Goal: Task Accomplishment & Management: Manage account settings

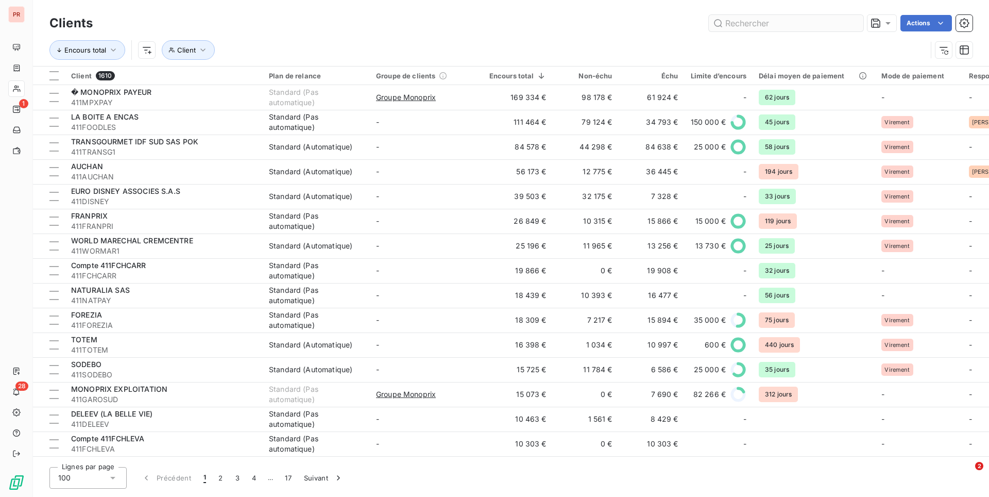
click at [754, 19] on input "text" at bounding box center [786, 23] width 155 height 16
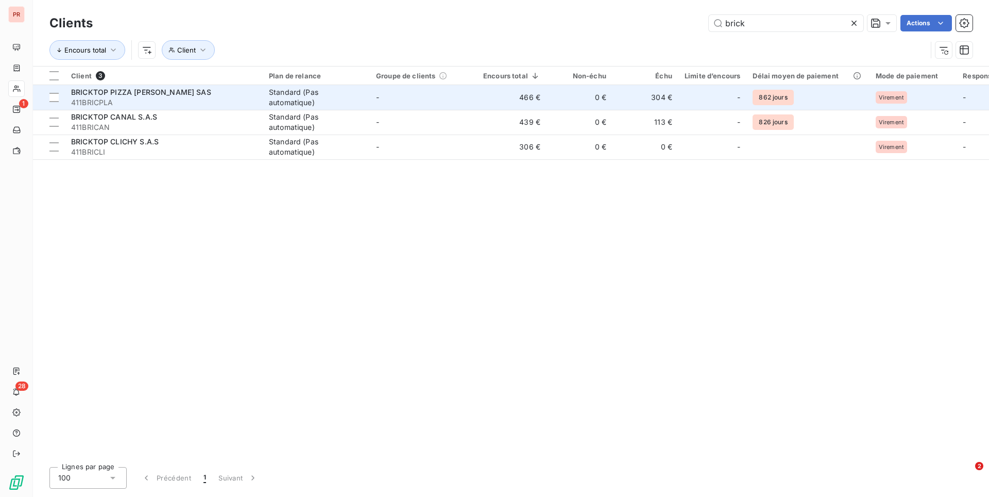
type input "brick"
click at [358, 101] on div "Standard (Pas automatique)" at bounding box center [316, 97] width 95 height 21
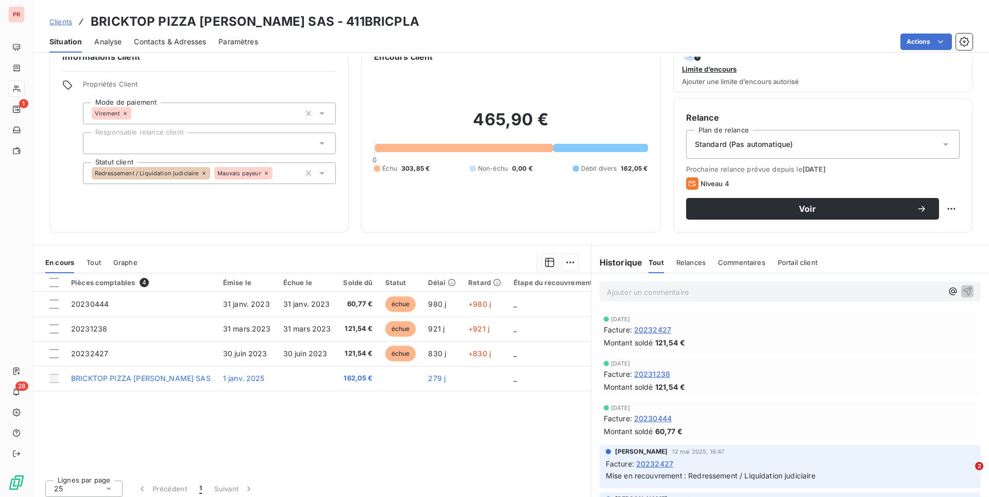
scroll to position [31, 0]
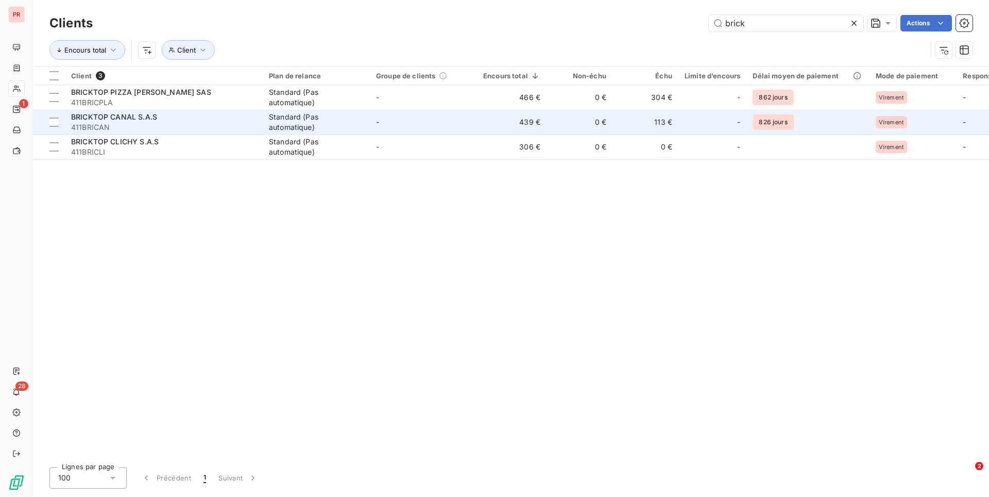
click at [354, 127] on div "Standard (Pas automatique)" at bounding box center [316, 122] width 95 height 21
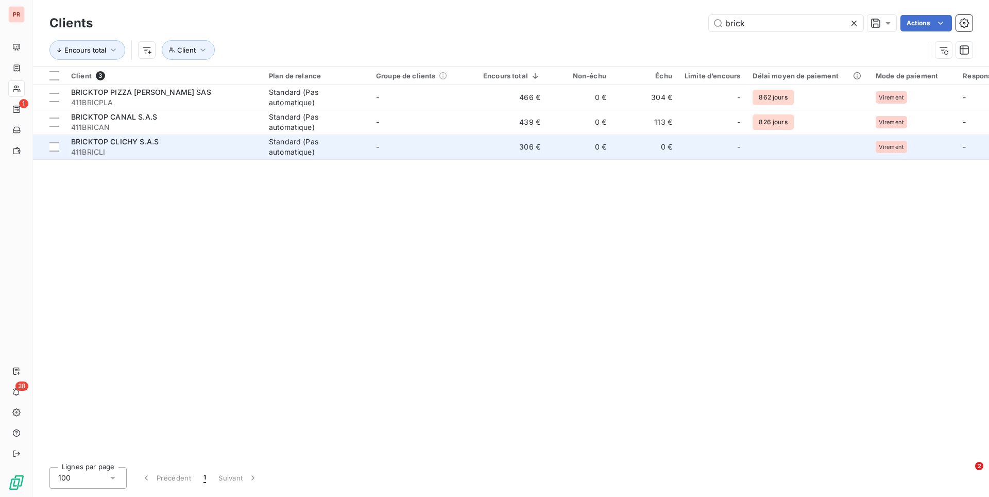
click at [350, 141] on div "Standard (Pas automatique)" at bounding box center [316, 147] width 95 height 21
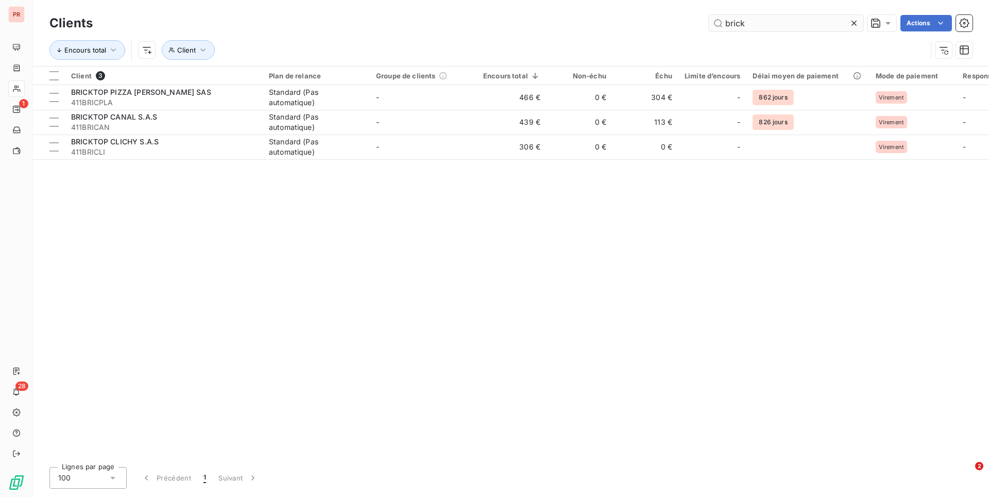
click at [744, 25] on input "brick" at bounding box center [786, 23] width 155 height 16
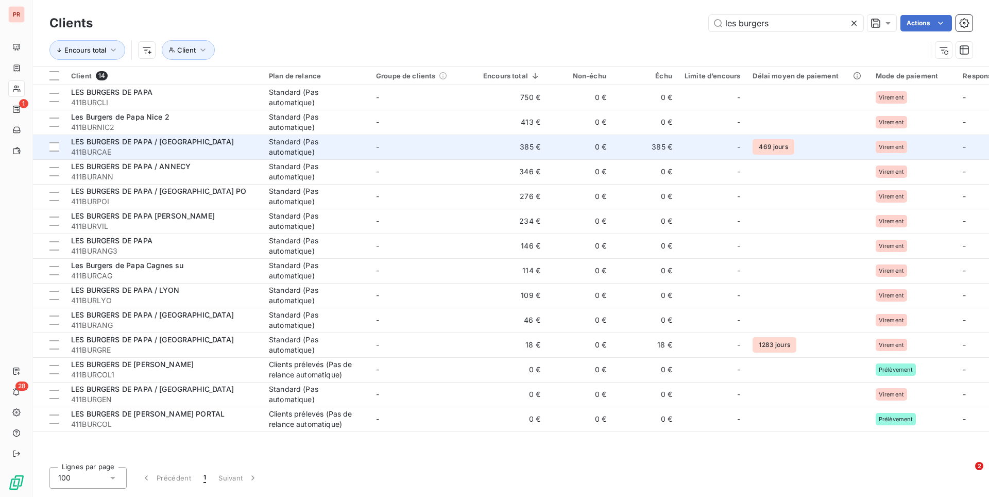
type input "les burgers"
click at [463, 139] on td "-" at bounding box center [423, 146] width 107 height 25
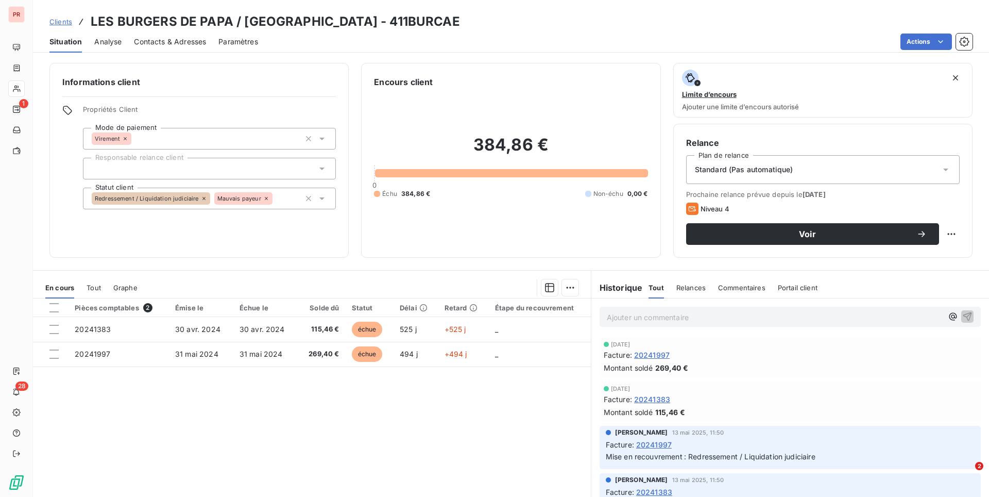
scroll to position [31, 0]
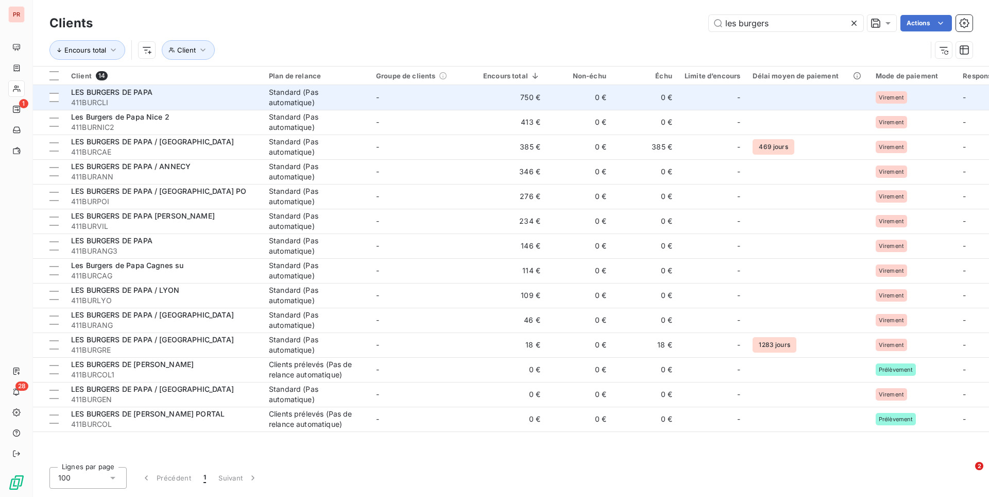
click at [432, 107] on td "-" at bounding box center [423, 97] width 107 height 25
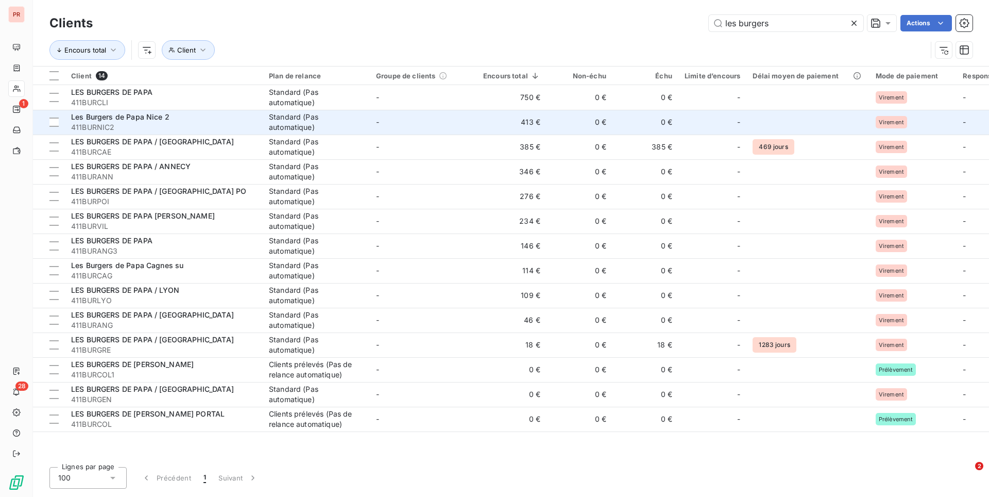
click at [459, 111] on td "-" at bounding box center [423, 122] width 107 height 25
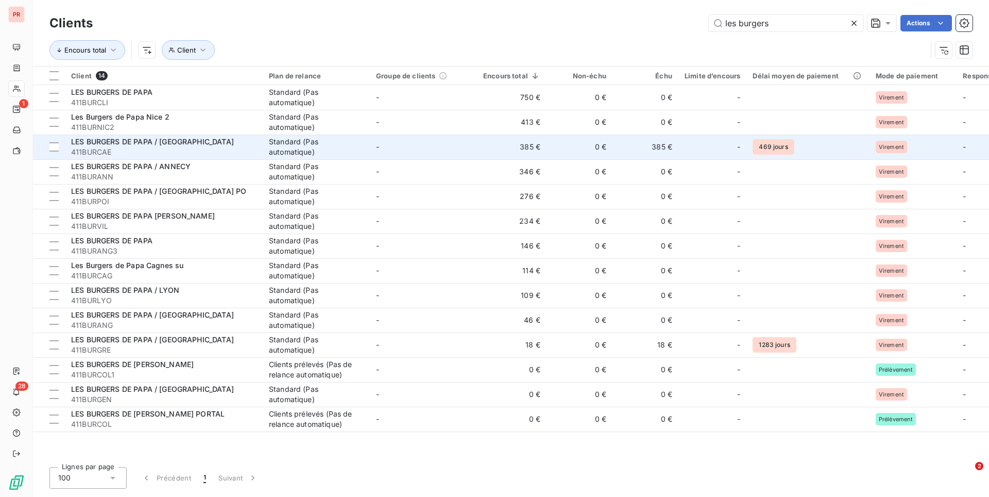
click at [462, 148] on td "-" at bounding box center [423, 146] width 107 height 25
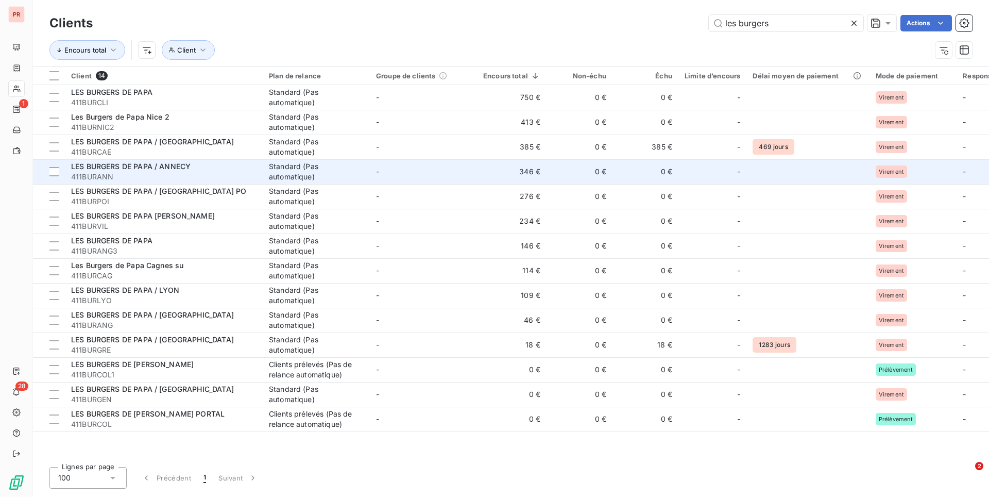
click at [424, 177] on td "-" at bounding box center [423, 171] width 107 height 25
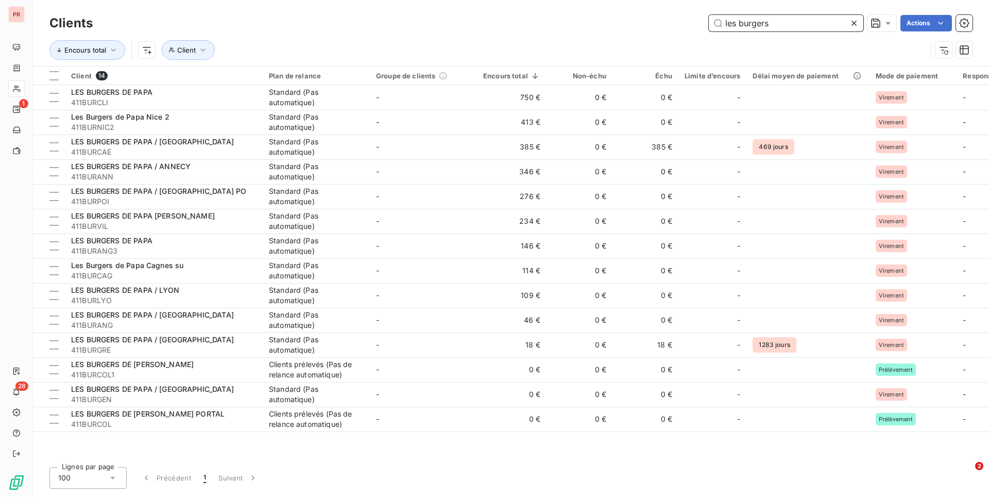
click at [757, 23] on input "les burgers" at bounding box center [786, 23] width 155 height 16
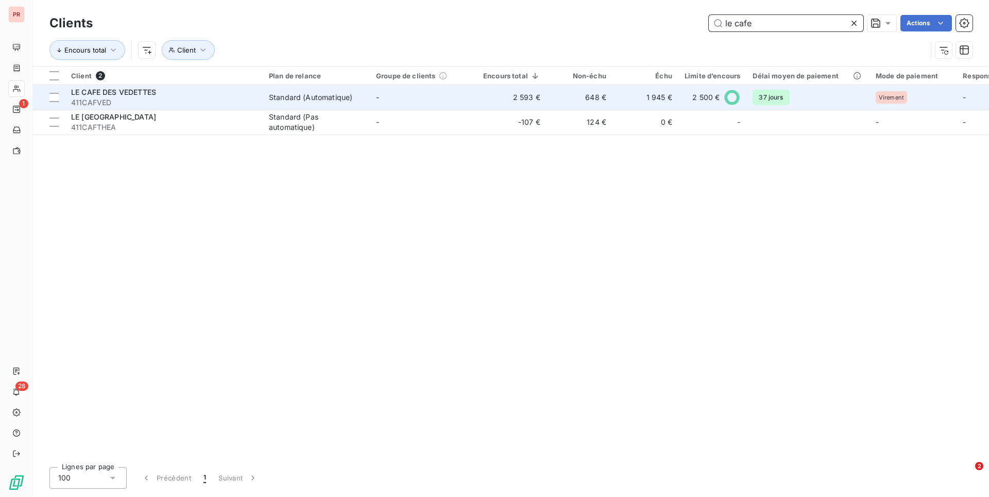
type input "le cafe"
click at [328, 103] on td "Standard (Automatique)" at bounding box center [316, 97] width 107 height 25
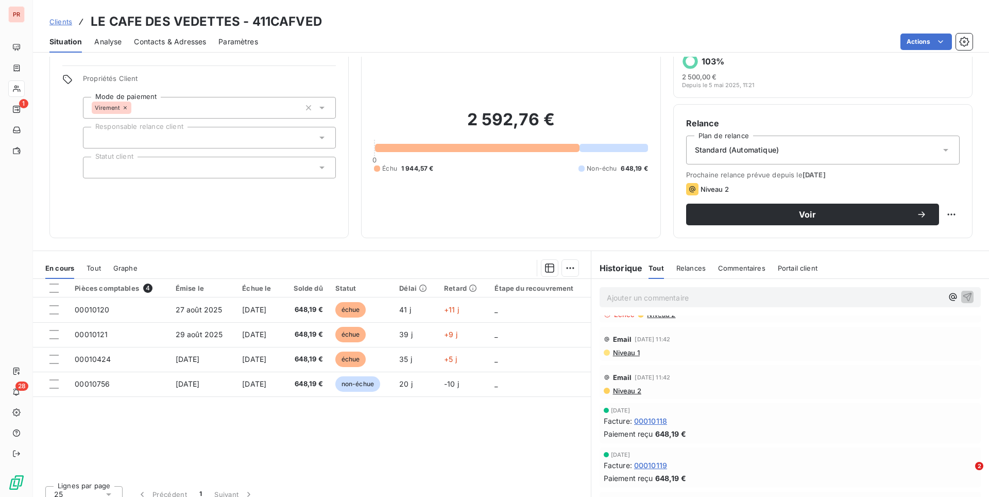
scroll to position [31, 0]
click at [342, 434] on div "Pièces comptables 4 Émise le Échue le Solde dû Statut Délai Retard Étape du rec…" at bounding box center [312, 378] width 558 height 198
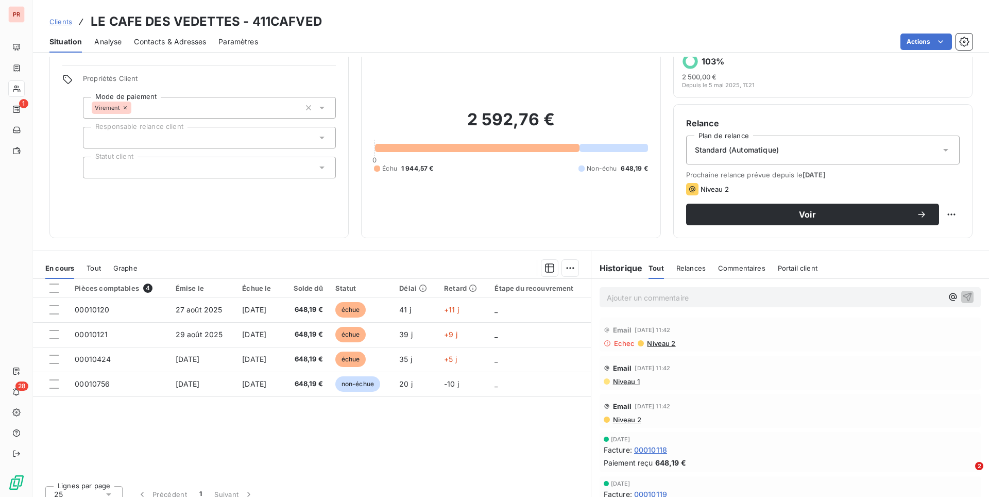
click at [766, 145] on span "Standard (Automatique)" at bounding box center [737, 150] width 84 height 10
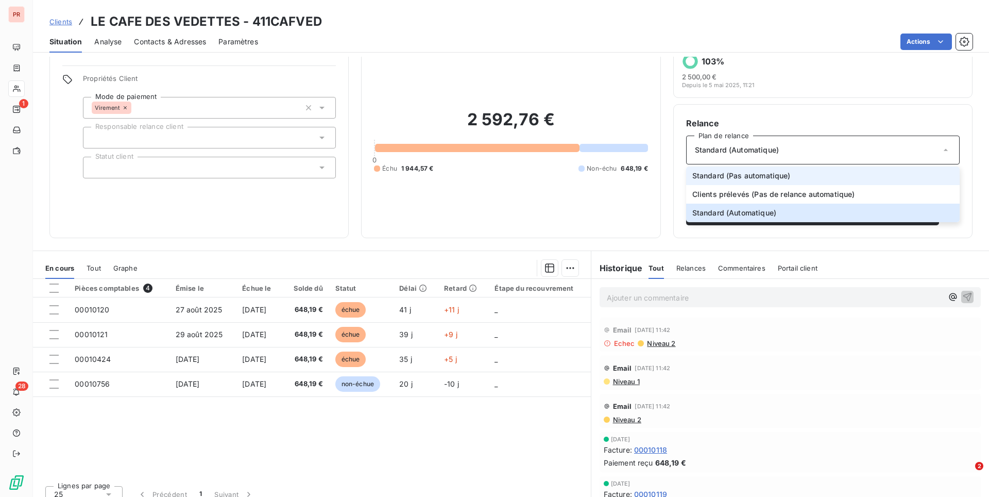
click at [742, 175] on span "Standard (Pas automatique)" at bounding box center [742, 176] width 98 height 10
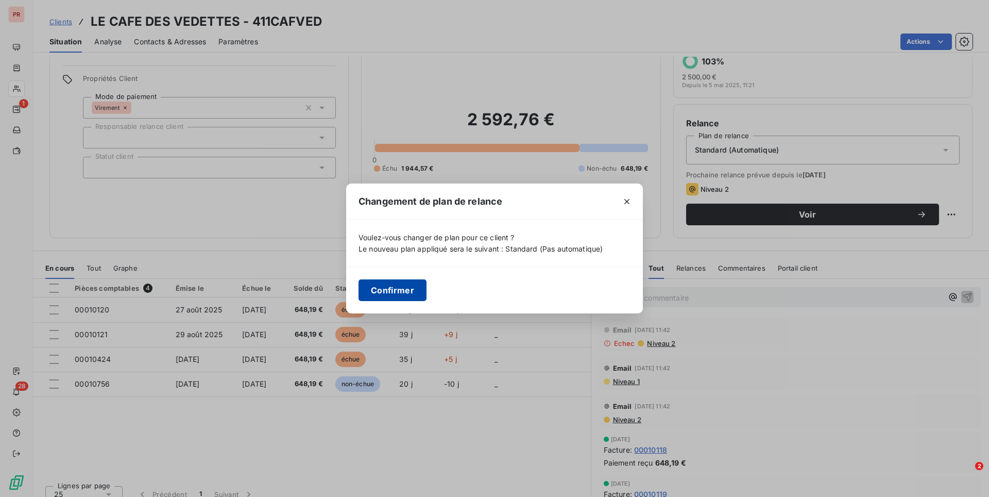
click at [418, 288] on button "Confirmer" at bounding box center [393, 290] width 68 height 22
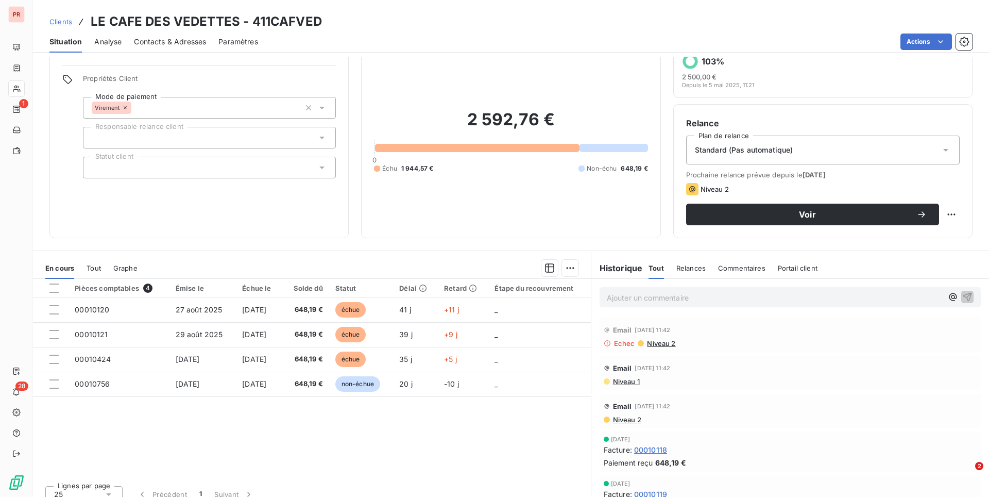
click at [662, 343] on span "Niveau 2" at bounding box center [660, 343] width 29 height 8
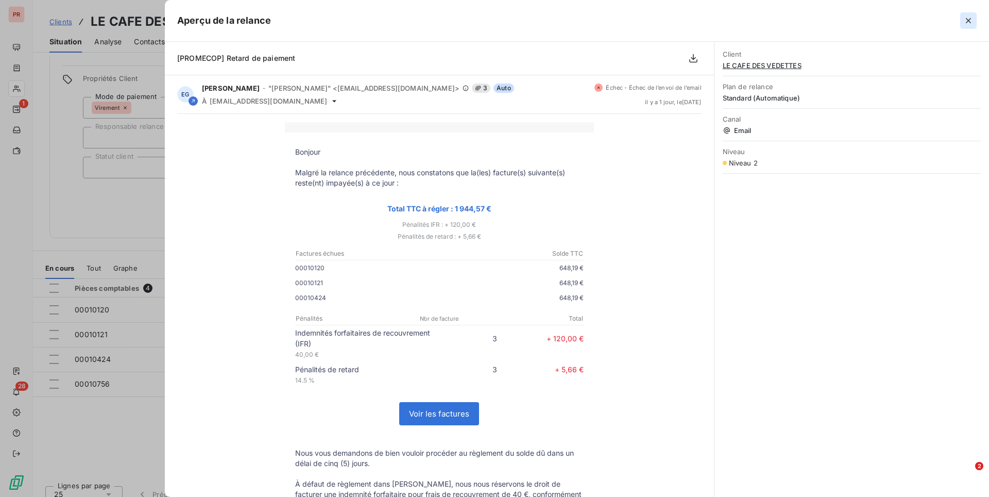
click at [969, 22] on icon "button" at bounding box center [969, 20] width 10 height 10
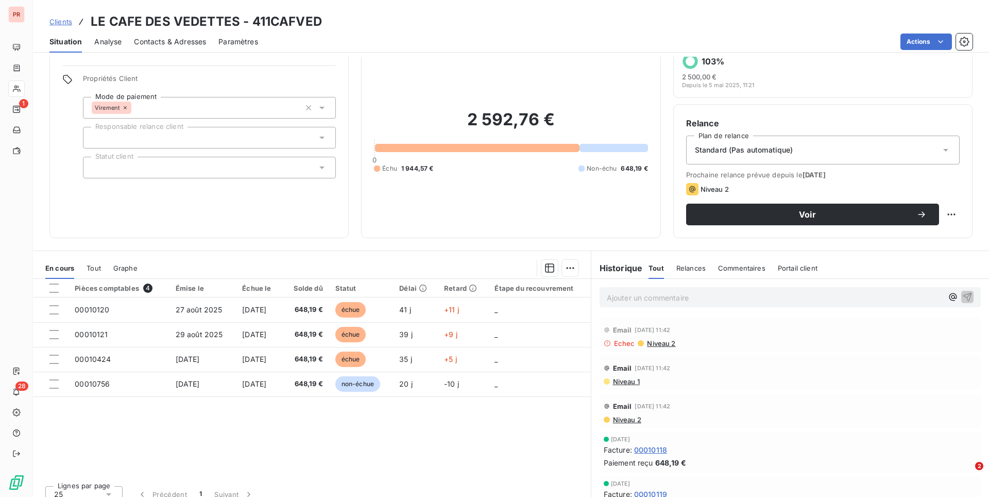
click at [628, 380] on span "Niveau 1" at bounding box center [626, 381] width 28 height 8
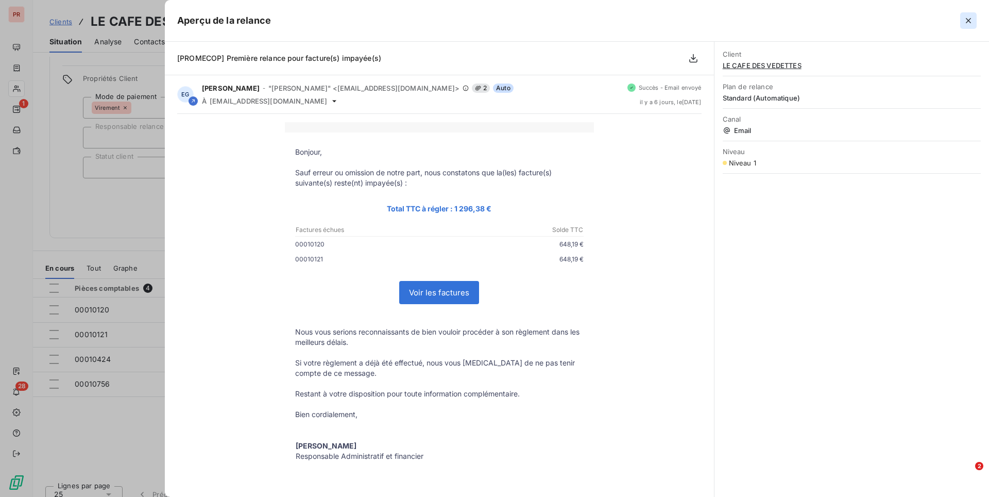
click at [971, 22] on icon "button" at bounding box center [969, 20] width 10 height 10
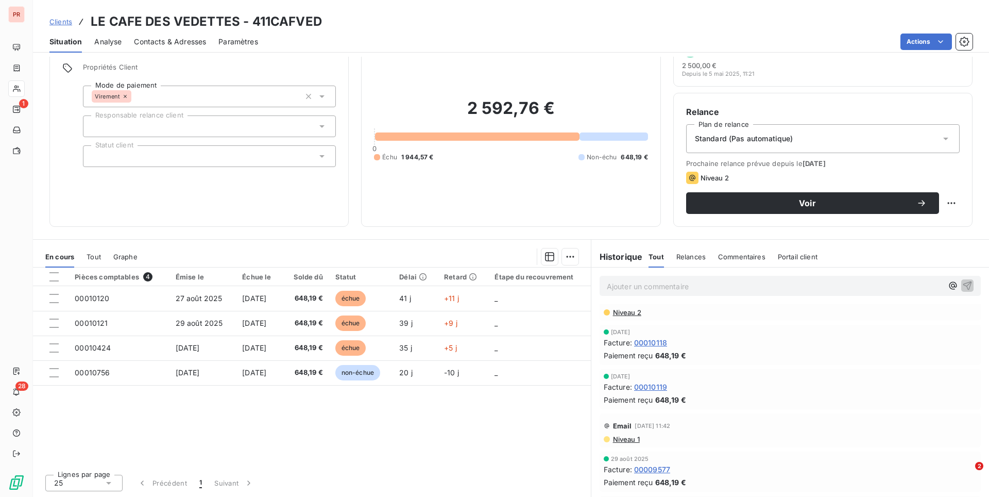
scroll to position [103, 0]
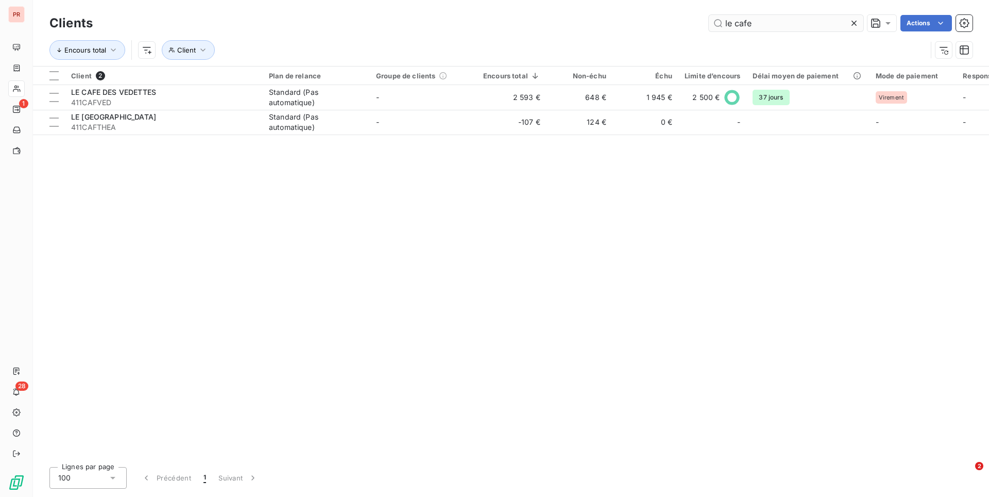
click at [757, 25] on input "le cafe" at bounding box center [786, 23] width 155 height 16
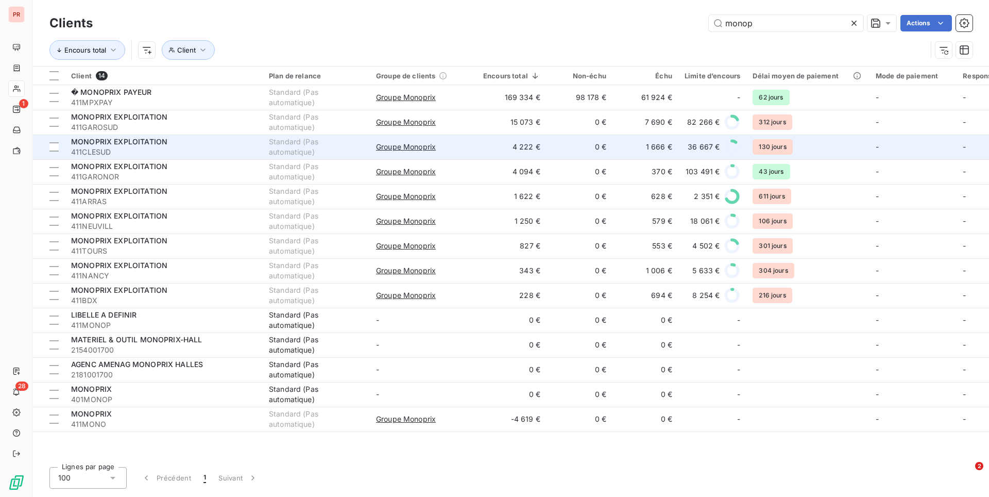
type input "monop"
click at [156, 143] on span "MONOPRIX EXPLOITATION" at bounding box center [119, 141] width 96 height 9
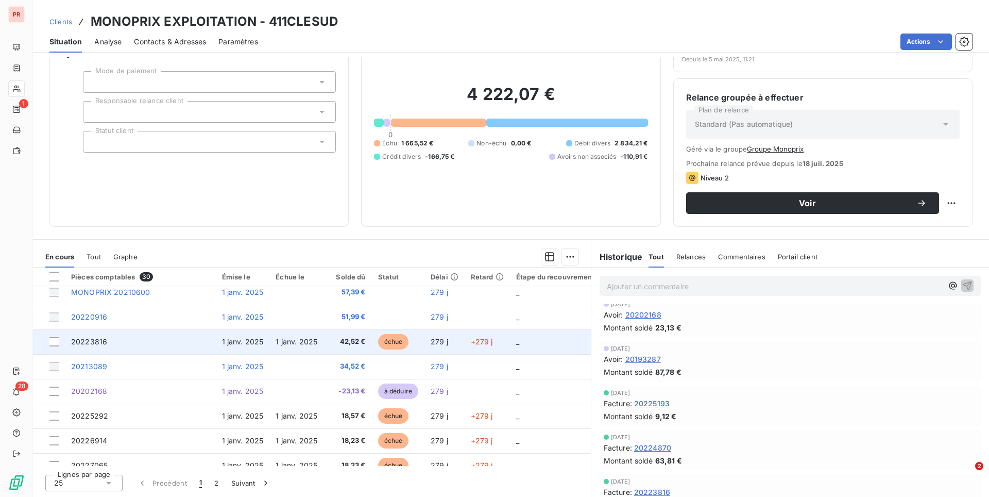
scroll to position [443, 0]
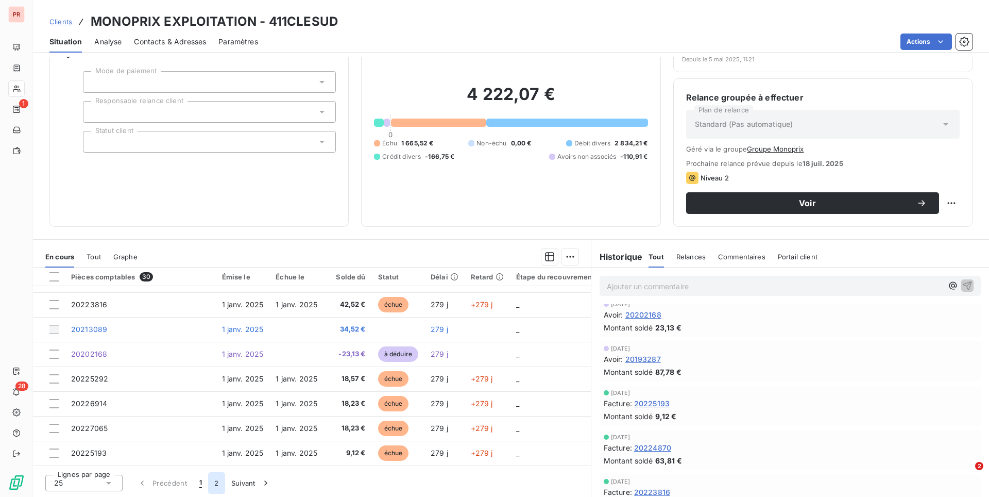
click at [215, 478] on button "2" at bounding box center [216, 483] width 16 height 22
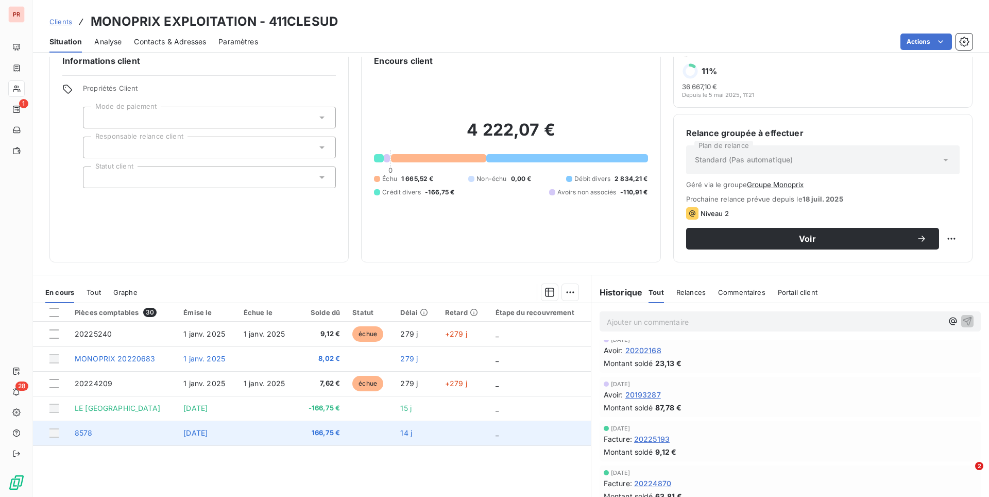
scroll to position [57, 0]
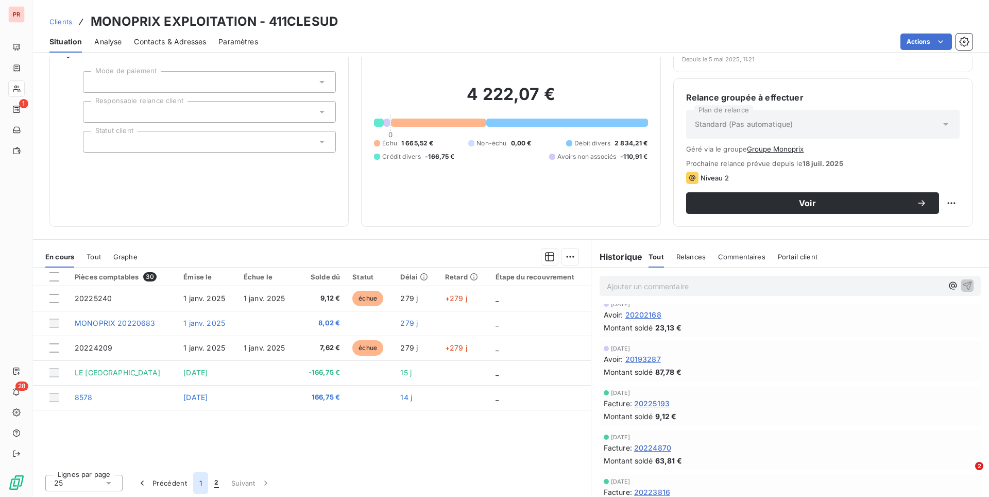
click at [197, 479] on button "1" at bounding box center [200, 483] width 15 height 22
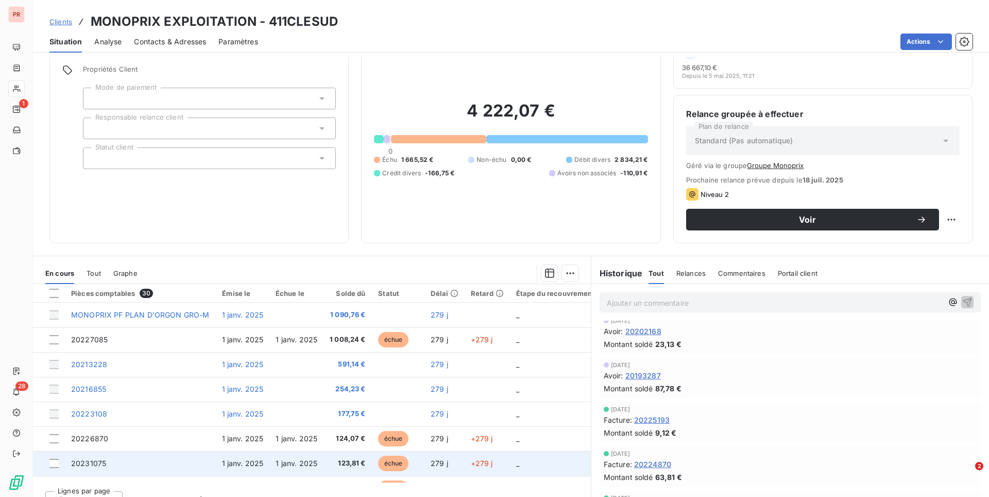
scroll to position [39, 0]
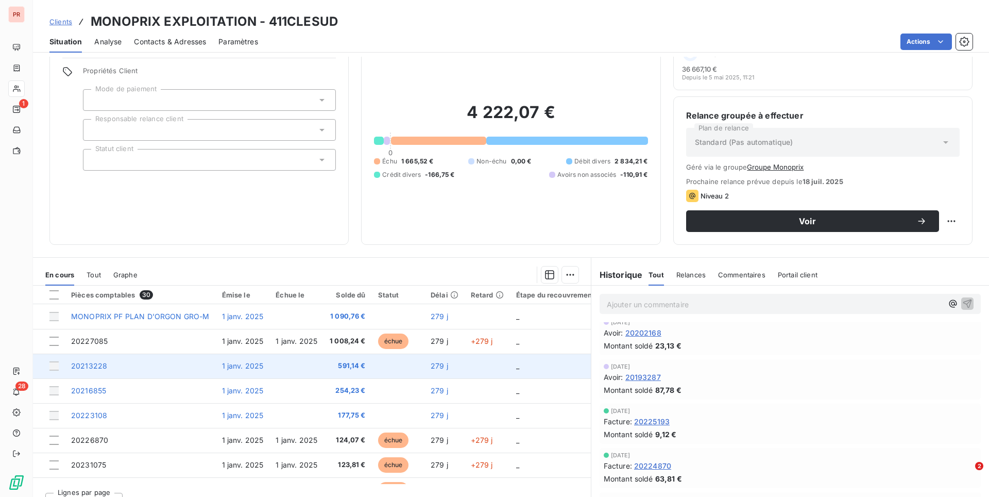
click at [280, 372] on td at bounding box center [297, 366] width 54 height 25
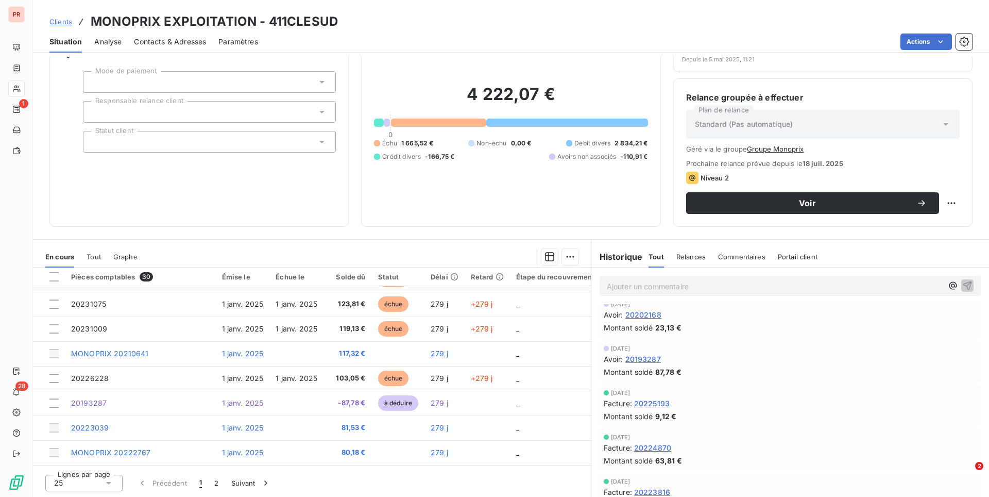
scroll to position [0, 0]
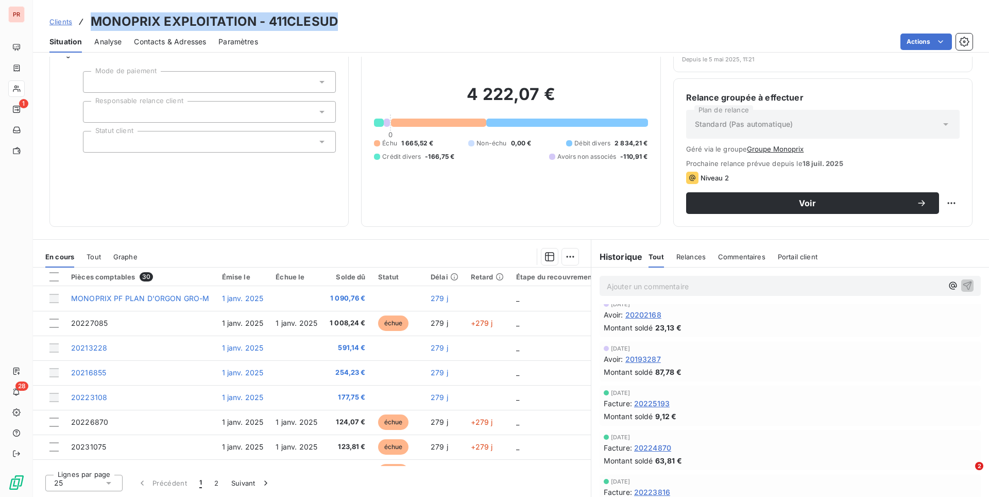
drag, startPoint x: 92, startPoint y: 22, endPoint x: 333, endPoint y: 26, distance: 241.2
click at [333, 26] on h3 "MONOPRIX EXPLOITATION - 411CLESUD" at bounding box center [214, 21] width 247 height 19
copy h3 "MONOPRIX EXPLOITATION - 411CLESUD"
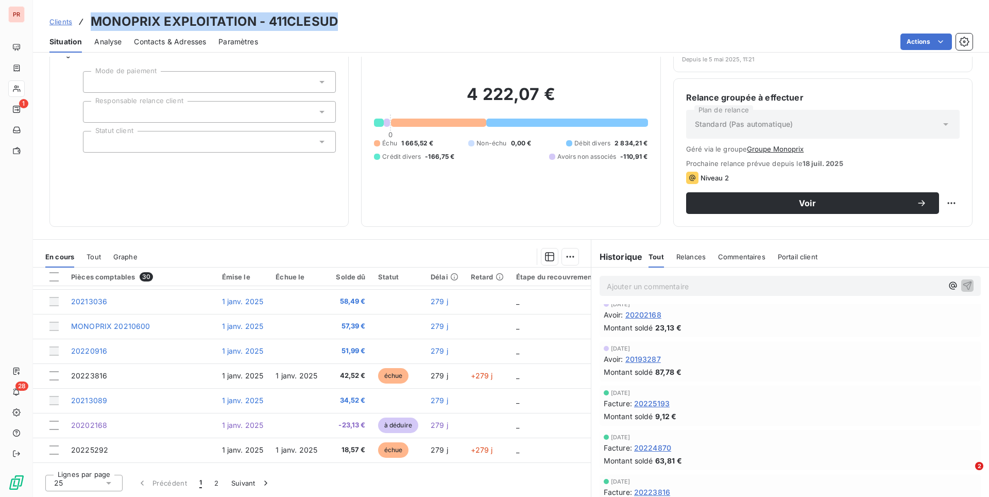
scroll to position [443, 0]
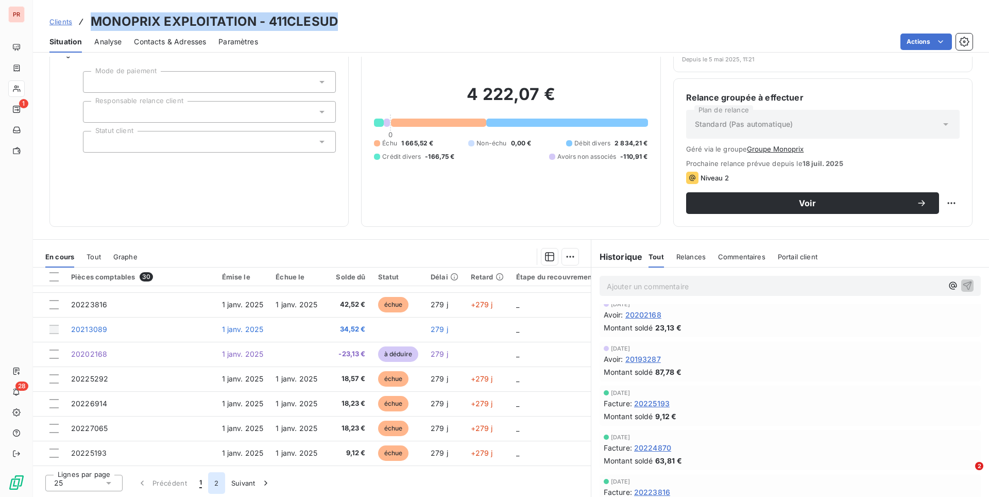
click at [220, 479] on button "2" at bounding box center [216, 483] width 16 height 22
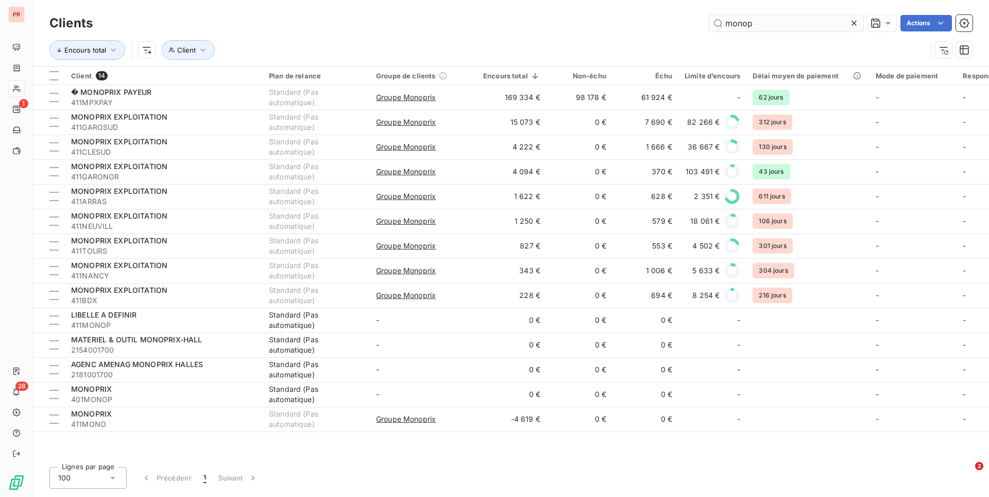
click at [756, 19] on input "monop" at bounding box center [786, 23] width 155 height 16
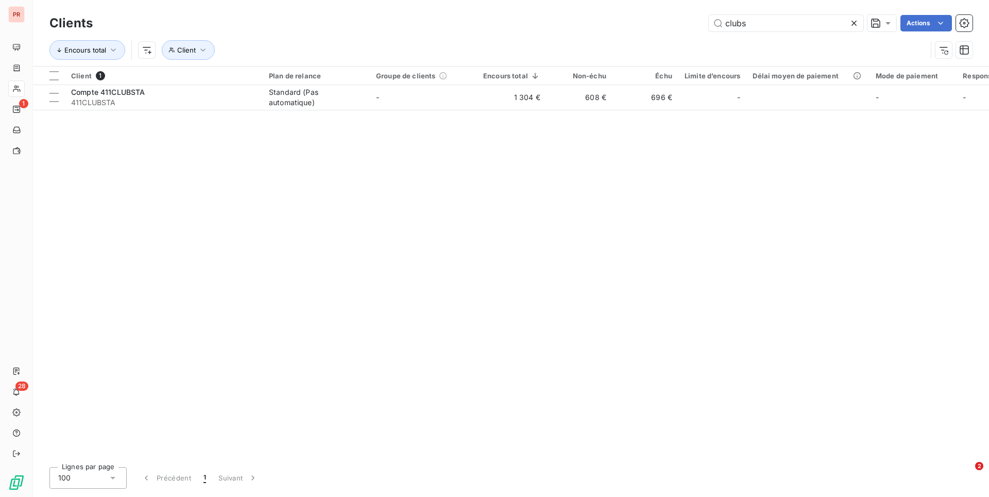
type input "clubs"
click at [352, 110] on div "Client 1 Plan de relance Groupe de clients Encours total Non-échu Échu Limite d…" at bounding box center [511, 262] width 956 height 392
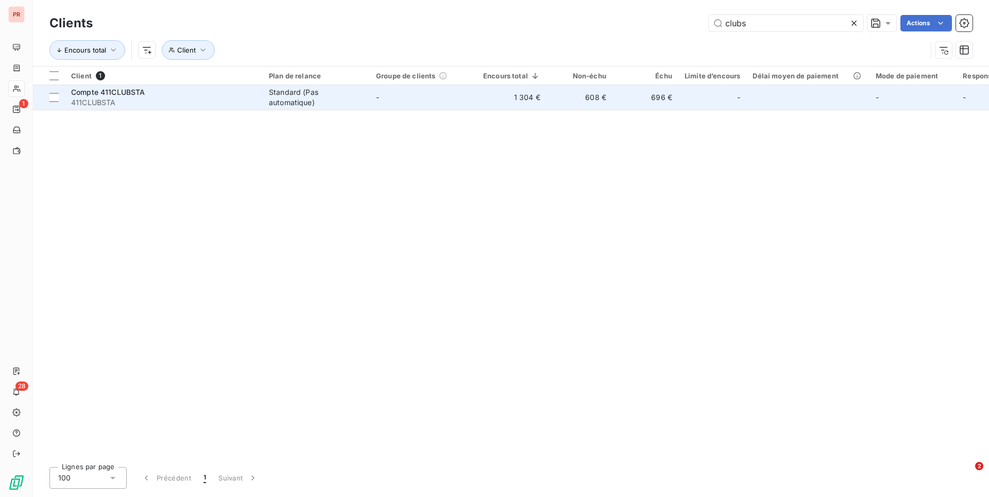
click at [352, 103] on div "Standard (Pas automatique)" at bounding box center [316, 97] width 95 height 21
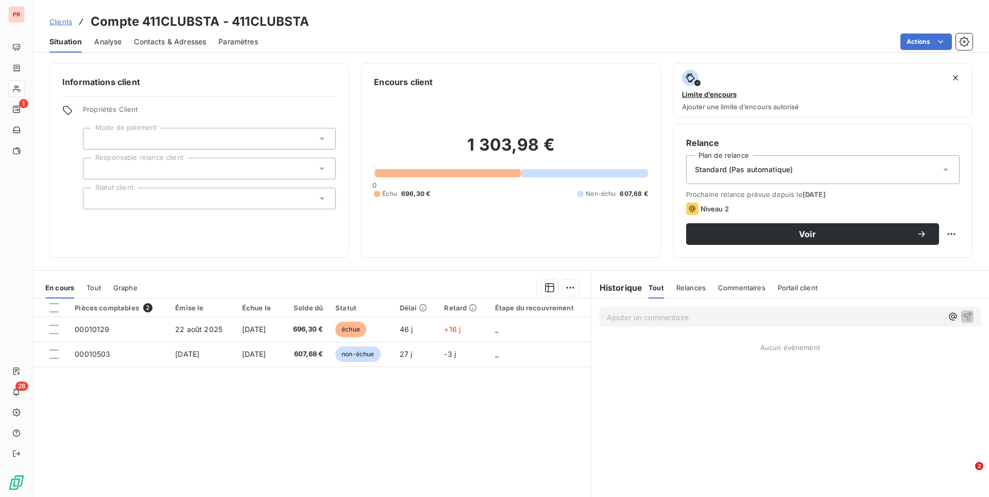
click at [178, 42] on span "Contacts & Adresses" at bounding box center [170, 42] width 72 height 10
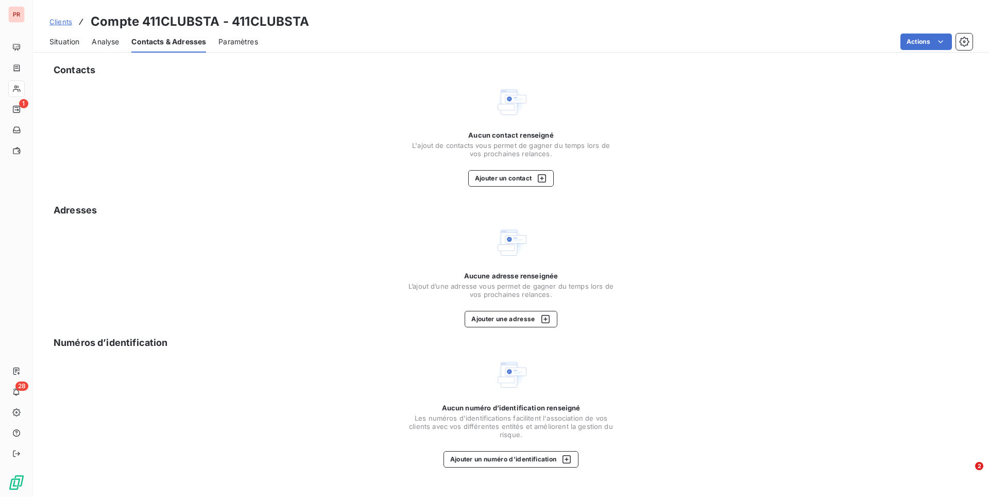
click at [63, 40] on span "Situation" at bounding box center [64, 42] width 30 height 10
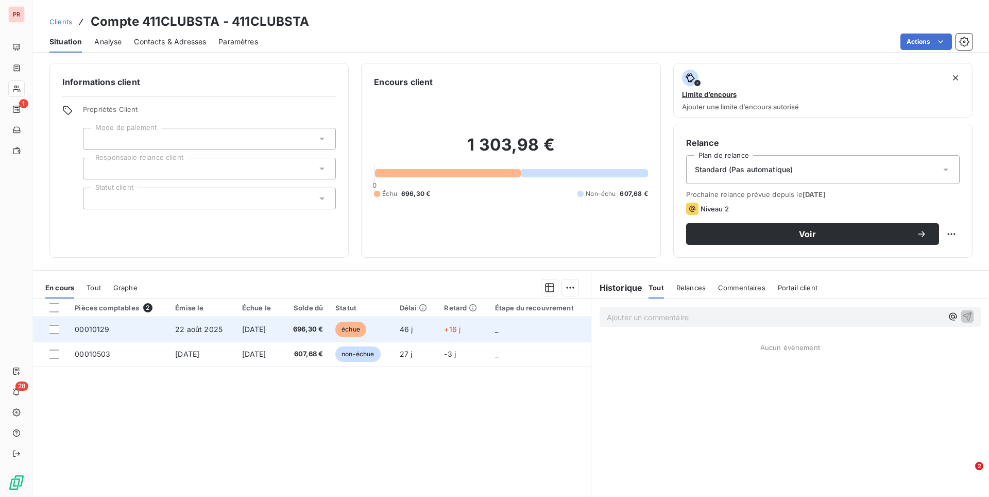
click at [314, 331] on span "696,30 €" at bounding box center [305, 329] width 35 height 10
click at [266, 329] on span "[DATE]" at bounding box center [254, 329] width 24 height 9
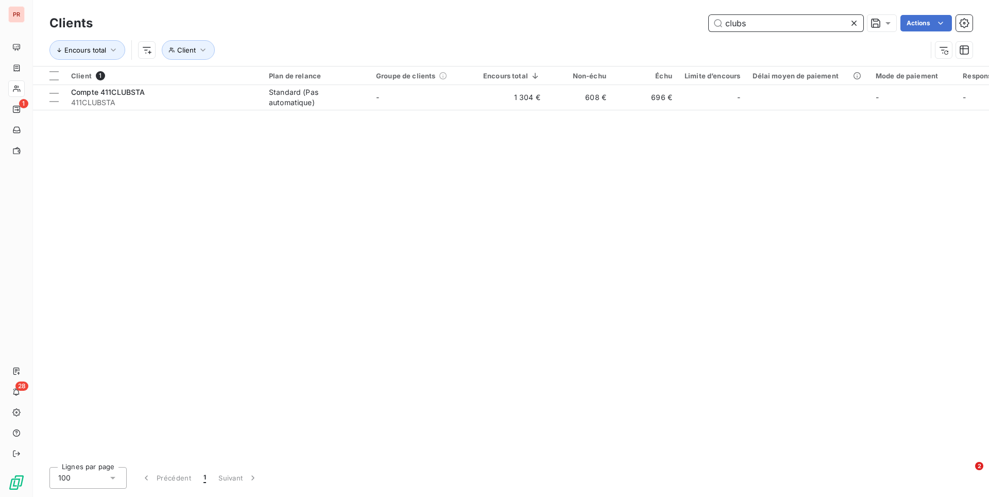
click at [749, 19] on input "clubs" at bounding box center [786, 23] width 155 height 16
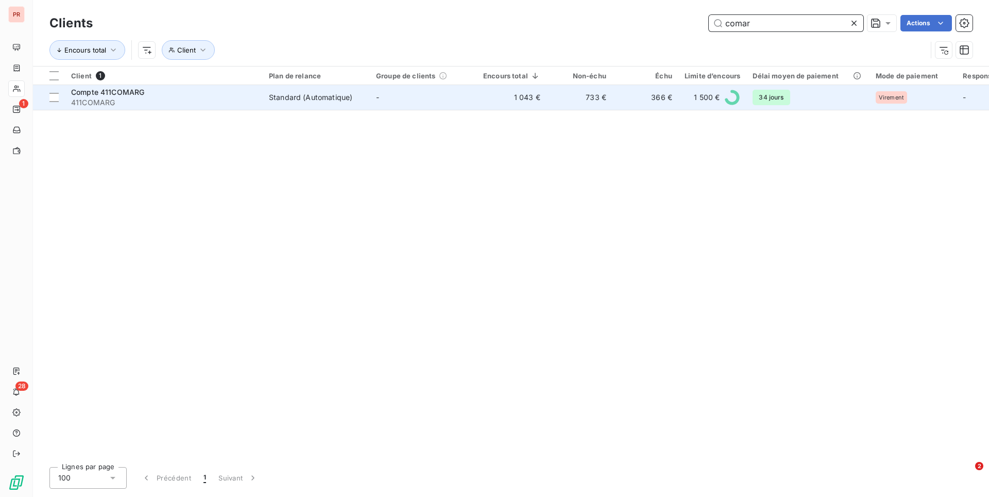
type input "comar"
click at [279, 96] on div "Standard (Automatique)" at bounding box center [310, 97] width 83 height 10
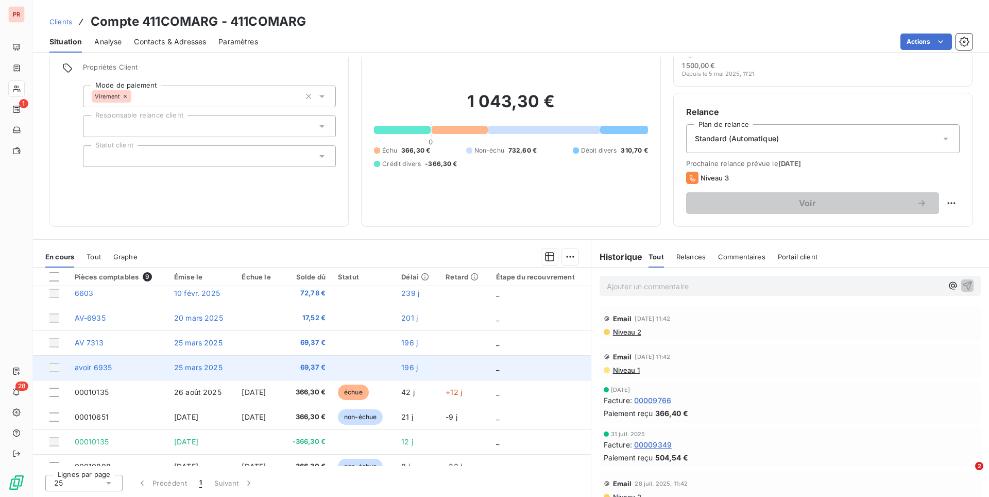
scroll to position [43, 0]
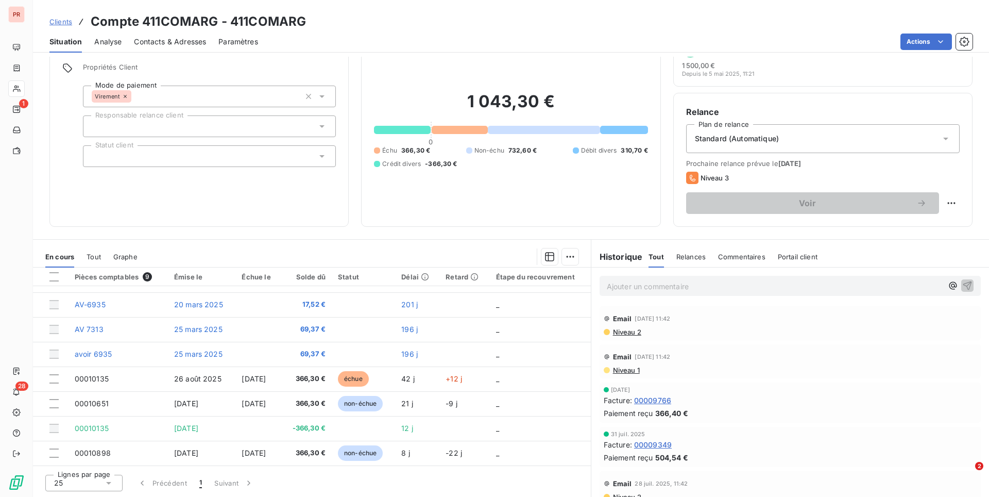
click at [175, 39] on span "Contacts & Adresses" at bounding box center [170, 42] width 72 height 10
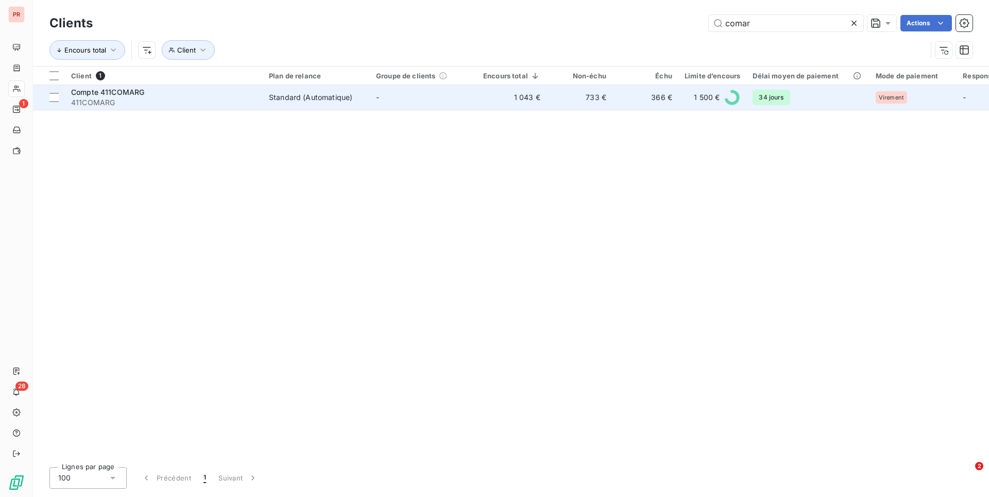
click at [328, 104] on td "Standard (Automatique)" at bounding box center [316, 97] width 107 height 25
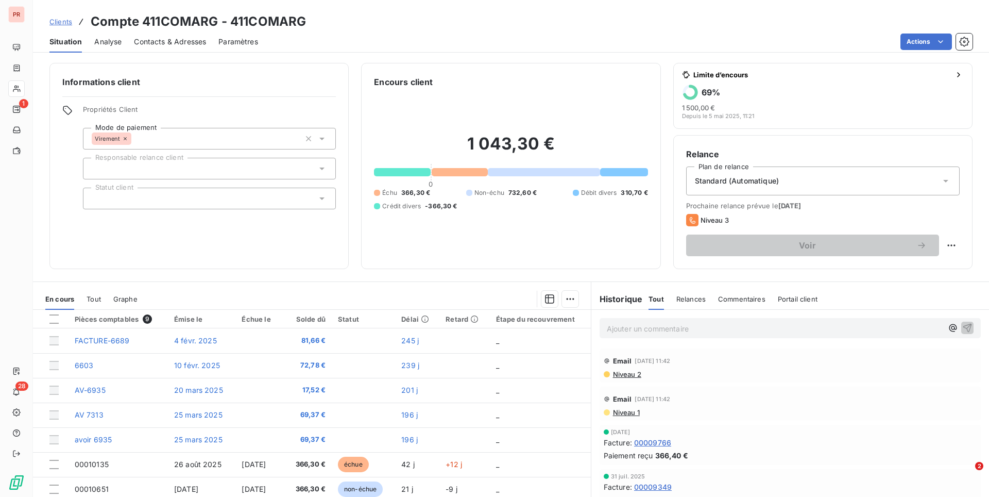
click at [627, 408] on span "Niveau 1" at bounding box center [626, 412] width 28 height 8
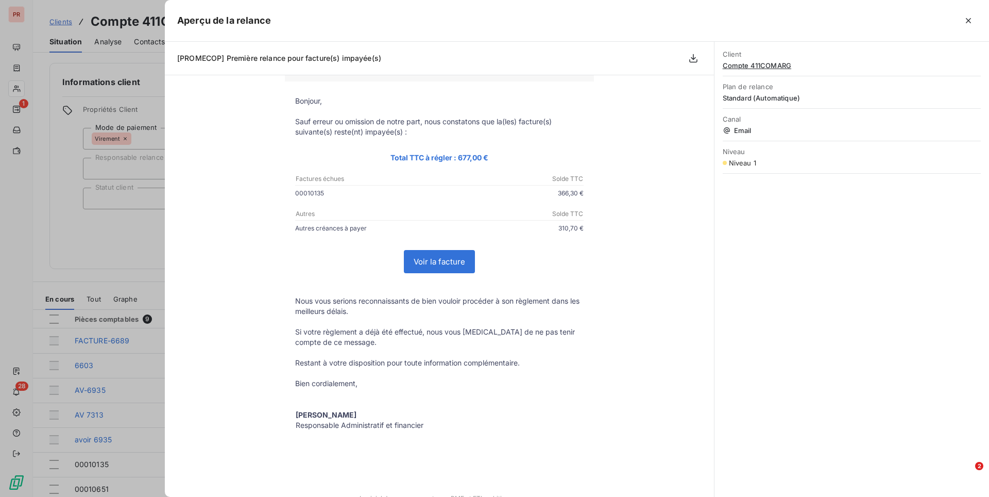
scroll to position [92, 0]
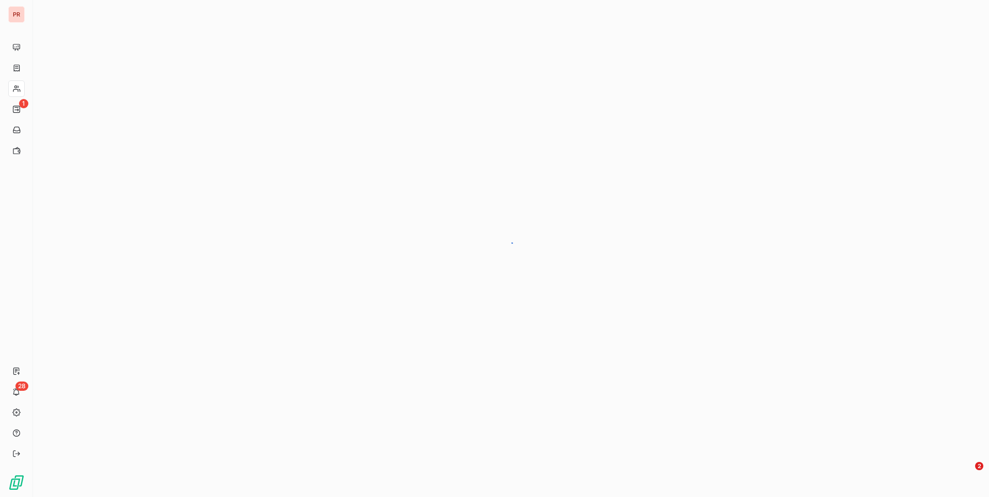
click at [452, 141] on div at bounding box center [511, 248] width 956 height 497
click at [82, 20] on icon at bounding box center [87, 23] width 10 height 10
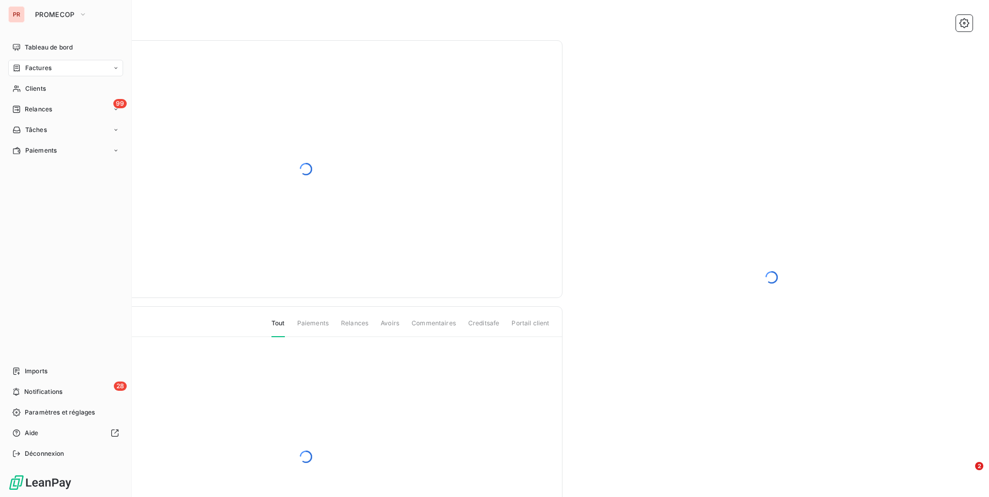
click at [31, 68] on span "Factures" at bounding box center [38, 67] width 26 height 9
click at [31, 71] on span "Factures" at bounding box center [38, 67] width 26 height 9
click at [43, 92] on span "Clients" at bounding box center [35, 88] width 21 height 9
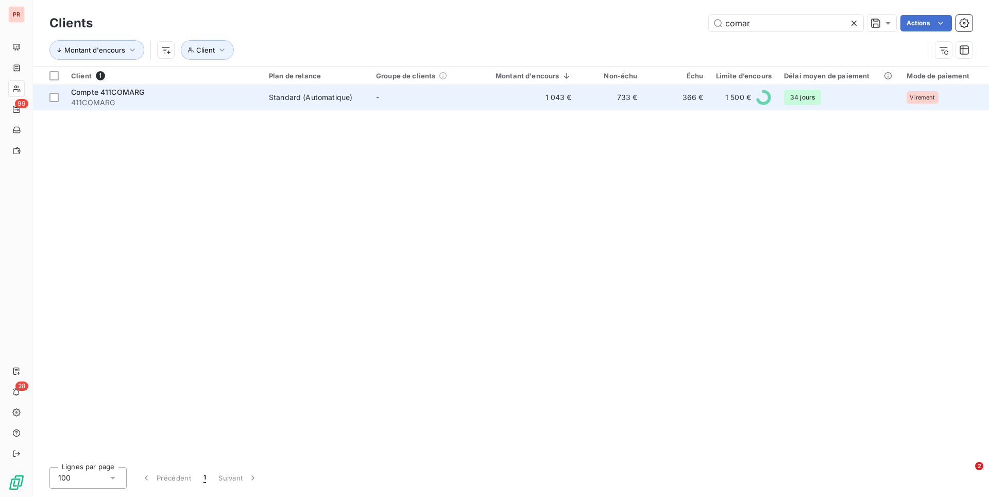
type input "comar"
click at [564, 90] on td "1 043 €" at bounding box center [527, 97] width 101 height 25
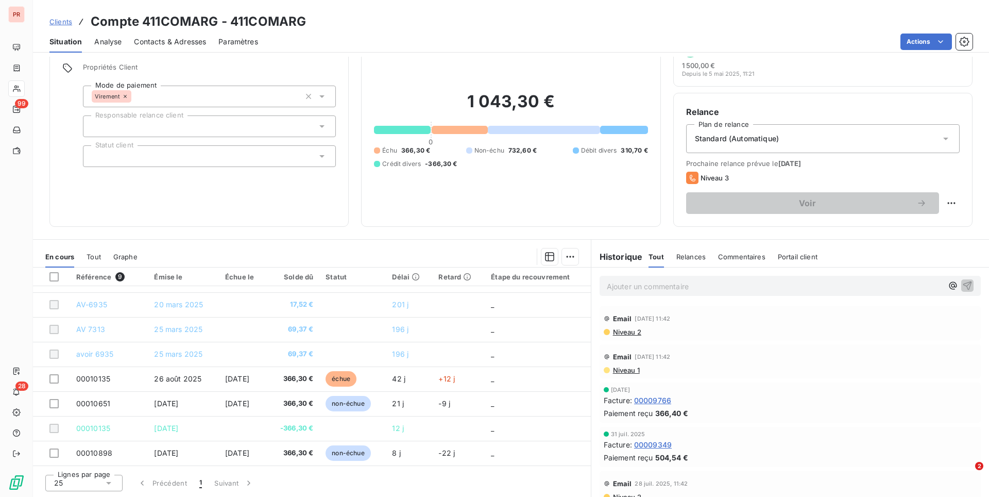
click at [625, 369] on span "Niveau 1" at bounding box center [626, 370] width 28 height 8
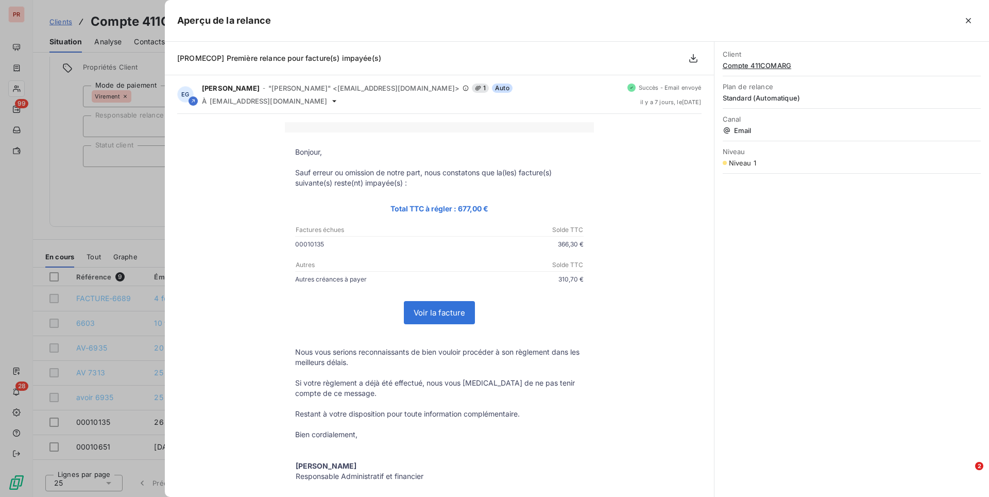
click at [125, 299] on div at bounding box center [494, 248] width 989 height 497
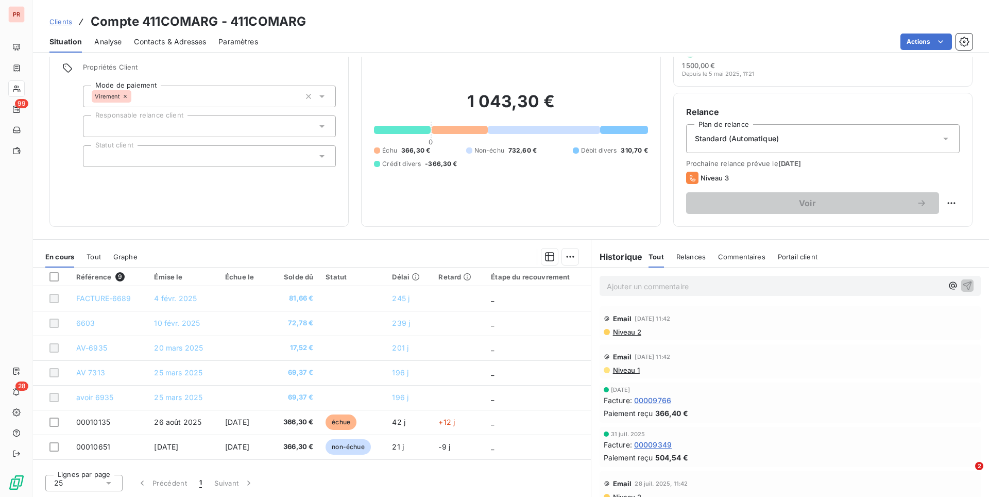
click at [626, 331] on span "Niveau 2" at bounding box center [626, 332] width 29 height 8
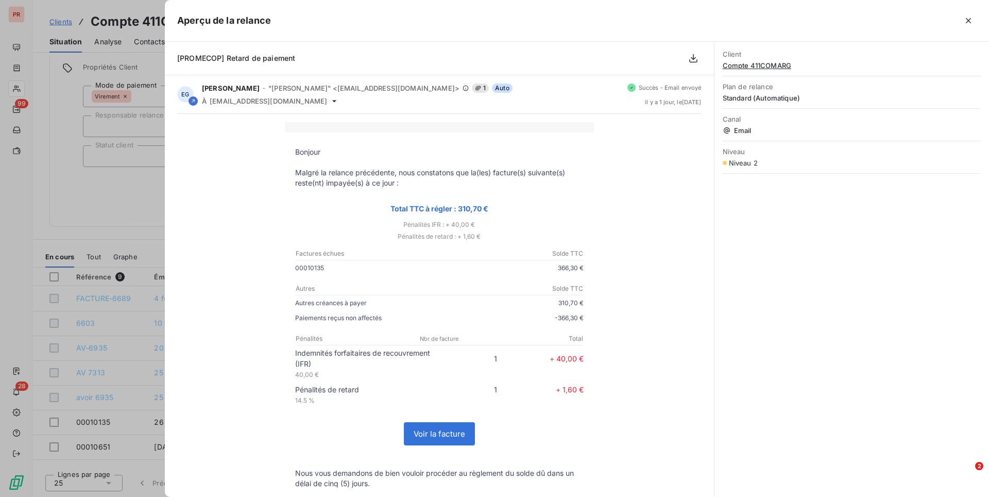
click at [128, 187] on div at bounding box center [494, 248] width 989 height 497
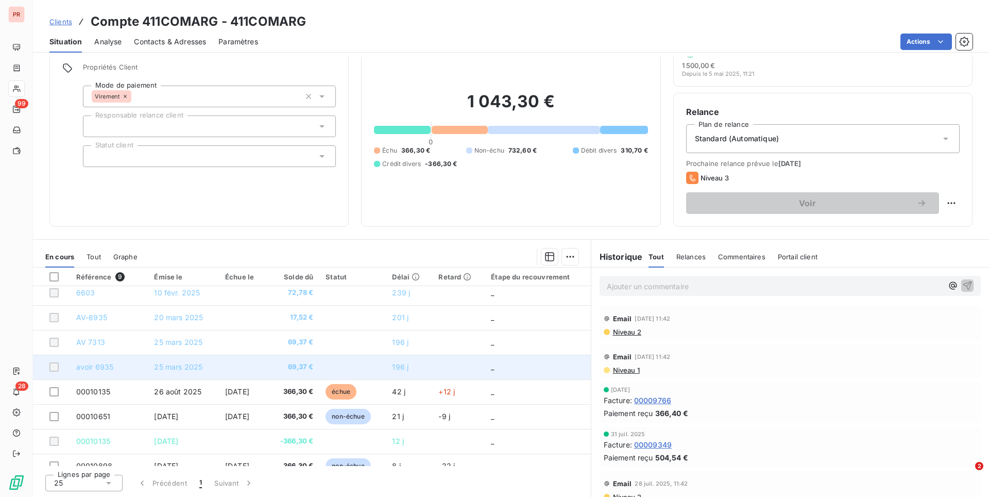
scroll to position [43, 0]
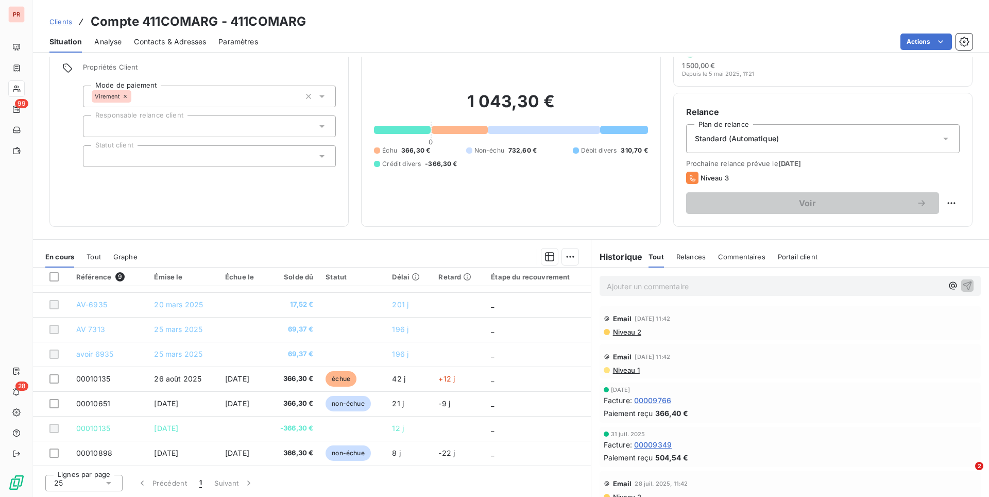
click at [166, 37] on span "Contacts & Adresses" at bounding box center [170, 42] width 72 height 10
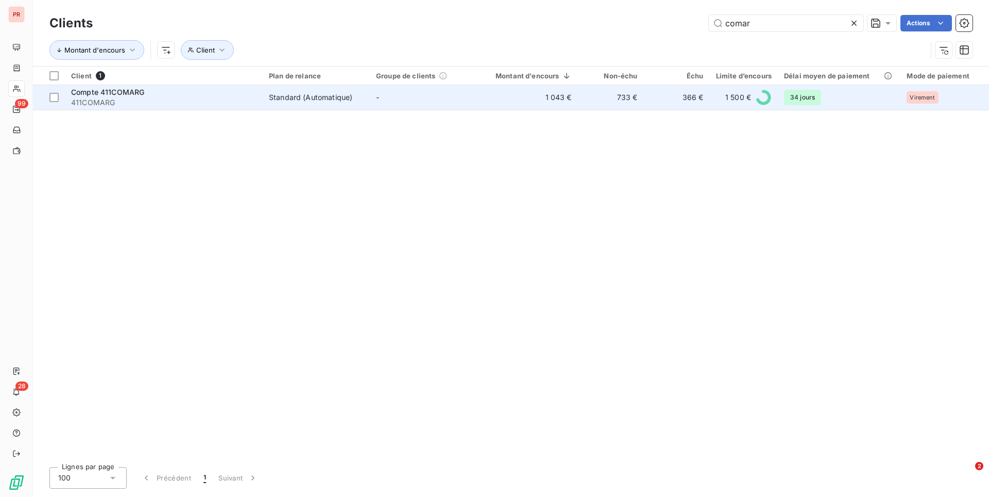
click at [164, 105] on span "411COMARG" at bounding box center [164, 102] width 186 height 10
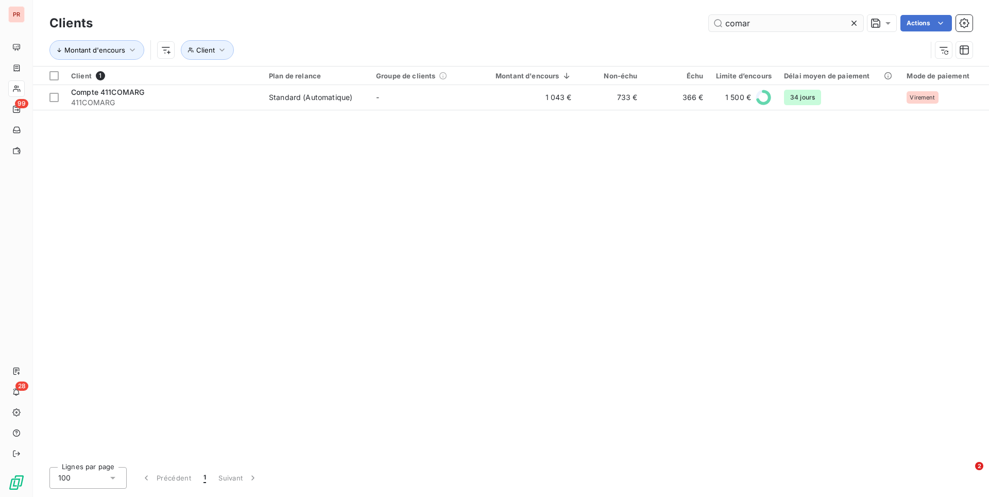
click at [767, 27] on input "comar" at bounding box center [786, 23] width 155 height 16
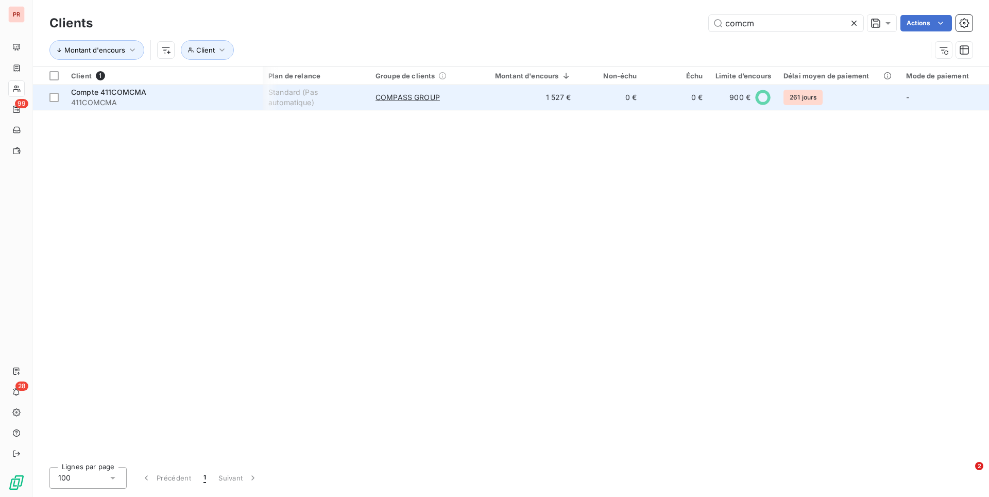
type input "comcm"
click at [196, 95] on div "Compte 411COMCMA" at bounding box center [164, 92] width 186 height 10
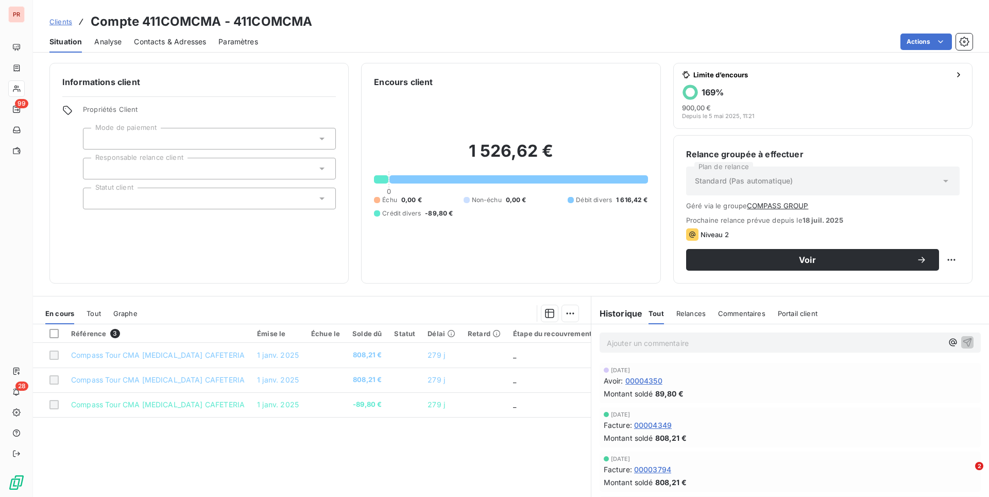
click at [746, 311] on span "Commentaires" at bounding box center [741, 313] width 47 height 8
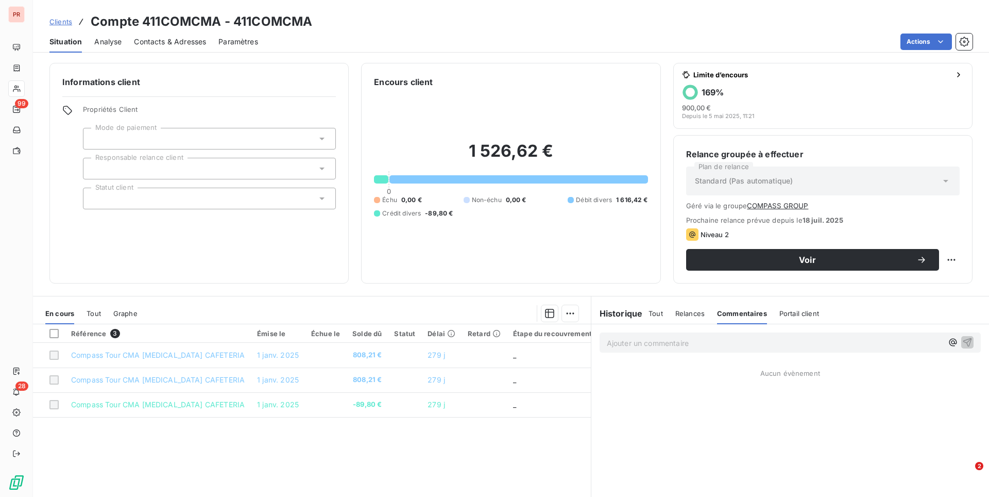
click at [613, 317] on h6 "Historique" at bounding box center [618, 313] width 52 height 12
click at [186, 43] on span "Contacts & Adresses" at bounding box center [170, 42] width 72 height 10
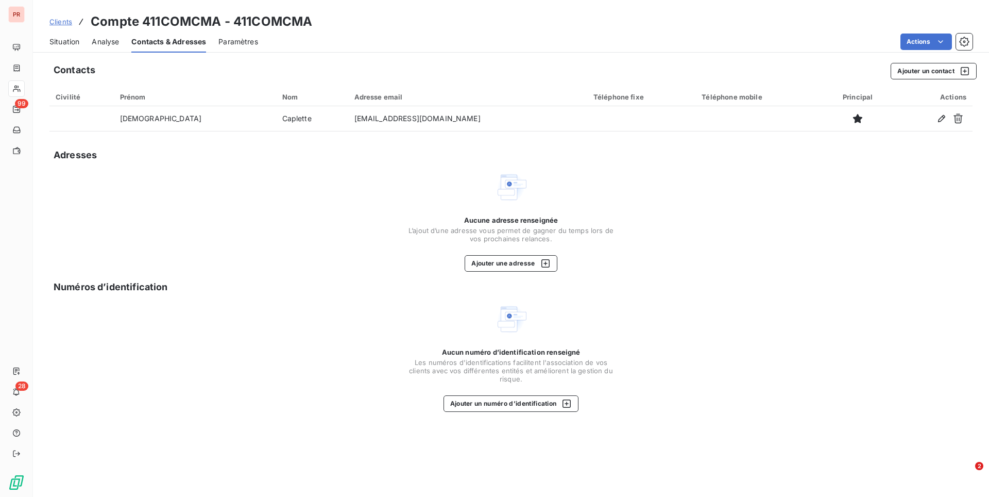
click at [63, 40] on span "Situation" at bounding box center [64, 42] width 30 height 10
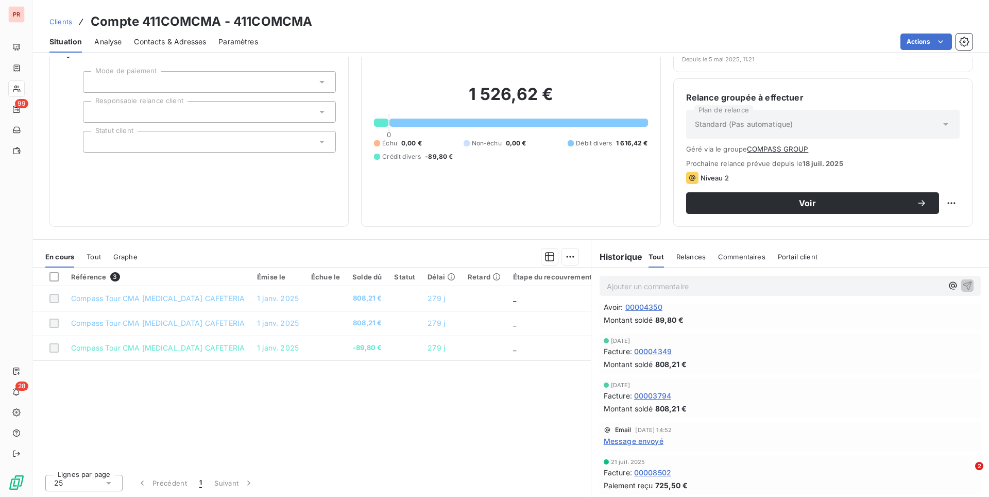
scroll to position [15, 0]
click at [640, 442] on span "Message envoyé" at bounding box center [634, 443] width 60 height 11
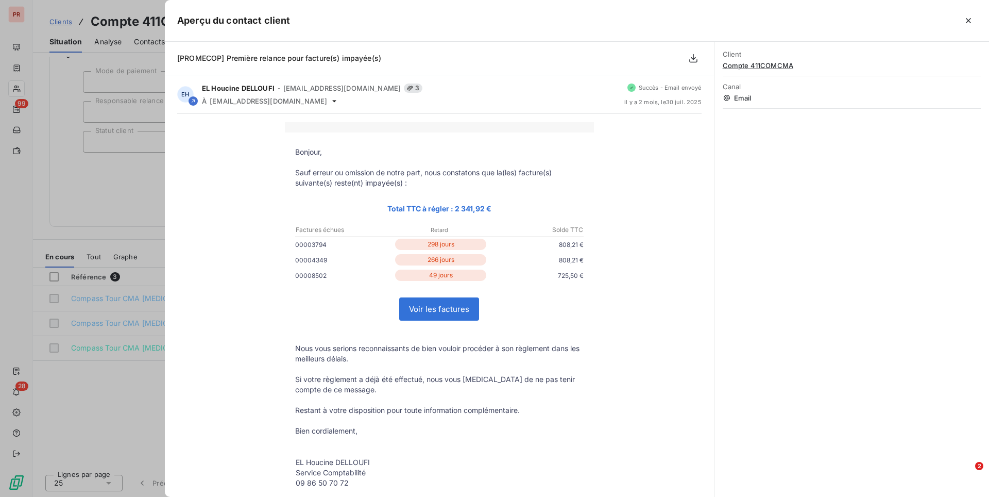
click at [112, 374] on div at bounding box center [494, 248] width 989 height 497
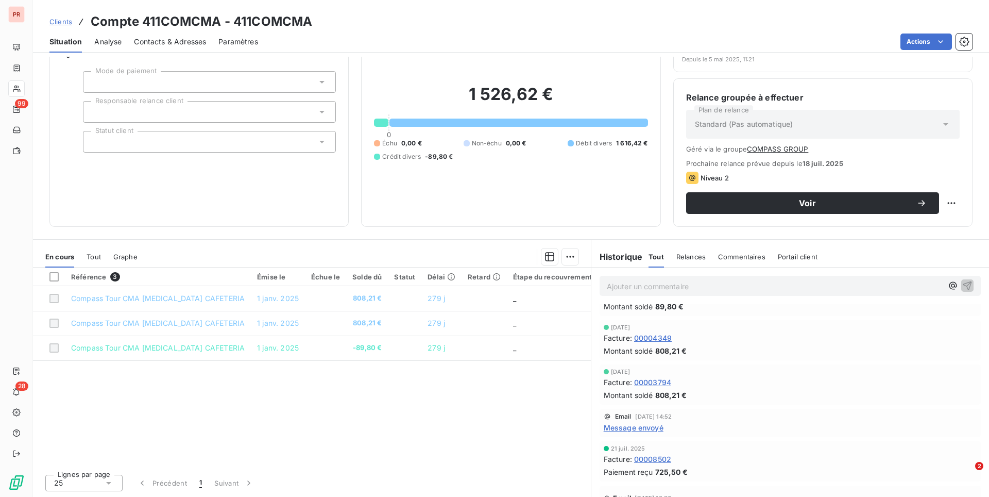
scroll to position [0, 0]
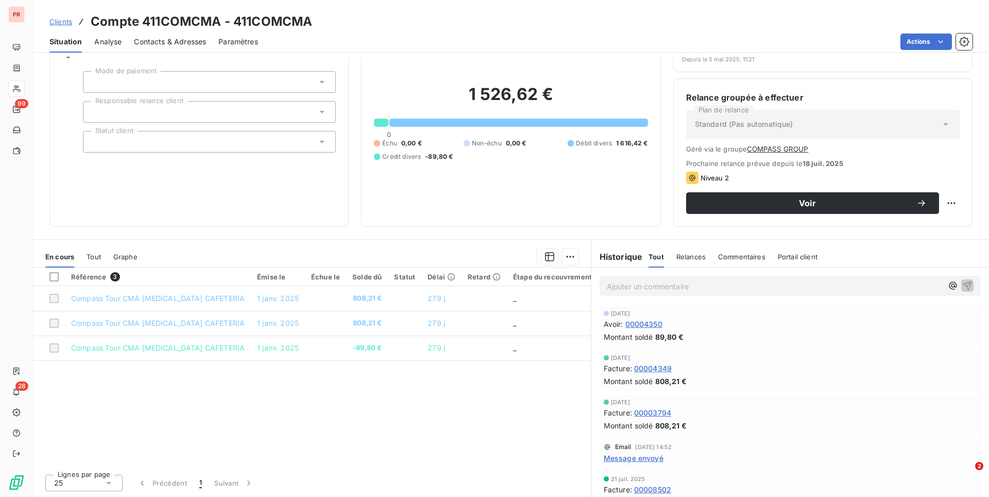
click at [656, 413] on span "00003794" at bounding box center [652, 412] width 37 height 11
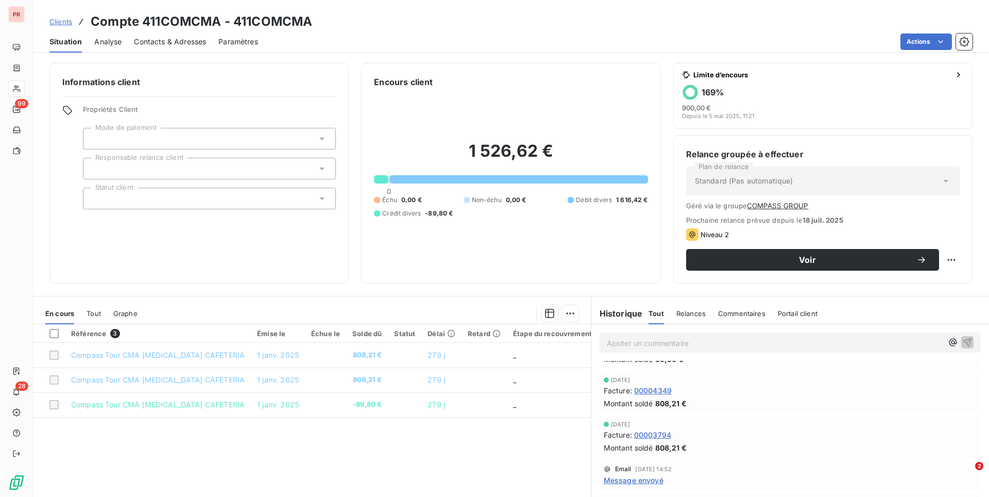
scroll to position [1, 0]
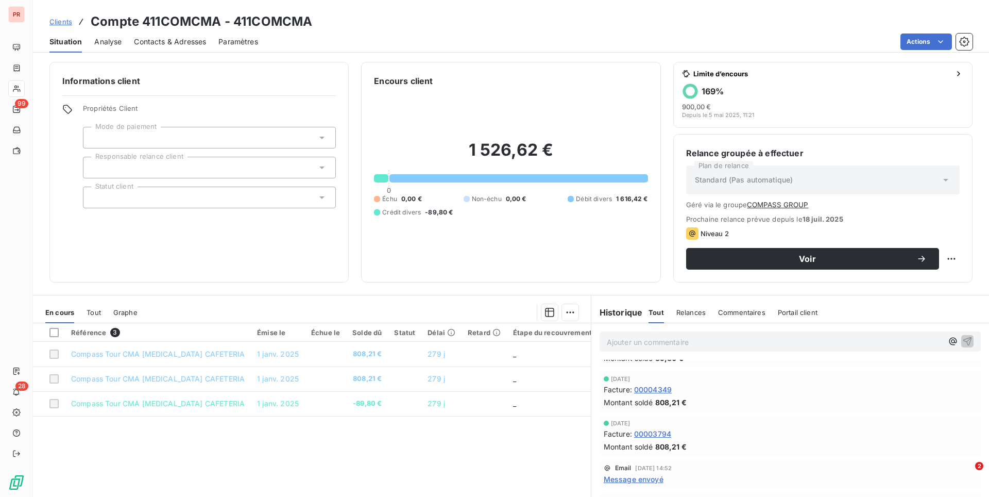
click at [464, 255] on div "1 526,62 € 0 Échu 0,00 € Non-échu 0,00 € Débit divers 1 616,42 € Crédit divers …" at bounding box center [511, 178] width 274 height 182
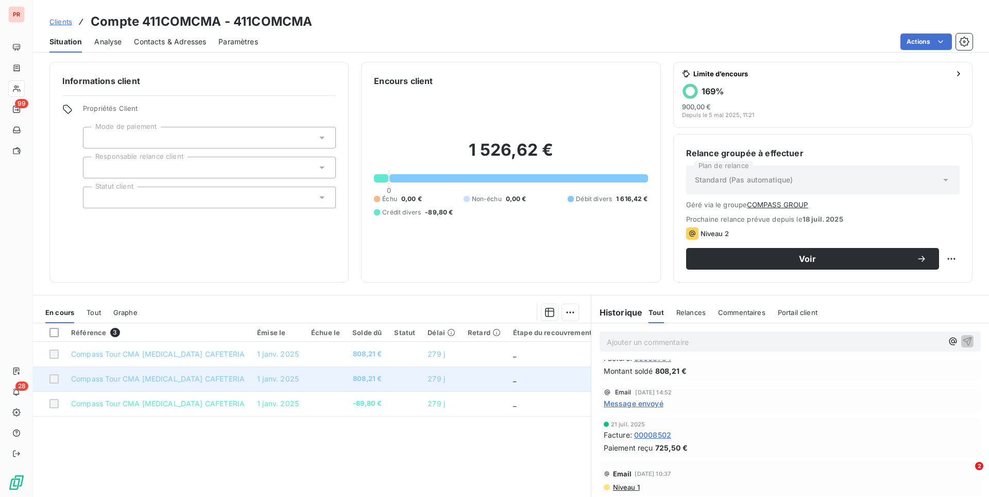
click at [305, 376] on td at bounding box center [325, 378] width 41 height 25
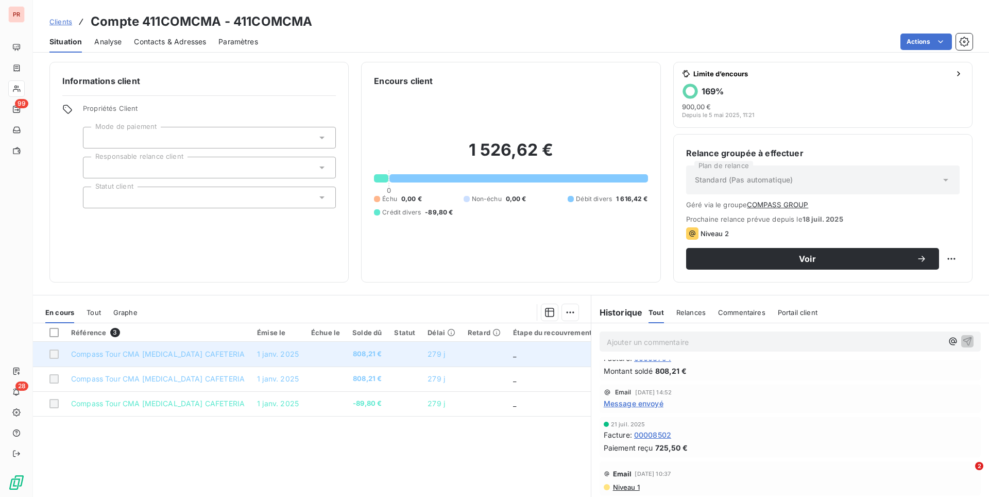
click at [305, 361] on td at bounding box center [325, 354] width 41 height 25
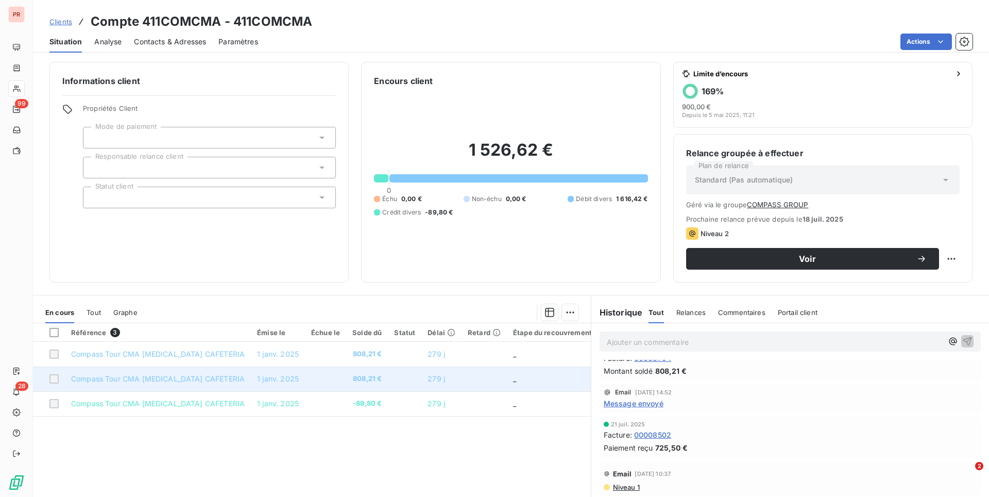
click at [305, 378] on td at bounding box center [325, 378] width 41 height 25
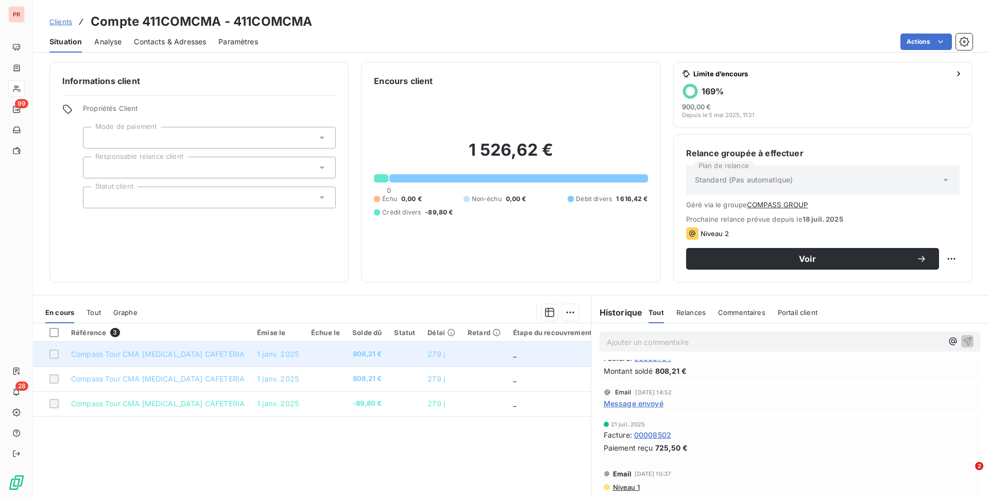
click at [305, 358] on td at bounding box center [325, 354] width 41 height 25
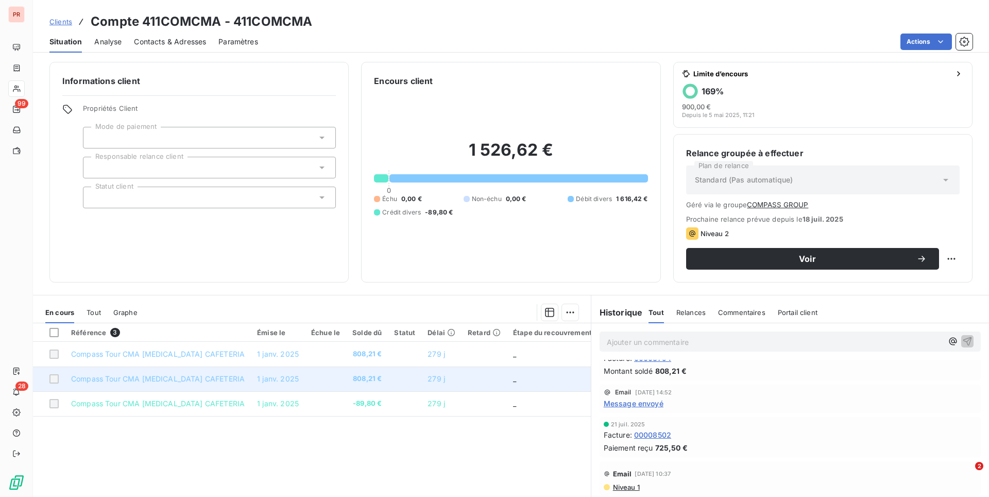
click at [305, 388] on td at bounding box center [325, 378] width 41 height 25
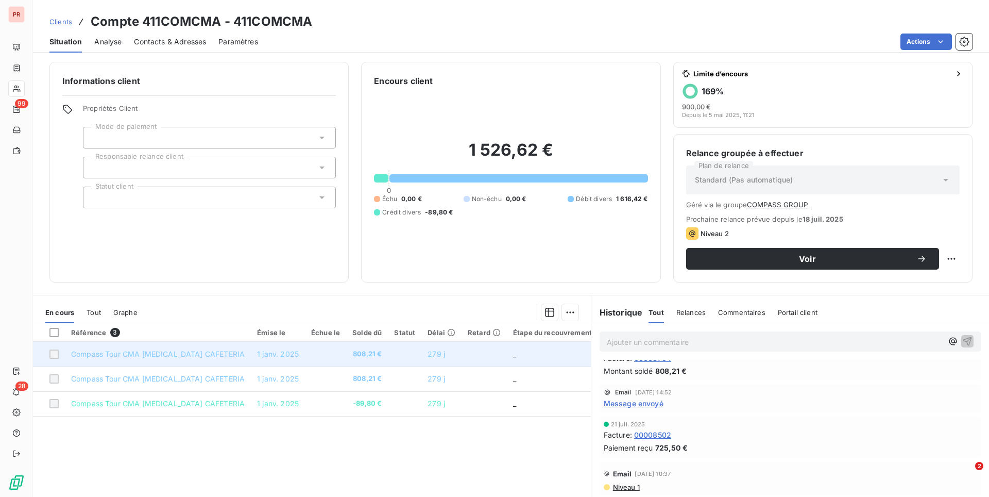
click at [305, 358] on td at bounding box center [325, 354] width 41 height 25
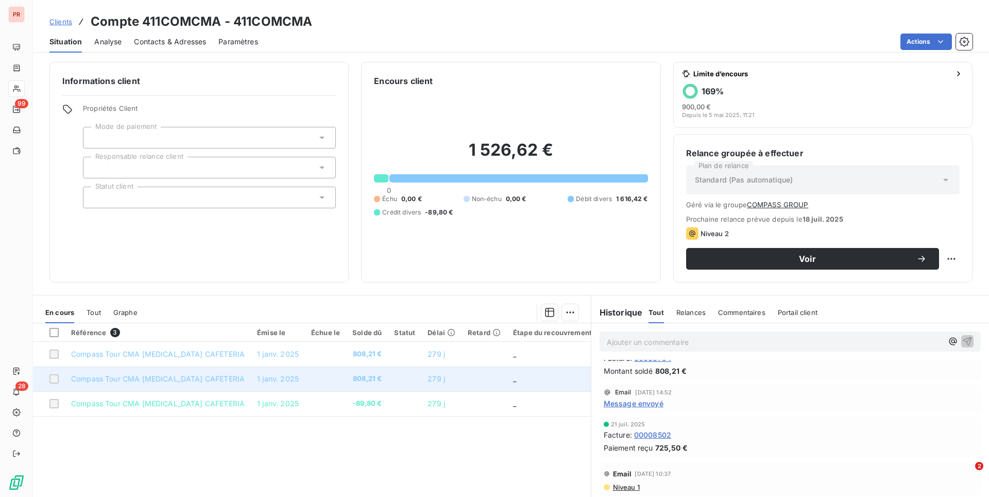
click at [305, 380] on td at bounding box center [325, 378] width 41 height 25
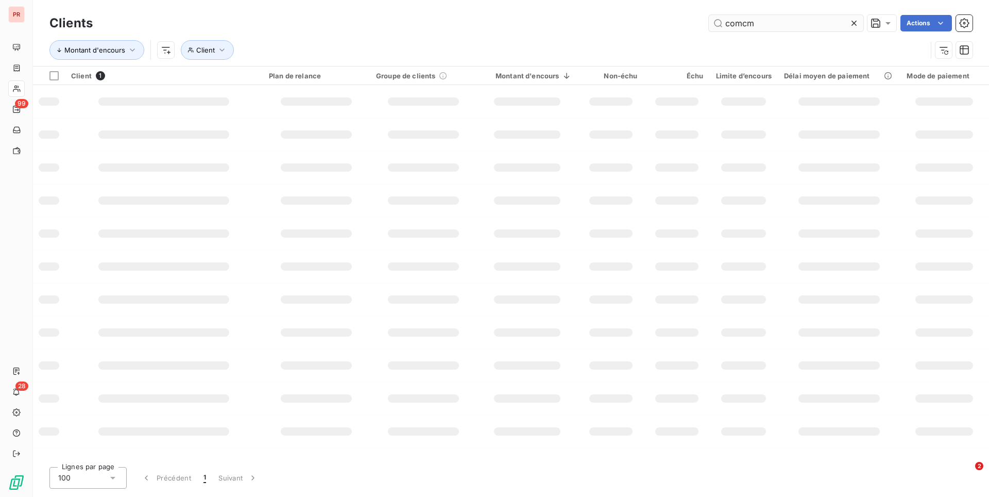
click at [771, 24] on input "comcm" at bounding box center [786, 23] width 155 height 16
click at [748, 26] on input "esa" at bounding box center [786, 23] width 155 height 16
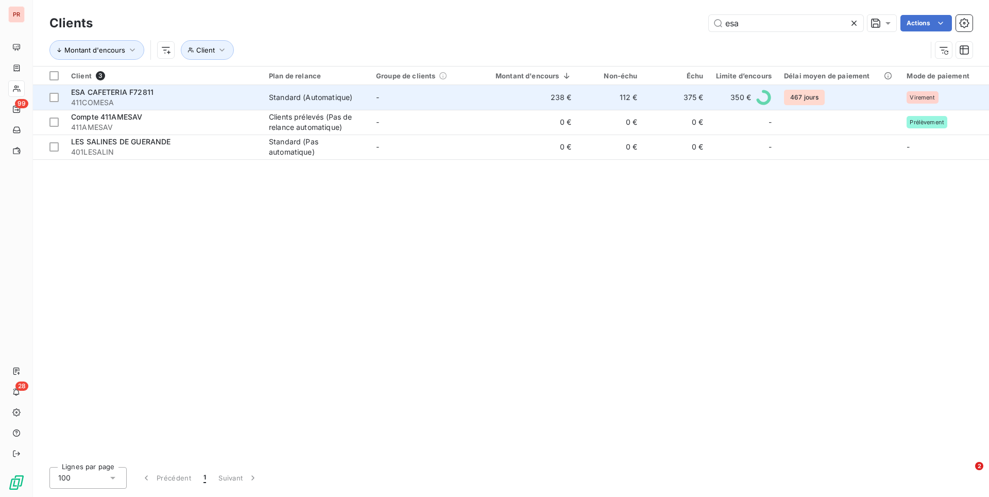
type input "esa"
click at [207, 104] on span "411COMESA" at bounding box center [164, 102] width 186 height 10
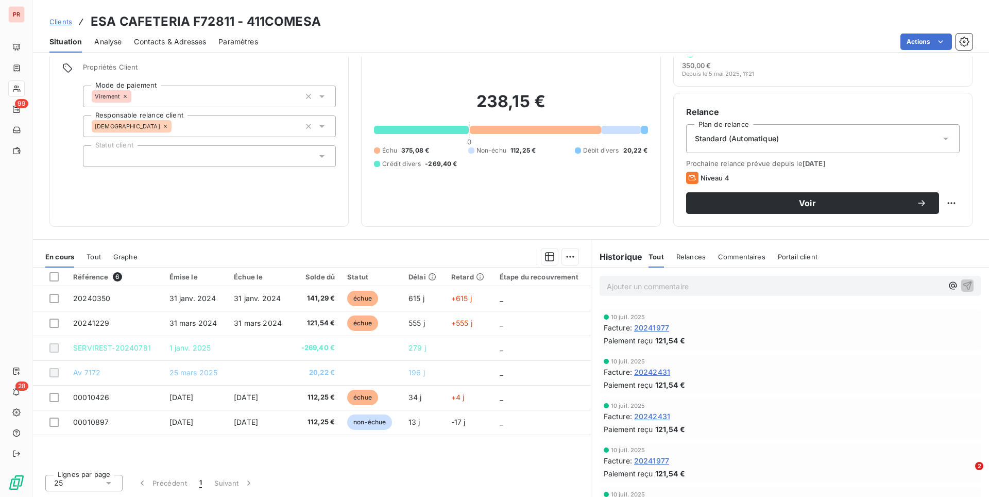
scroll to position [209, 0]
click at [665, 370] on span "20242431" at bounding box center [652, 369] width 36 height 11
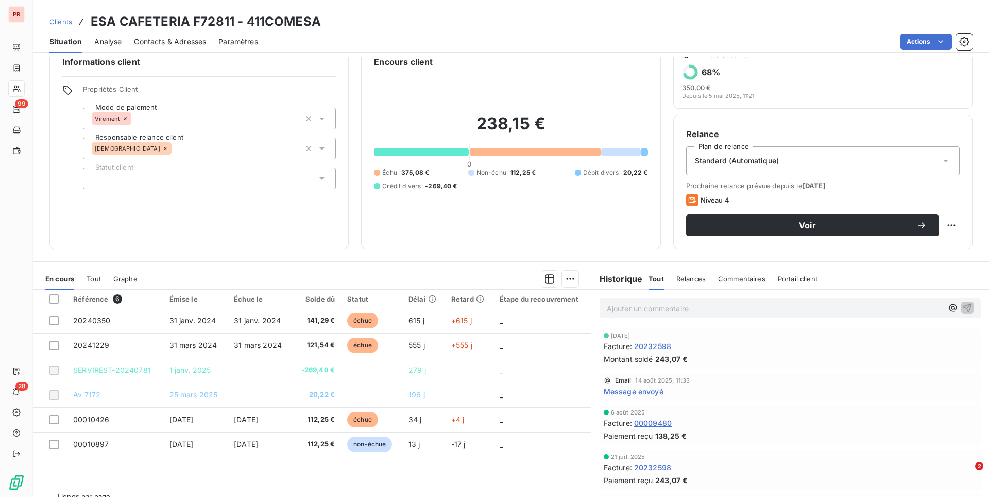
scroll to position [42, 0]
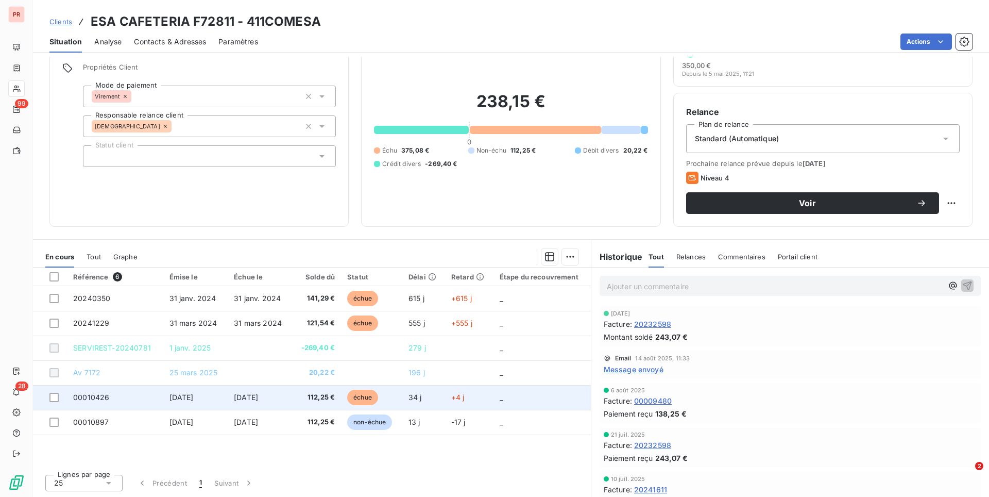
click at [241, 388] on td "[DATE]" at bounding box center [260, 397] width 64 height 25
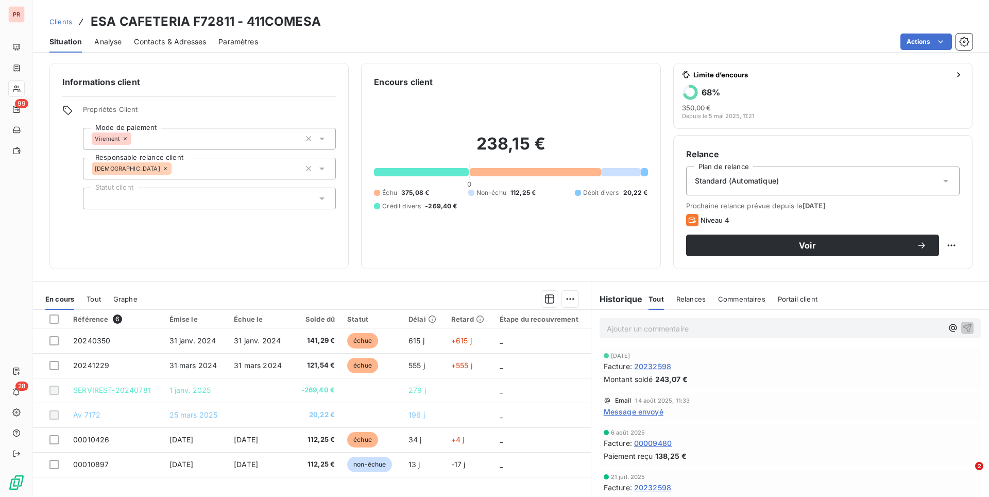
scroll to position [42, 0]
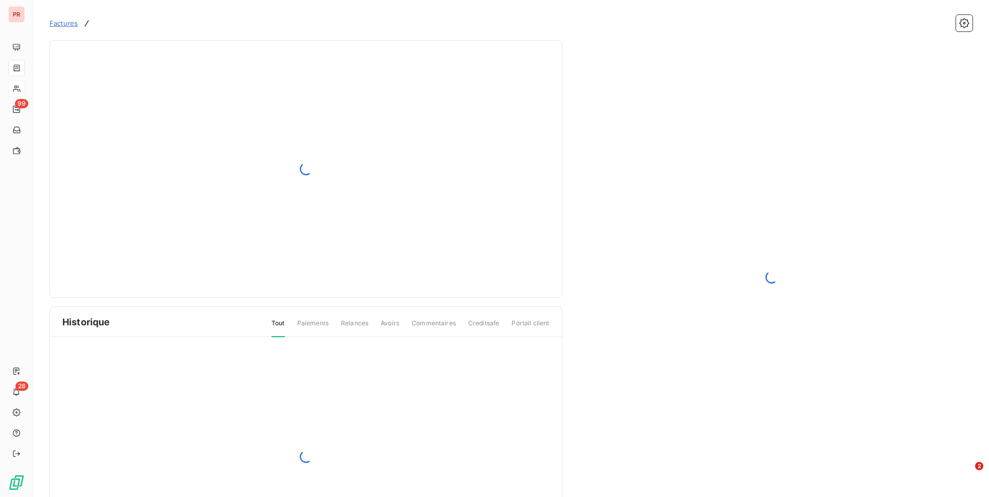
click at [54, 24] on span "Factures" at bounding box center [63, 23] width 28 height 8
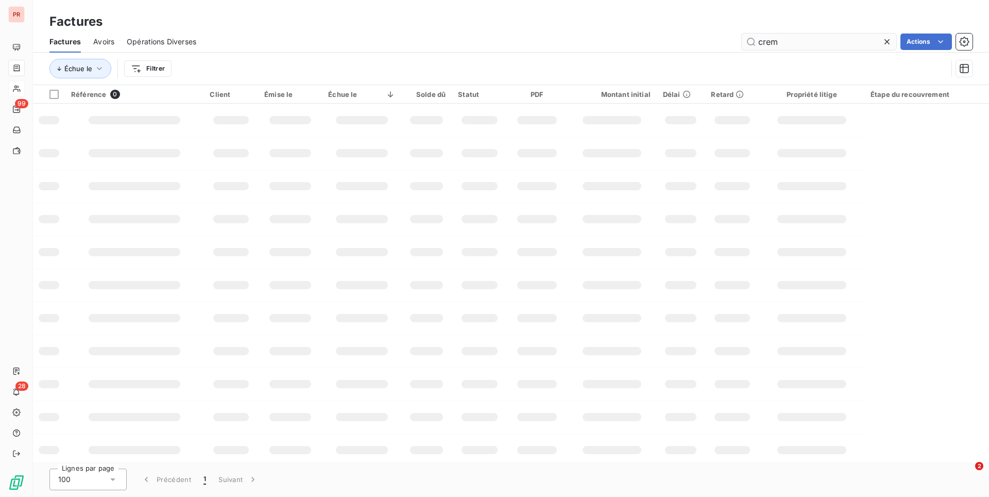
click at [817, 41] on input "crem" at bounding box center [819, 41] width 155 height 16
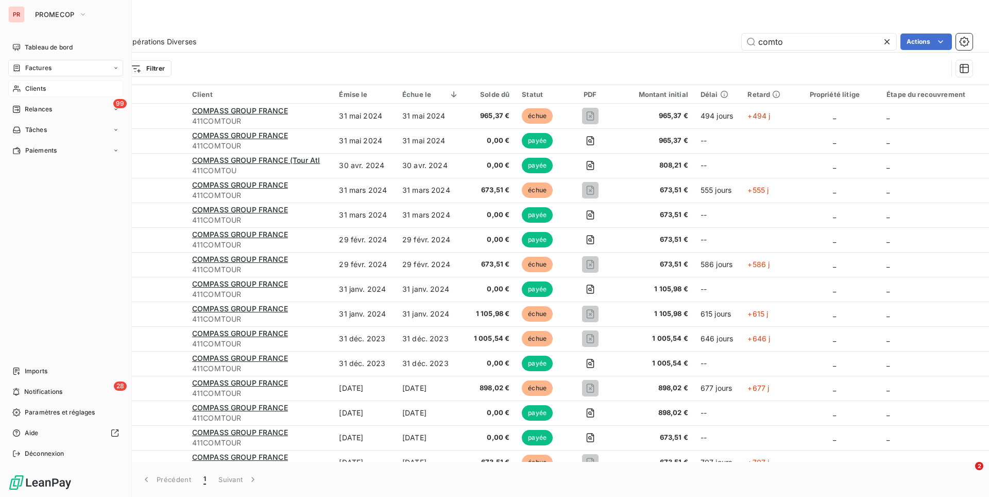
type input "comto"
click at [23, 86] on div "Clients" at bounding box center [65, 88] width 115 height 16
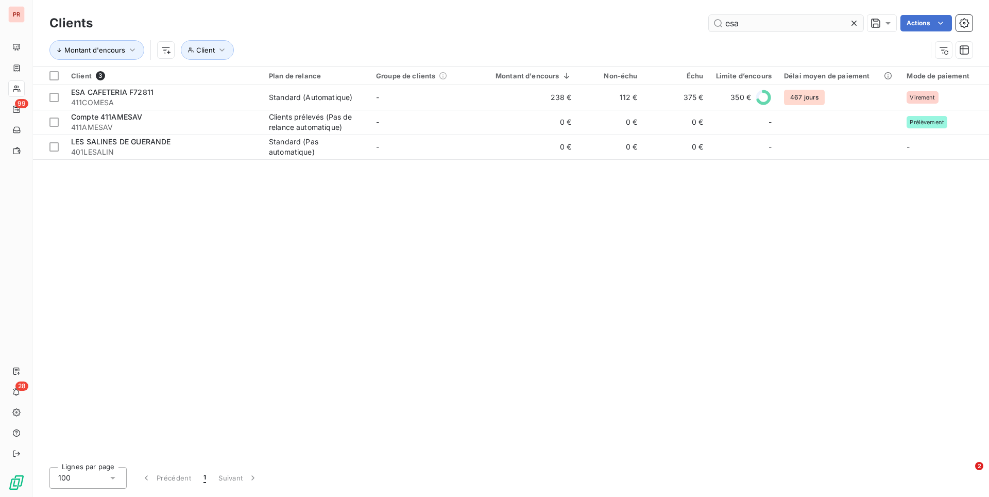
click at [758, 21] on input "esa" at bounding box center [786, 23] width 155 height 16
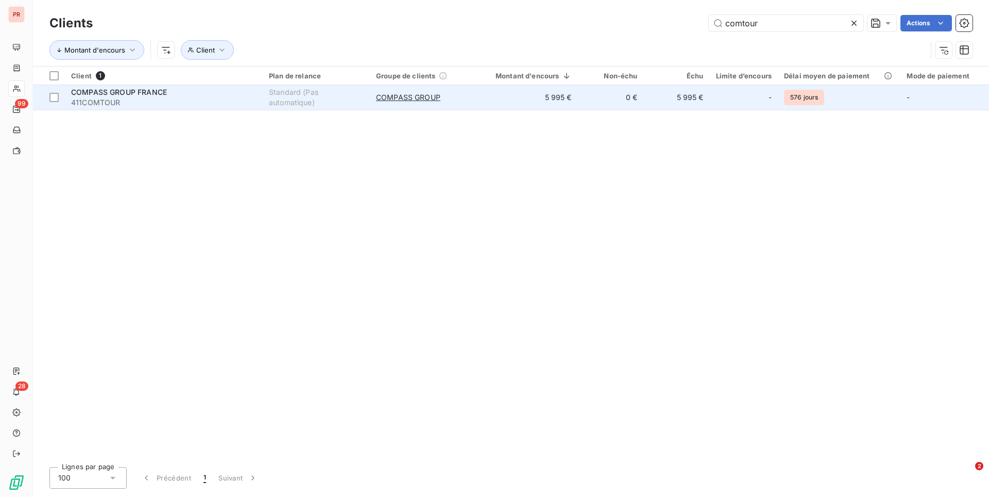
type input "comtour"
click at [228, 103] on span "411COMTOUR" at bounding box center [164, 102] width 186 height 10
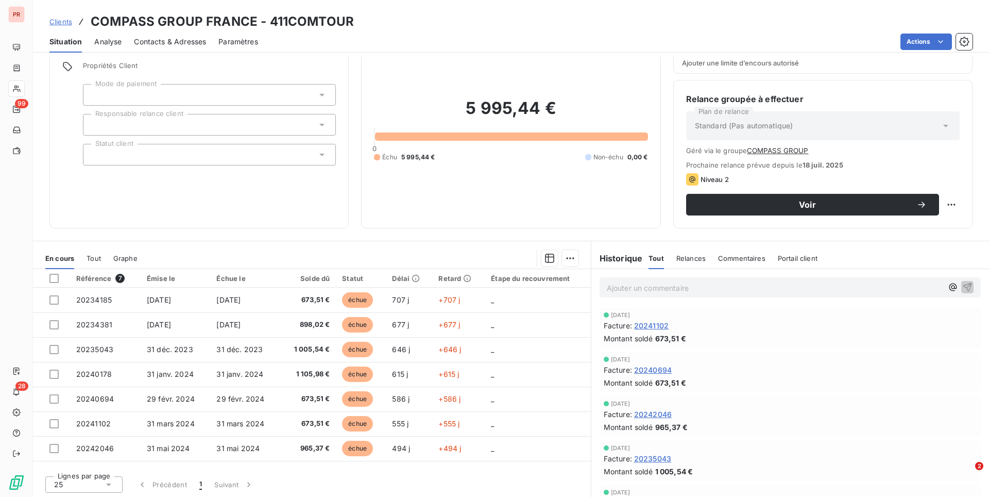
scroll to position [45, 0]
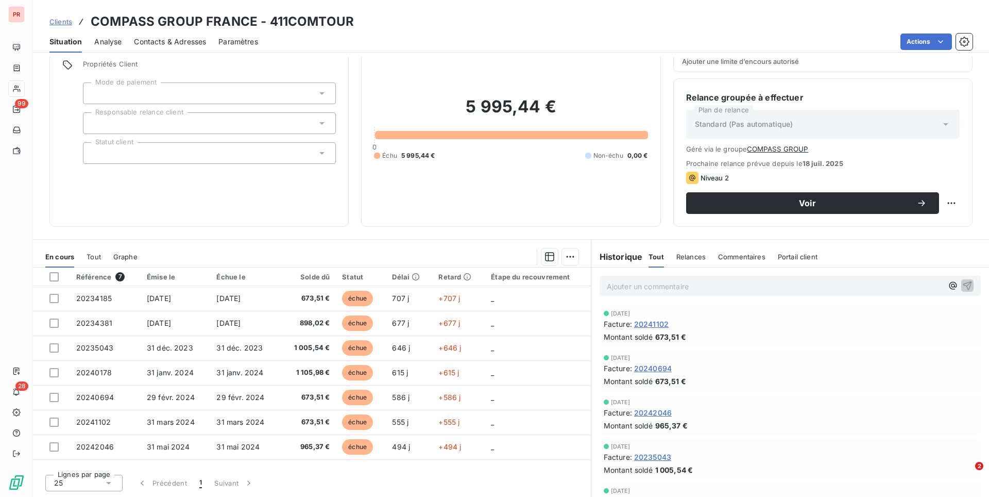
click at [727, 262] on div "Commentaires" at bounding box center [741, 257] width 47 height 22
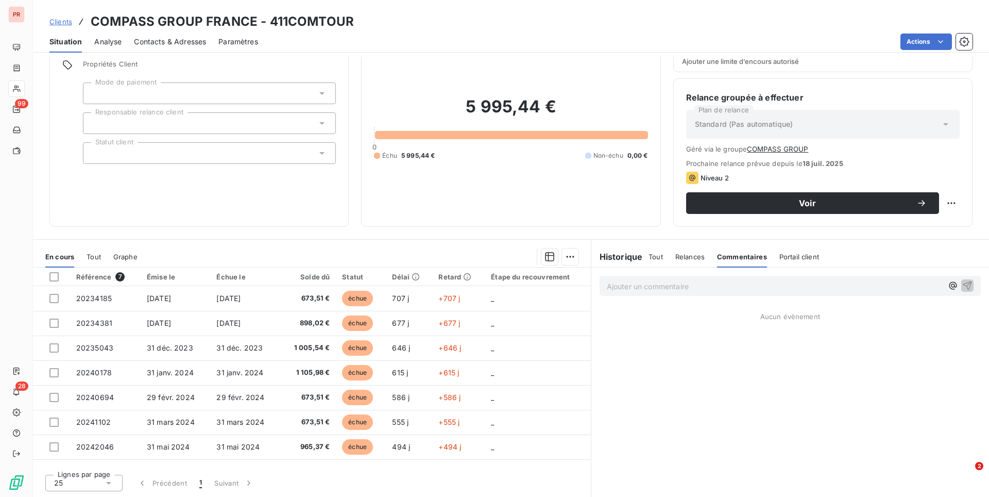
click at [688, 256] on span "Relances" at bounding box center [690, 257] width 29 height 8
click at [659, 256] on span "Tout" at bounding box center [656, 257] width 14 height 8
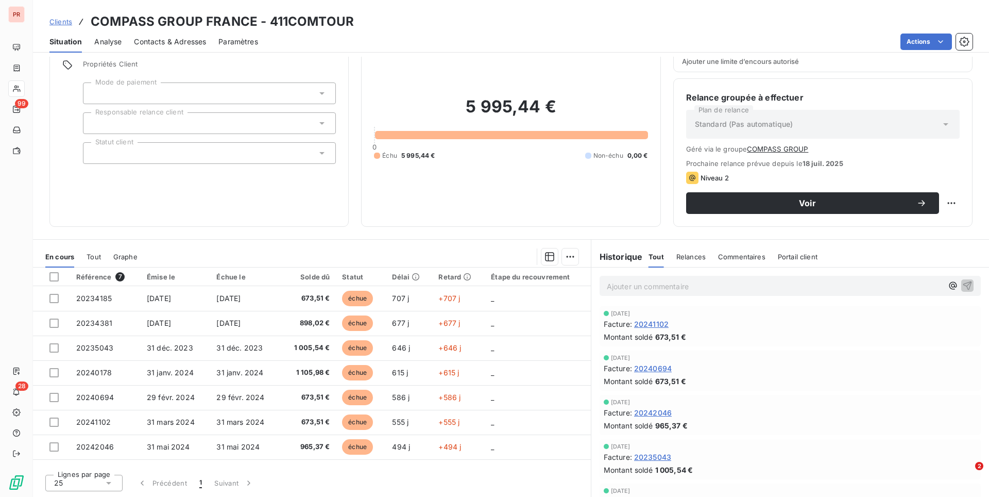
click at [626, 258] on h6 "Historique" at bounding box center [618, 256] width 52 height 12
click at [651, 256] on span "Tout" at bounding box center [656, 257] width 15 height 8
click at [614, 256] on h6 "Historique" at bounding box center [618, 256] width 52 height 12
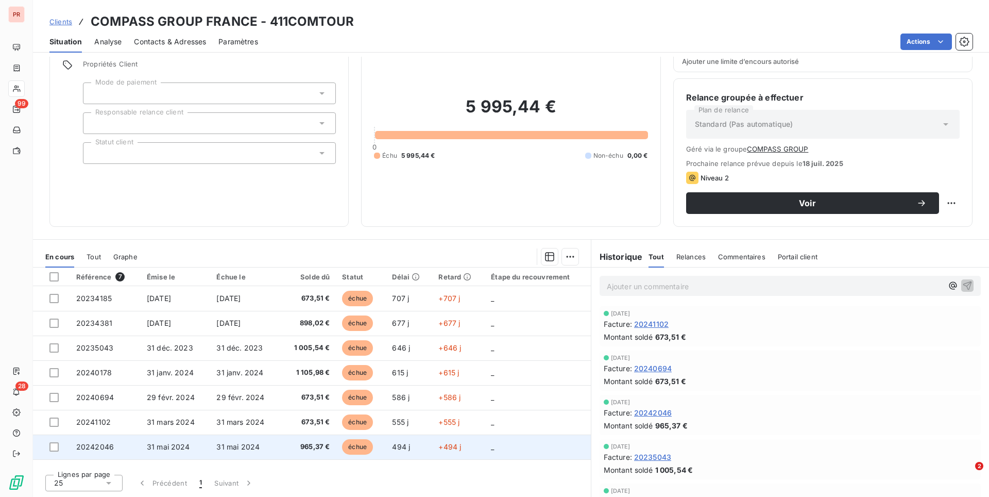
click at [293, 443] on span "965,37 €" at bounding box center [308, 447] width 43 height 10
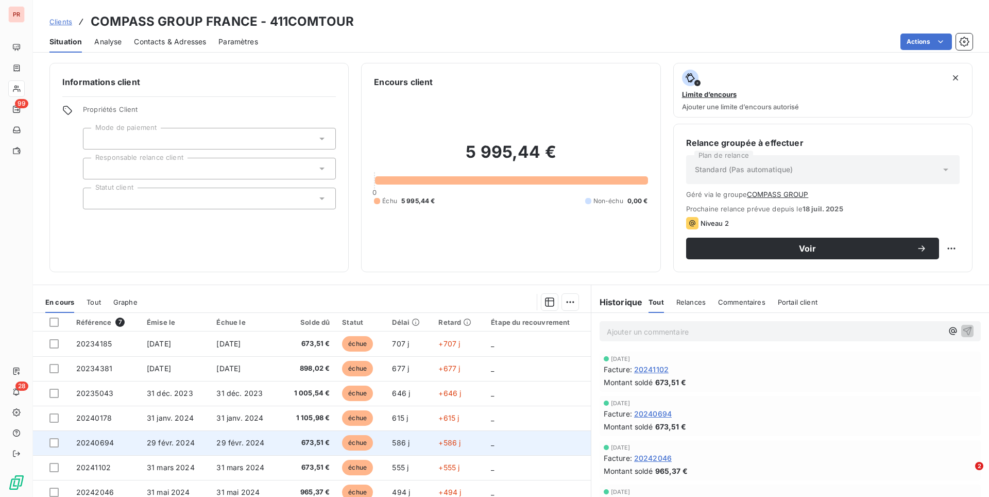
scroll to position [45, 0]
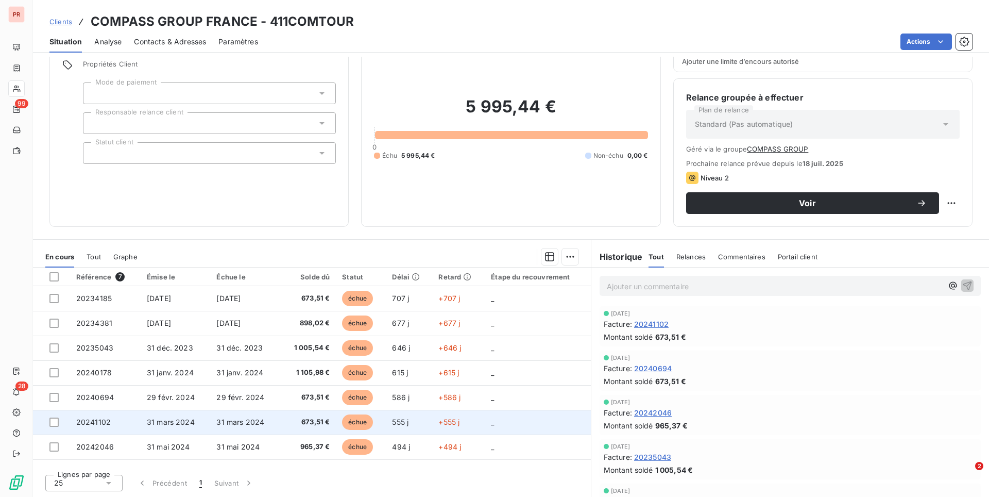
click at [329, 432] on td "673,51 €" at bounding box center [308, 422] width 56 height 25
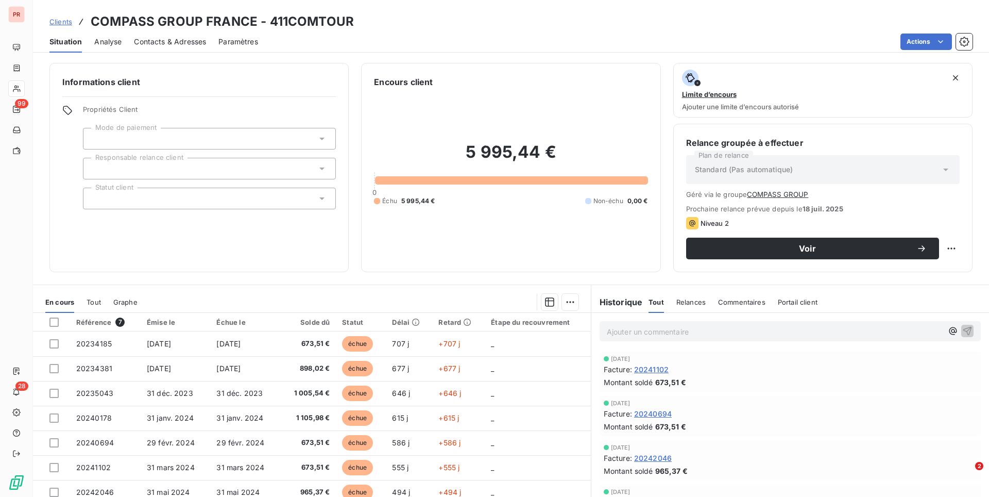
scroll to position [45, 0]
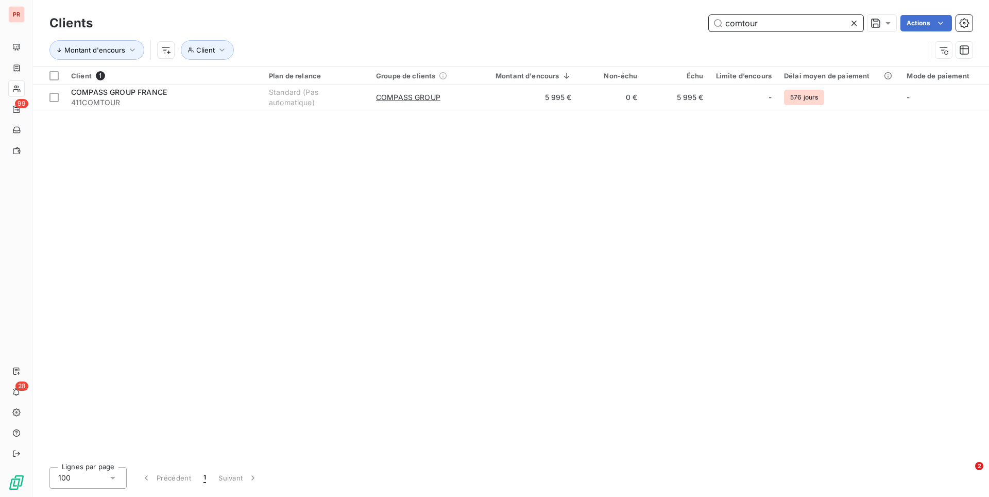
click at [780, 26] on input "comtour" at bounding box center [786, 23] width 155 height 16
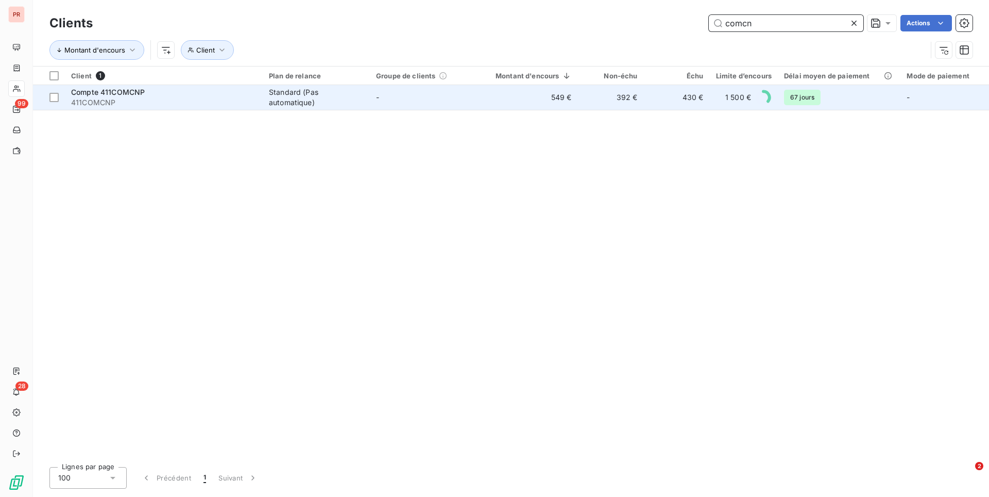
type input "comcn"
click at [348, 94] on div "Standard (Pas automatique)" at bounding box center [316, 97] width 95 height 21
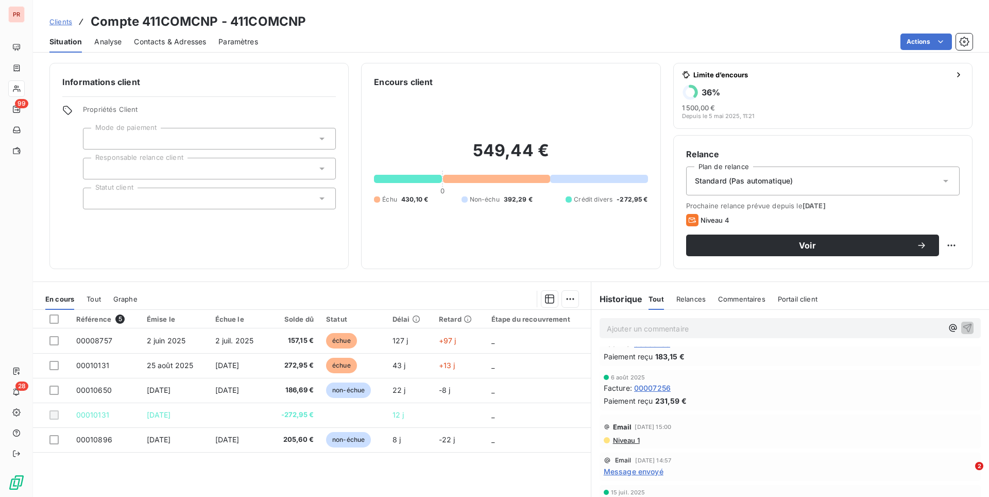
scroll to position [112, 0]
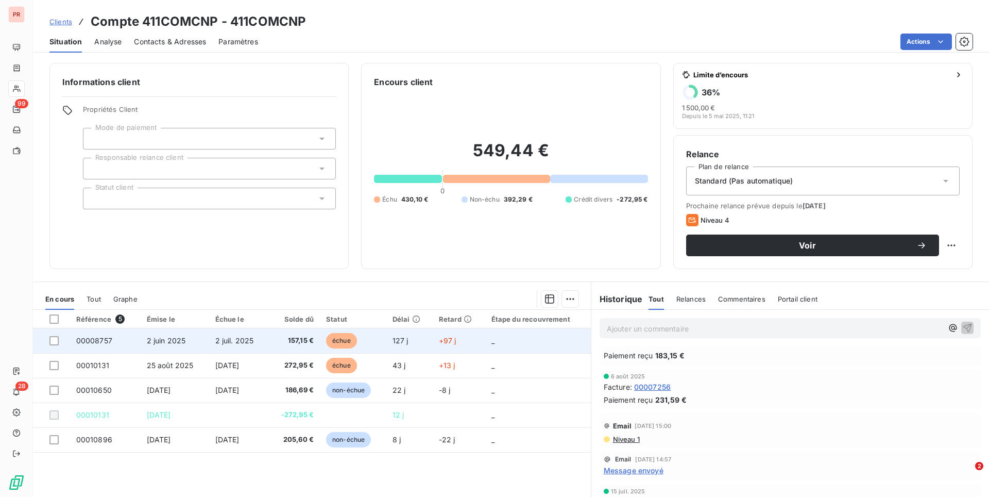
click at [328, 344] on td "échue" at bounding box center [353, 340] width 66 height 25
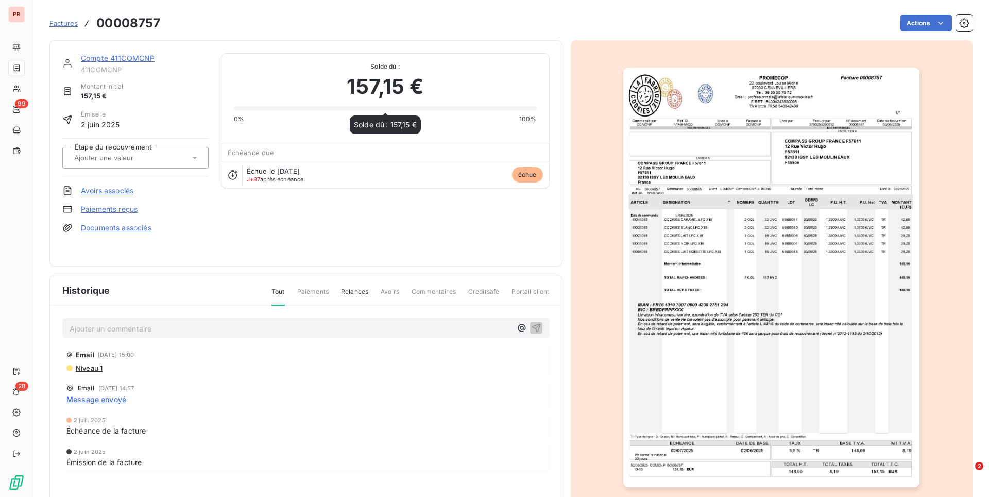
click at [240, 109] on div at bounding box center [385, 108] width 303 height 4
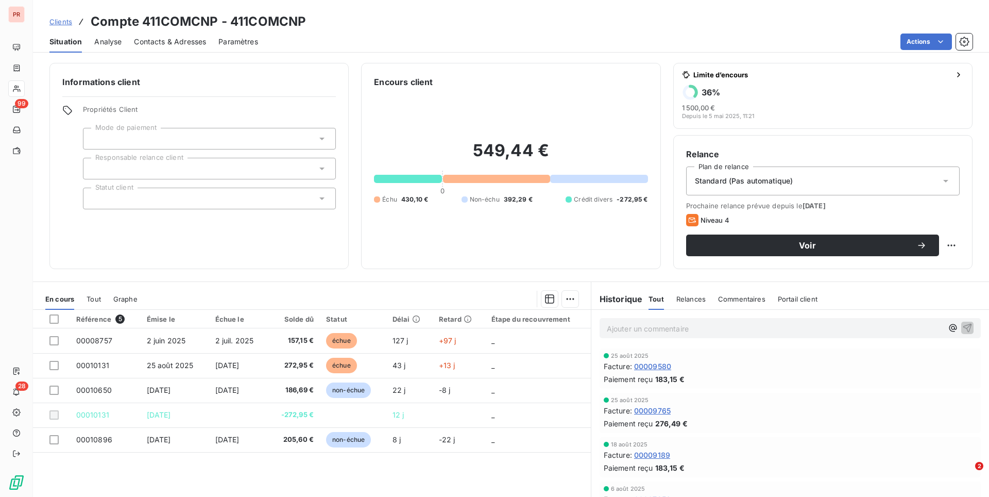
click at [165, 44] on span "Contacts & Adresses" at bounding box center [170, 42] width 72 height 10
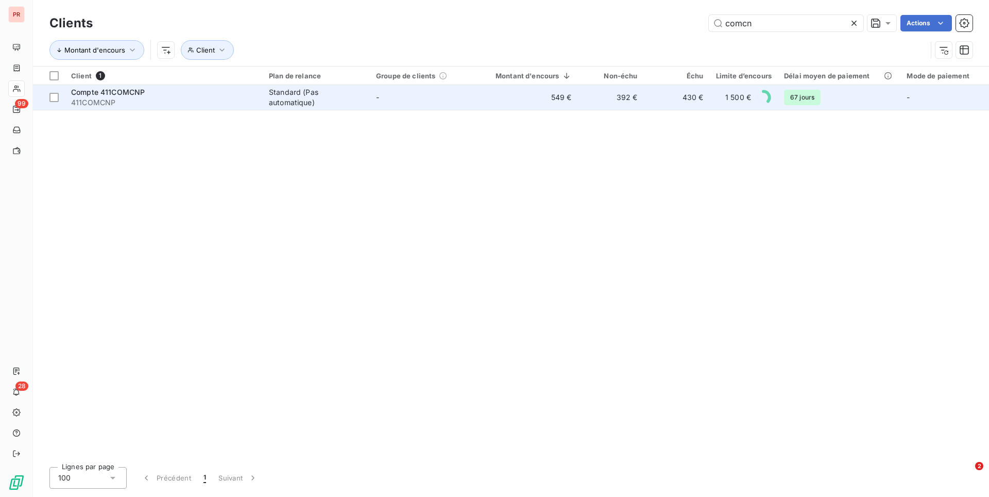
click at [332, 105] on div "Standard (Pas automatique)" at bounding box center [316, 97] width 95 height 21
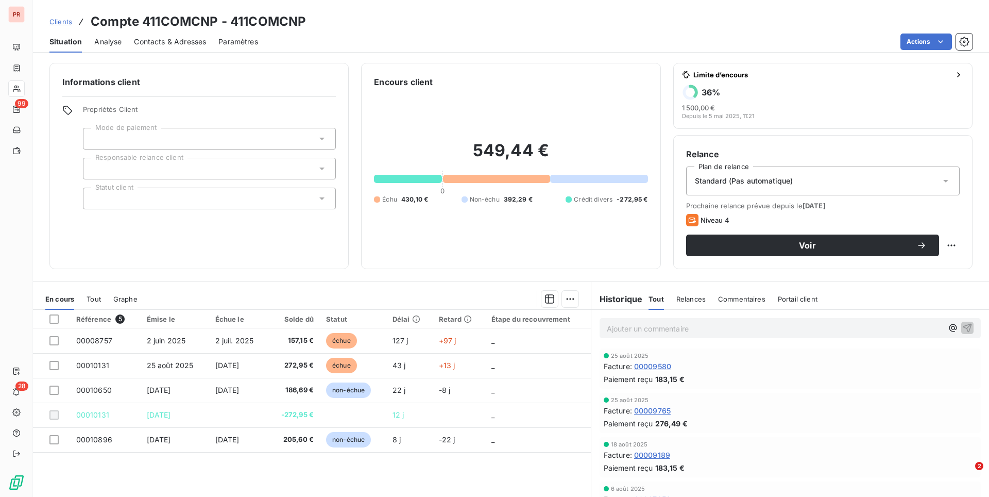
click at [735, 185] on span "Standard (Pas automatique)" at bounding box center [744, 181] width 98 height 10
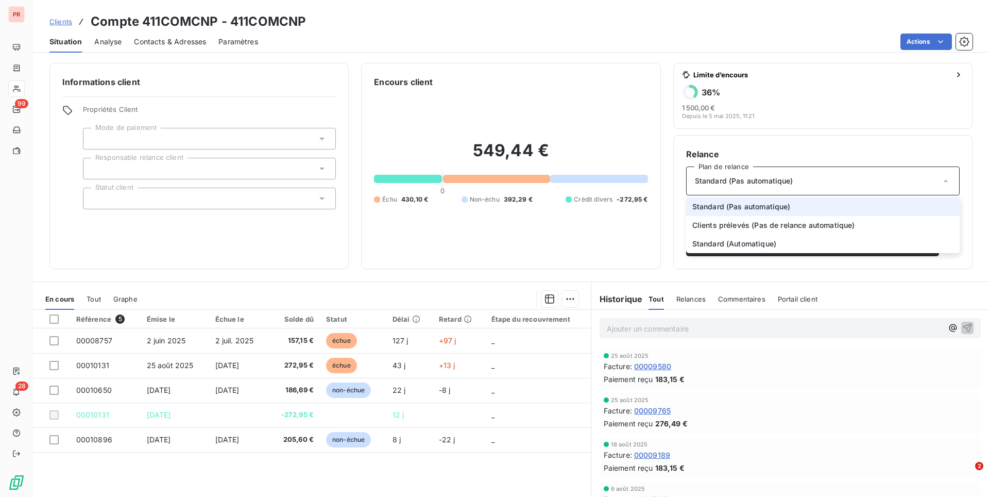
click at [735, 185] on span "Standard (Pas automatique)" at bounding box center [744, 181] width 98 height 10
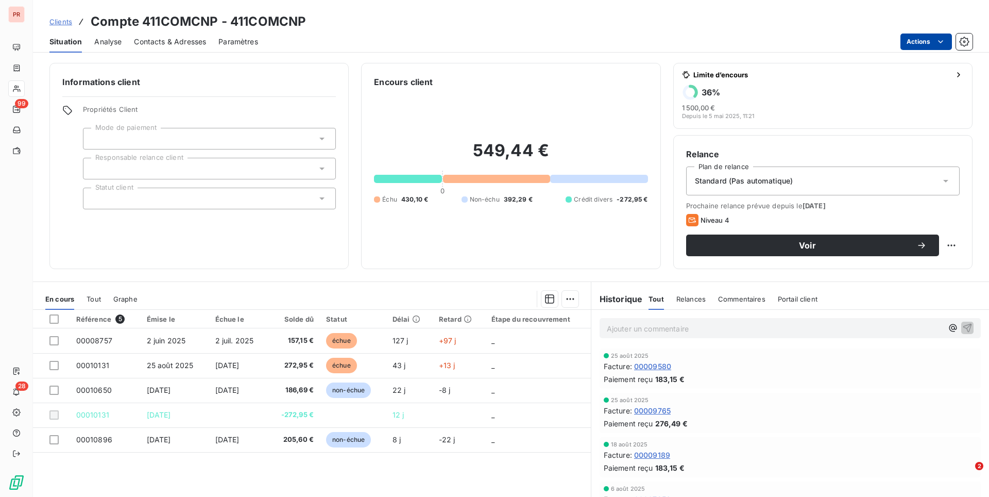
click at [923, 40] on html "PR 99 28 Clients Compte 411COMCNP - 411COMCNP Situation Analyse Contacts & Adre…" at bounding box center [494, 248] width 989 height 497
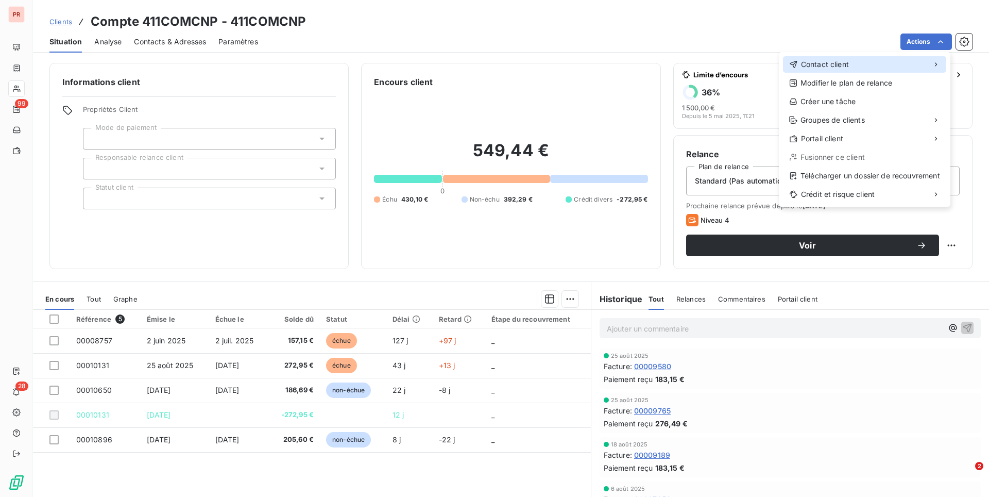
click at [815, 71] on div "Contact client" at bounding box center [864, 64] width 163 height 16
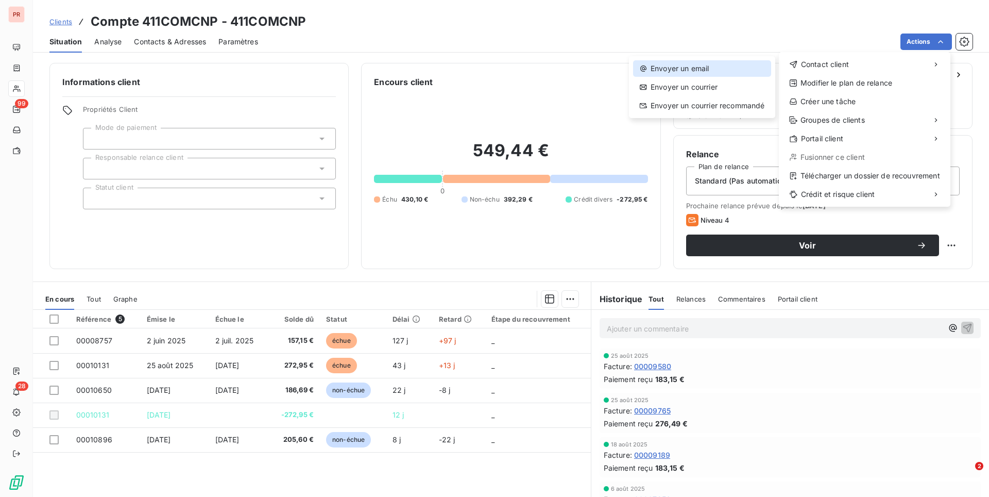
click at [730, 64] on div "Envoyer un email" at bounding box center [702, 68] width 138 height 16
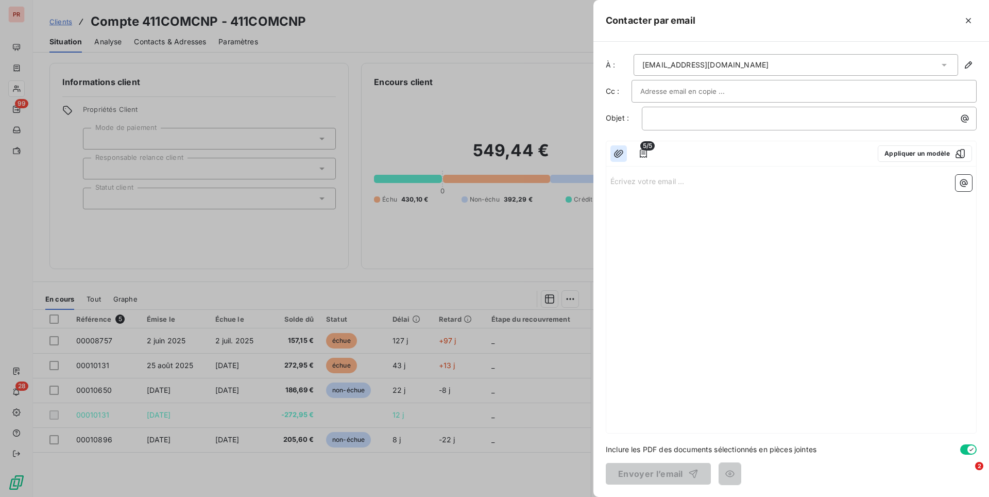
click at [617, 150] on icon "button" at bounding box center [618, 153] width 9 height 8
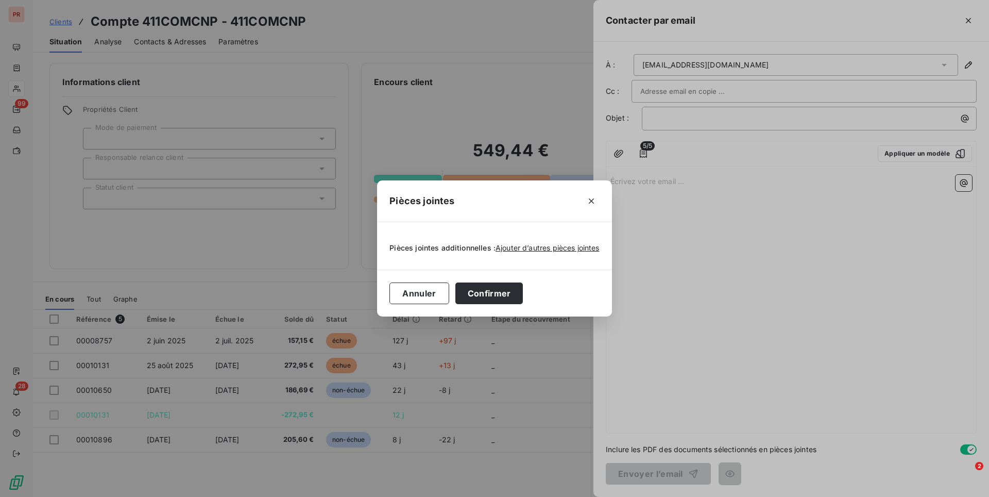
click at [651, 161] on div "Pièces jointes Pièces jointes additionnelles : Ajouter d’autres pièces jointes …" at bounding box center [494, 248] width 989 height 497
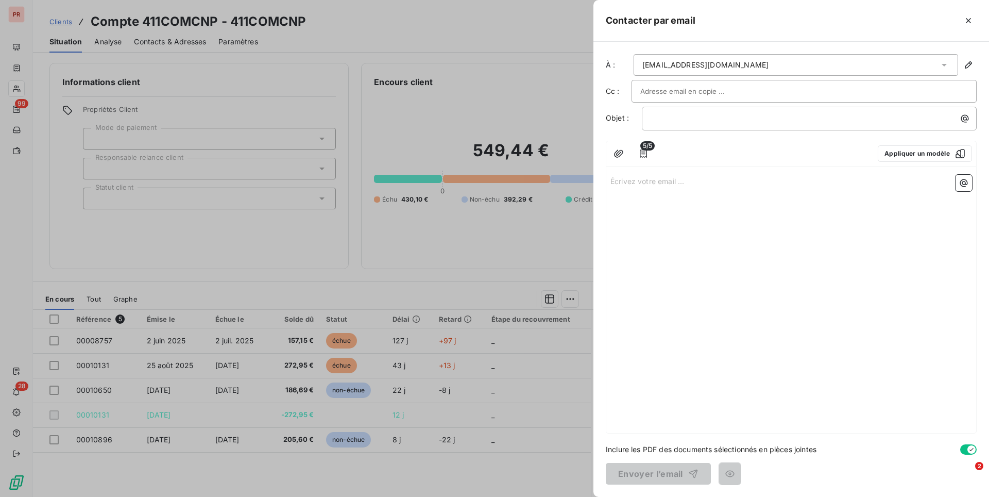
click at [646, 148] on span "5/5" at bounding box center [648, 145] width 14 height 9
click at [644, 156] on icon "button" at bounding box center [643, 153] width 10 height 10
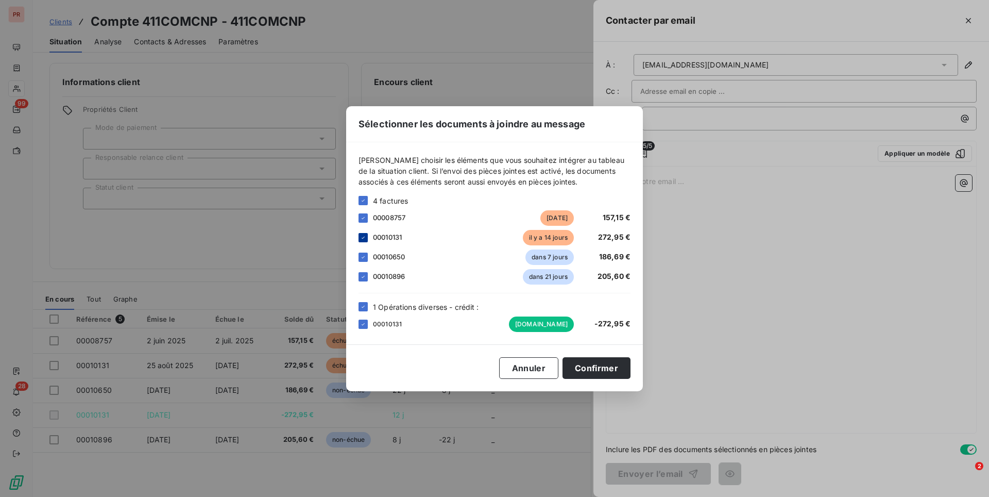
click at [360, 236] on icon at bounding box center [363, 237] width 6 height 6
click at [363, 254] on icon at bounding box center [363, 257] width 6 height 6
click at [363, 274] on icon at bounding box center [363, 277] width 6 height 6
click at [365, 325] on icon at bounding box center [363, 324] width 6 height 6
click at [600, 369] on button "Confirmer" at bounding box center [597, 368] width 68 height 22
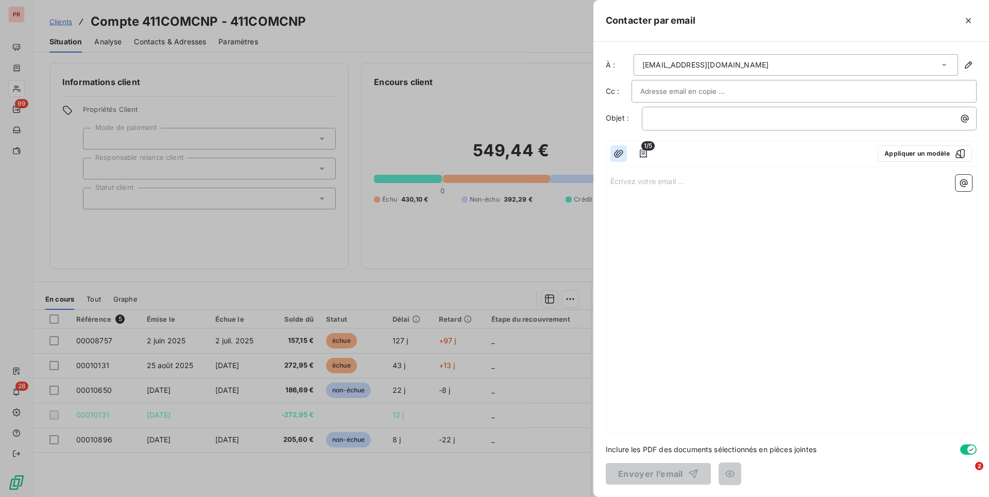
click at [623, 147] on button "button" at bounding box center [619, 153] width 16 height 16
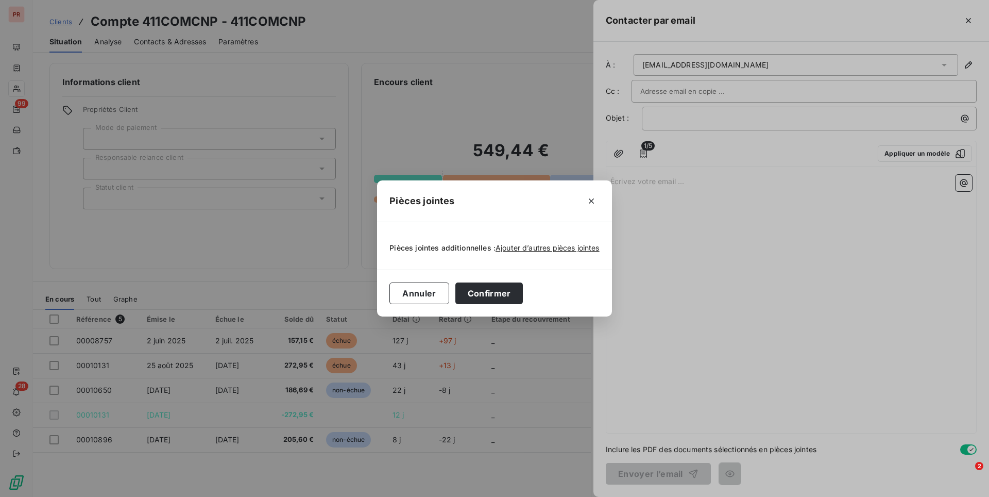
click at [641, 153] on div "Pièces jointes Pièces jointes additionnelles : Ajouter d’autres pièces jointes …" at bounding box center [494, 248] width 989 height 497
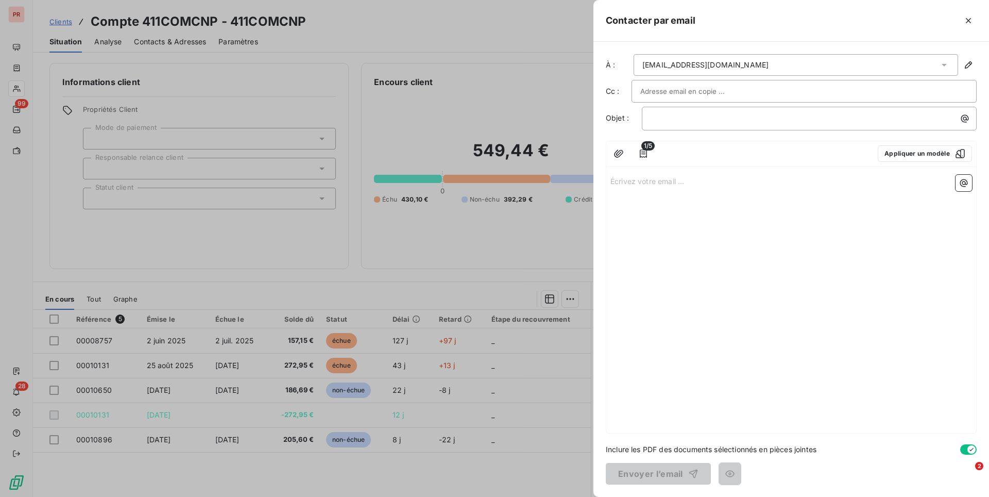
click at [644, 153] on icon "button" at bounding box center [643, 153] width 10 height 10
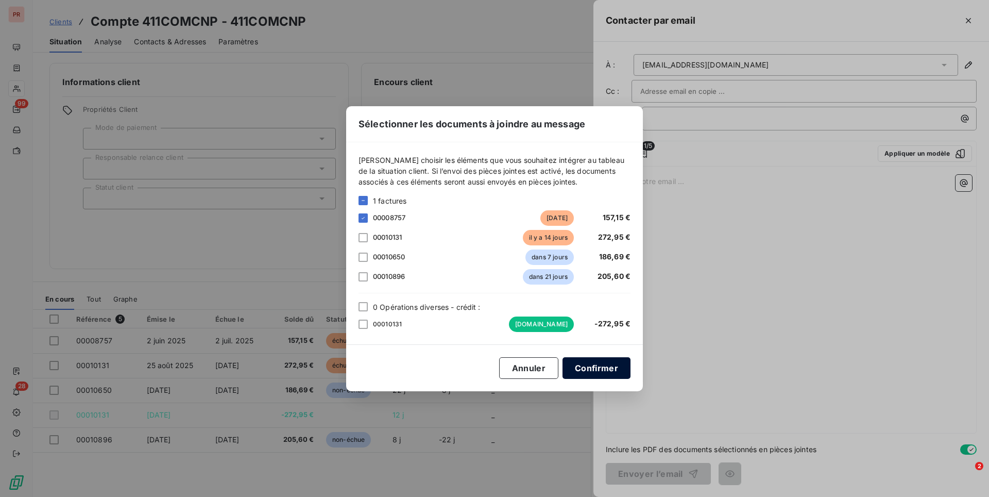
click at [602, 368] on button "Confirmer" at bounding box center [597, 368] width 68 height 22
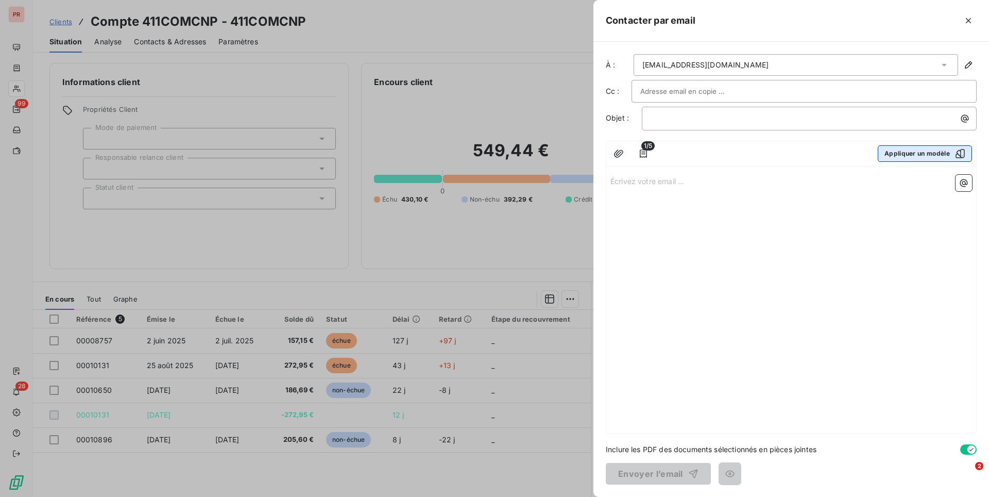
click at [930, 148] on button "Appliquer un modèle" at bounding box center [925, 153] width 94 height 16
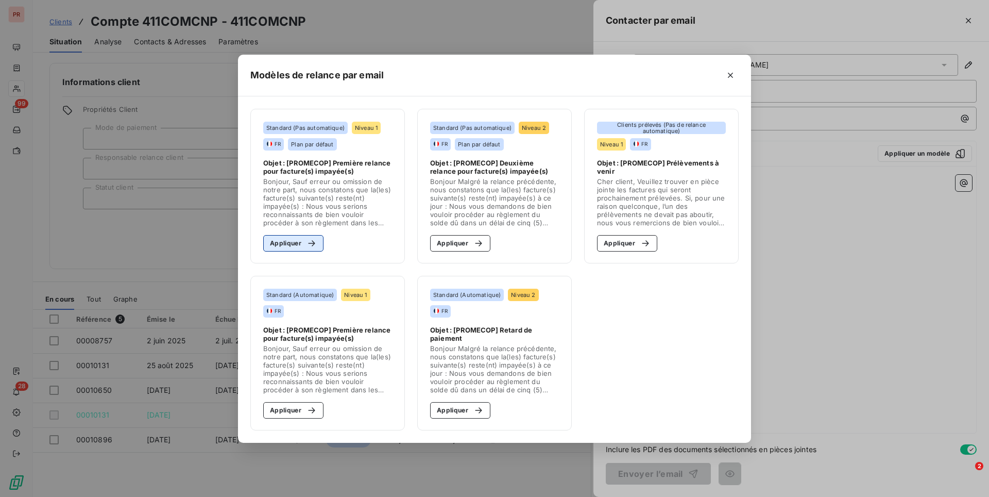
click at [305, 241] on div "button" at bounding box center [308, 243] width 15 height 10
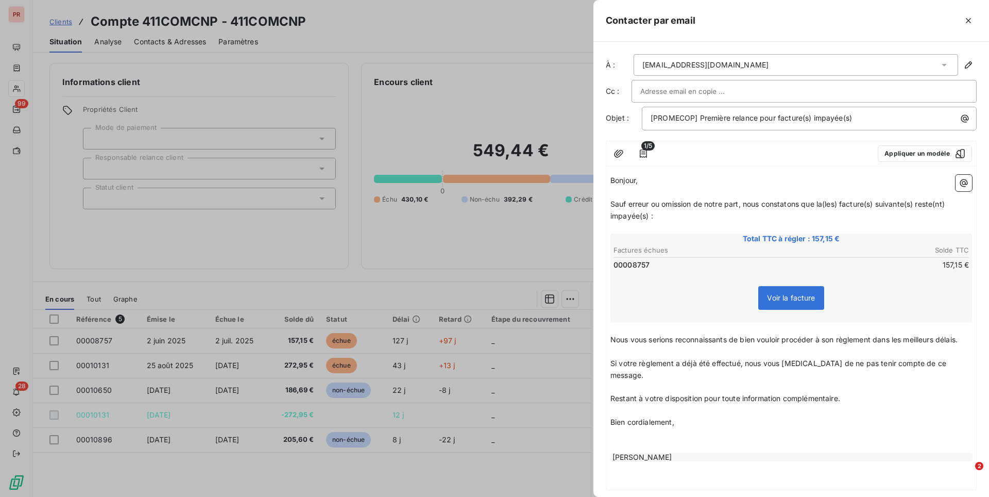
scroll to position [45, 0]
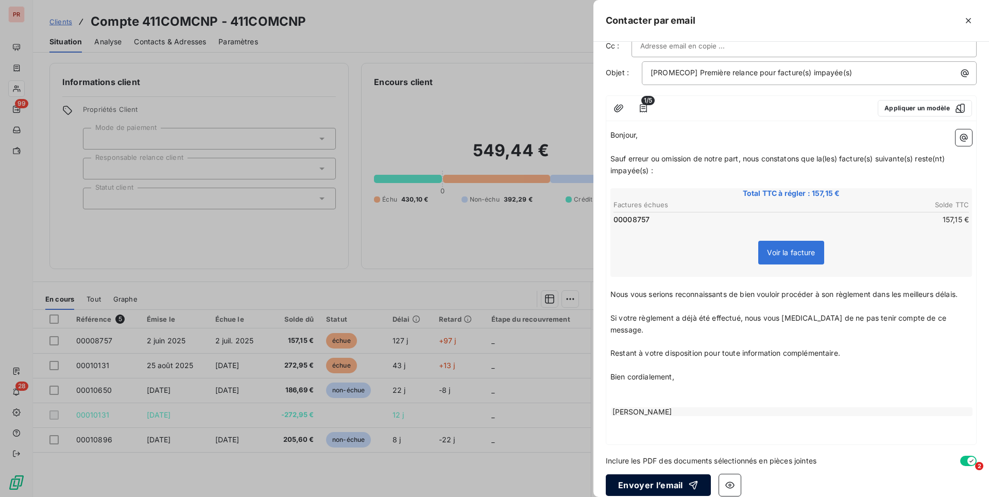
click at [646, 474] on button "Envoyer l’email" at bounding box center [658, 485] width 105 height 22
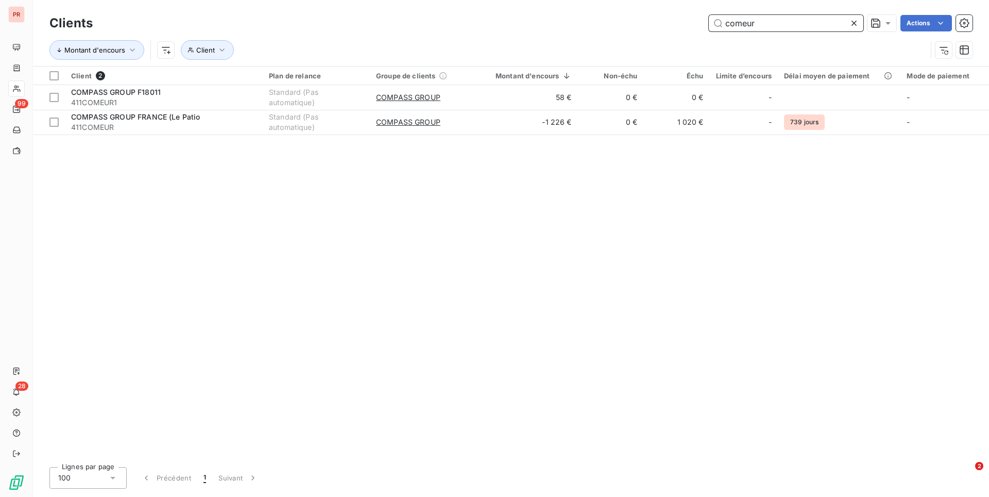
click at [761, 27] on input "comeur" at bounding box center [786, 23] width 155 height 16
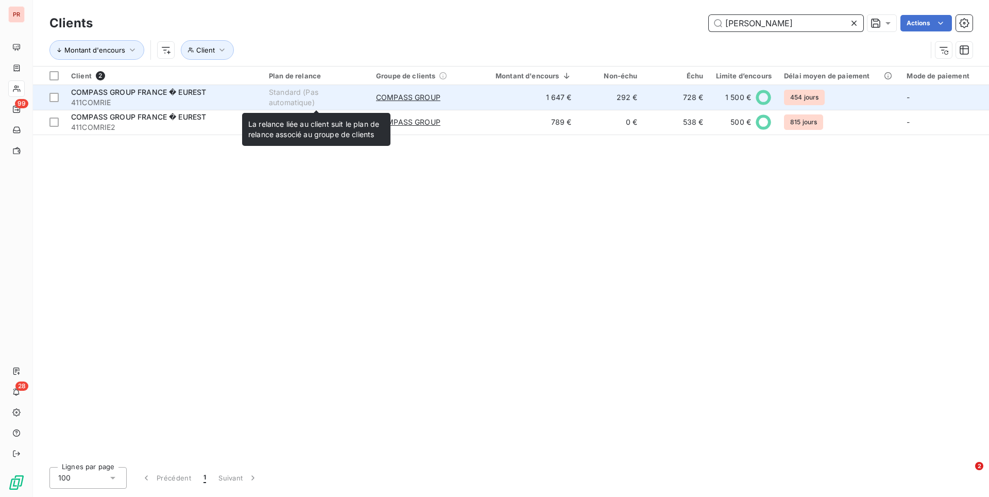
type input "[PERSON_NAME]"
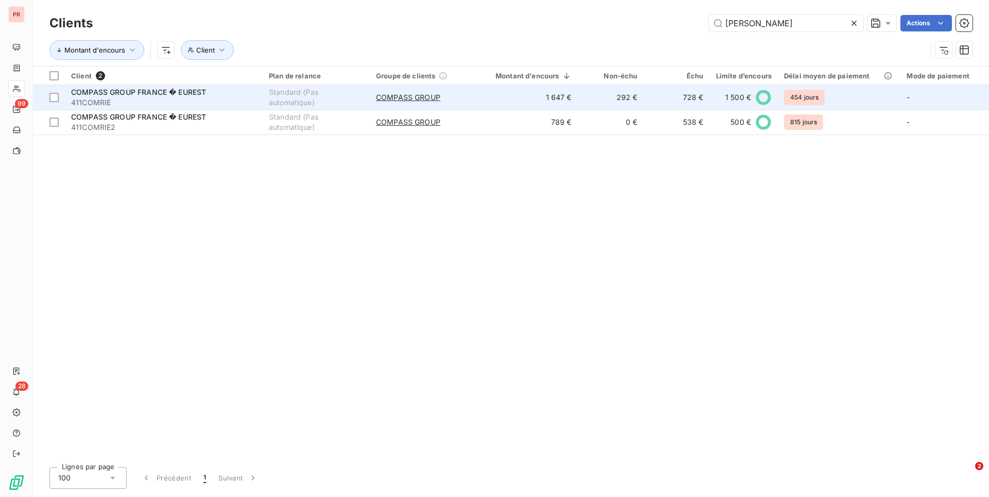
click at [314, 100] on div "Standard (Pas automatique)" at bounding box center [316, 97] width 95 height 21
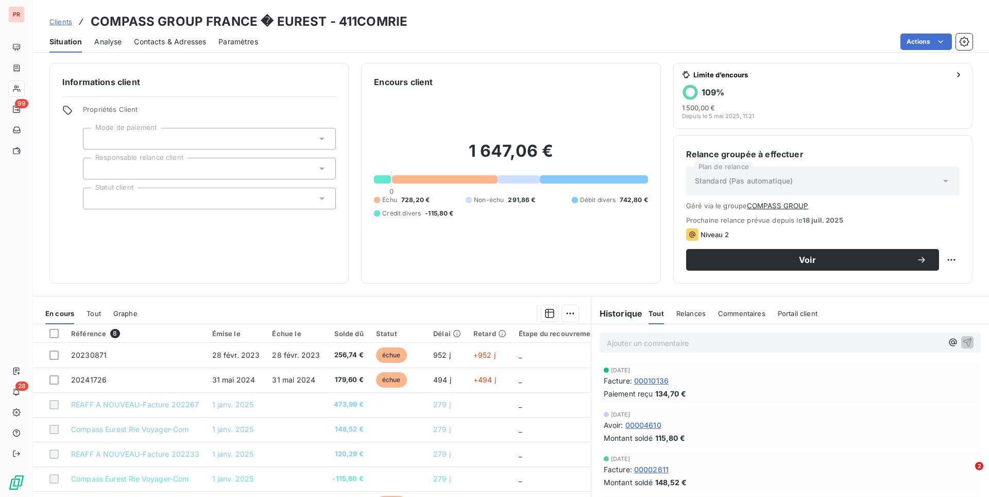
scroll to position [57, 0]
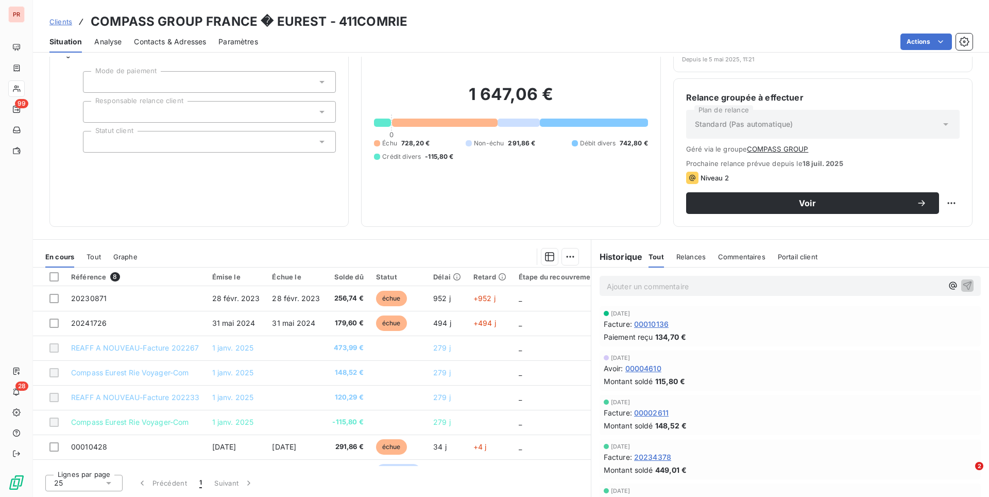
click at [762, 249] on div "Commentaires" at bounding box center [741, 257] width 47 height 22
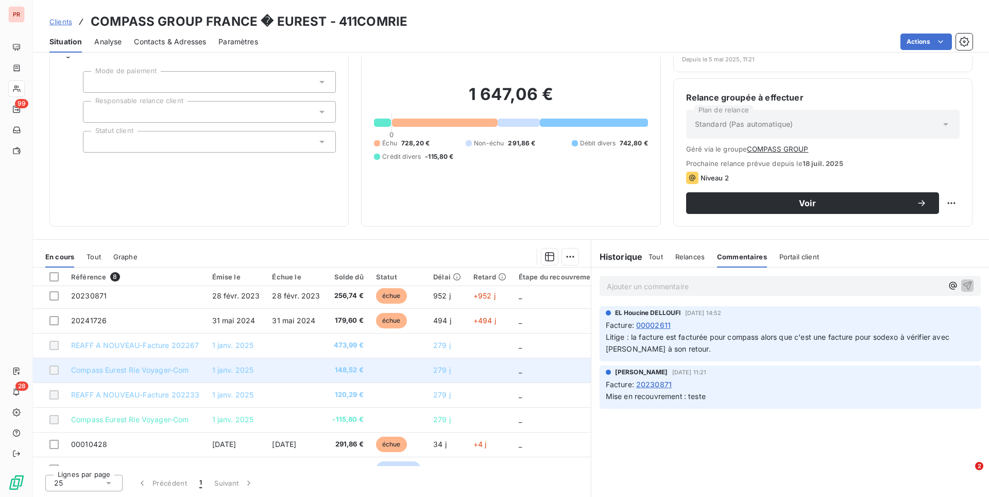
scroll to position [0, 0]
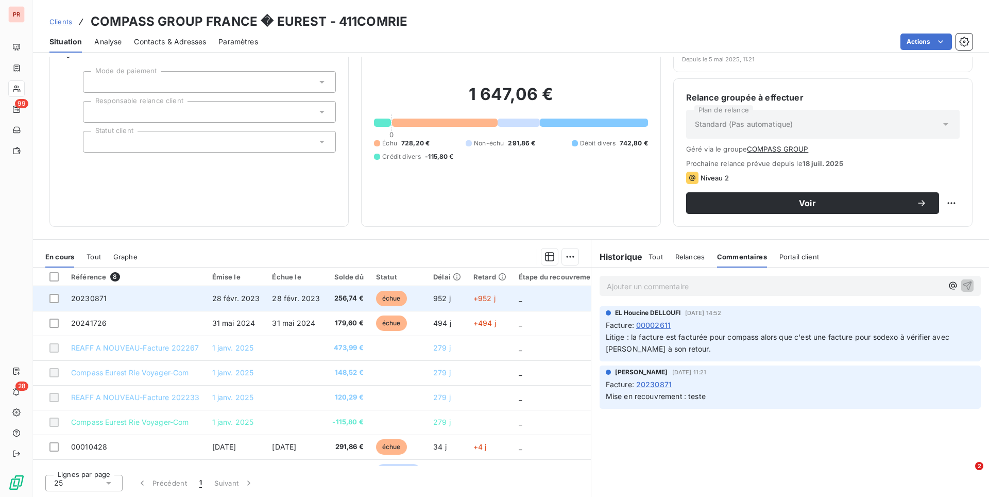
click at [272, 301] on span "28 févr. 2023" at bounding box center [296, 298] width 48 height 9
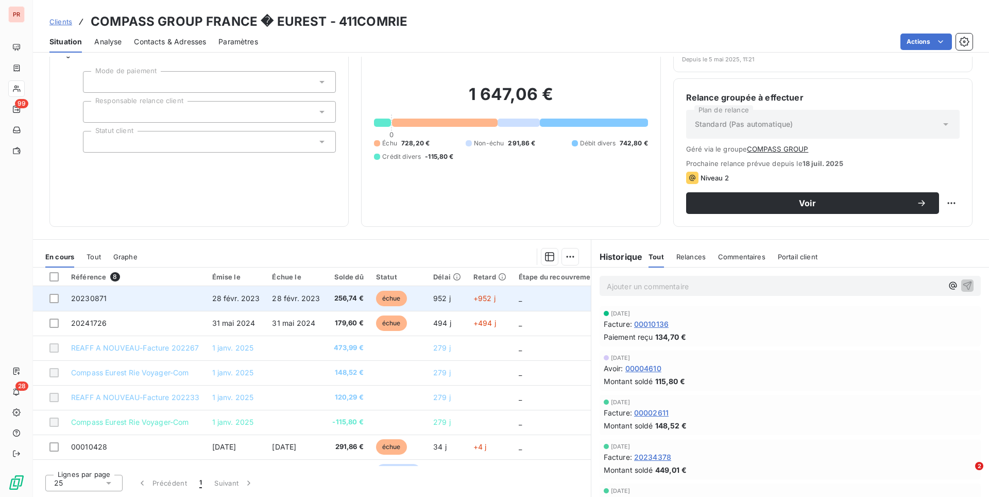
click at [356, 294] on span "256,74 €" at bounding box center [347, 298] width 31 height 10
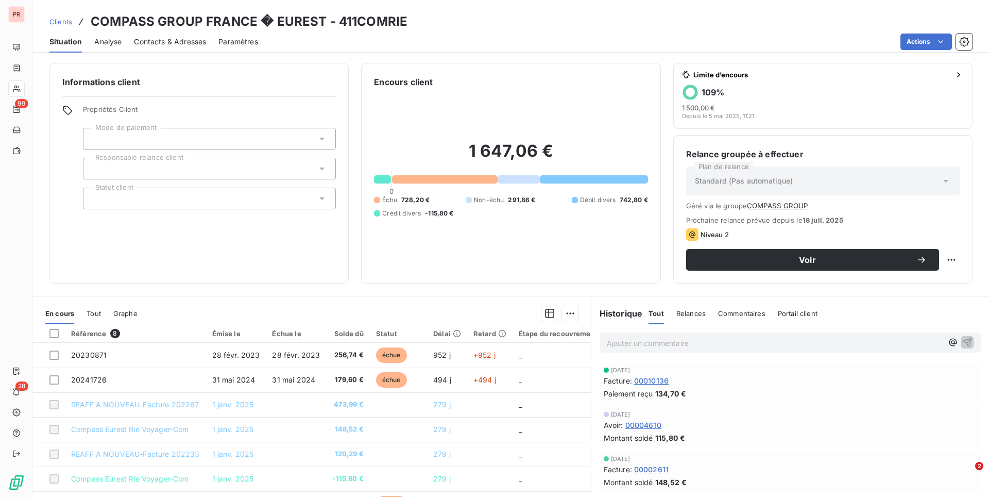
click at [166, 46] on div "Contacts & Adresses" at bounding box center [170, 42] width 72 height 22
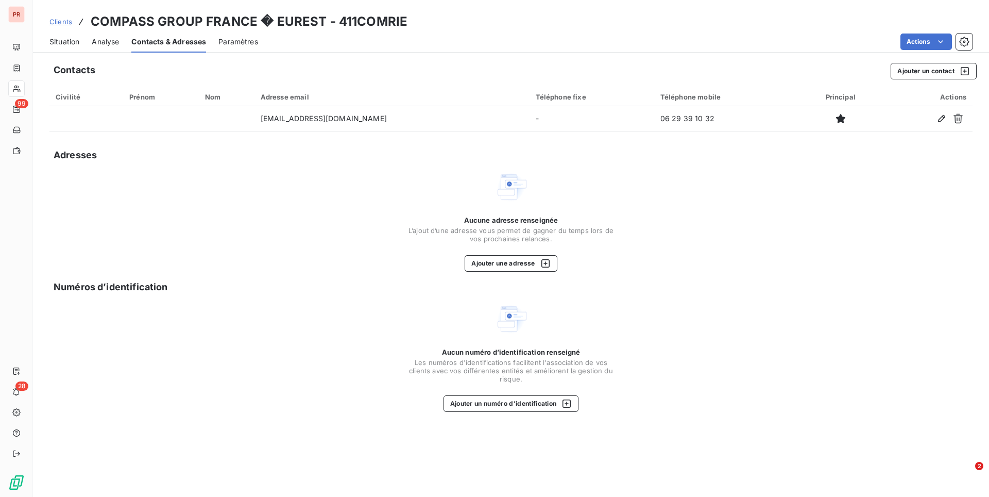
click at [65, 39] on span "Situation" at bounding box center [64, 42] width 30 height 10
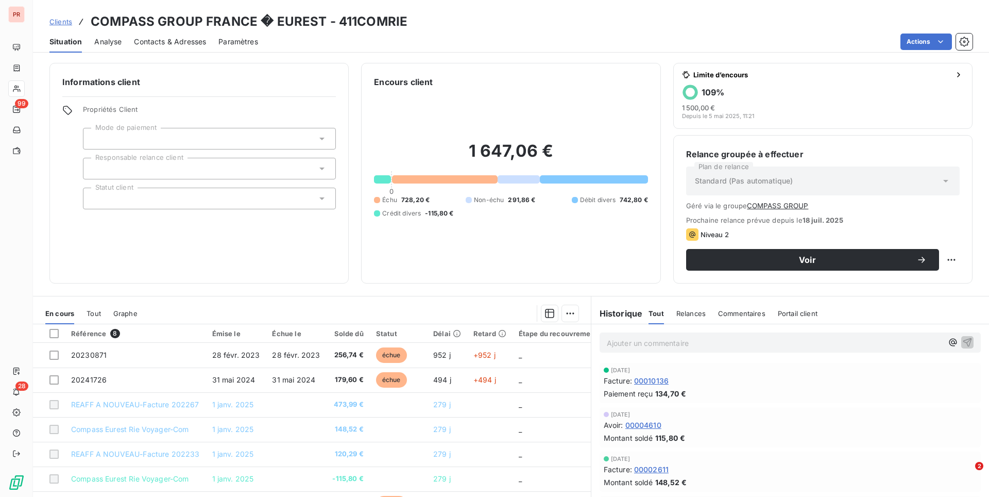
click at [693, 315] on span "Relances" at bounding box center [691, 313] width 29 height 8
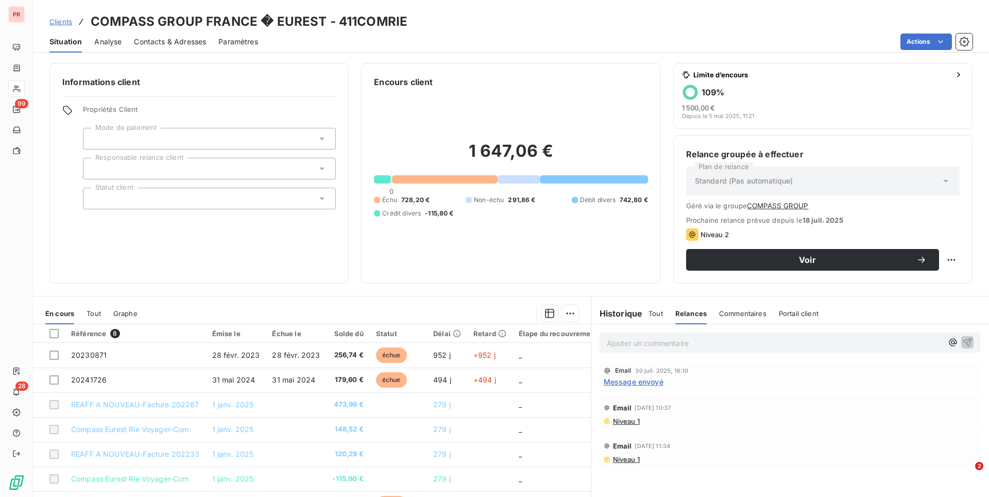
click at [625, 458] on span "Niveau 1" at bounding box center [626, 459] width 28 height 8
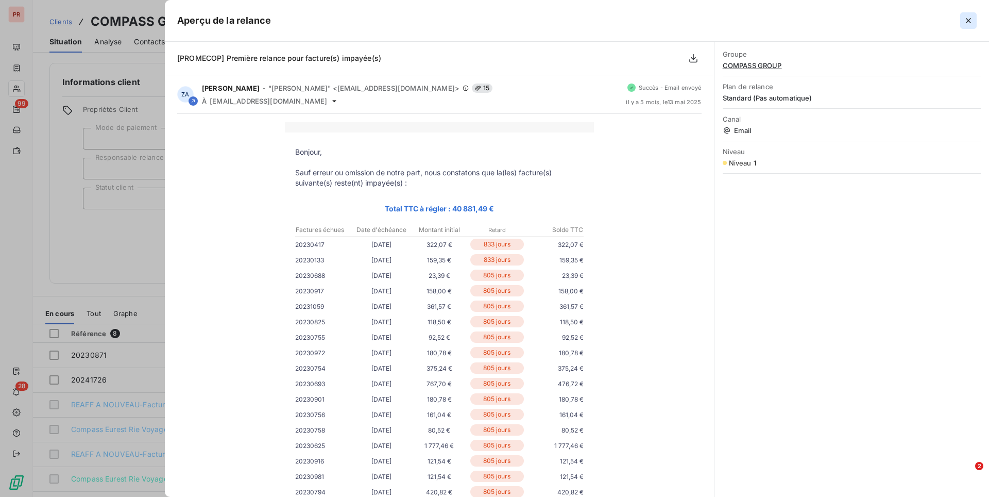
click at [971, 24] on icon "button" at bounding box center [969, 20] width 10 height 10
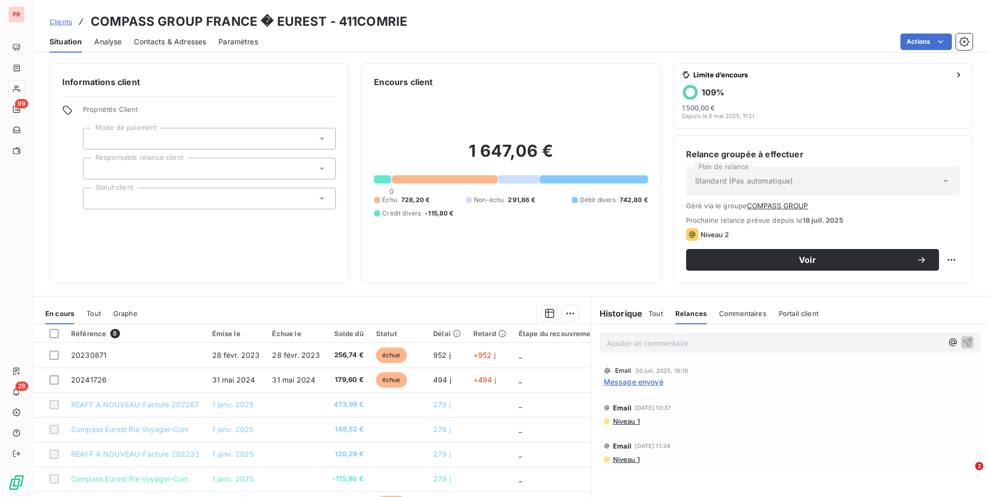
click at [629, 423] on span "Niveau 1" at bounding box center [626, 421] width 28 height 8
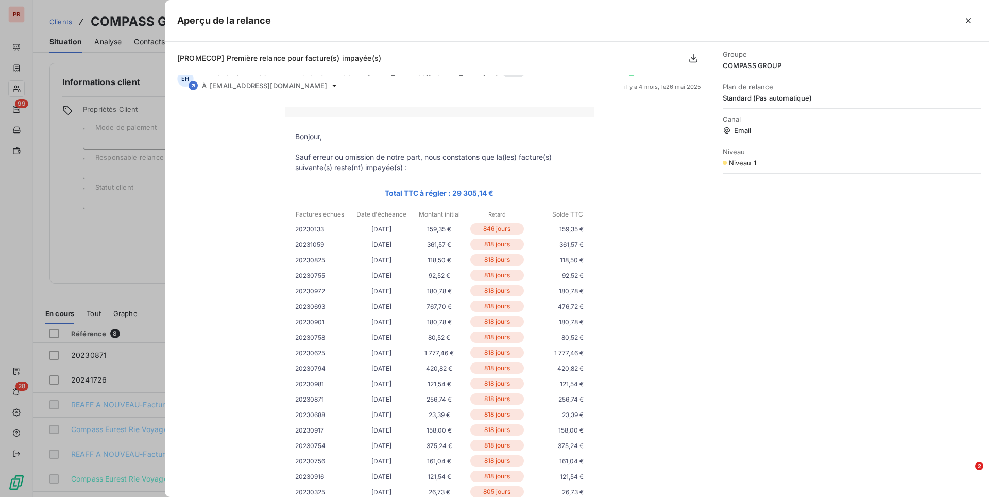
scroll to position [16, 0]
click at [964, 16] on icon "button" at bounding box center [969, 20] width 10 height 10
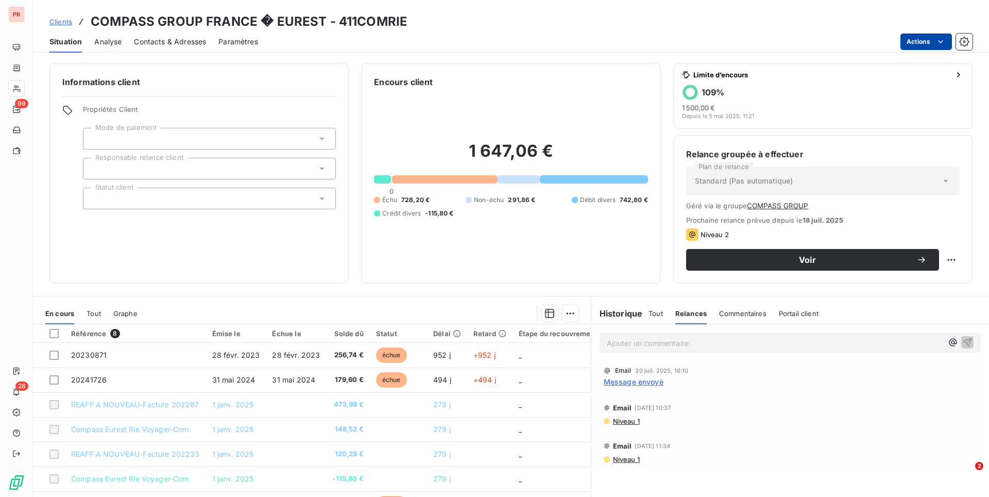
click at [920, 38] on html "PR 99 28 Clients COMPASS GROUP [GEOGRAPHIC_DATA] � EUREST - 411COMRIE Situation…" at bounding box center [494, 248] width 989 height 497
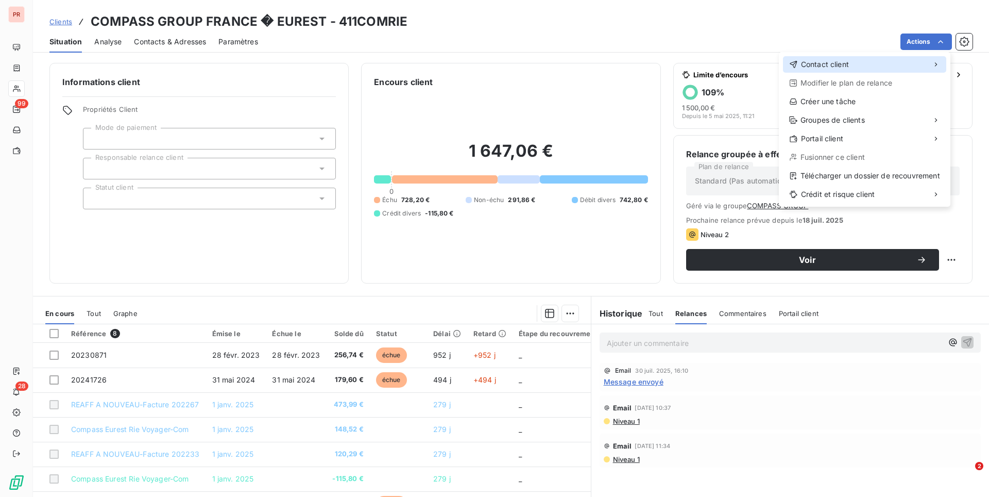
click at [835, 60] on span "Contact client" at bounding box center [825, 64] width 48 height 10
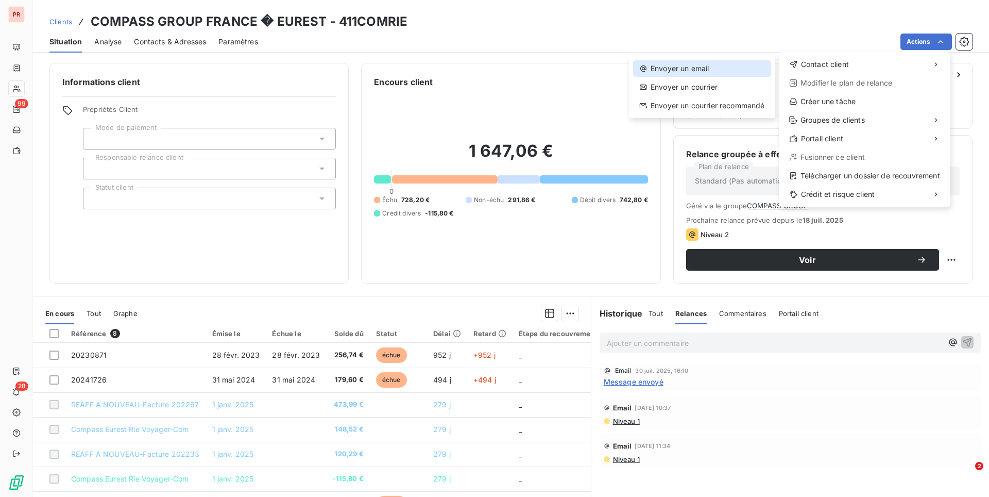
click at [713, 66] on div "Envoyer un email" at bounding box center [702, 68] width 138 height 16
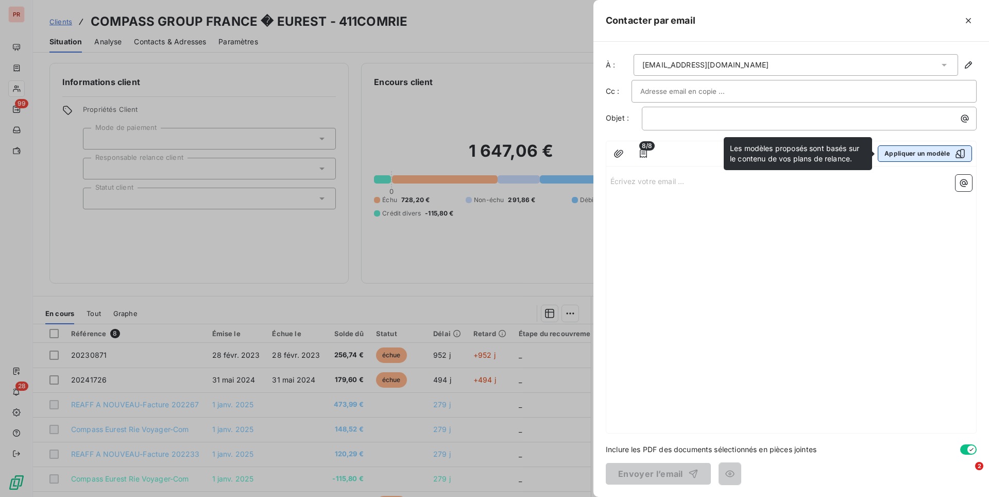
click at [934, 152] on button "Appliquer un modèle" at bounding box center [925, 153] width 94 height 16
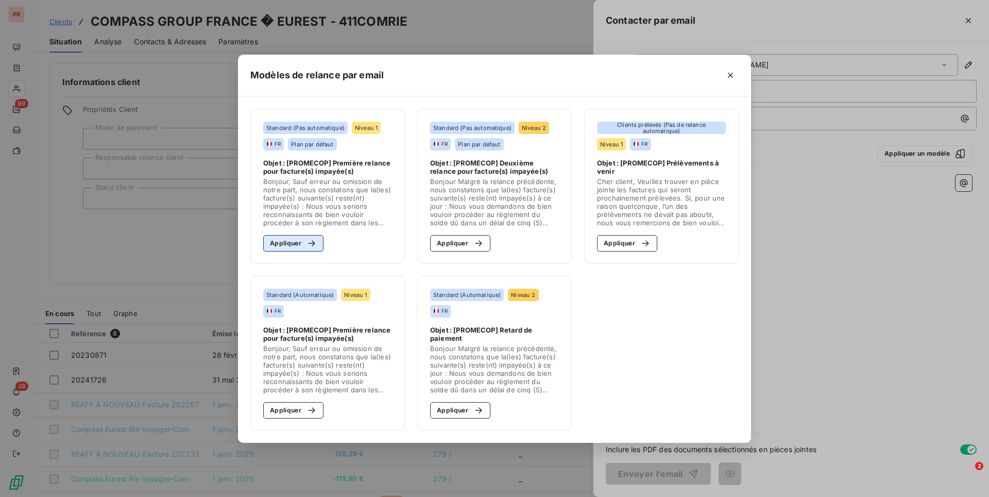
click at [299, 242] on button "Appliquer" at bounding box center [293, 243] width 60 height 16
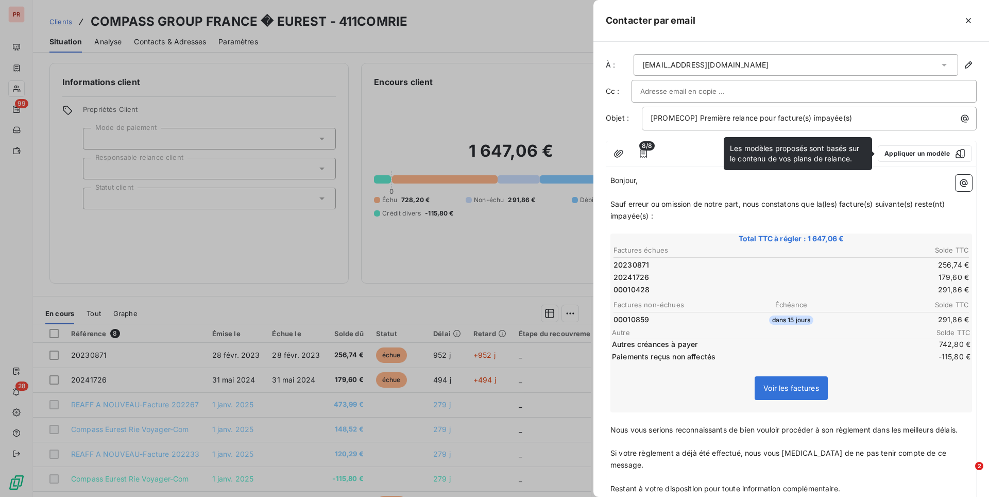
click at [648, 148] on span "8/8" at bounding box center [647, 145] width 15 height 9
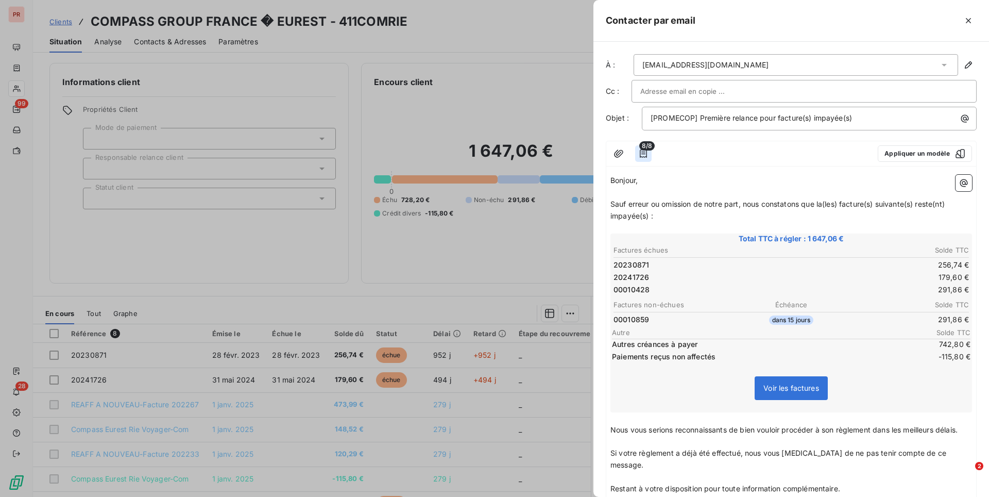
click at [646, 150] on icon "button" at bounding box center [643, 153] width 10 height 10
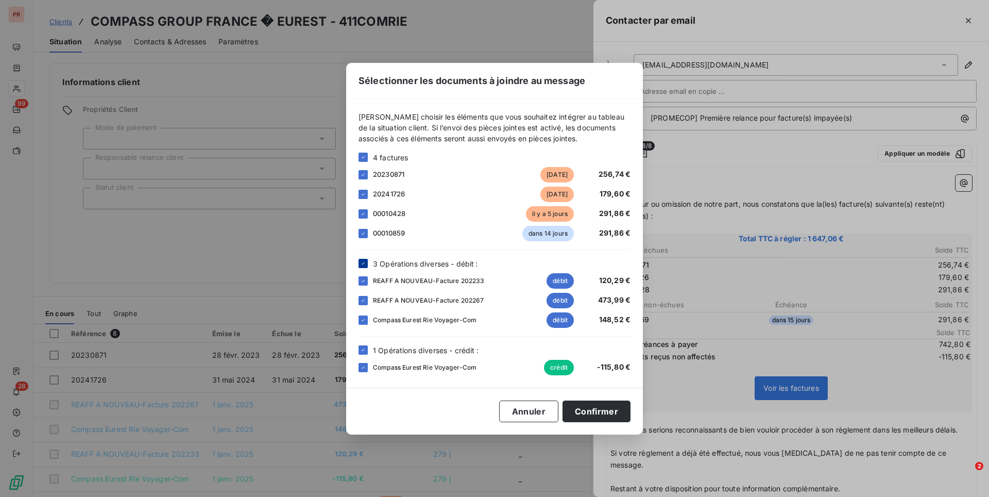
click at [365, 262] on icon at bounding box center [363, 263] width 6 height 6
click at [365, 349] on icon at bounding box center [363, 350] width 6 height 6
click at [582, 407] on button "Confirmer" at bounding box center [597, 411] width 68 height 22
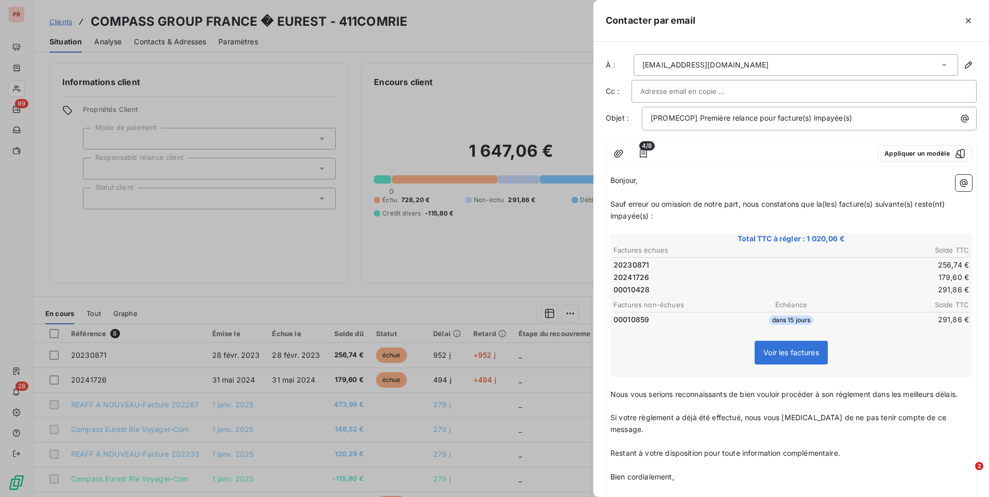
click at [861, 234] on span "Total TTC à régler : 1 020,06 €" at bounding box center [791, 238] width 359 height 10
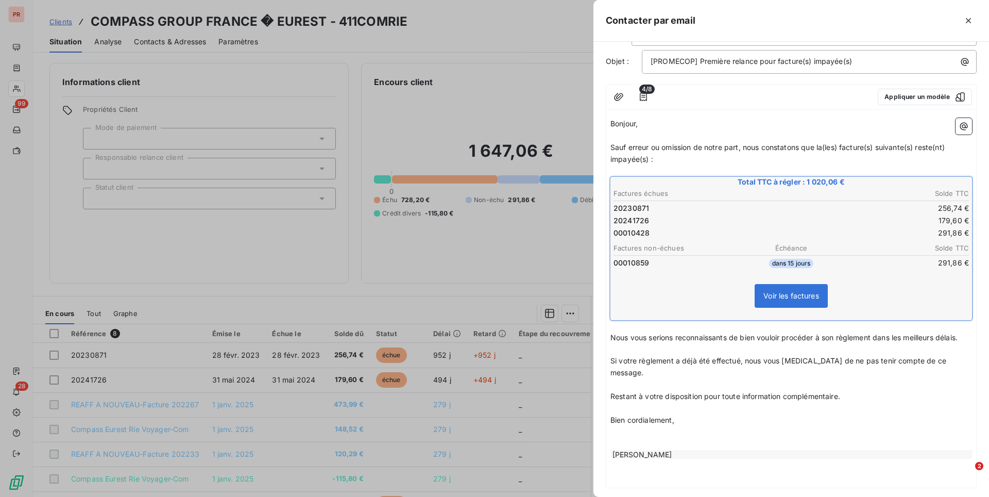
scroll to position [99, 0]
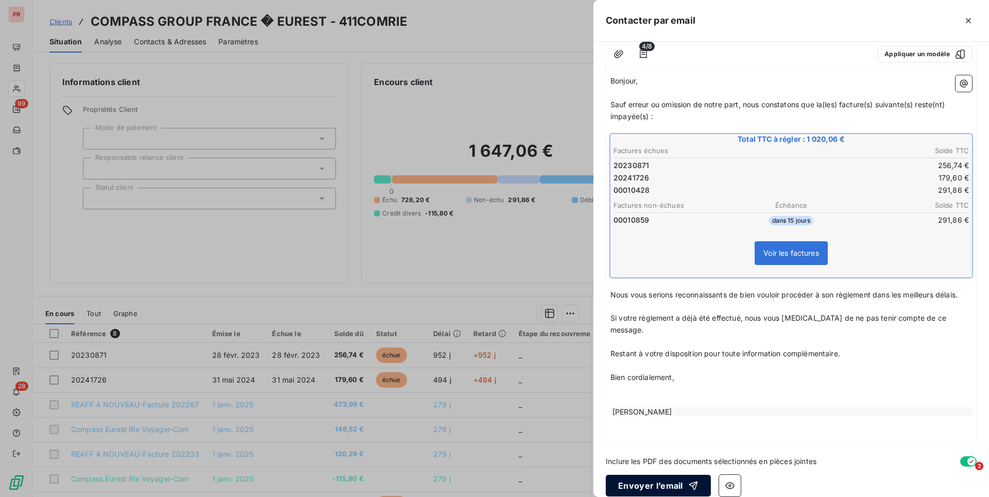
click at [652, 475] on button "Envoyer l’email" at bounding box center [658, 486] width 105 height 22
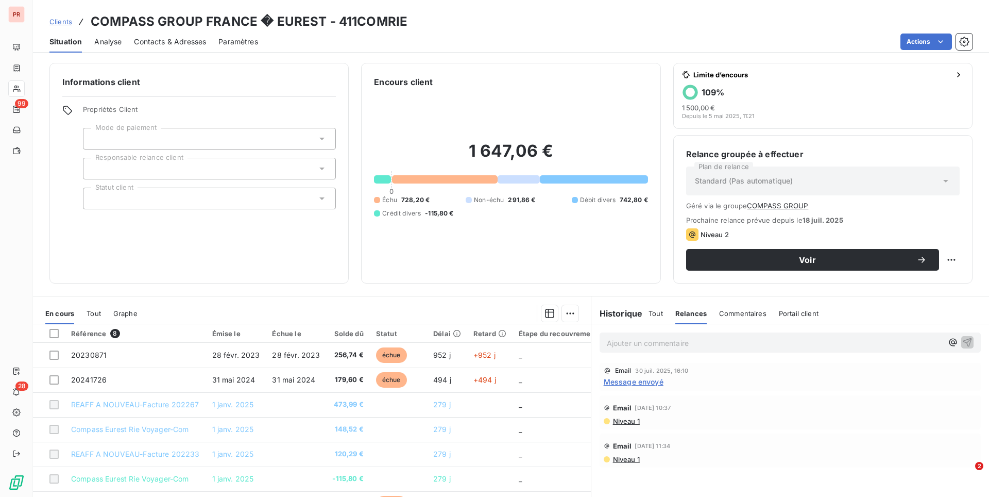
click at [48, 21] on div "Clients COMPASS GROUP FRANCE � EUREST - 411COMRIE" at bounding box center [511, 21] width 956 height 19
click at [55, 21] on span "Clients" at bounding box center [60, 22] width 23 height 8
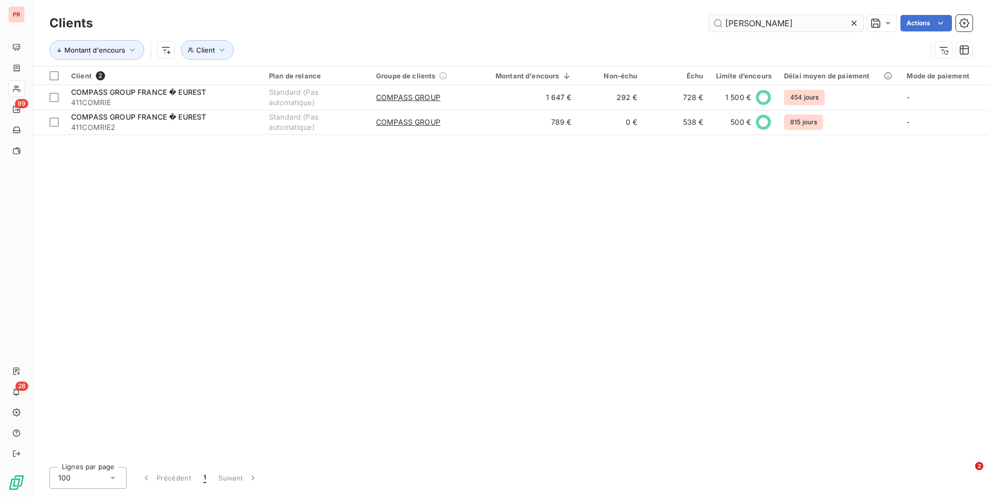
click at [746, 25] on input "[PERSON_NAME]" at bounding box center [786, 23] width 155 height 16
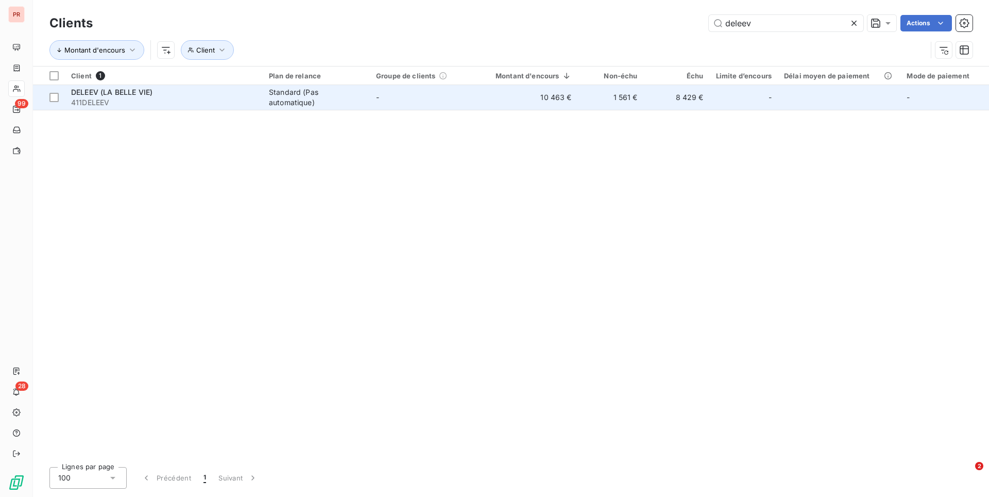
type input "deleev"
click at [449, 85] on td "-" at bounding box center [423, 97] width 107 height 25
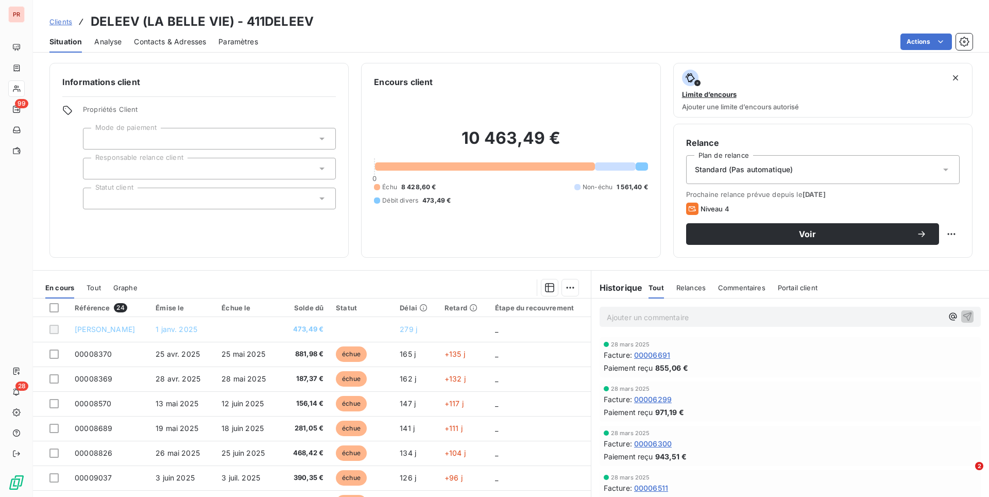
click at [685, 294] on div "Relances" at bounding box center [691, 288] width 29 height 22
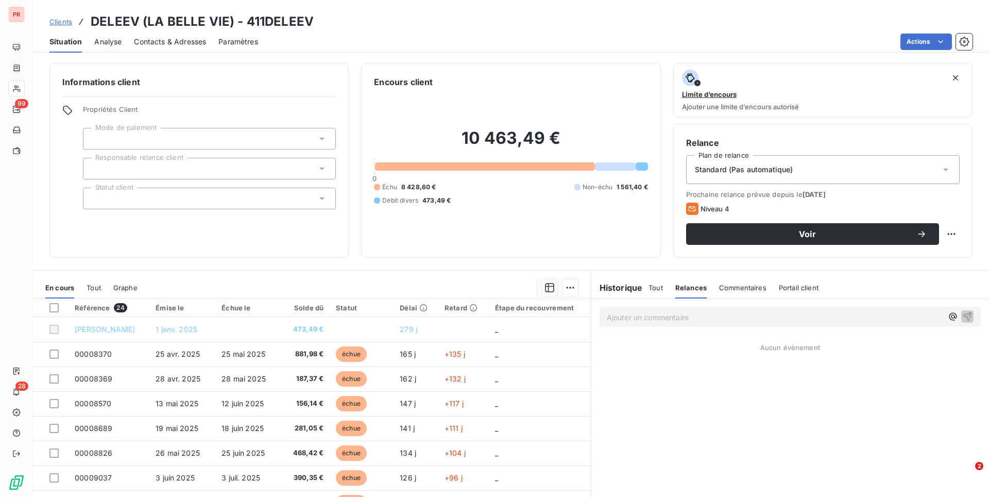
click at [722, 294] on div "Commentaires" at bounding box center [742, 288] width 47 height 22
click at [627, 285] on h6 "Historique" at bounding box center [618, 287] width 52 height 12
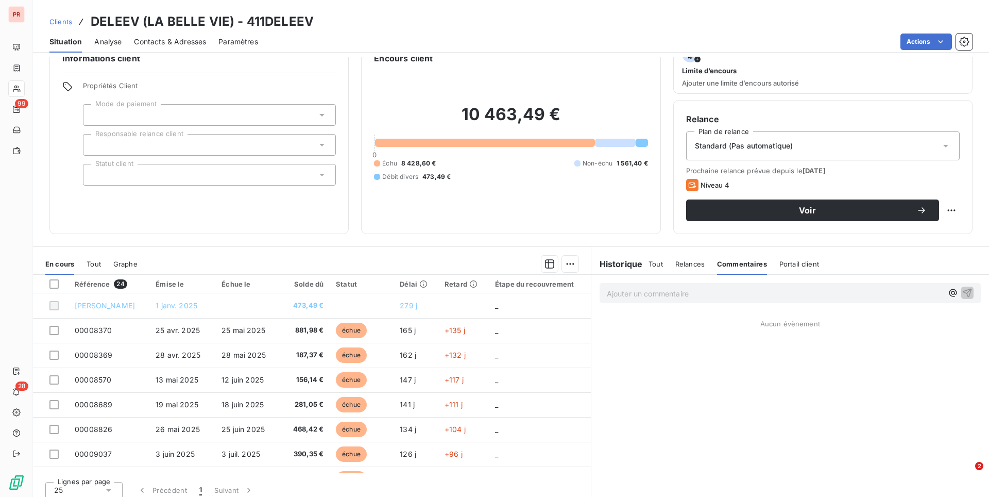
scroll to position [31, 0]
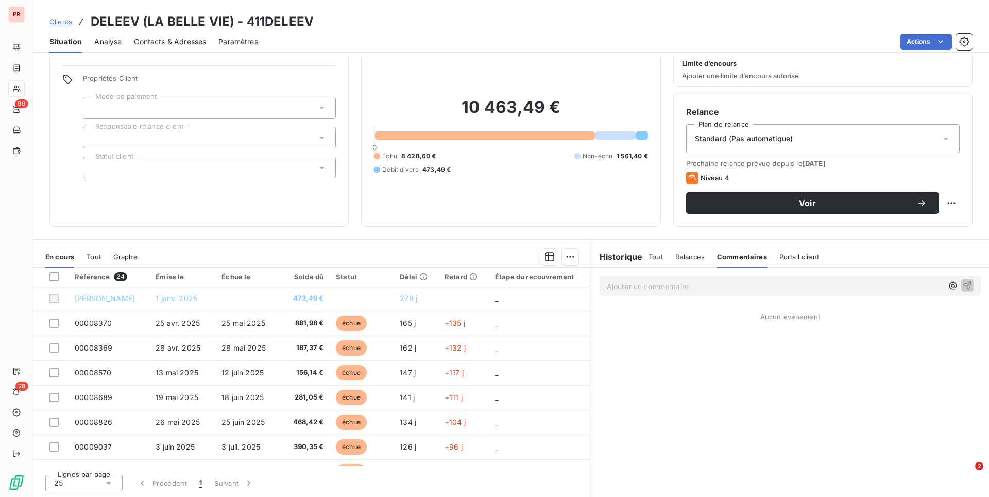
click at [154, 37] on span "Contacts & Adresses" at bounding box center [170, 42] width 72 height 10
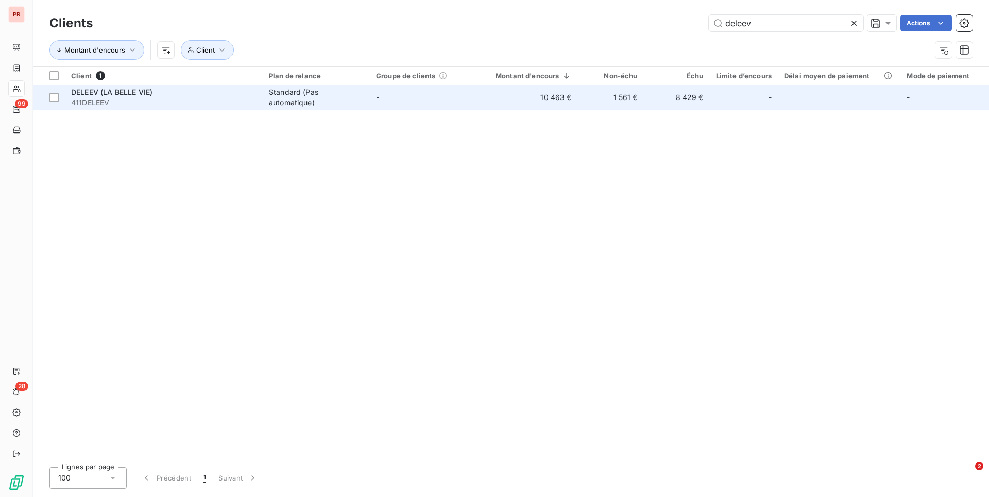
click at [298, 92] on div "Standard (Pas automatique)" at bounding box center [316, 97] width 95 height 21
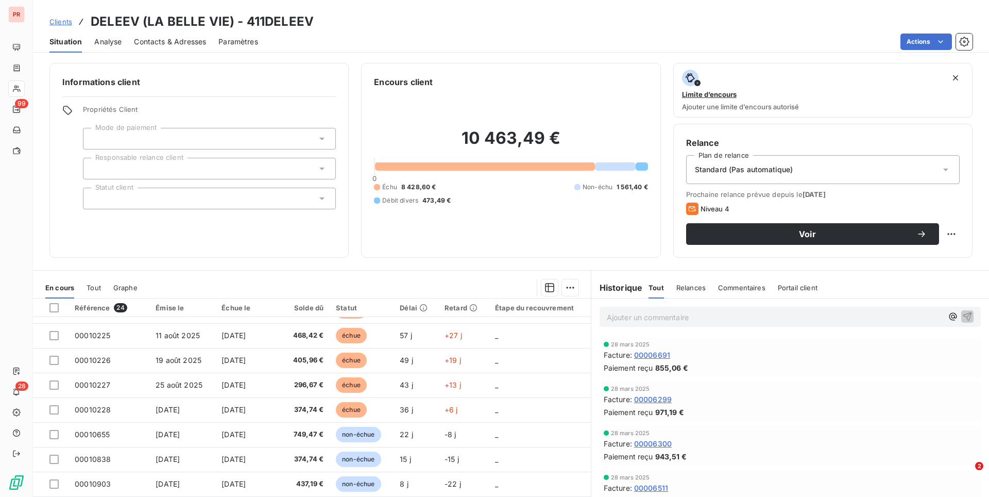
scroll to position [31, 0]
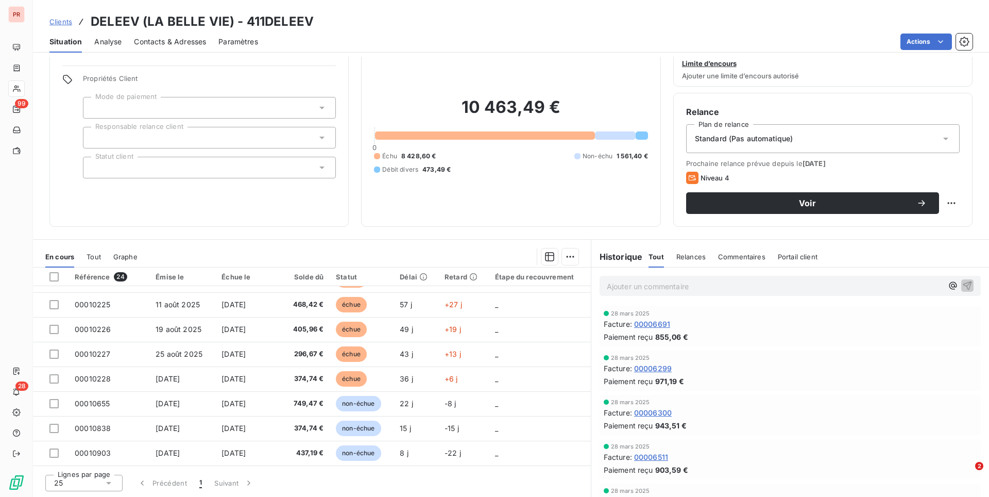
click at [704, 249] on div "Relances" at bounding box center [691, 257] width 29 height 22
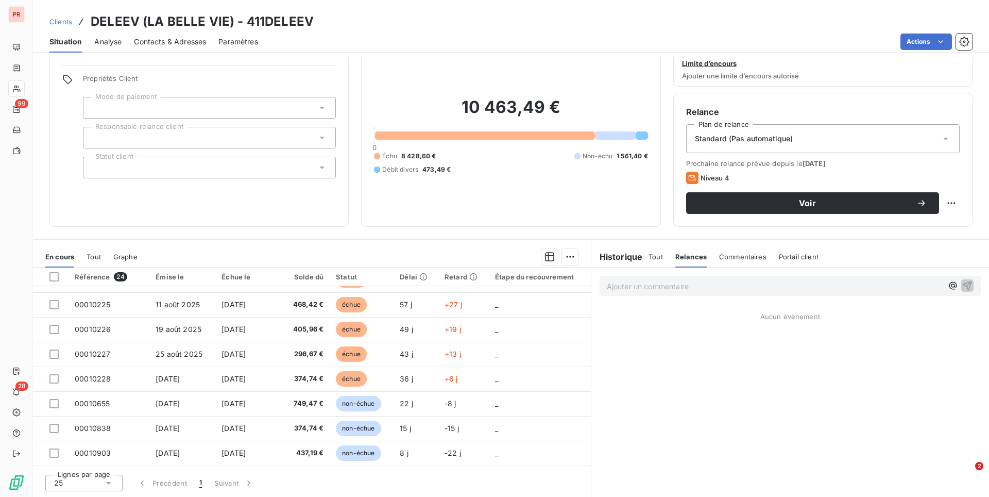
click at [617, 260] on h6 "Historique" at bounding box center [618, 256] width 52 height 12
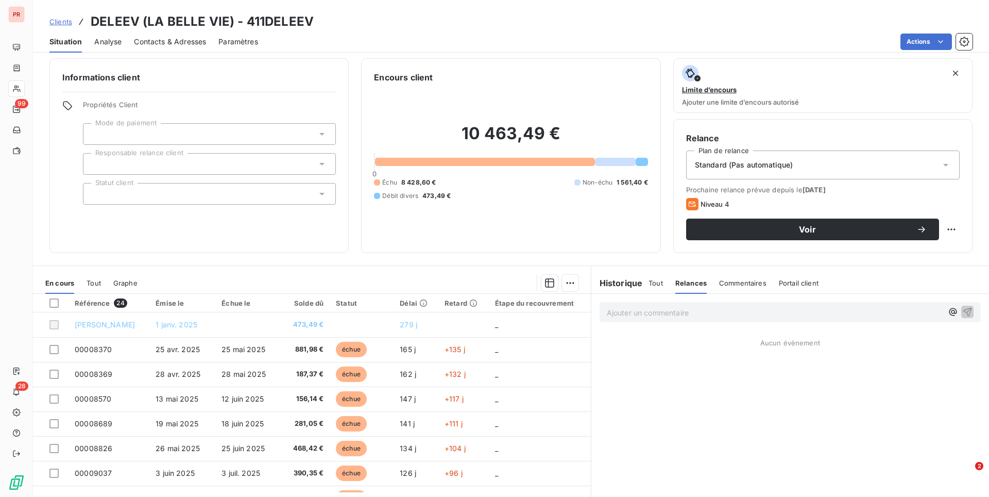
scroll to position [0, 0]
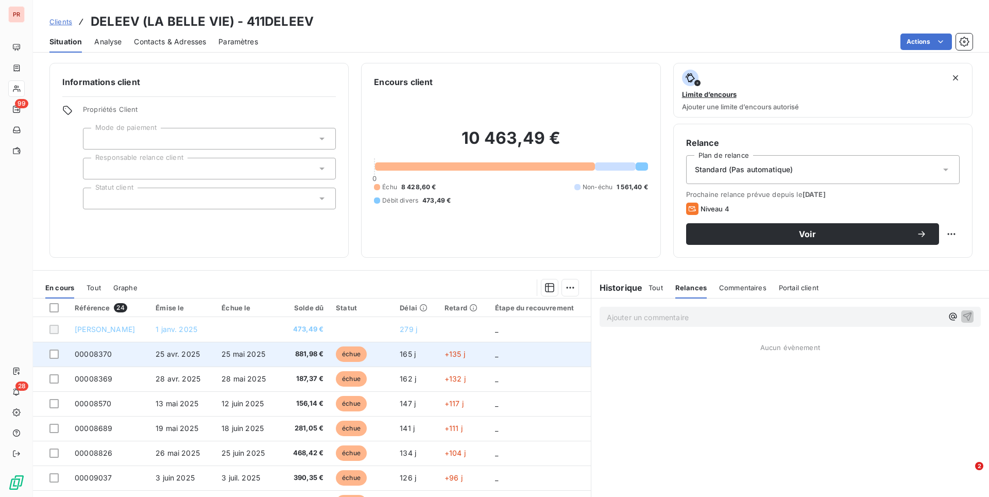
click at [306, 351] on span "881,98 €" at bounding box center [306, 354] width 36 height 10
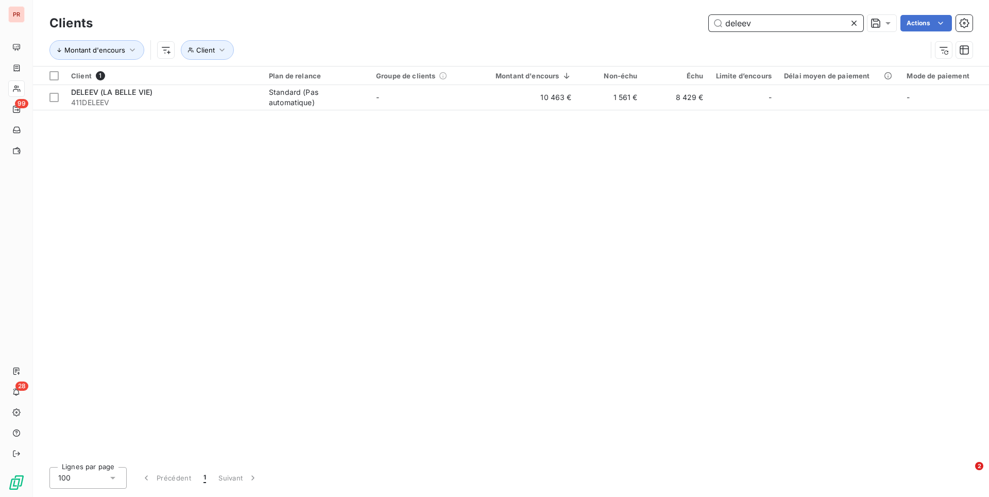
click at [745, 23] on input "deleev" at bounding box center [786, 23] width 155 height 16
type input "devisfa"
click at [301, 113] on div "Client 1 Plan de relance Groupe de clients Montant d'encours Non-échu Échu Limi…" at bounding box center [511, 262] width 956 height 392
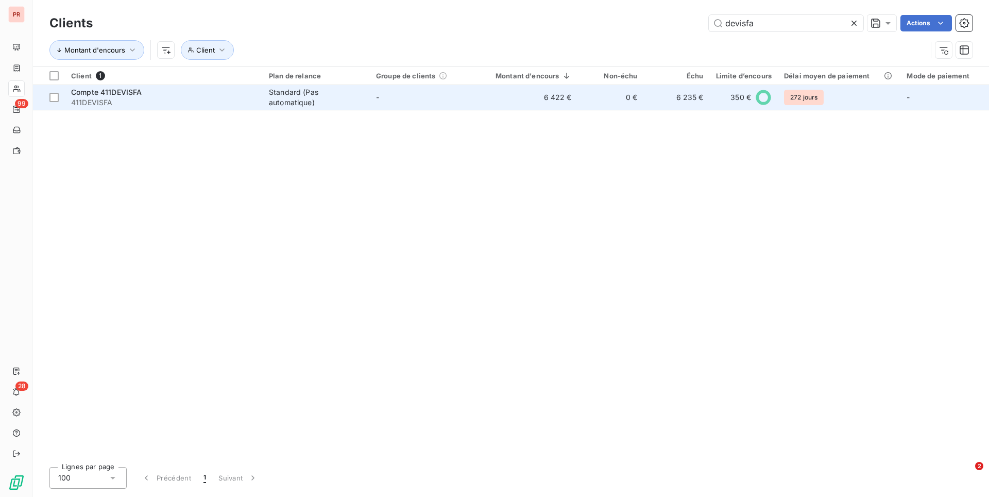
click at [301, 104] on div "Standard (Pas automatique)" at bounding box center [316, 97] width 95 height 21
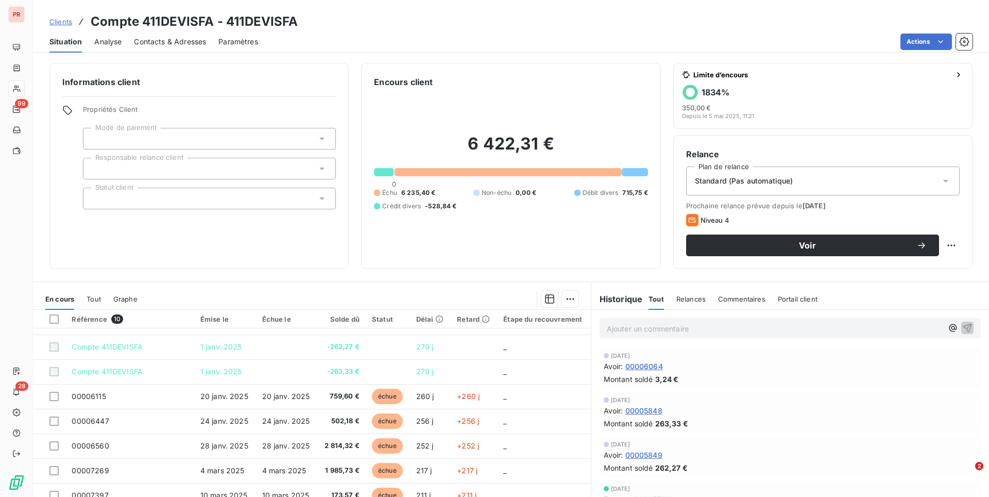
scroll to position [42, 0]
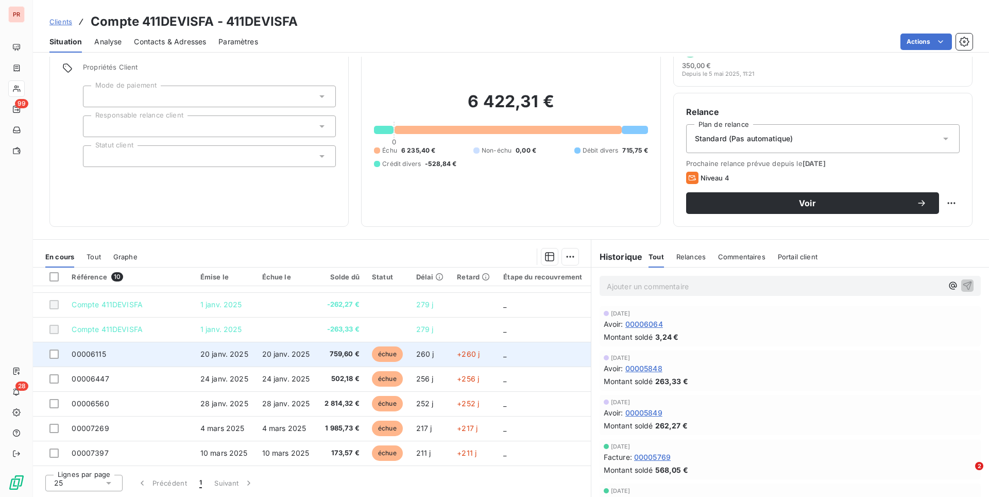
click at [337, 361] on td "759,60 €" at bounding box center [341, 354] width 48 height 25
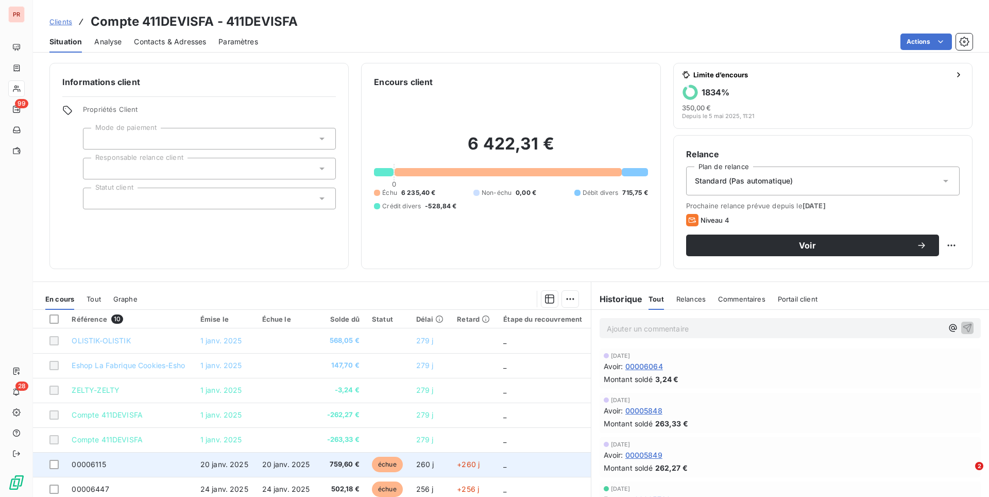
scroll to position [68, 0]
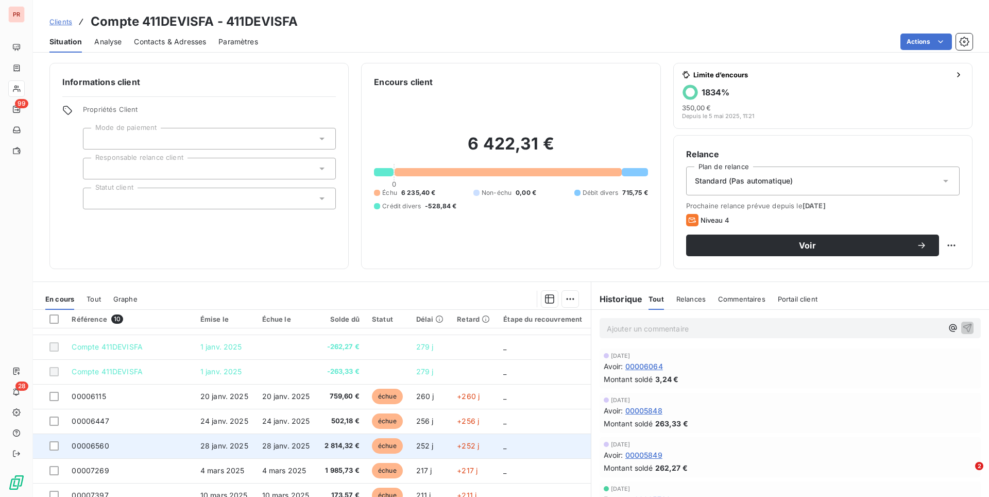
click at [298, 436] on td "28 janv. 2025" at bounding box center [287, 445] width 62 height 25
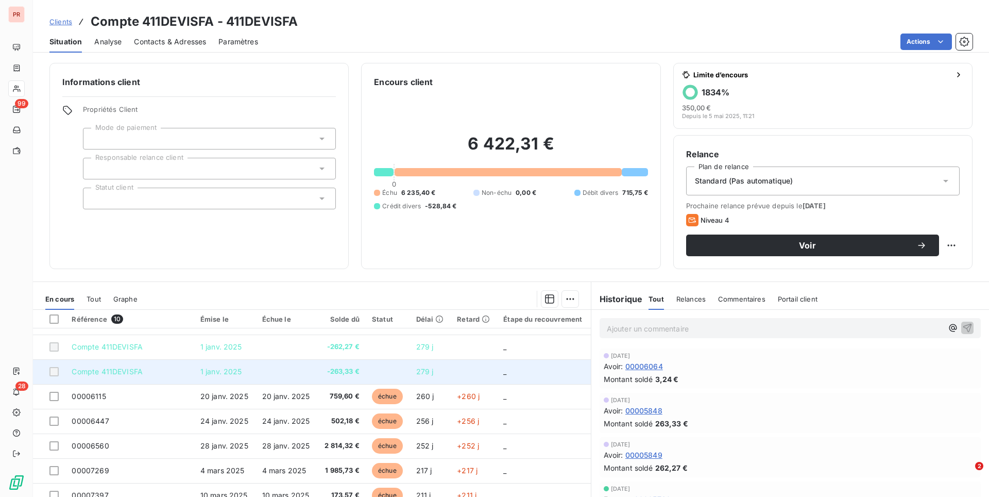
scroll to position [42, 0]
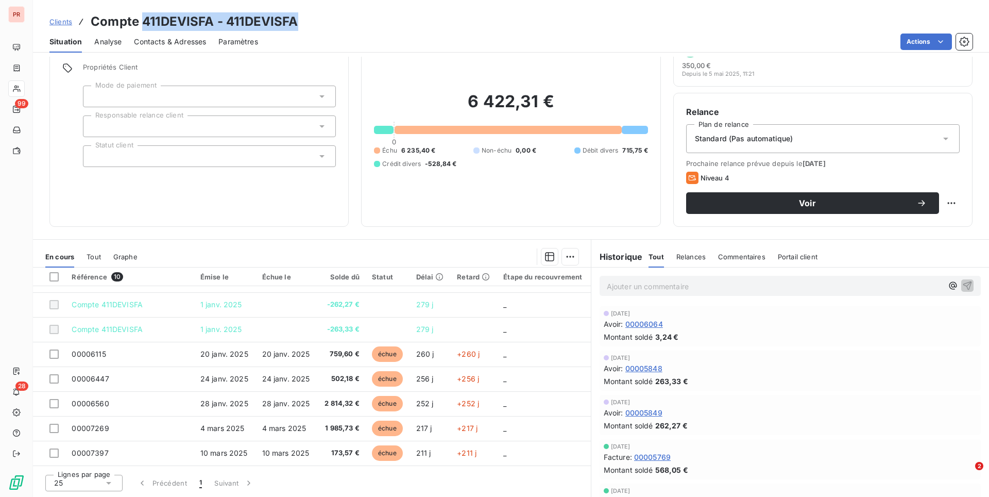
drag, startPoint x: 140, startPoint y: 26, endPoint x: 400, endPoint y: 18, distance: 260.4
click at [400, 18] on div "Clients Compte 411DEVISFA - 411DEVISFA" at bounding box center [511, 21] width 956 height 19
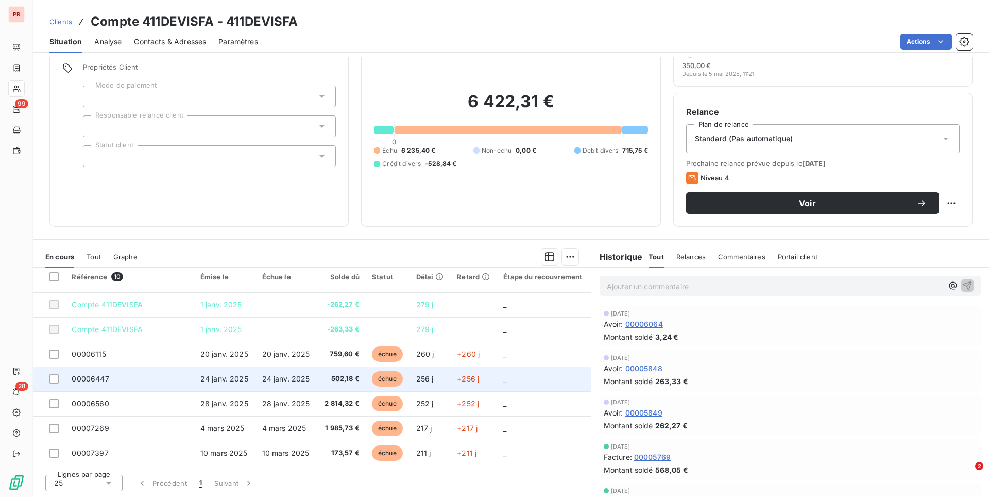
click at [314, 380] on td "24 janv. 2025" at bounding box center [287, 378] width 62 height 25
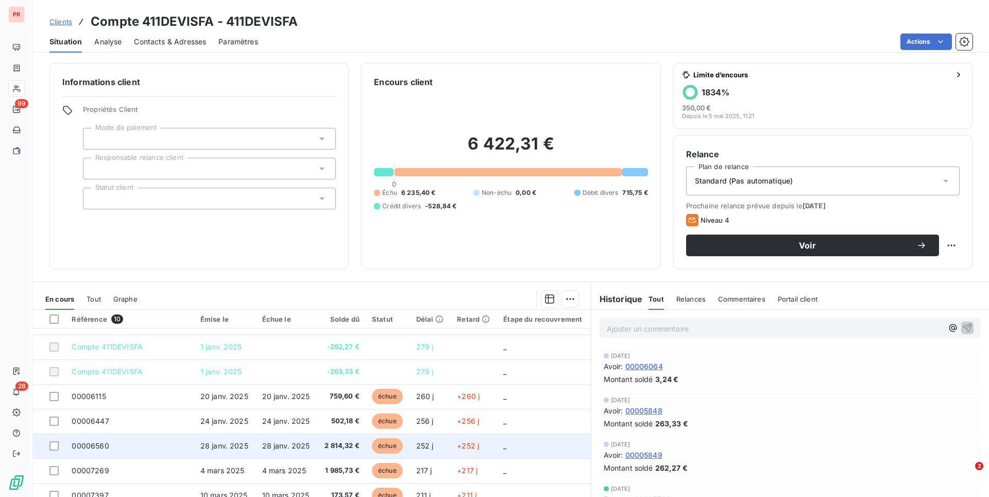
scroll to position [42, 0]
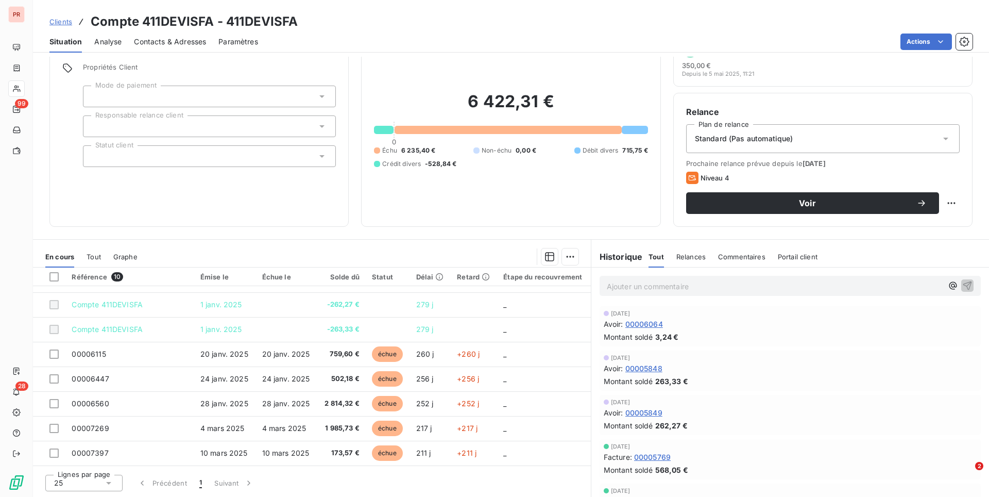
click at [669, 284] on p "Ajouter un commentaire ﻿" at bounding box center [775, 286] width 336 height 13
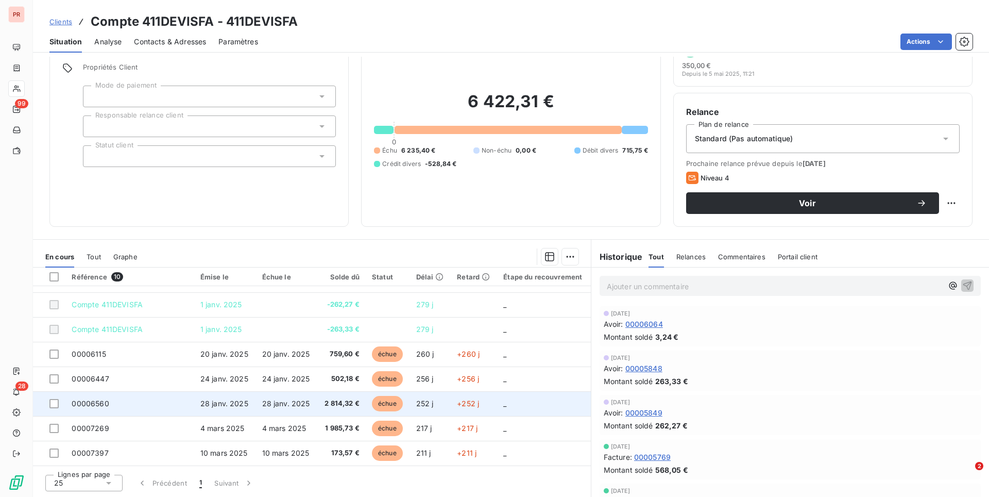
click at [299, 413] on td "28 janv. 2025" at bounding box center [287, 403] width 62 height 25
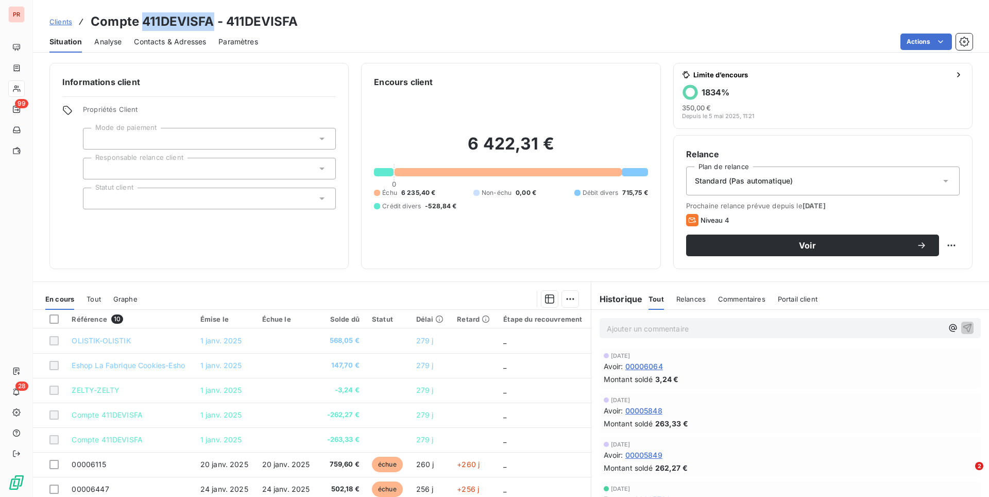
drag, startPoint x: 142, startPoint y: 23, endPoint x: 214, endPoint y: 23, distance: 71.6
click at [214, 23] on h3 "Compte 411DEVISFA - 411DEVISFA" at bounding box center [195, 21] width 208 height 19
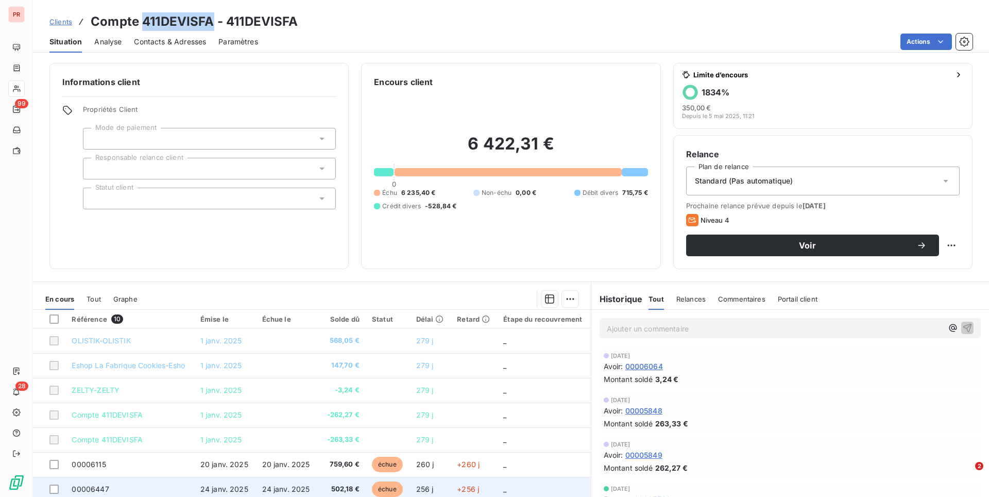
scroll to position [68, 0]
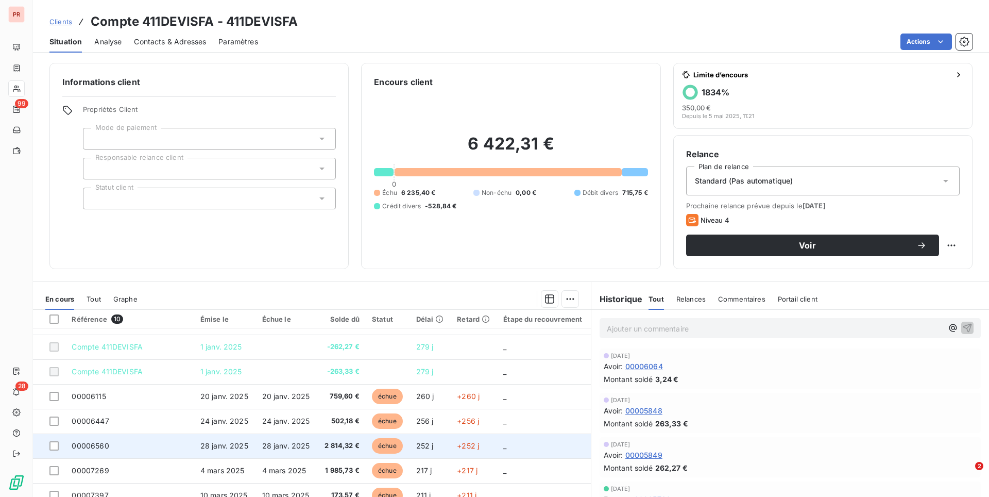
click at [300, 449] on span "28 janv. 2025" at bounding box center [286, 445] width 48 height 9
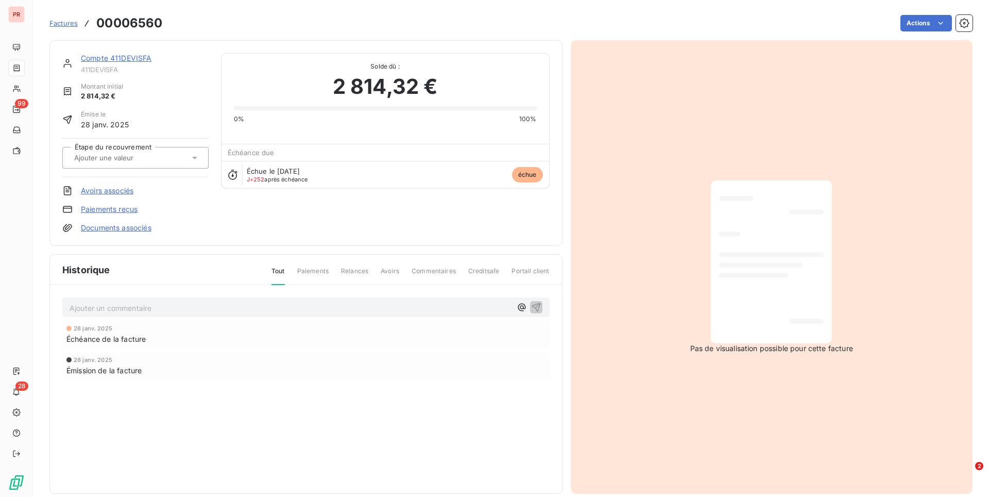
scroll to position [14, 0]
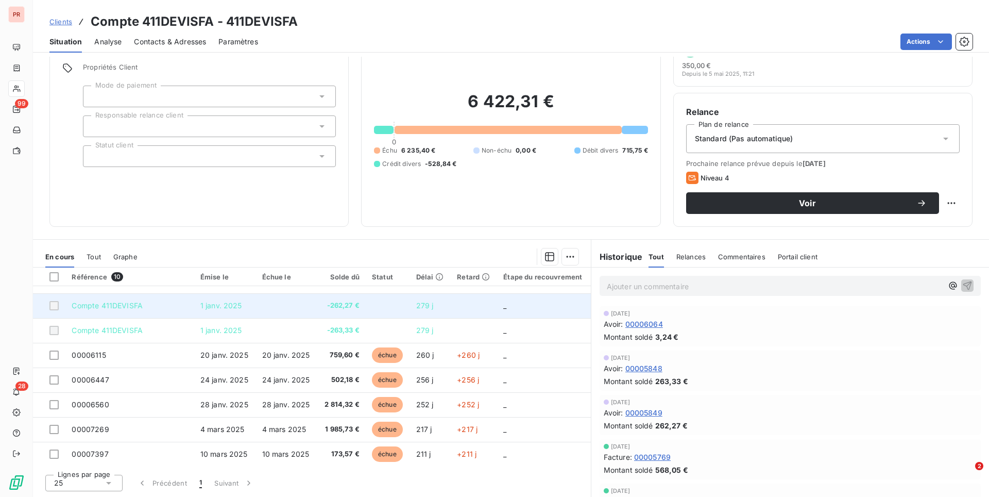
scroll to position [68, 0]
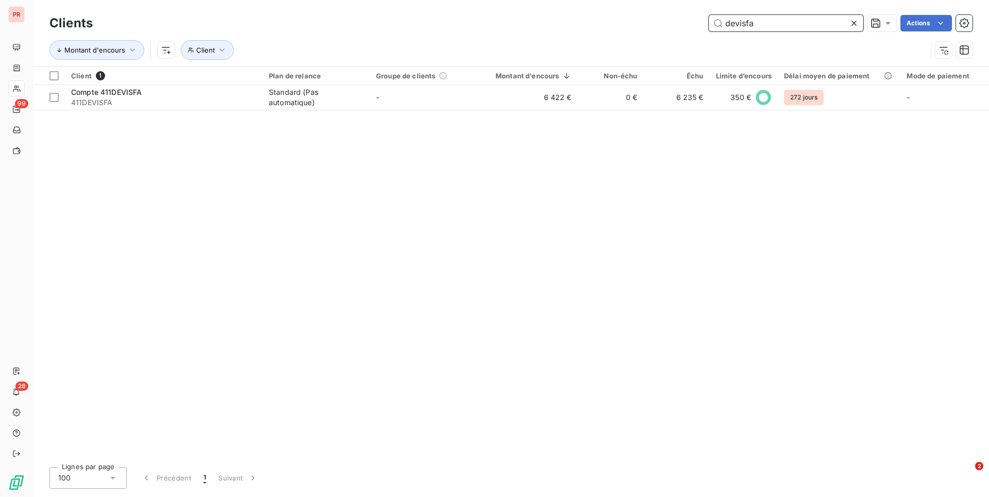
click at [769, 26] on input "devisfa" at bounding box center [786, 23] width 155 height 16
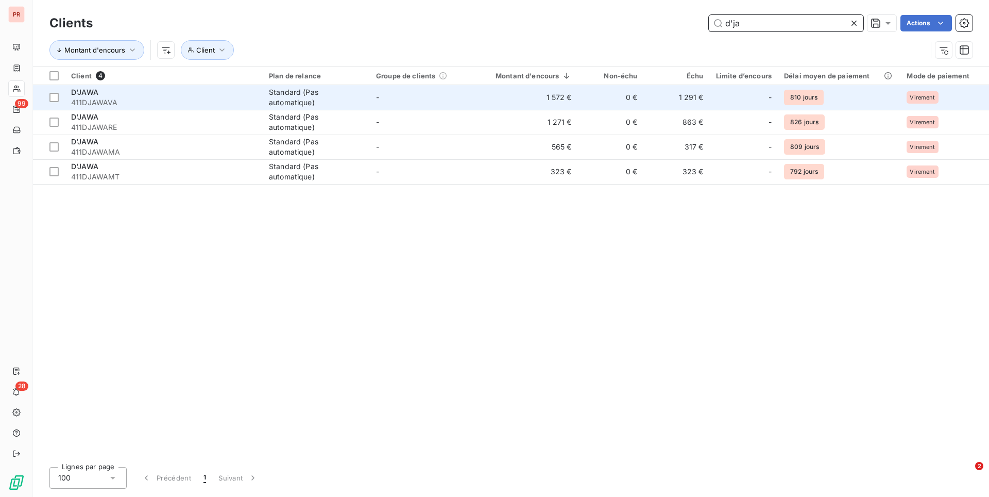
type input "d'ja"
click at [378, 95] on span "-" at bounding box center [377, 97] width 3 height 9
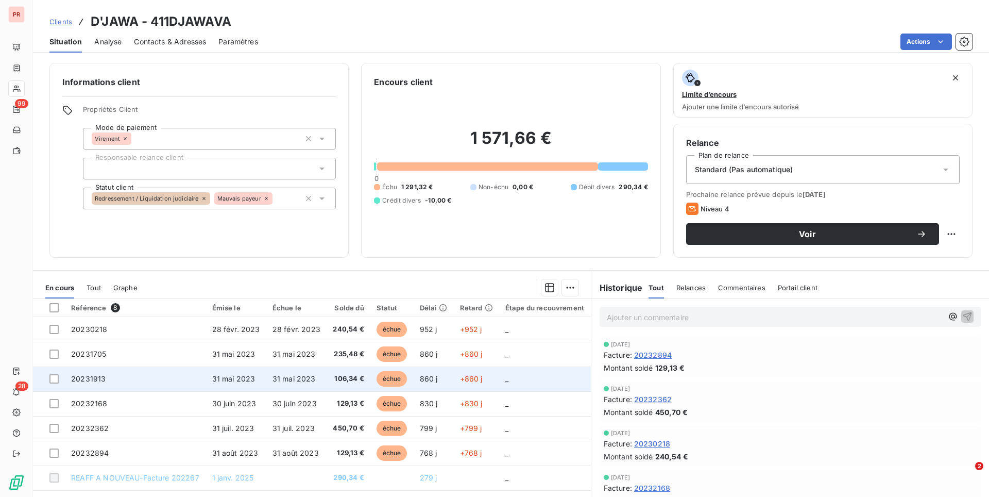
scroll to position [19, 0]
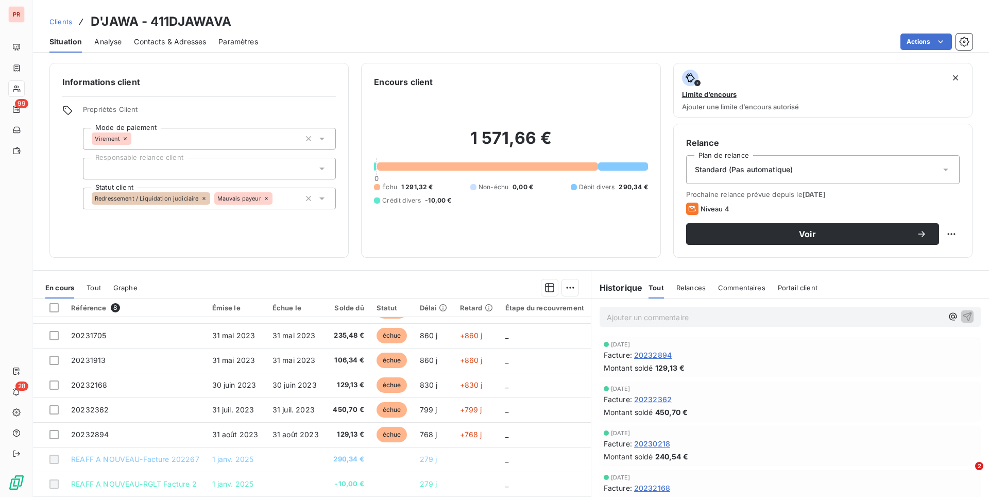
click at [728, 283] on span "Commentaires" at bounding box center [741, 287] width 47 height 8
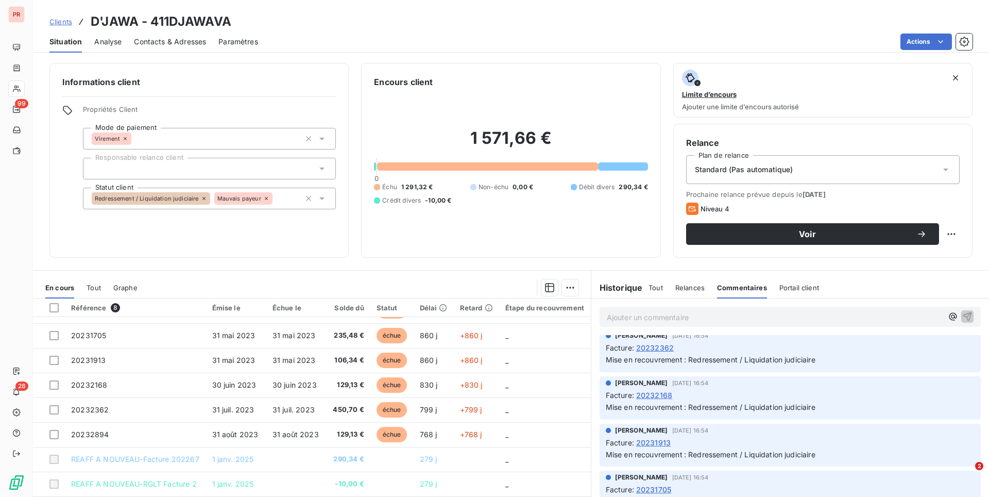
scroll to position [91, 0]
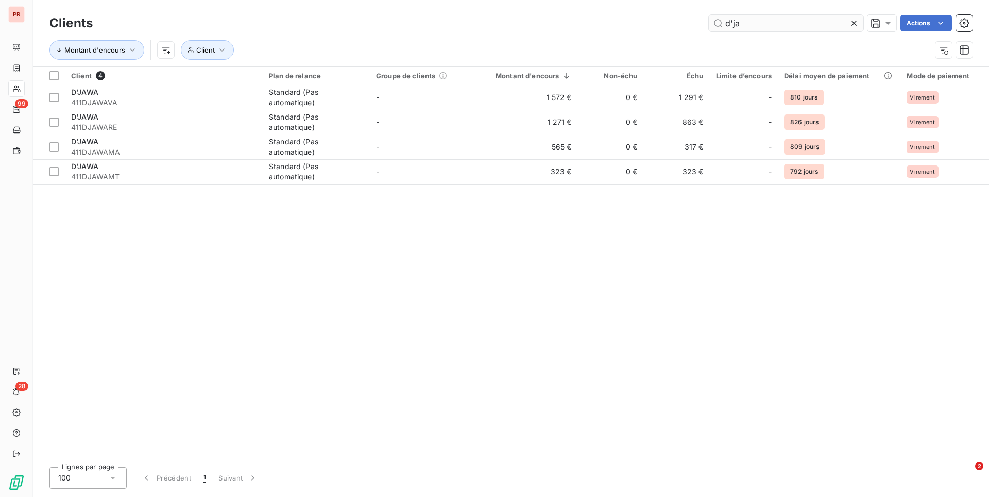
click at [743, 21] on input "d'ja" at bounding box center [786, 23] width 155 height 16
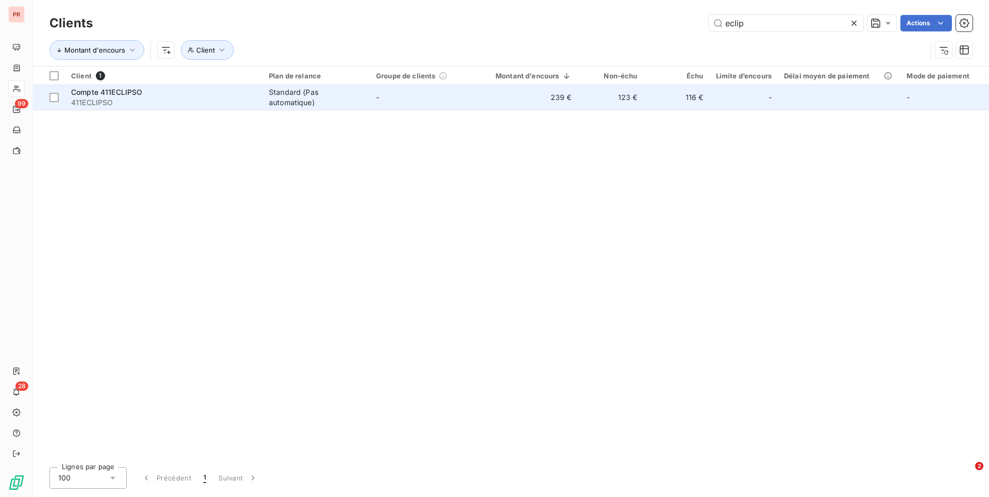
type input "eclip"
click at [282, 98] on div "Standard (Pas automatique)" at bounding box center [316, 97] width 95 height 21
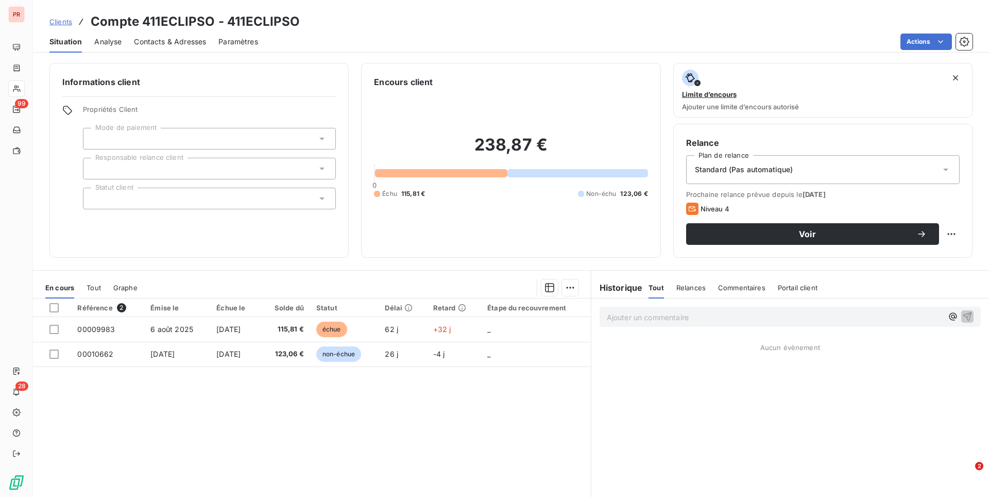
click at [687, 288] on span "Relances" at bounding box center [691, 287] width 29 height 8
click at [663, 288] on div "Tout Relances Commentaires Portail client" at bounding box center [734, 288] width 170 height 22
click at [164, 41] on span "Contacts & Adresses" at bounding box center [170, 42] width 72 height 10
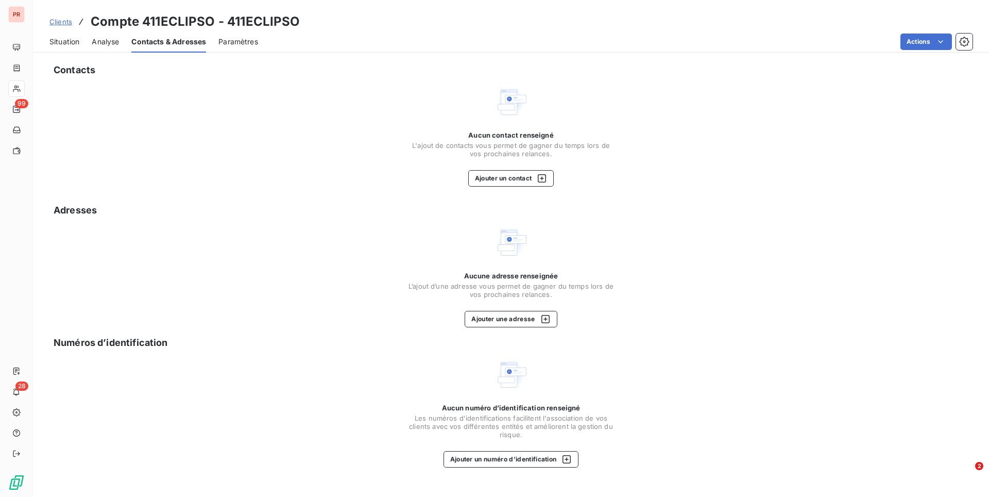
click at [61, 40] on span "Situation" at bounding box center [64, 42] width 30 height 10
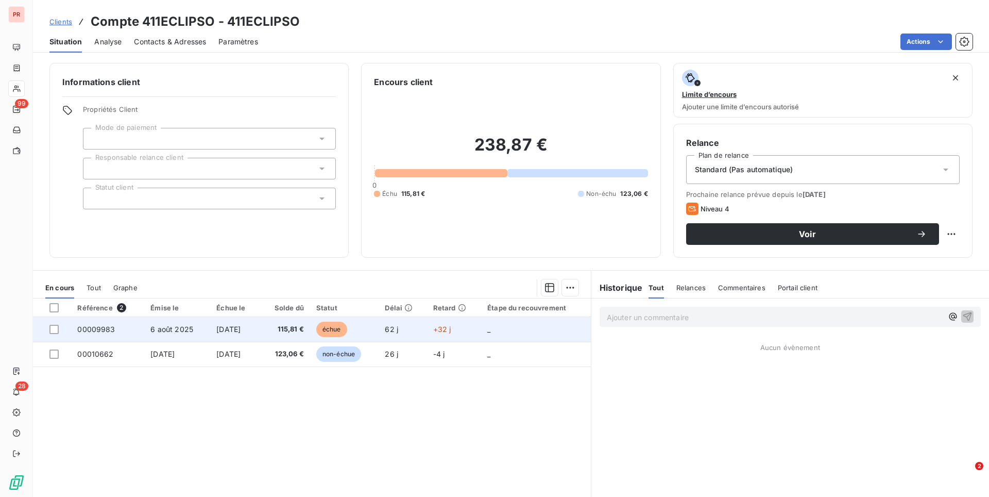
click at [179, 318] on td "6 août 2025" at bounding box center [177, 329] width 66 height 25
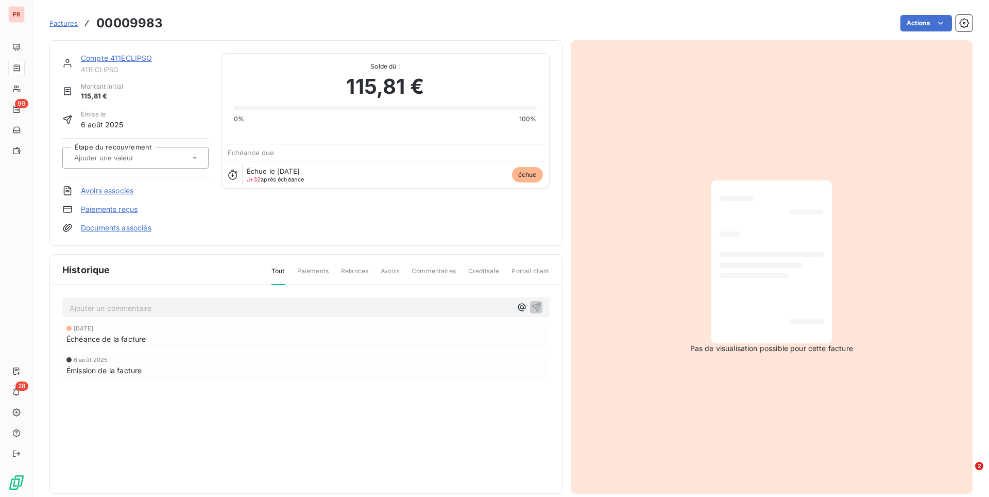
click at [804, 238] on div at bounding box center [771, 262] width 105 height 146
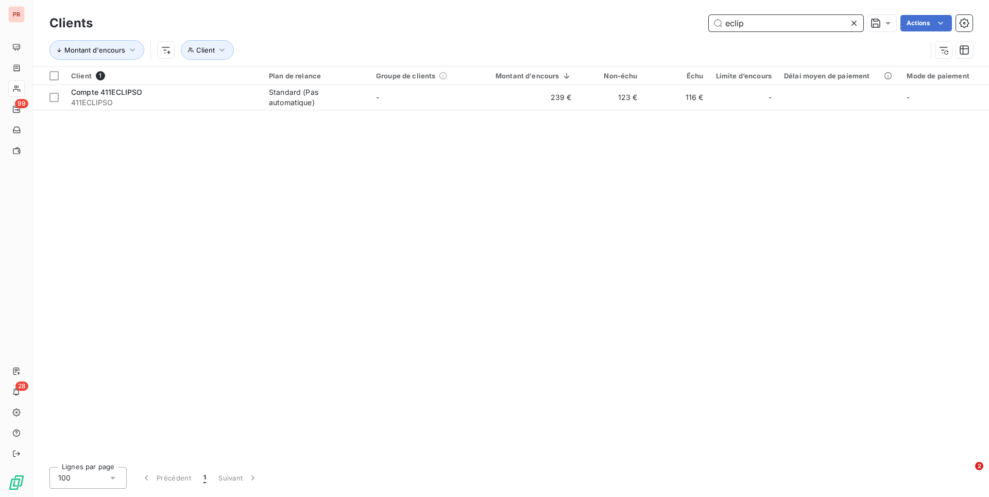
click at [751, 21] on input "eclip" at bounding box center [786, 23] width 155 height 16
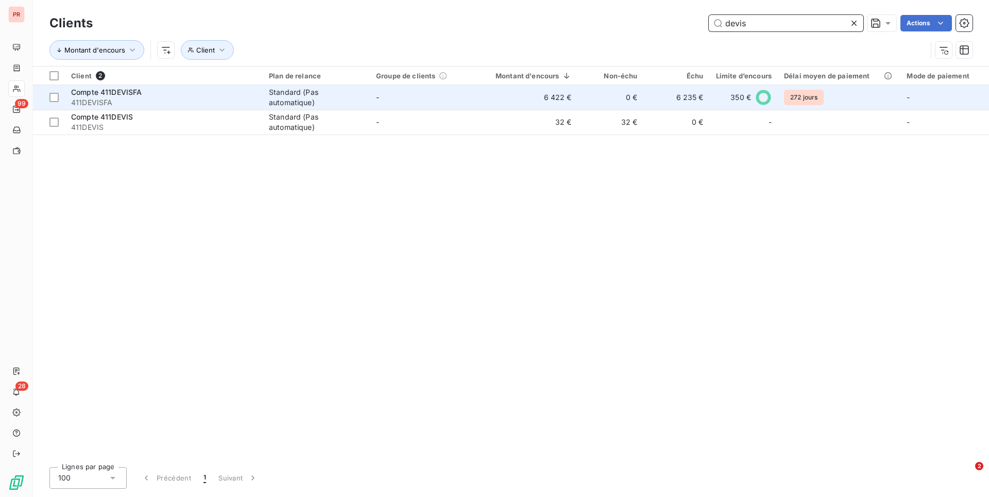
type input "devis"
click at [371, 103] on td "-" at bounding box center [423, 97] width 107 height 25
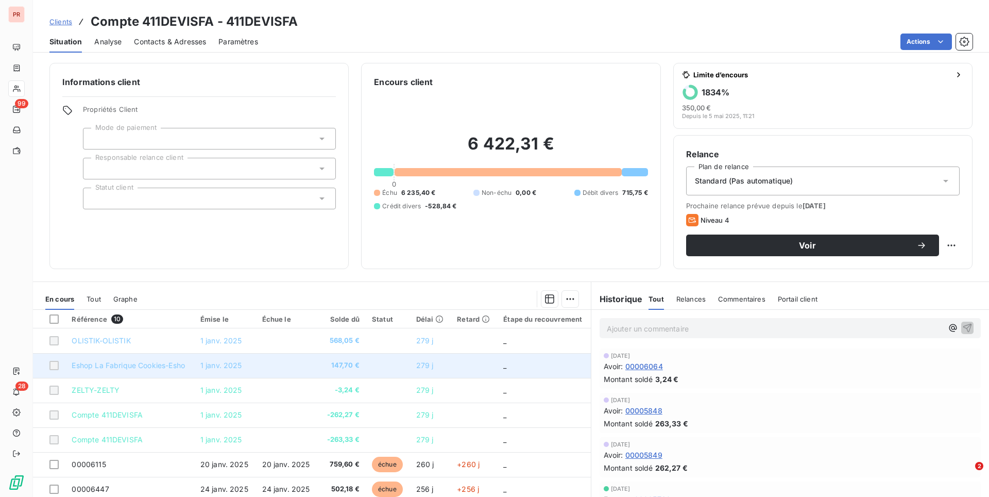
scroll to position [68, 0]
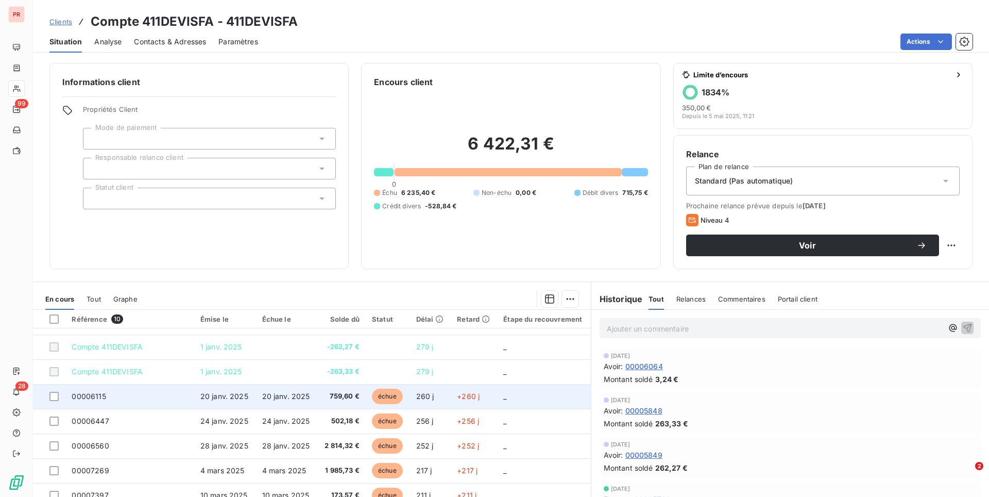
click at [362, 387] on td "759,60 €" at bounding box center [341, 396] width 48 height 25
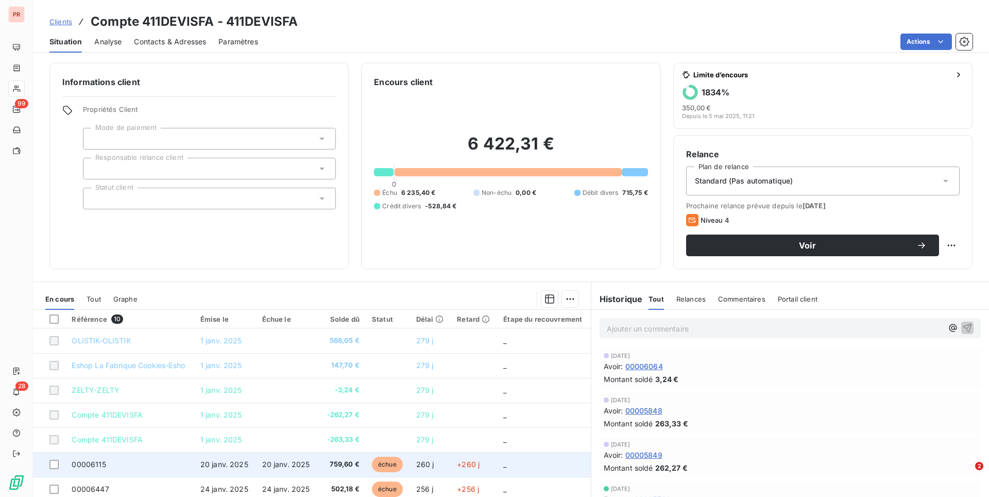
scroll to position [68, 0]
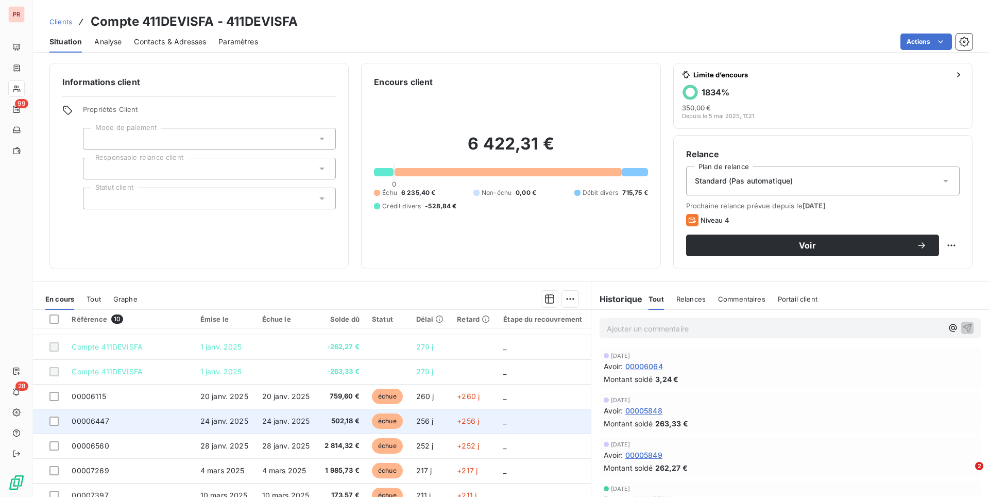
click at [321, 426] on td "502,18 €" at bounding box center [341, 421] width 48 height 25
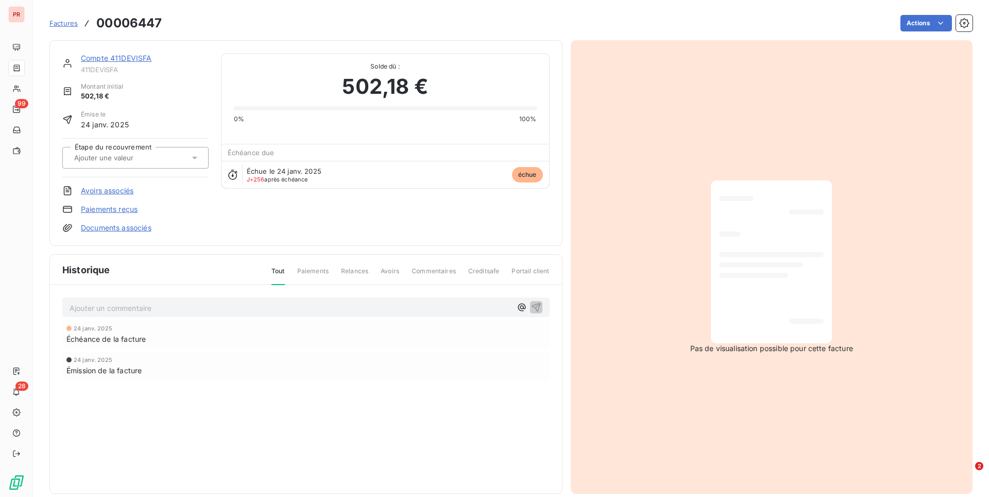
scroll to position [14, 0]
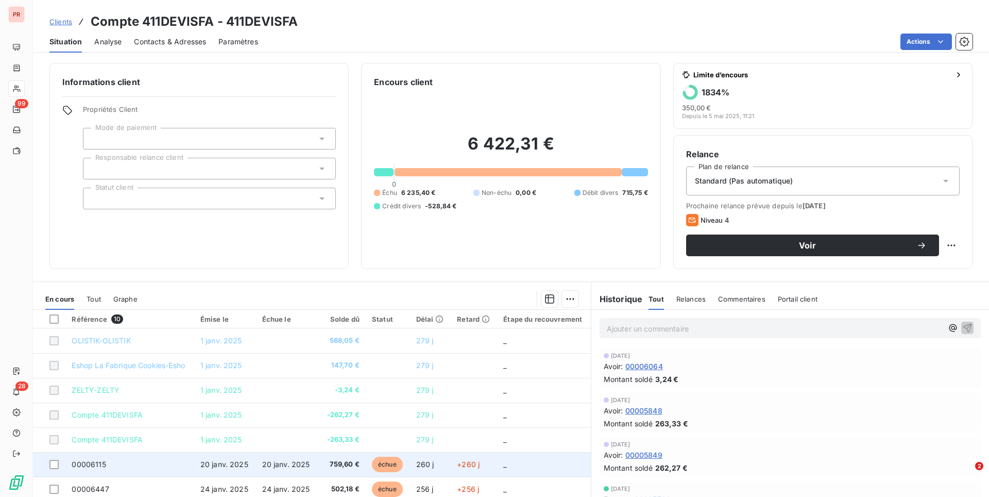
scroll to position [68, 0]
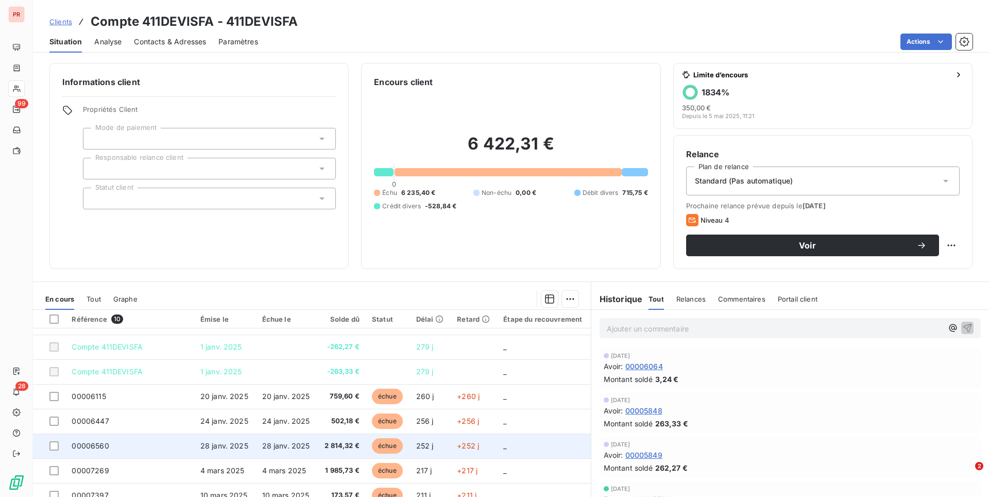
click at [299, 452] on td "28 janv. 2025" at bounding box center [287, 445] width 62 height 25
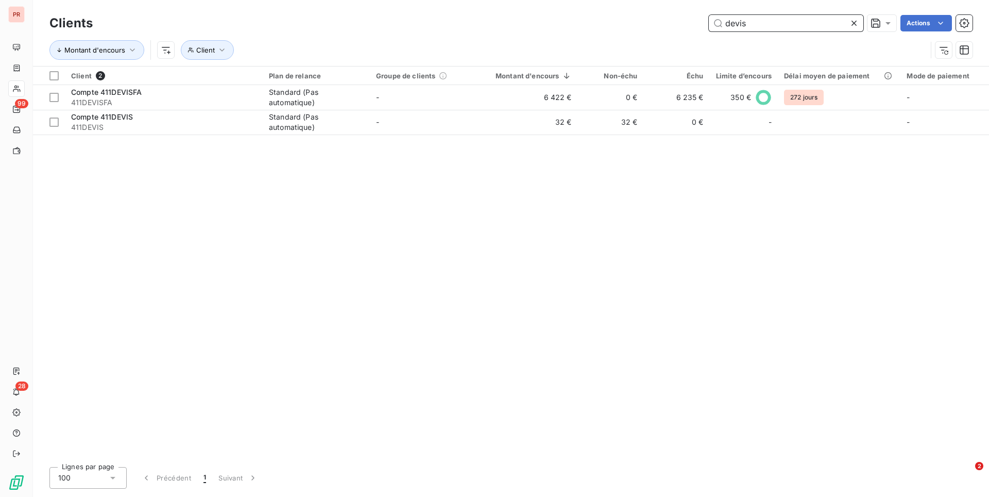
click at [750, 24] on input "devis" at bounding box center [786, 23] width 155 height 16
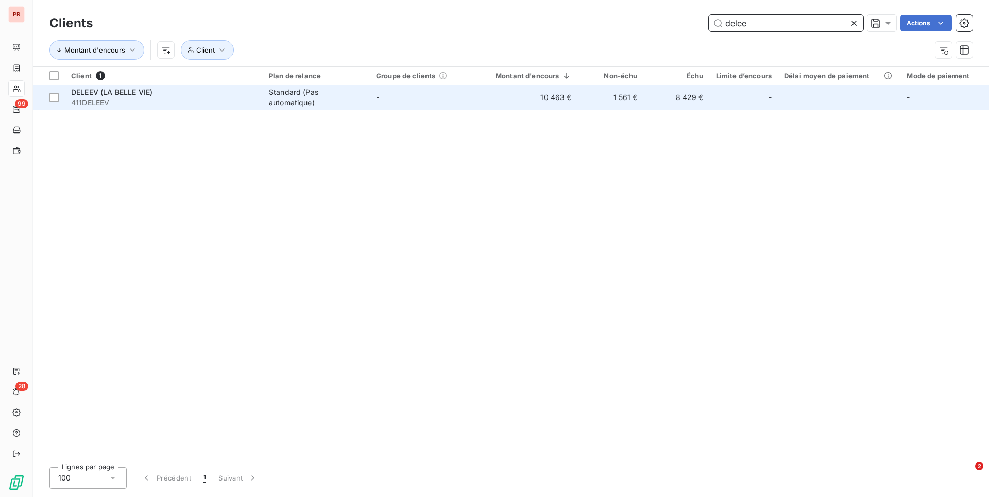
type input "delee"
click at [227, 99] on span "411DELEEV" at bounding box center [164, 102] width 186 height 10
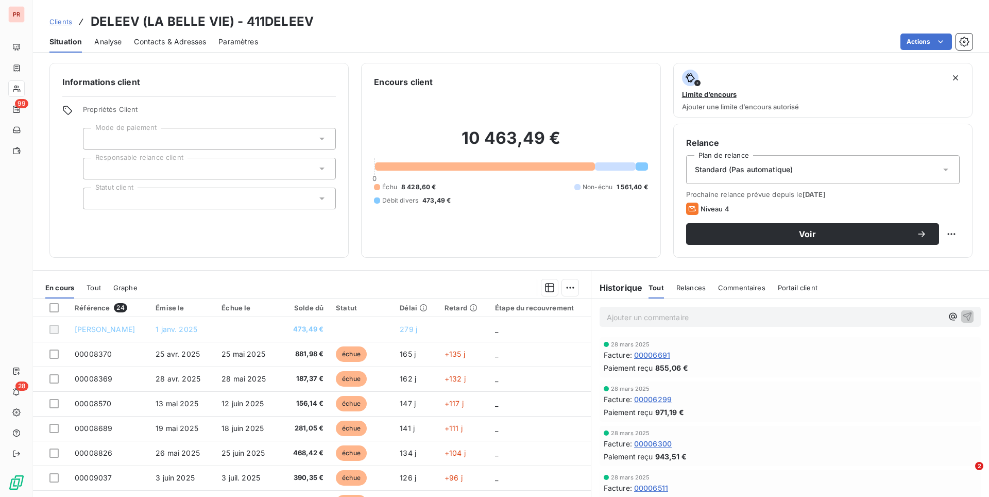
click at [699, 285] on span "Relances" at bounding box center [691, 287] width 29 height 8
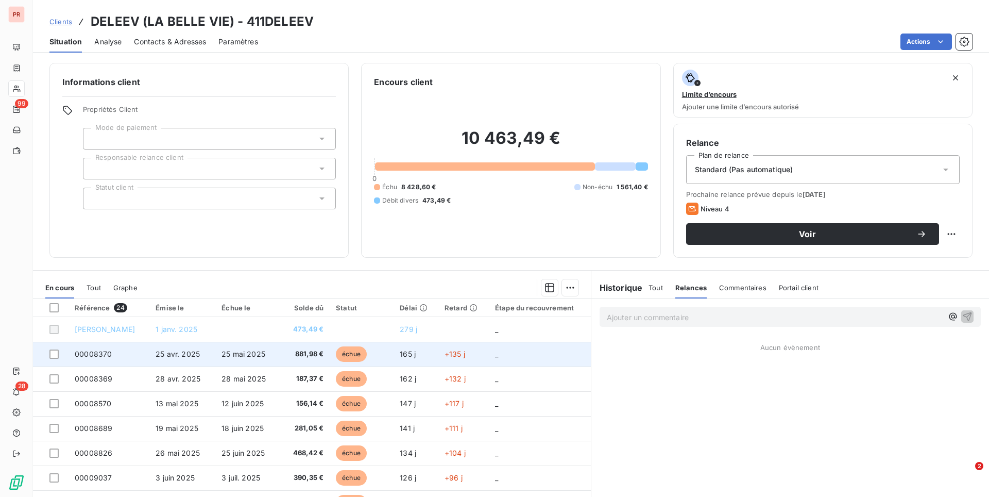
click at [337, 359] on td "échue" at bounding box center [362, 354] width 64 height 25
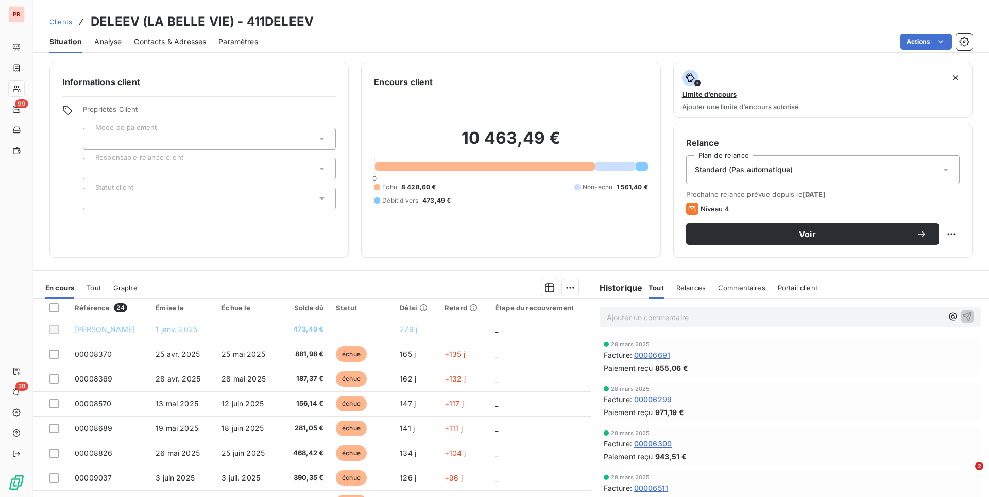
click at [488, 280] on div at bounding box center [364, 287] width 429 height 16
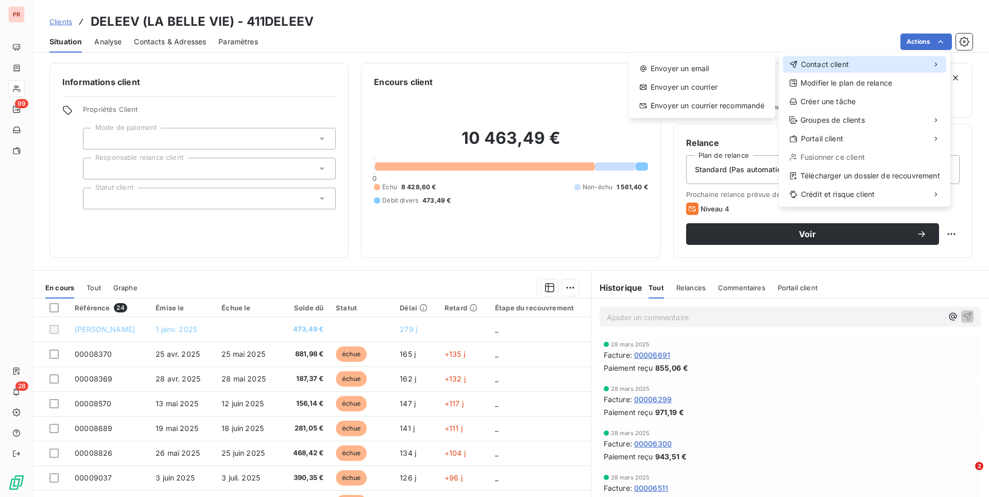
click at [821, 68] on span "Contact client" at bounding box center [825, 64] width 48 height 10
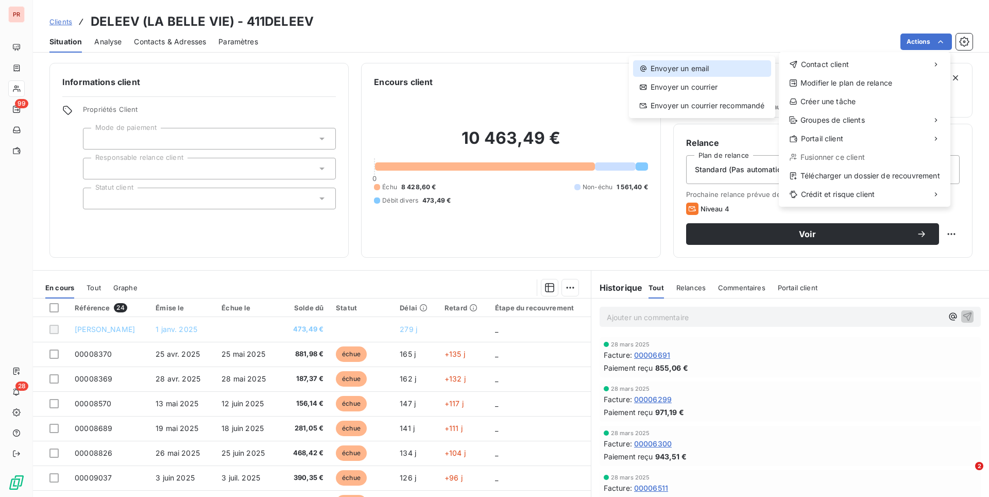
click at [687, 70] on div "Envoyer un email" at bounding box center [702, 68] width 138 height 16
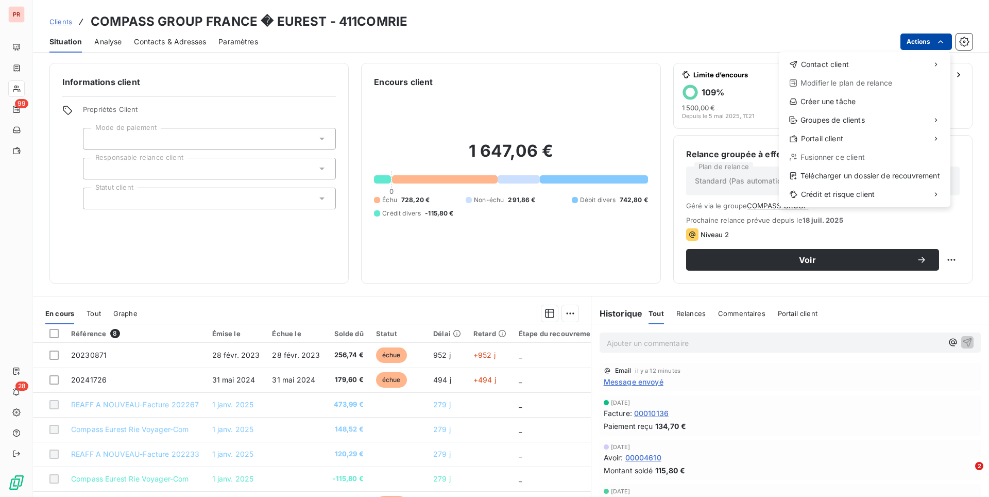
click at [918, 43] on html "PR 99 28 Clients COMPASS GROUP [GEOGRAPHIC_DATA] � EUREST - 411COMRIE Situation…" at bounding box center [494, 248] width 989 height 497
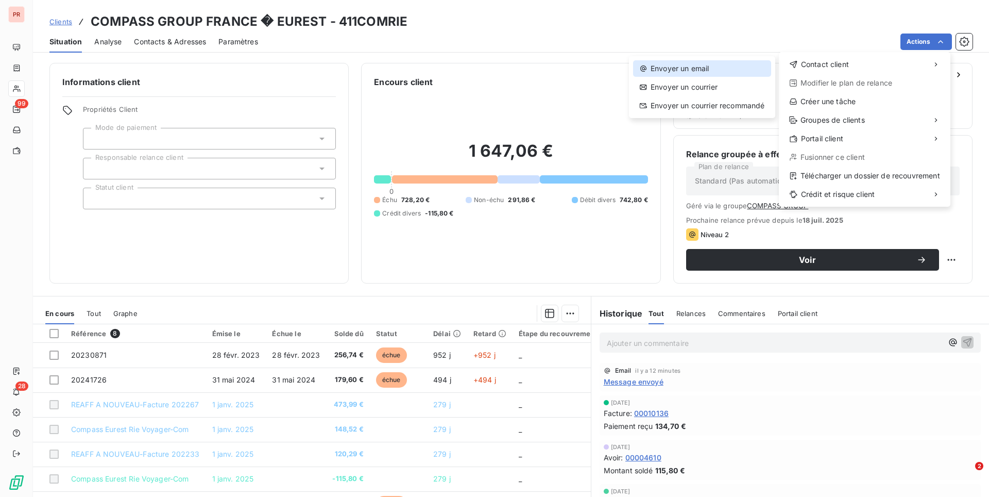
click at [729, 71] on div "Envoyer un email" at bounding box center [702, 68] width 138 height 16
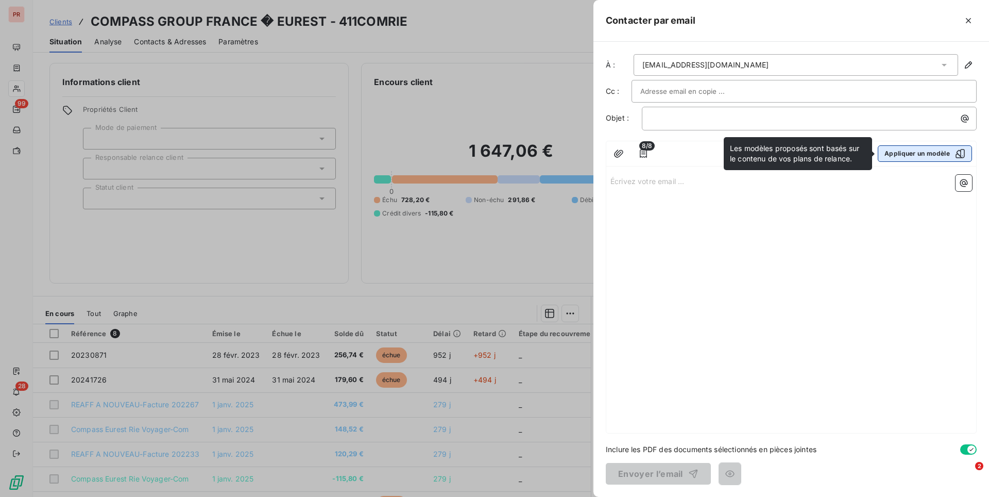
click at [904, 152] on button "Appliquer un modèle" at bounding box center [925, 153] width 94 height 16
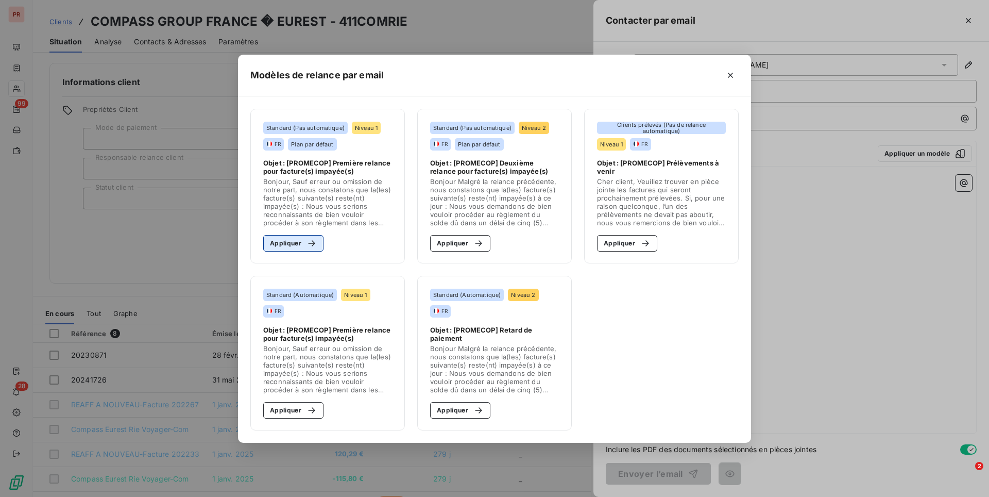
click at [296, 246] on button "Appliquer" at bounding box center [293, 243] width 60 height 16
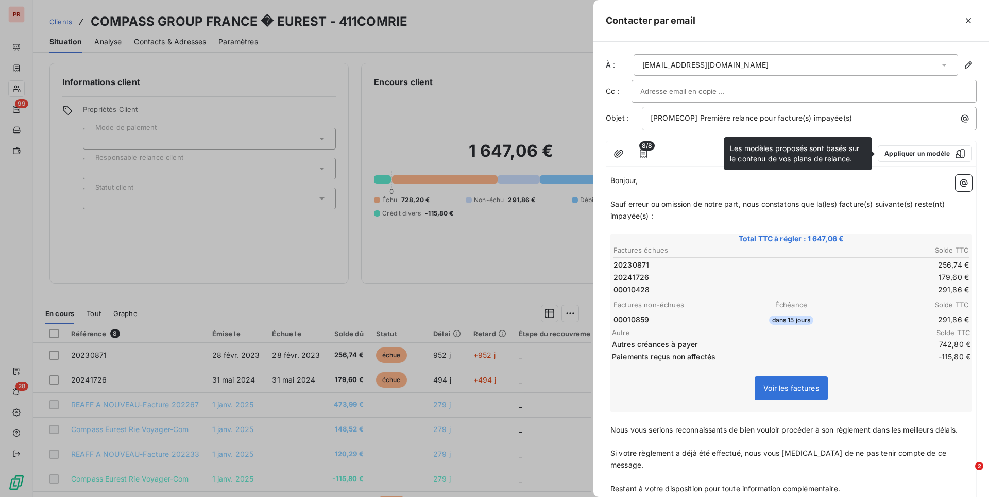
click at [515, 265] on div at bounding box center [494, 248] width 989 height 497
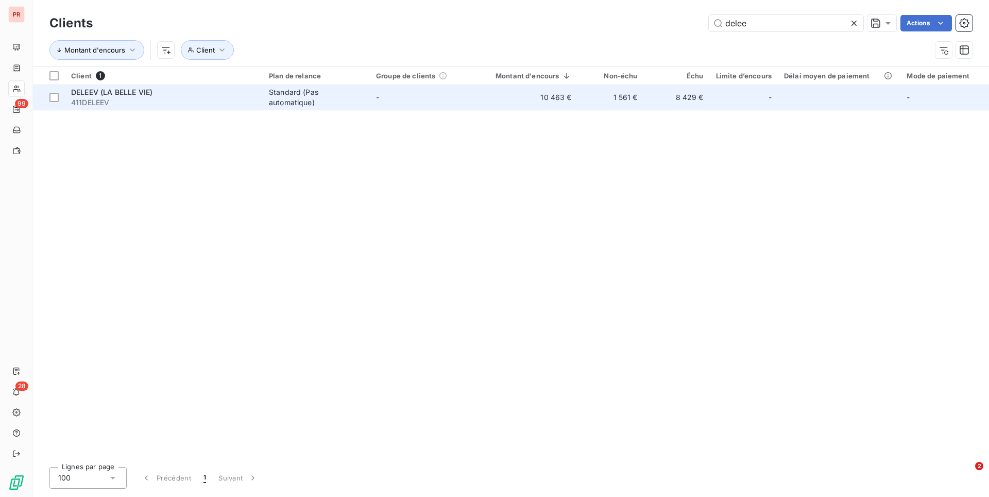
click at [360, 102] on div "Standard (Pas automatique)" at bounding box center [316, 97] width 95 height 21
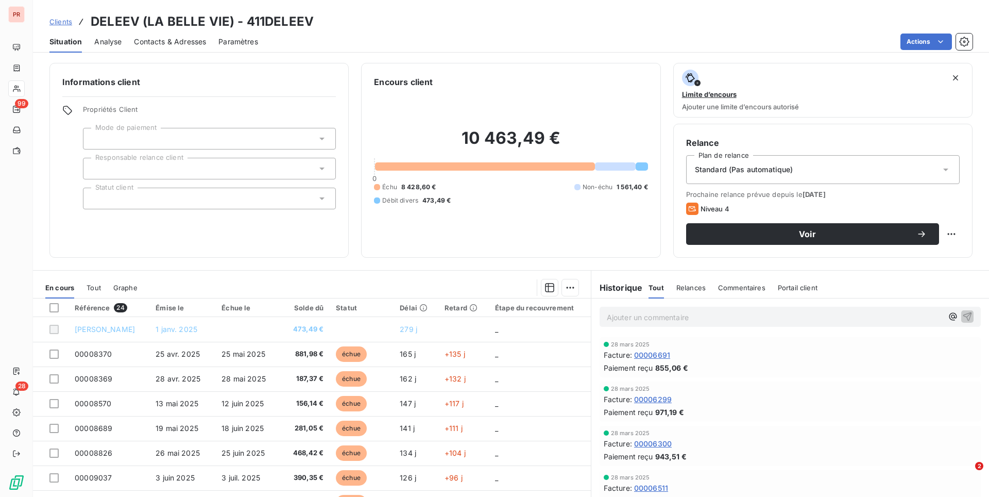
click at [695, 287] on span "Relances" at bounding box center [691, 287] width 29 height 8
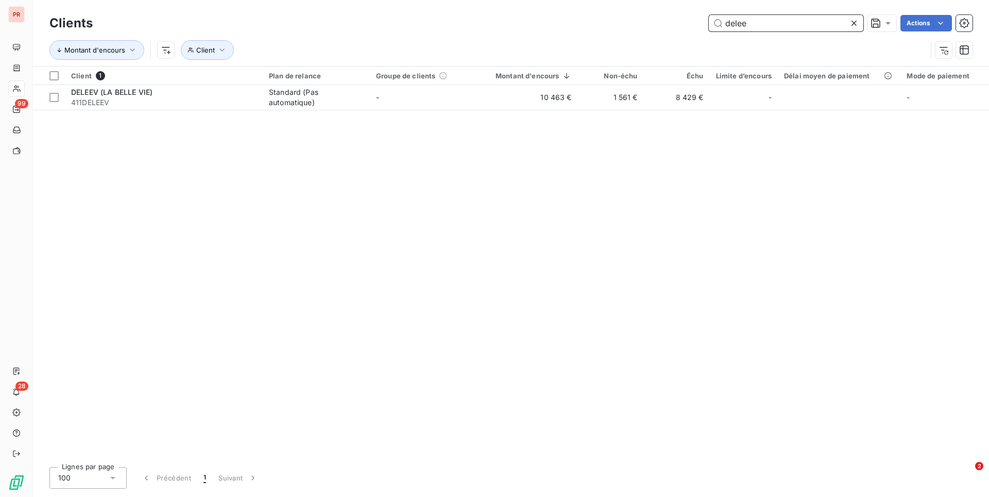
click at [742, 26] on input "delee" at bounding box center [786, 23] width 155 height 16
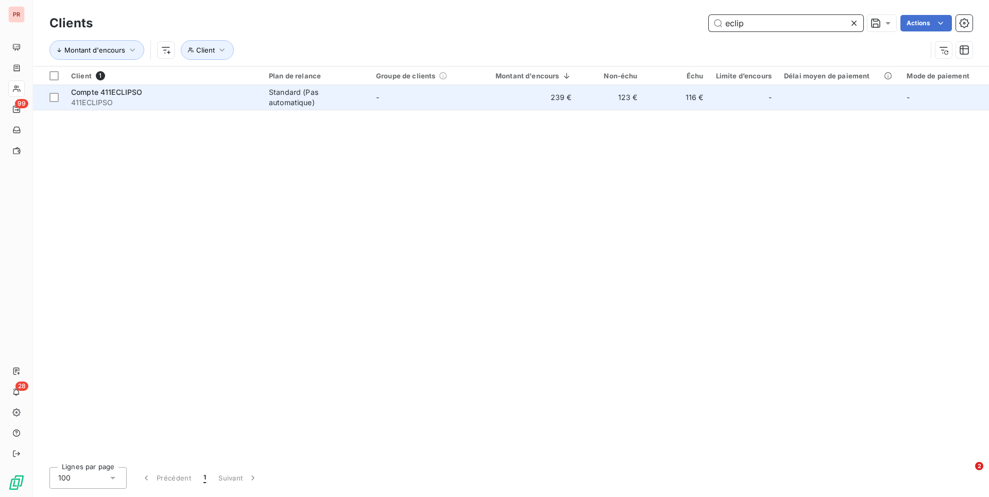
type input "eclip"
click at [343, 99] on div "Standard (Pas automatique)" at bounding box center [316, 97] width 95 height 21
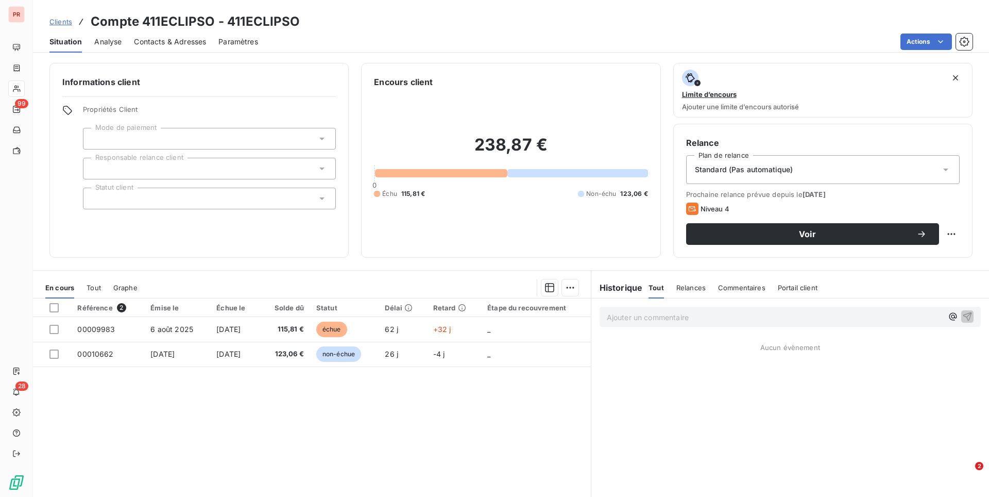
click at [137, 40] on span "Contacts & Adresses" at bounding box center [170, 42] width 72 height 10
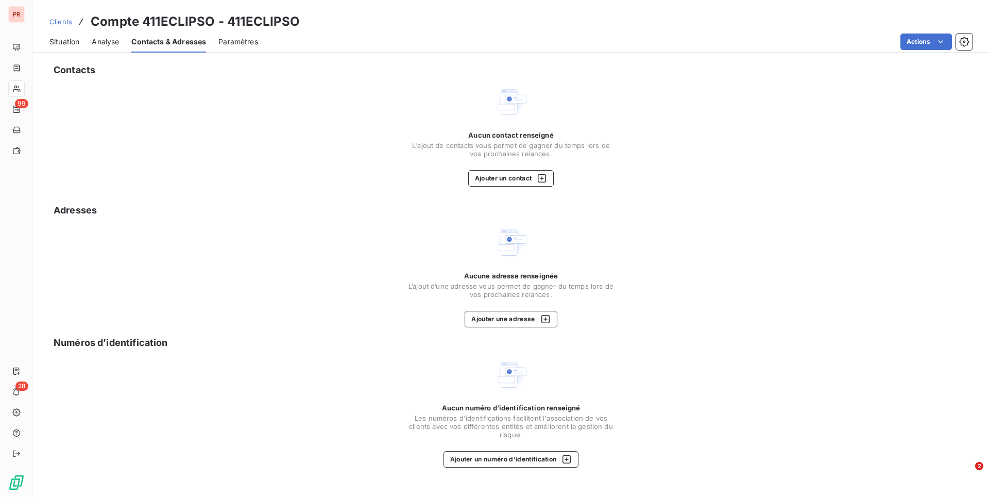
click at [96, 42] on span "Analyse" at bounding box center [105, 42] width 27 height 10
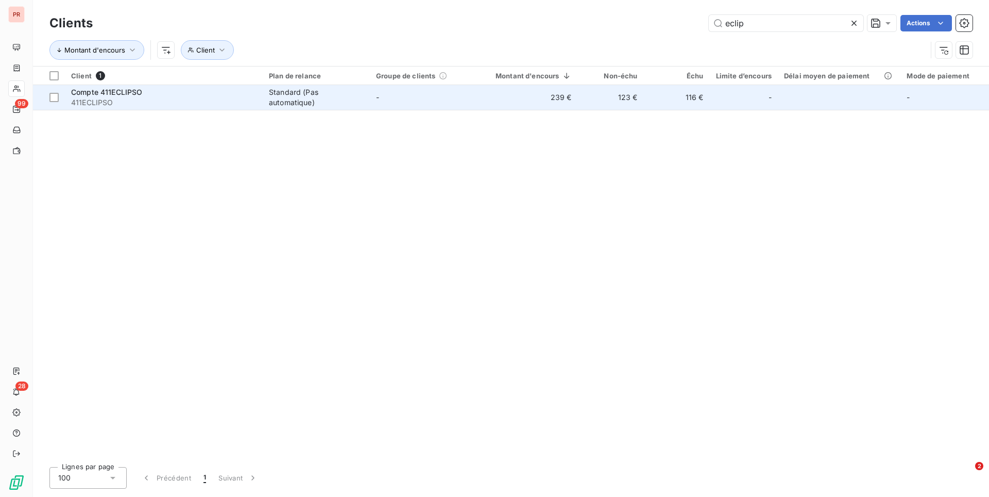
click at [229, 99] on span "411ECLIPSO" at bounding box center [164, 102] width 186 height 10
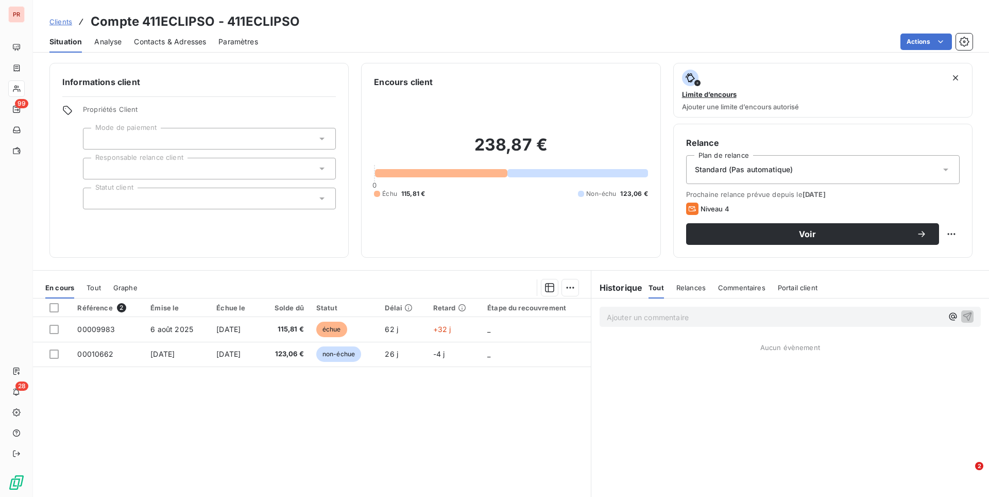
click at [635, 312] on p "Ajouter un commentaire ﻿" at bounding box center [775, 317] width 336 height 13
click at [625, 319] on p "Ajouter un commentaire ﻿" at bounding box center [775, 317] width 336 height 13
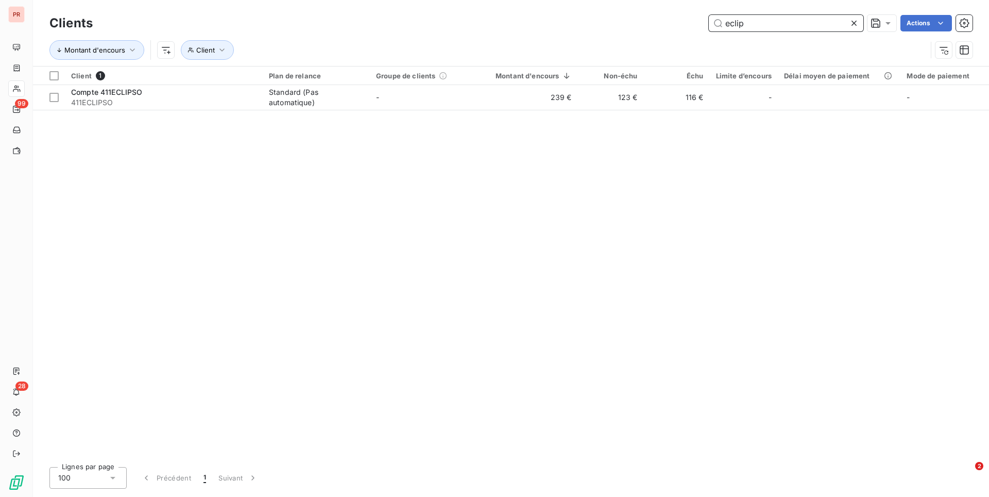
click at [734, 21] on input "eclip" at bounding box center [786, 23] width 155 height 16
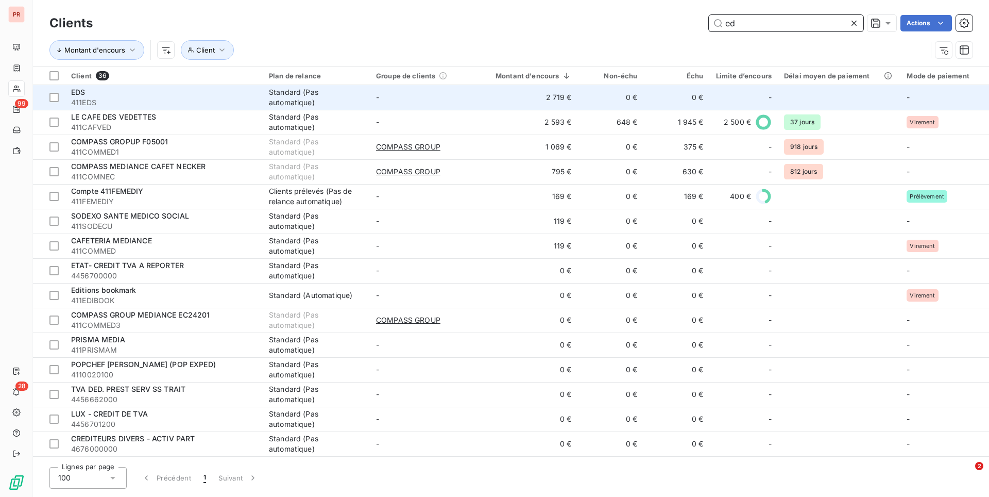
type input "ed"
click at [276, 100] on div "Standard (Pas automatique)" at bounding box center [316, 97] width 95 height 21
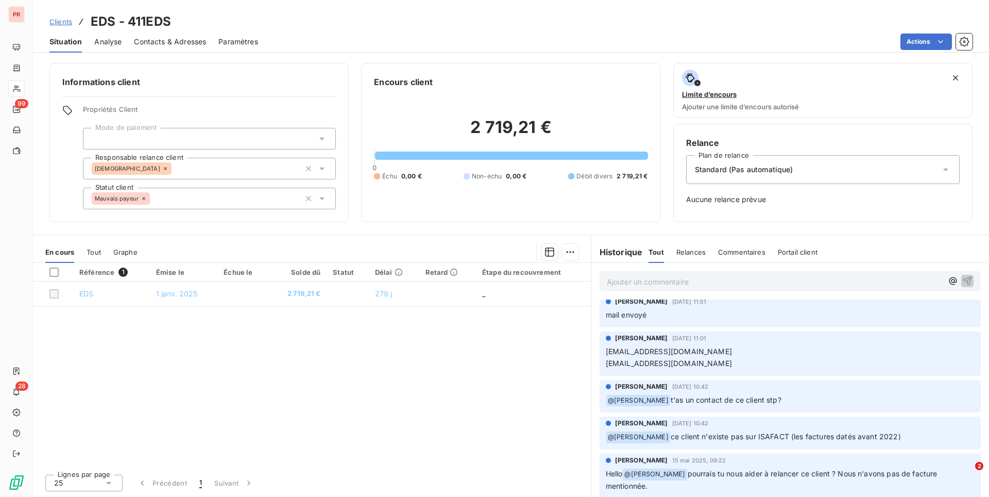
scroll to position [10, 0]
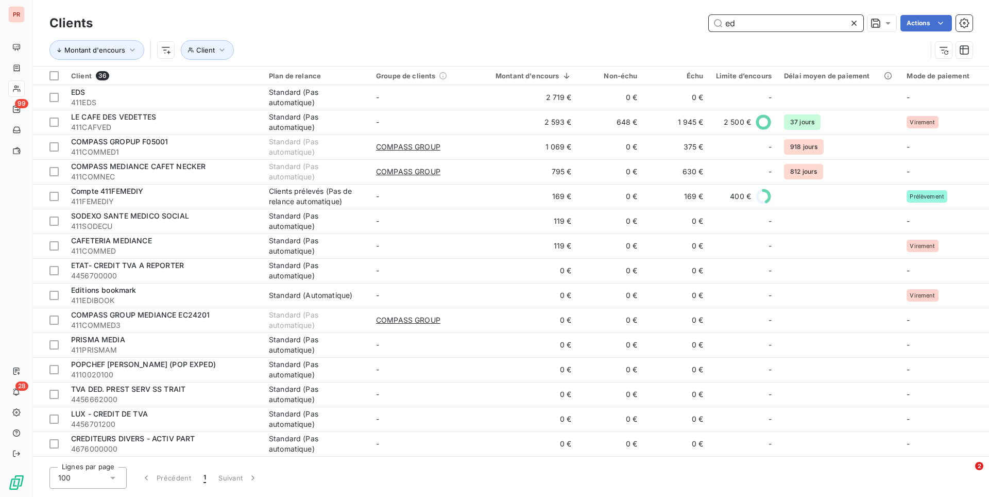
click at [769, 27] on input "ed" at bounding box center [786, 23] width 155 height 16
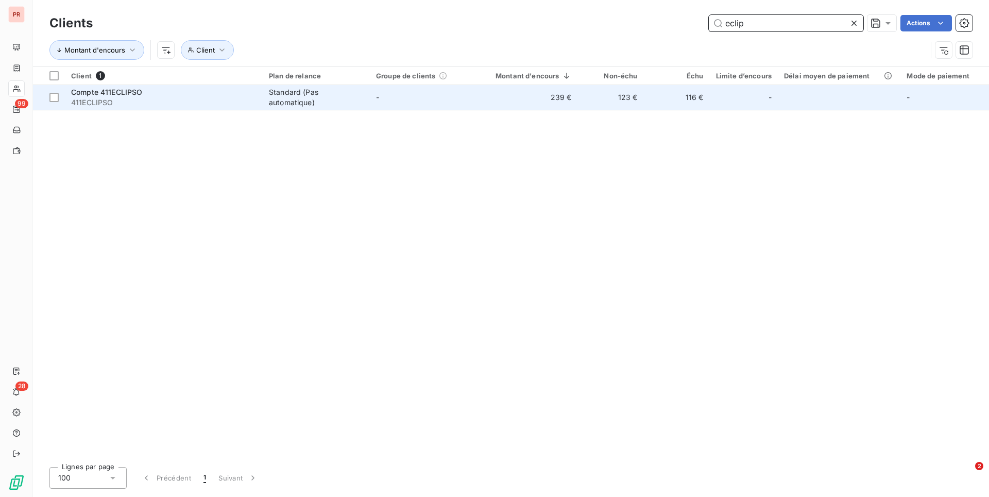
type input "eclip"
click at [373, 96] on td "-" at bounding box center [423, 97] width 107 height 25
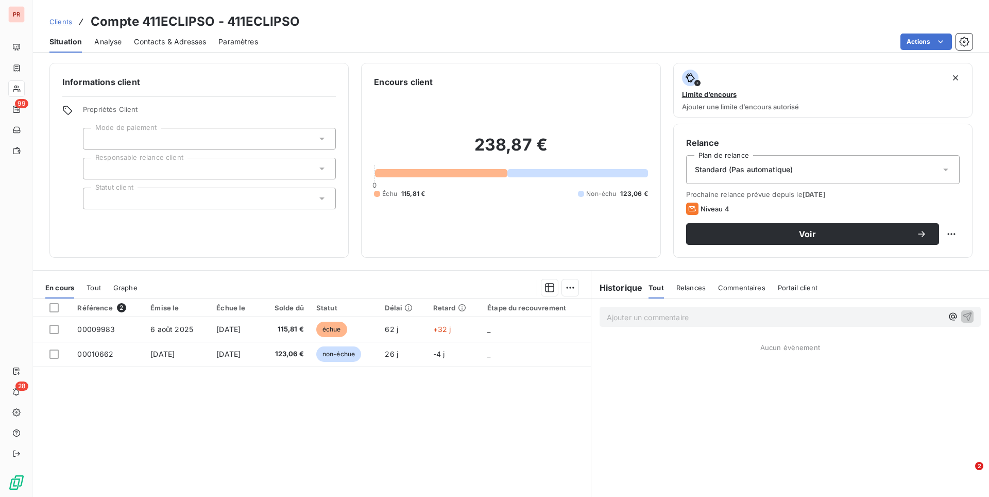
click at [152, 43] on span "Contacts & Adresses" at bounding box center [170, 42] width 72 height 10
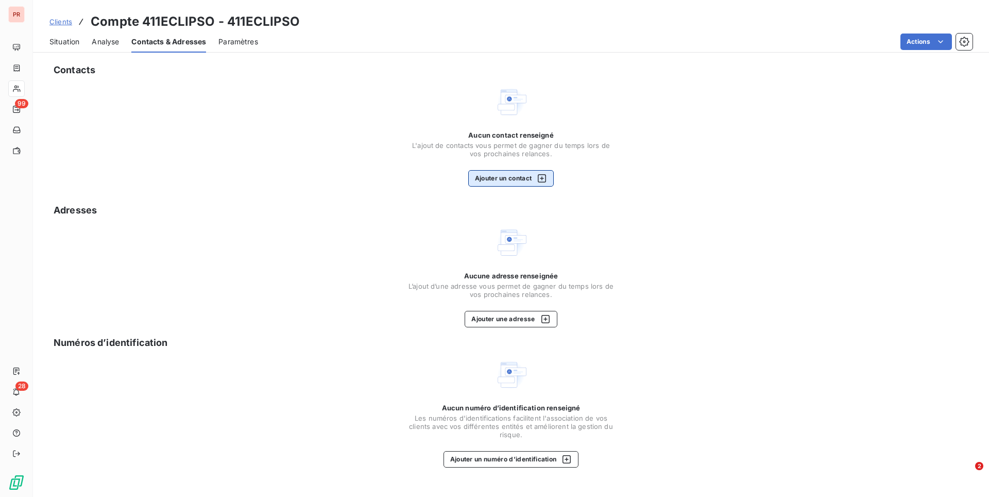
click at [509, 179] on button "Ajouter un contact" at bounding box center [511, 178] width 86 height 16
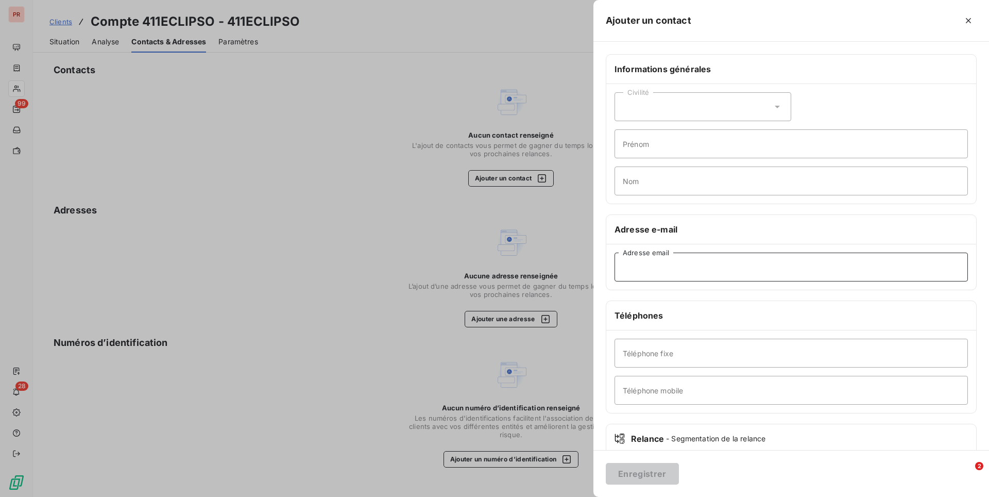
click at [648, 270] on input "Adresse email" at bounding box center [792, 267] width 354 height 29
paste input "[EMAIL_ADDRESS][DOMAIN_NAME]"
type input "[EMAIL_ADDRESS][DOMAIN_NAME]"
click at [650, 484] on div "Enregistrer" at bounding box center [792, 473] width 396 height 47
click at [650, 477] on button "Enregistrer" at bounding box center [642, 474] width 73 height 22
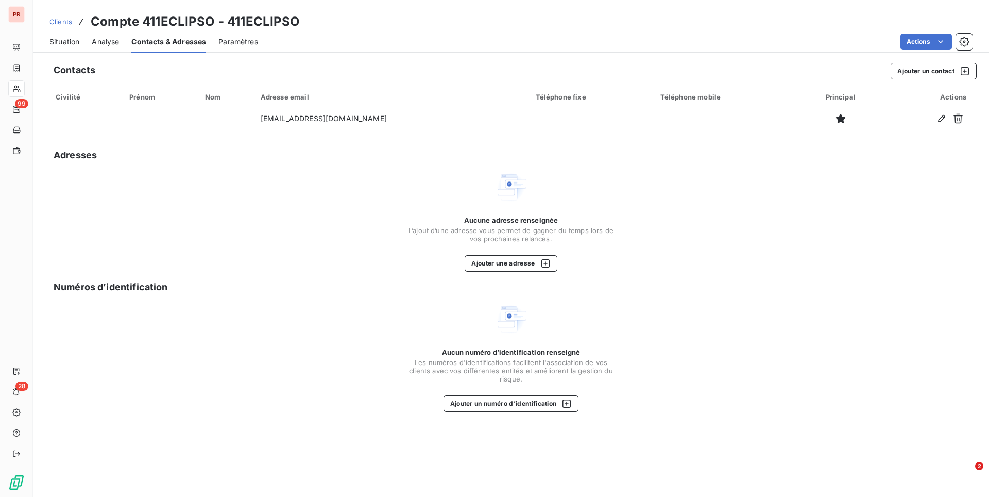
click at [44, 46] on div "Situation Analyse Contacts & Adresses Paramètres Actions" at bounding box center [511, 42] width 956 height 22
click at [55, 45] on span "Situation" at bounding box center [64, 42] width 30 height 10
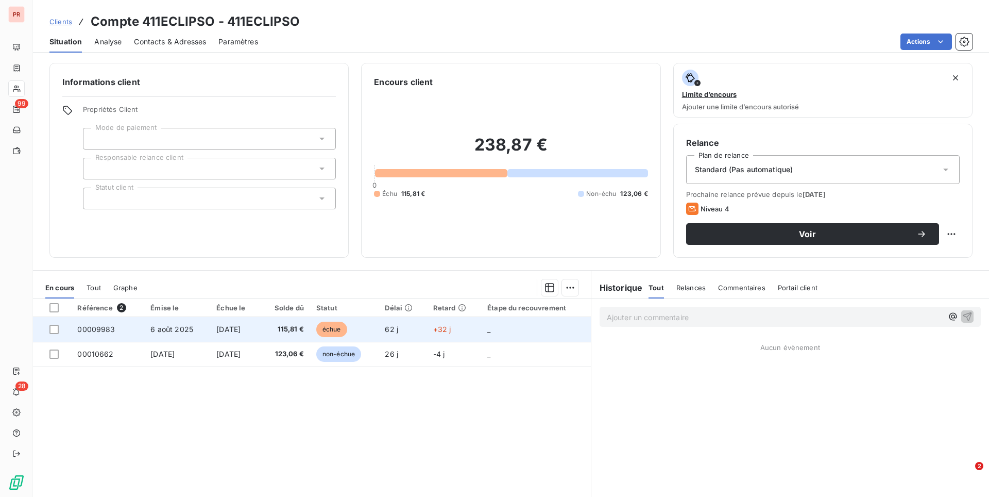
click at [297, 331] on span "115,81 €" at bounding box center [285, 329] width 38 height 10
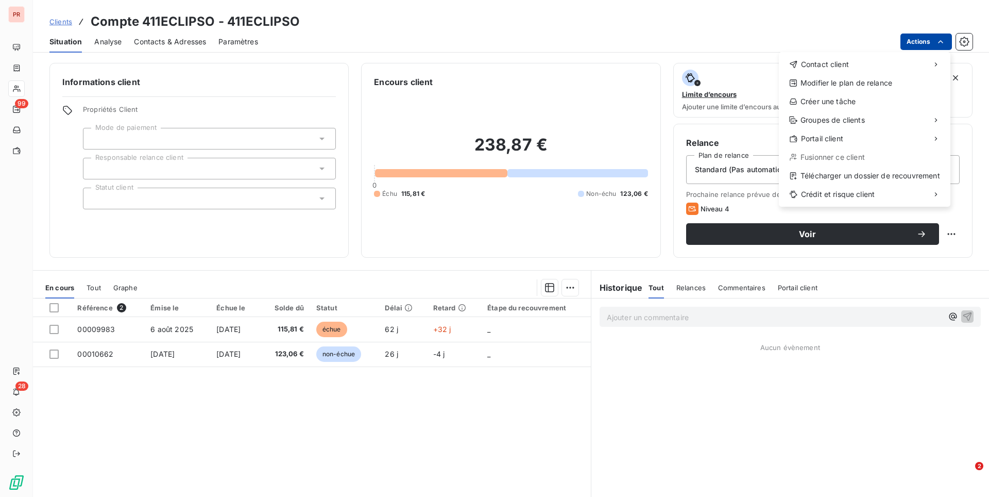
click at [924, 35] on html "PR 99 28 Clients Compte 411ECLIPSO - 411ECLIPSO Situation Analyse Contacts & Ad…" at bounding box center [494, 248] width 989 height 497
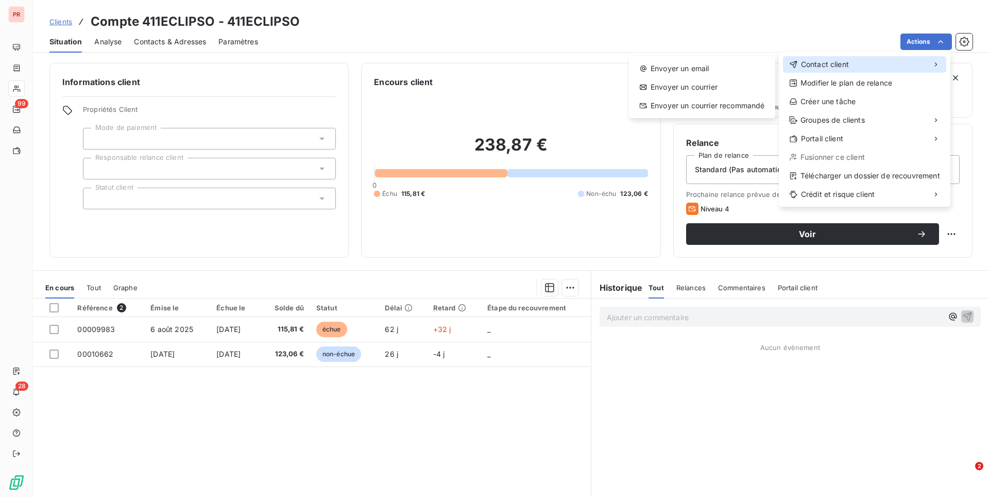
click at [859, 62] on div "Contact client" at bounding box center [864, 64] width 163 height 16
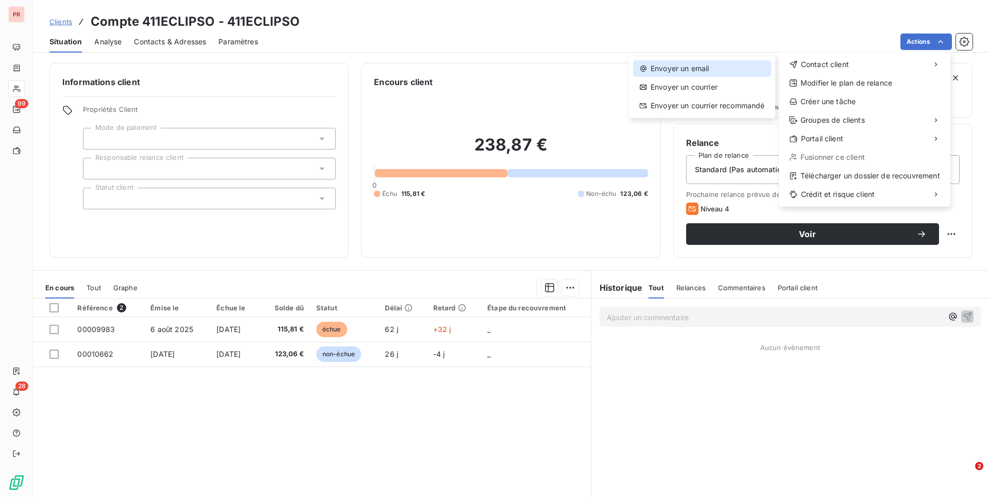
click at [733, 73] on div "Envoyer un email" at bounding box center [702, 68] width 138 height 16
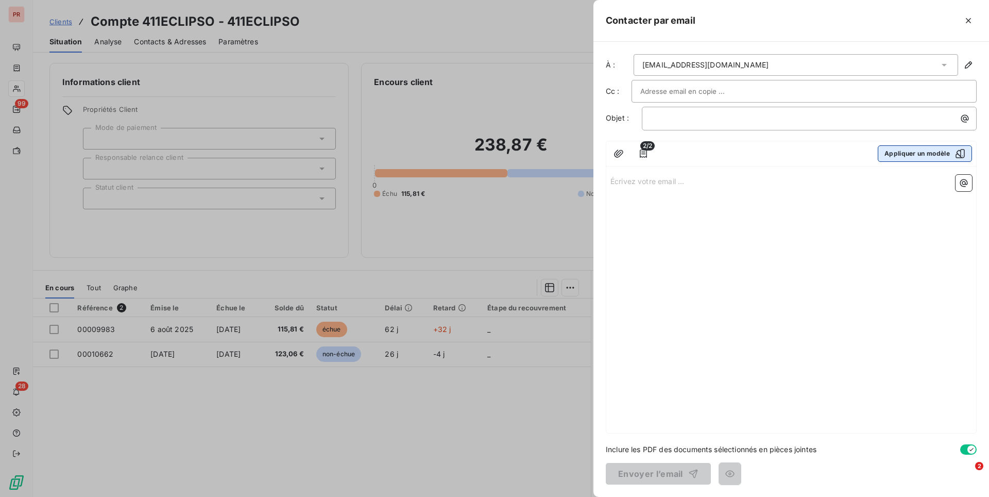
click at [936, 152] on button "Appliquer un modèle" at bounding box center [925, 153] width 94 height 16
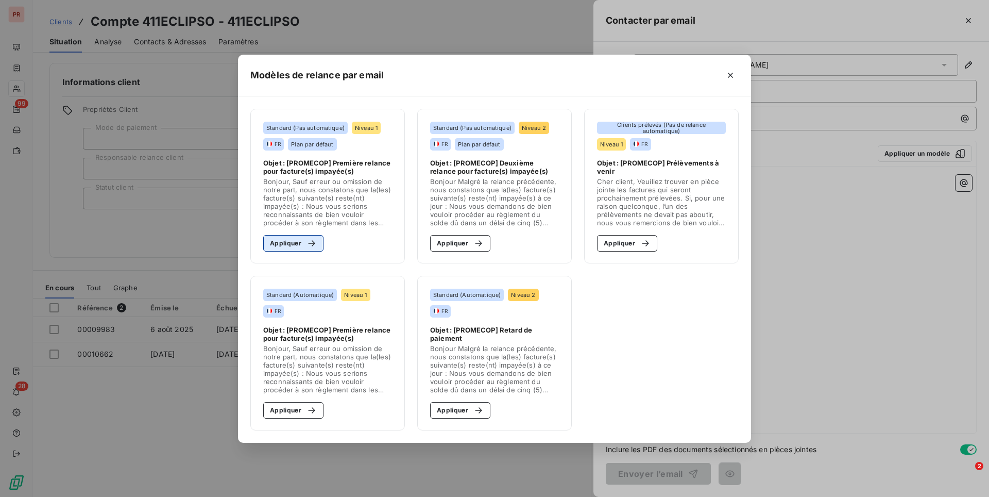
click at [299, 245] on button "Appliquer" at bounding box center [293, 243] width 60 height 16
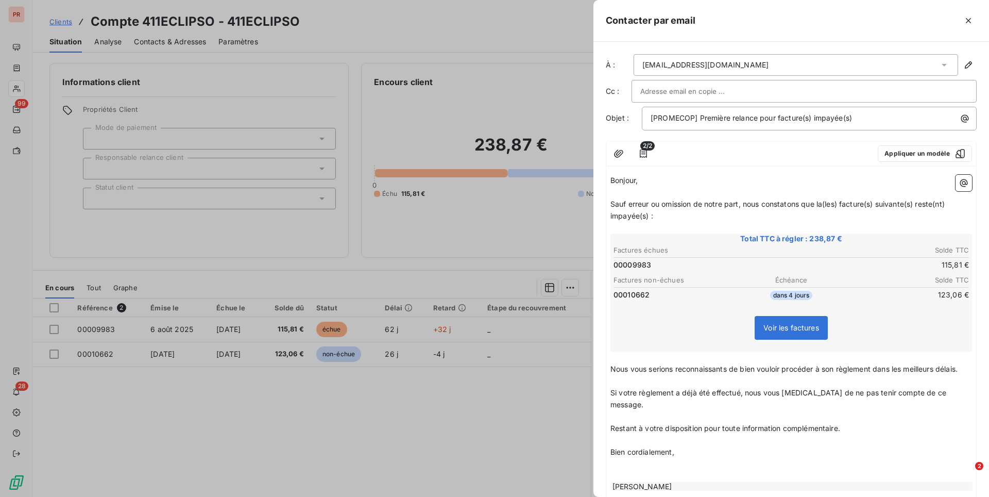
scroll to position [75, 0]
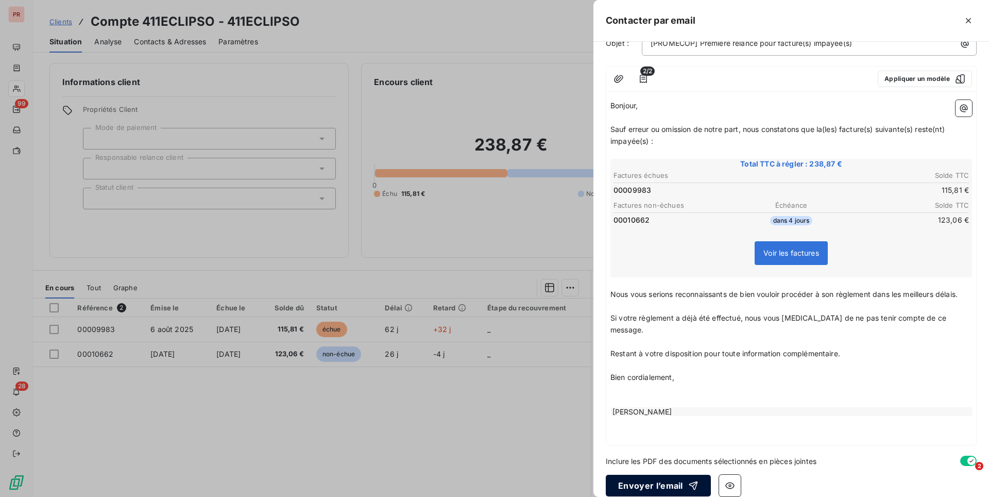
click at [647, 475] on button "Envoyer l’email" at bounding box center [658, 486] width 105 height 22
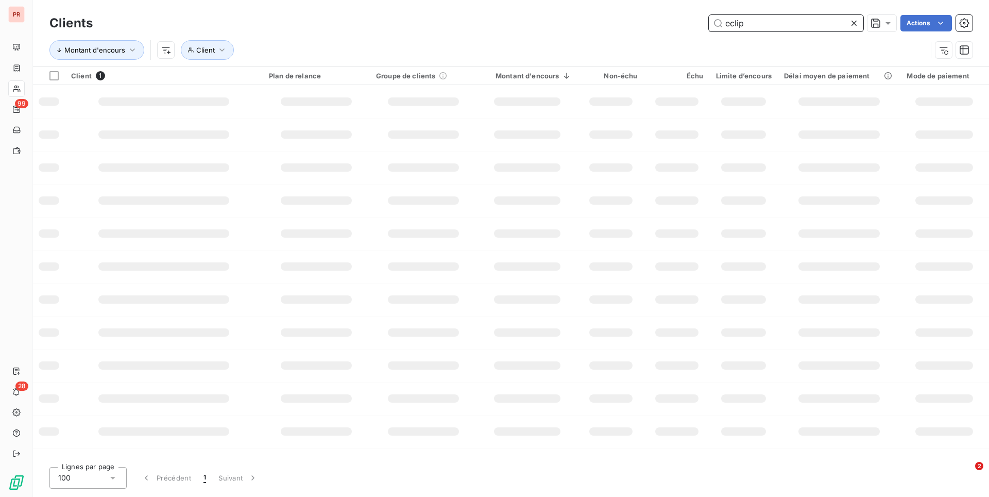
click at [743, 24] on input "eclip" at bounding box center [786, 23] width 155 height 16
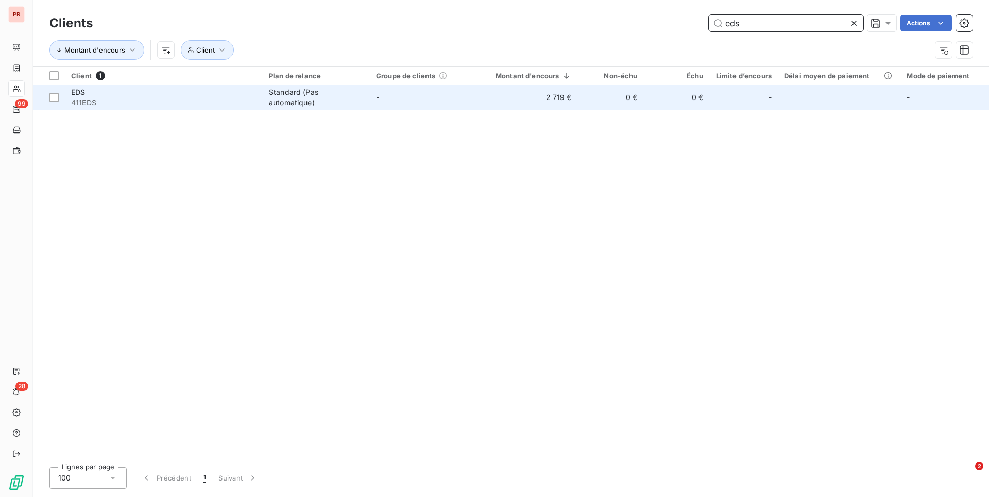
type input "eds"
click at [290, 105] on div "Standard (Pas automatique)" at bounding box center [316, 97] width 95 height 21
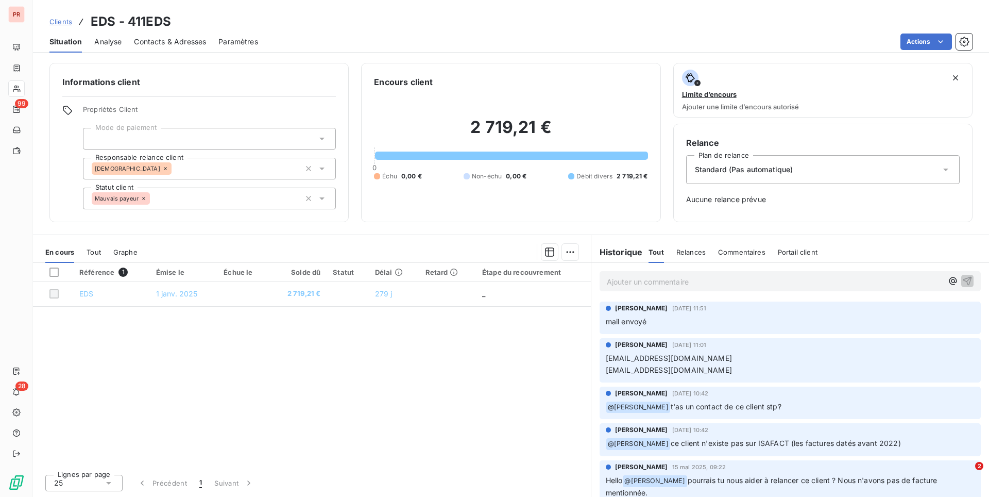
click at [679, 320] on p "mail envoyé" at bounding box center [790, 322] width 369 height 12
click at [628, 283] on p "Ajouter un commentaire ﻿" at bounding box center [775, 281] width 336 height 13
click at [969, 281] on icon "button" at bounding box center [968, 281] width 10 height 10
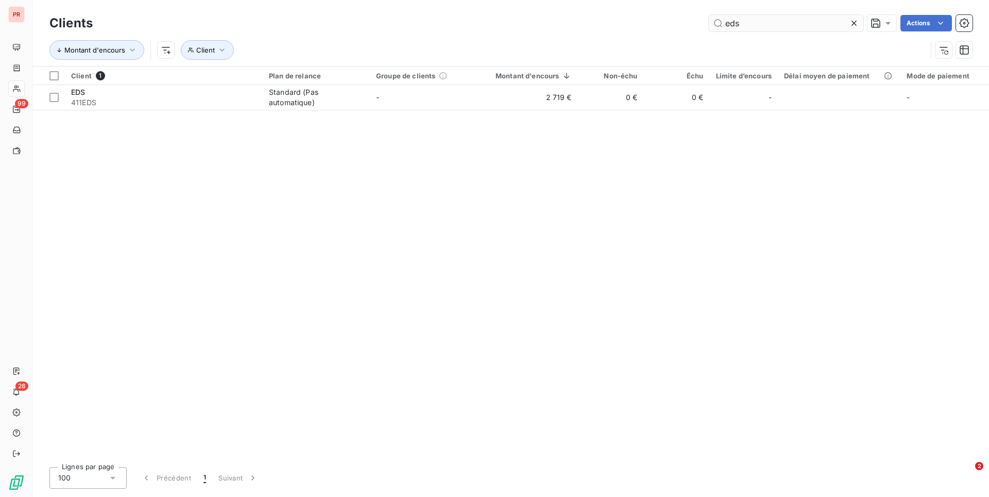
click at [742, 23] on input "eds" at bounding box center [786, 23] width 155 height 16
click at [742, 24] on input "eds" at bounding box center [786, 23] width 155 height 16
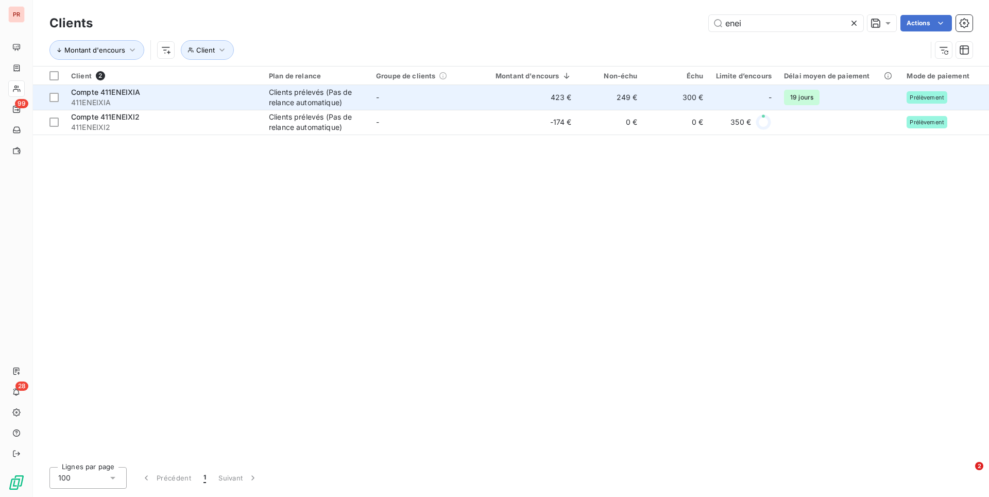
type input "enei"
click at [285, 99] on div "Clients prélevés (Pas de relance automatique)" at bounding box center [316, 97] width 95 height 21
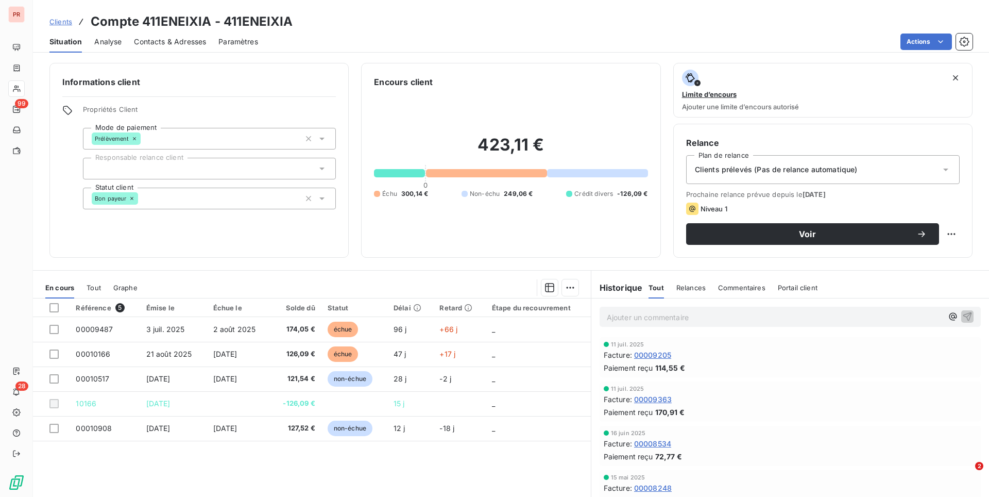
click at [694, 287] on span "Relances" at bounding box center [691, 287] width 29 height 8
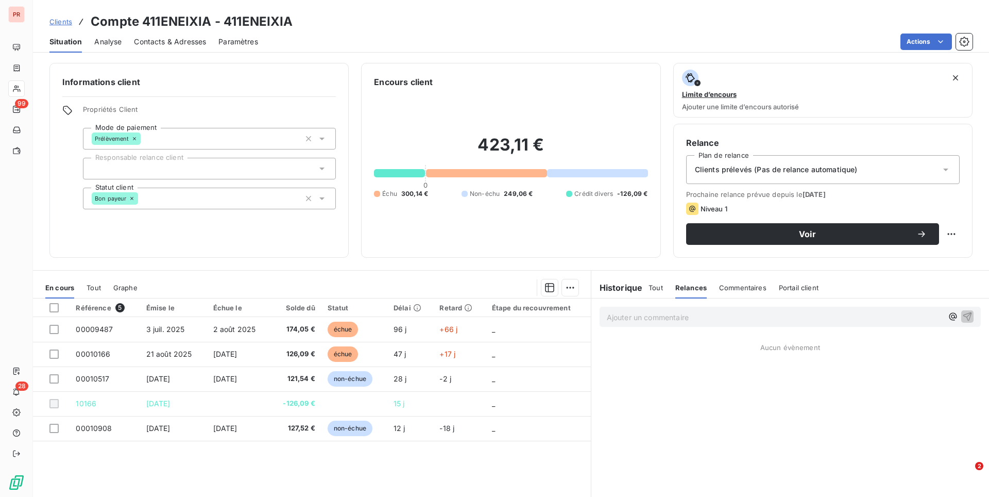
click at [616, 291] on h6 "Historique" at bounding box center [618, 287] width 52 height 12
click at [156, 41] on span "Contacts & Adresses" at bounding box center [170, 42] width 72 height 10
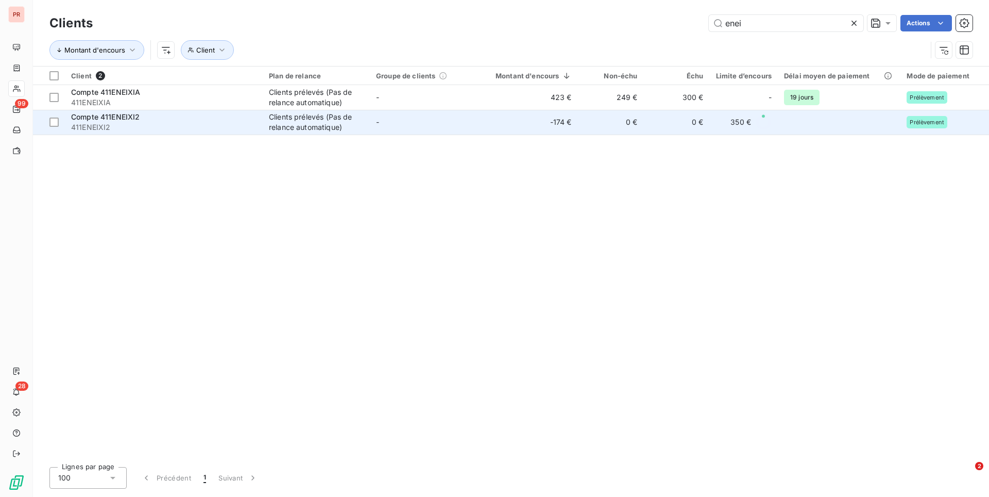
click at [210, 116] on div "Compte 411ENEIXI2" at bounding box center [164, 117] width 186 height 10
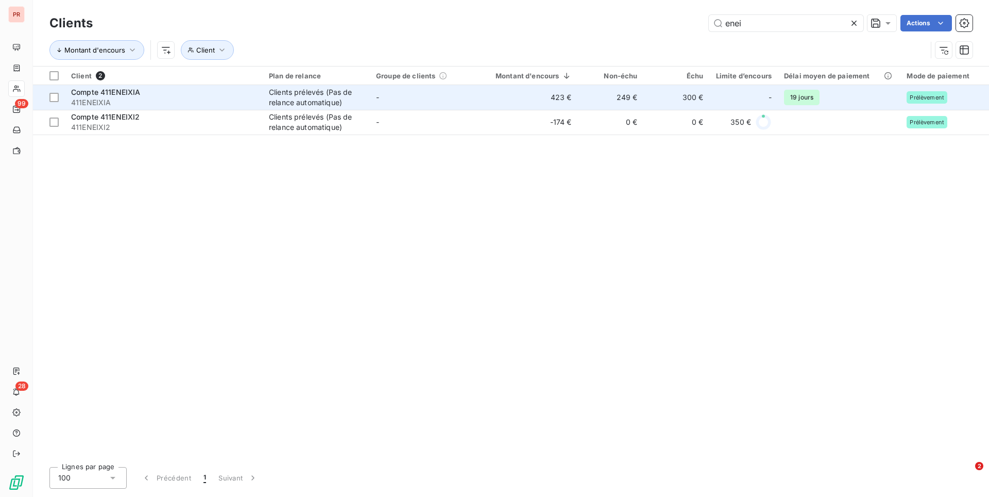
click at [370, 97] on td "-" at bounding box center [423, 97] width 107 height 25
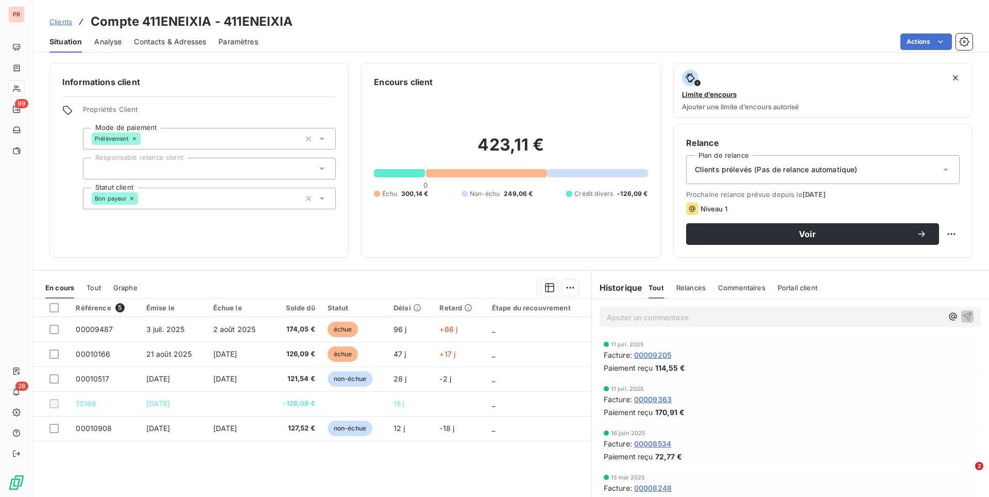
click at [648, 317] on p "Ajouter un commentaire ﻿" at bounding box center [775, 317] width 336 height 13
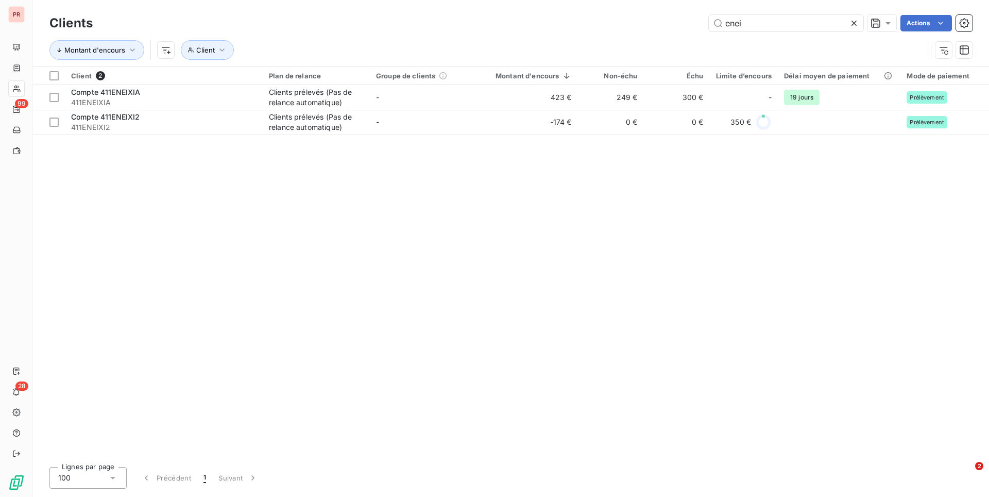
click at [855, 27] on icon at bounding box center [854, 23] width 10 height 10
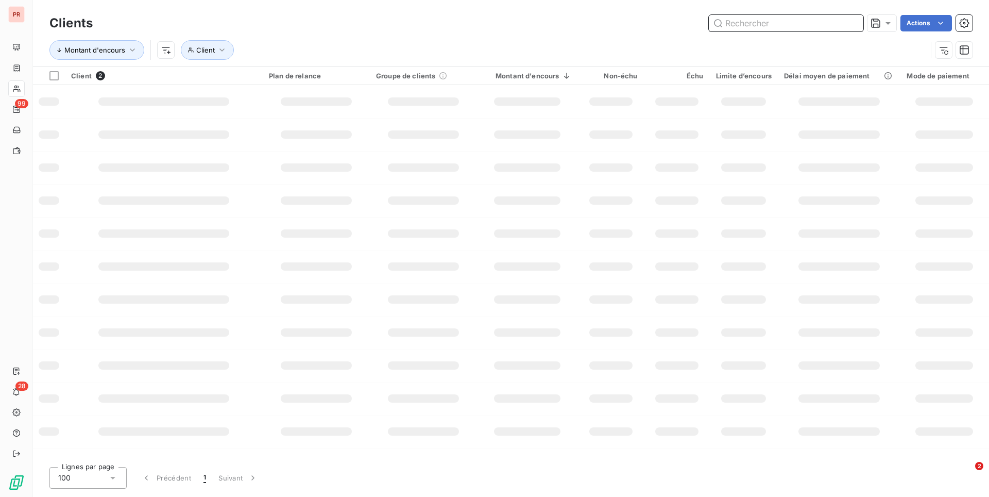
click at [789, 25] on input "text" at bounding box center [786, 23] width 155 height 16
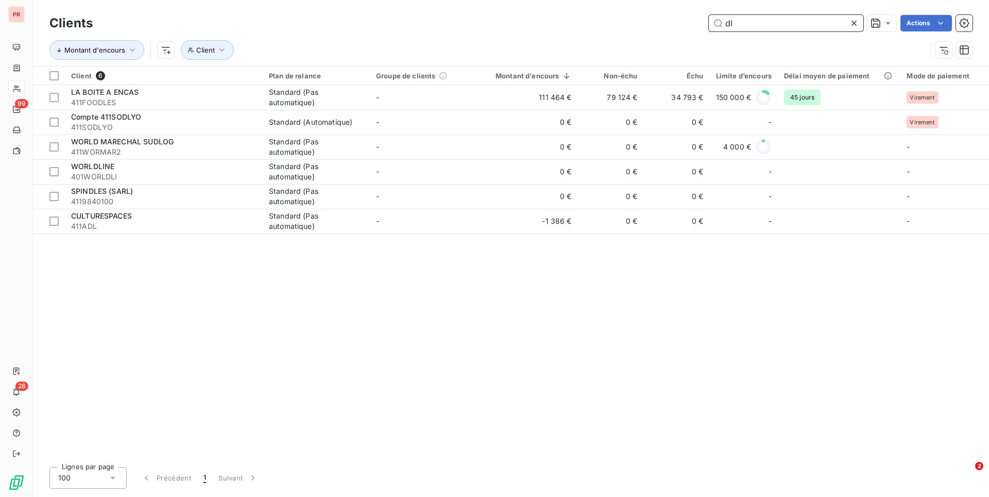
type input "d"
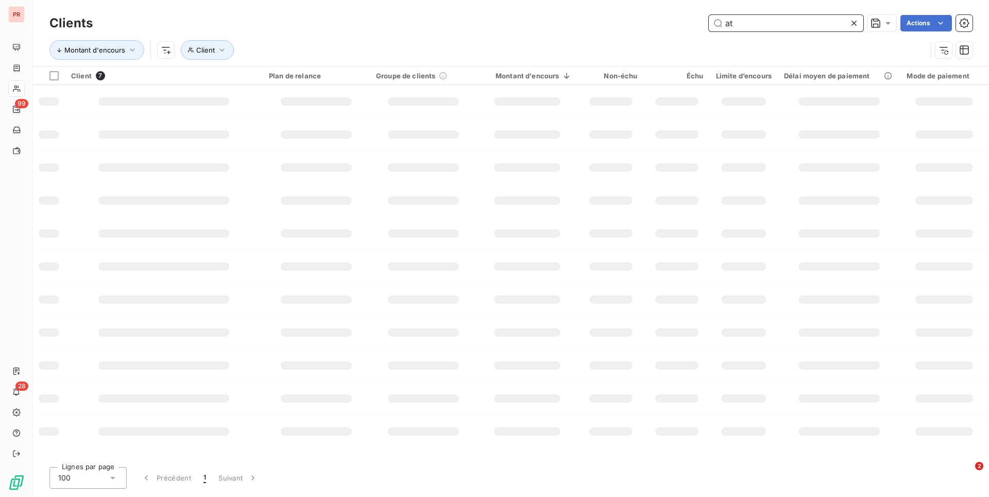
type input "a"
type input "h"
type input "s"
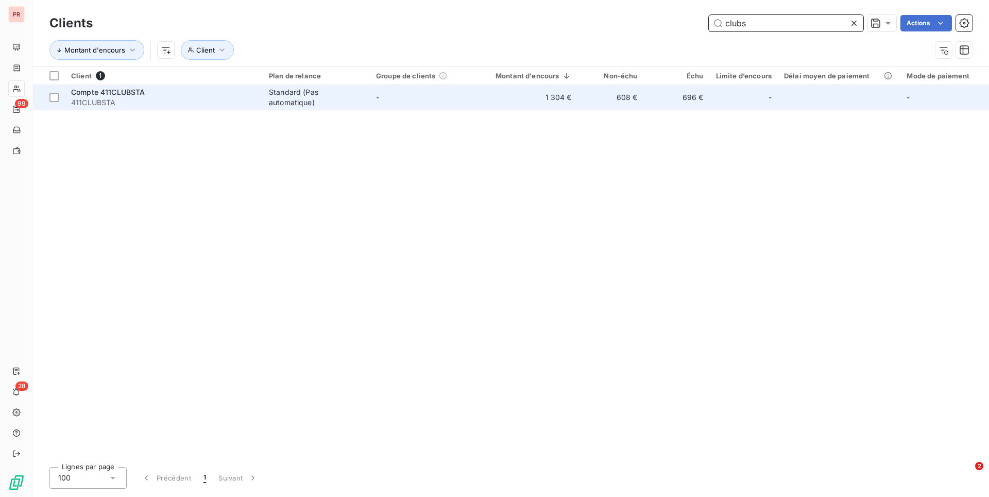
type input "clubs"
click at [375, 96] on td "-" at bounding box center [423, 97] width 107 height 25
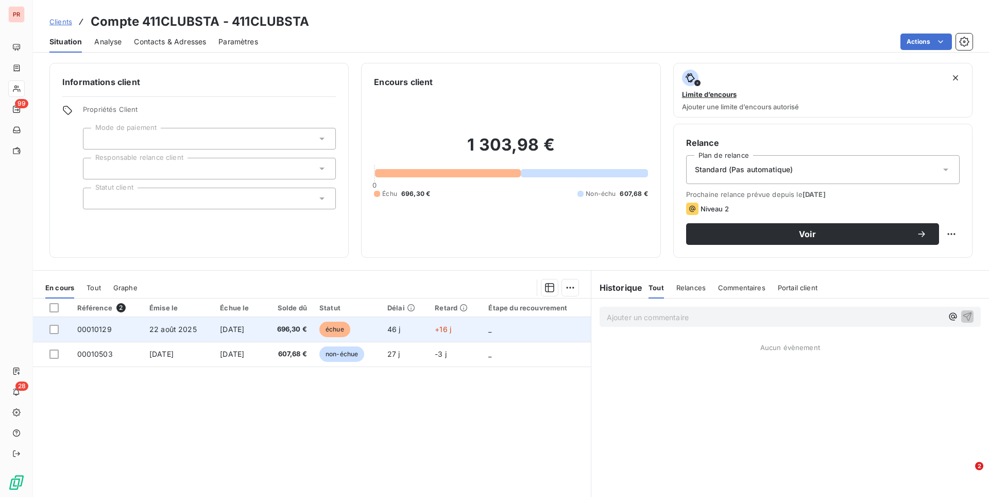
click at [299, 327] on span "696,30 €" at bounding box center [288, 329] width 38 height 10
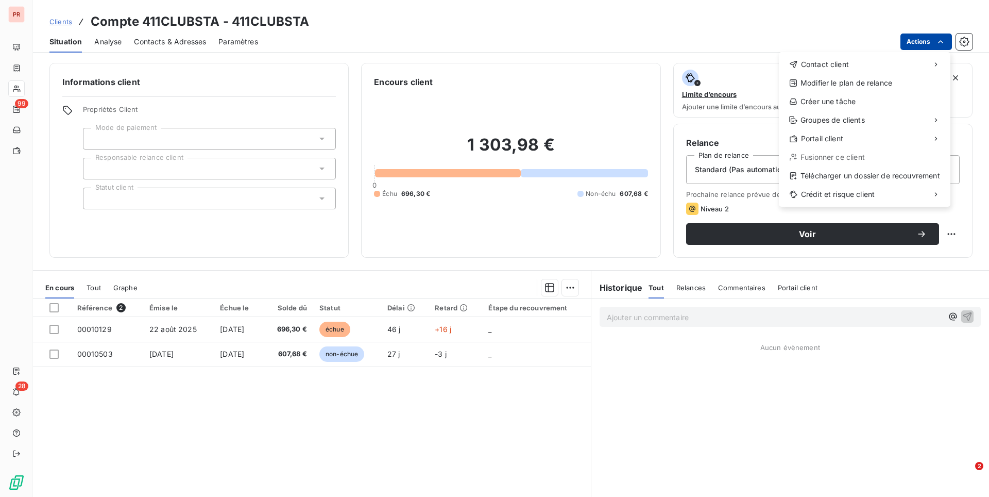
click at [948, 42] on html "PR 99 28 Clients Compte 411CLUBSTA - 411CLUBSTA Situation Analyse Contacts & Ad…" at bounding box center [494, 248] width 989 height 497
drag, startPoint x: 843, startPoint y: 66, endPoint x: 653, endPoint y: 10, distance: 197.6
click at [655, 10] on html "PR 99 28 Clients Compte 411CLUBSTA - 411CLUBSTA Situation Analyse Contacts & Ad…" at bounding box center [494, 248] width 989 height 497
click at [168, 42] on html "PR 99 28 Clients Compte 411CLUBSTA - 411CLUBSTA Situation Analyse Contacts & Ad…" at bounding box center [494, 248] width 989 height 497
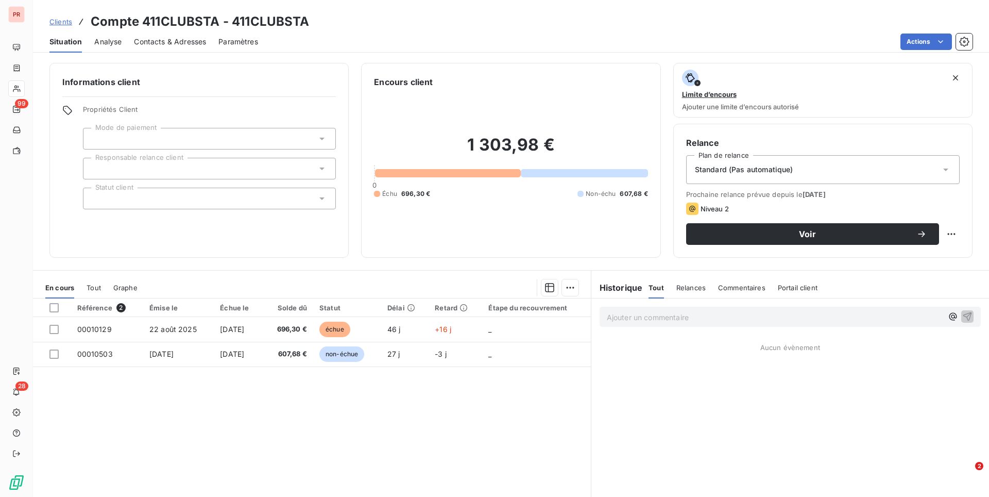
click at [164, 40] on span "Contacts & Adresses" at bounding box center [170, 42] width 72 height 10
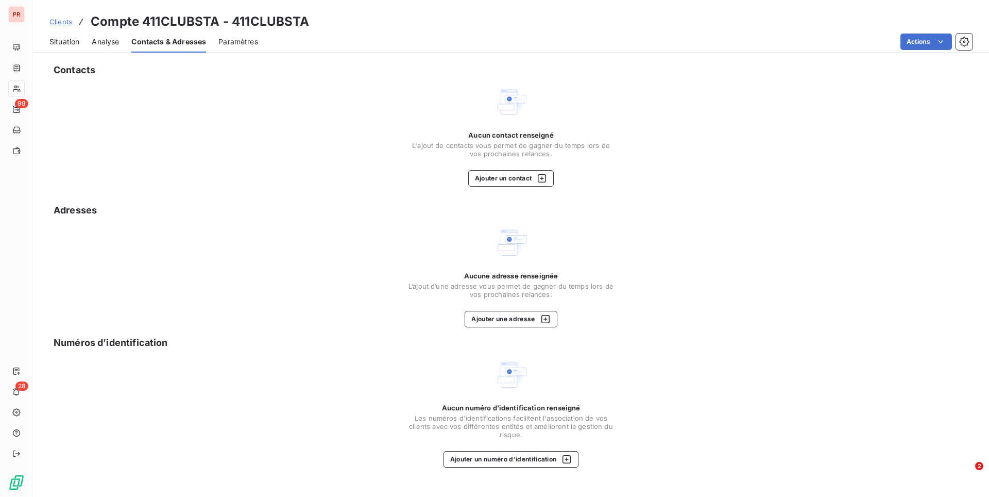
click at [518, 187] on div "Contacts Aucun contact renseigné L'ajout de contacts vous permet de gagner du t…" at bounding box center [511, 277] width 956 height 440
click at [507, 182] on button "Ajouter un contact" at bounding box center [511, 178] width 86 height 16
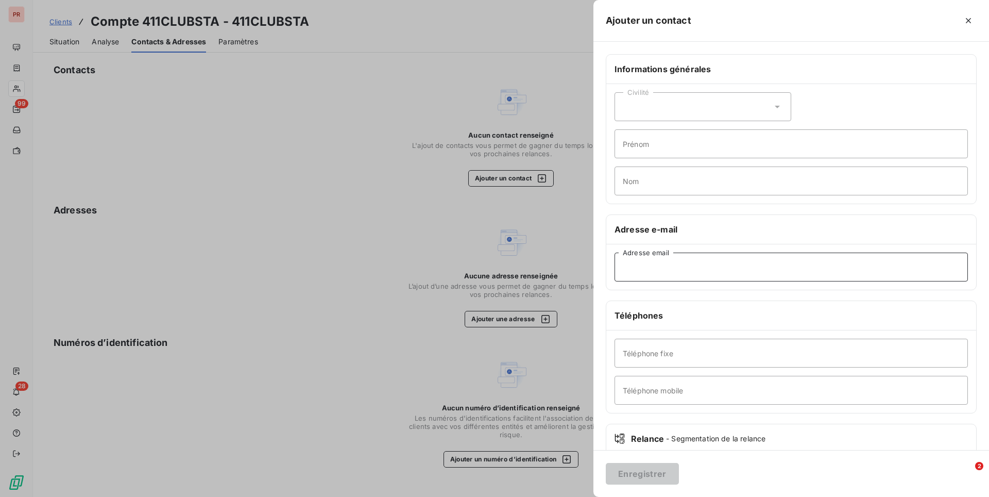
click at [662, 277] on input "Adresse email" at bounding box center [792, 267] width 354 height 29
paste input "[EMAIL_ADDRESS][DOMAIN_NAME]"
type input "[EMAIL_ADDRESS][DOMAIN_NAME]"
click at [659, 149] on input "Prénom" at bounding box center [792, 143] width 354 height 29
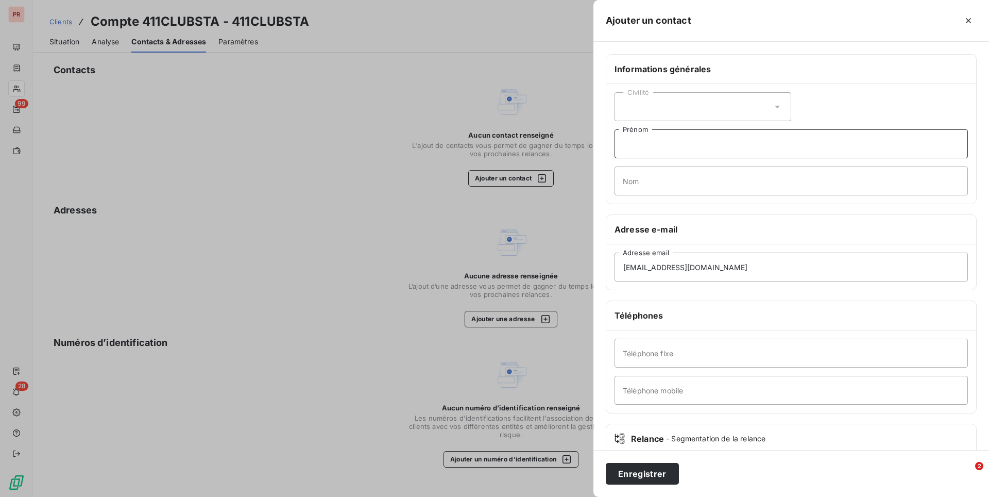
paste input "Dalil"
type input "Dalil"
click at [625, 190] on input "Nom" at bounding box center [792, 180] width 354 height 29
paste input "CHATI"
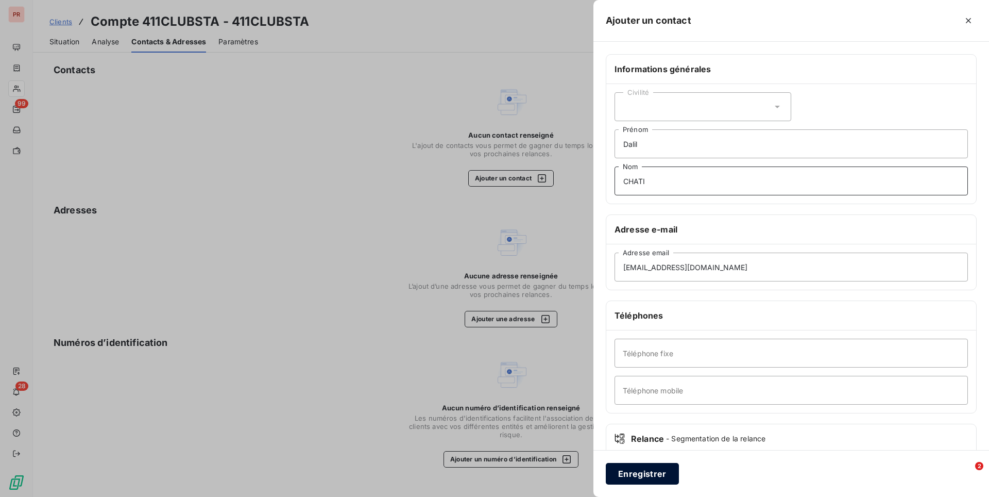
type input "CHATI"
click at [647, 484] on button "Enregistrer" at bounding box center [642, 474] width 73 height 22
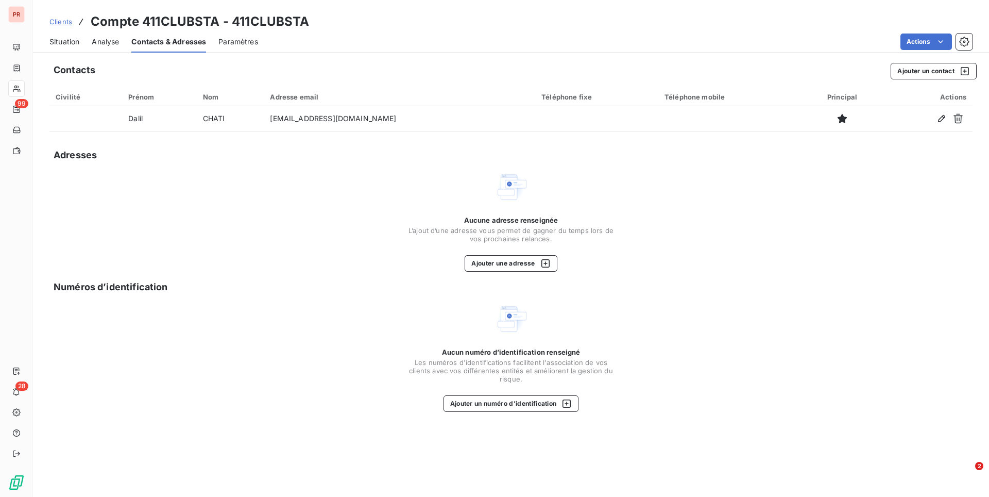
click at [59, 44] on span "Situation" at bounding box center [64, 42] width 30 height 10
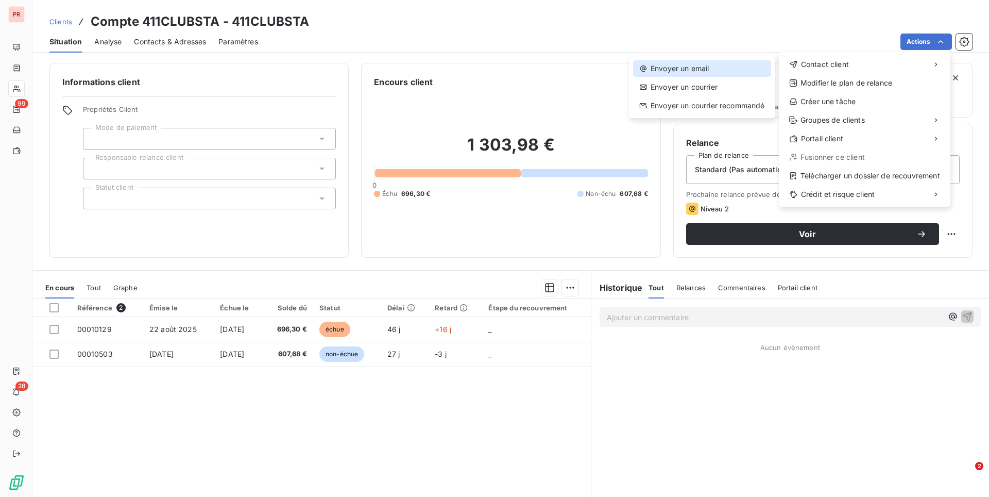
click at [729, 74] on div "Envoyer un email" at bounding box center [702, 68] width 138 height 16
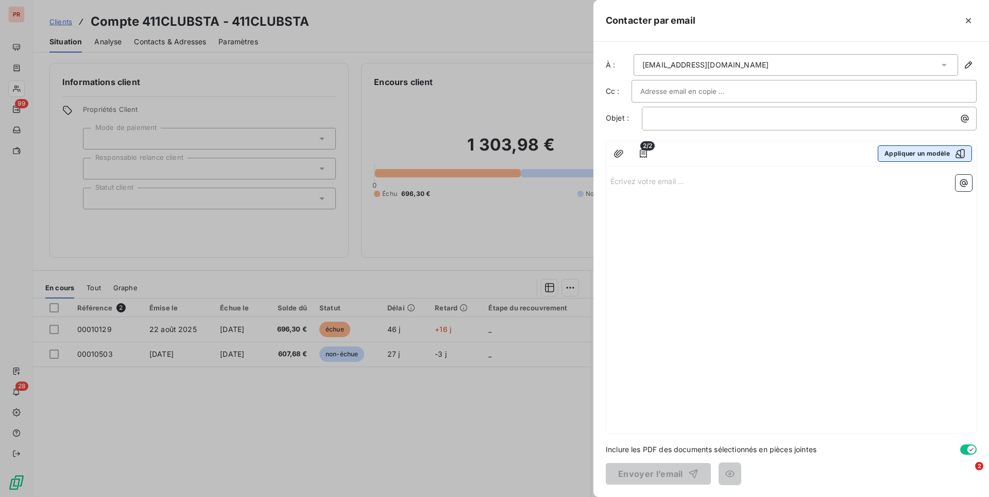
click at [920, 152] on button "Appliquer un modèle" at bounding box center [925, 153] width 94 height 16
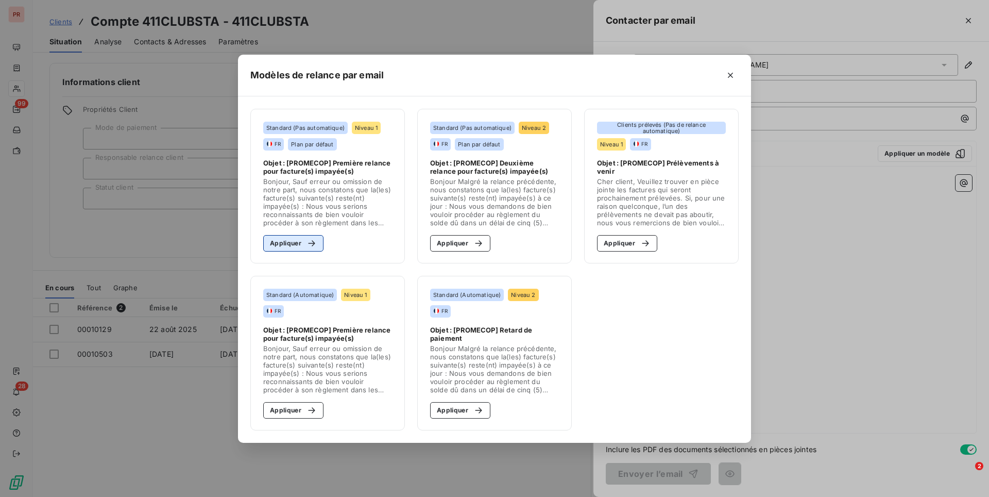
click at [303, 244] on div "button" at bounding box center [308, 243] width 15 height 10
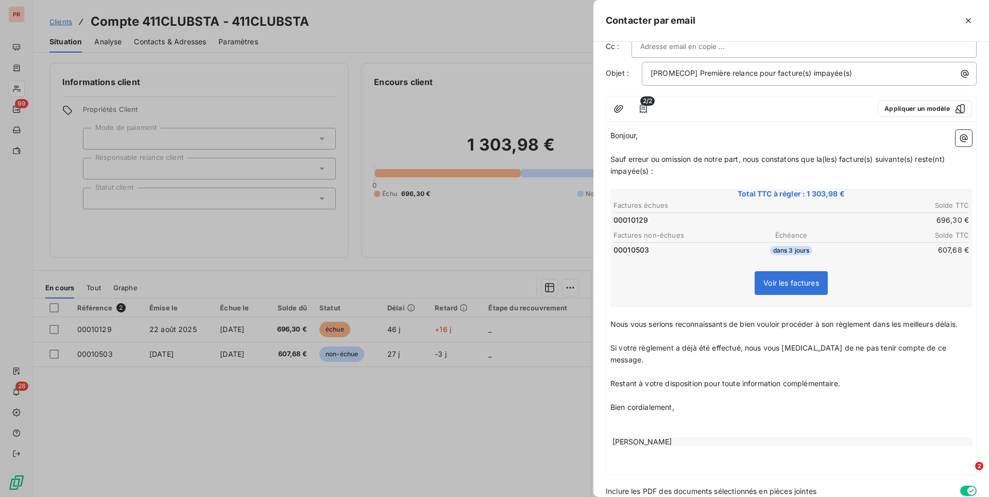
scroll to position [75, 0]
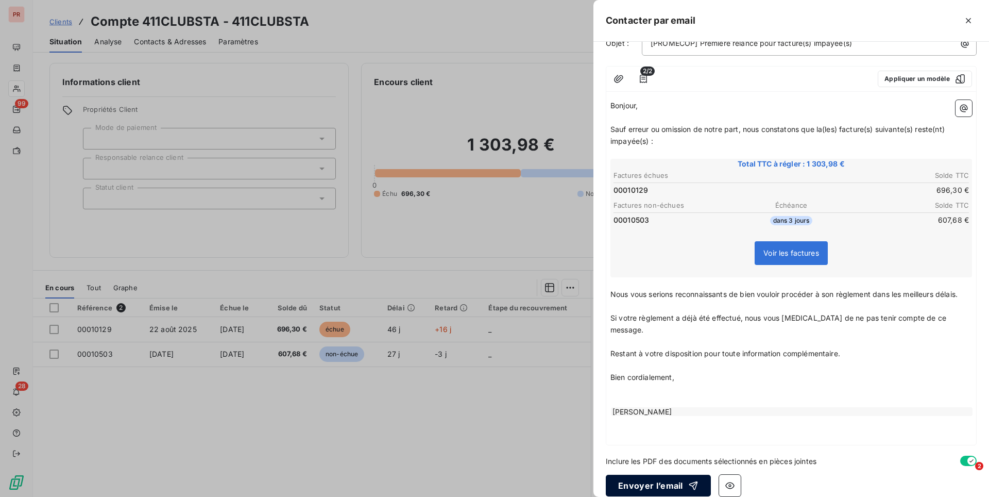
click at [666, 475] on button "Envoyer l’email" at bounding box center [658, 486] width 105 height 22
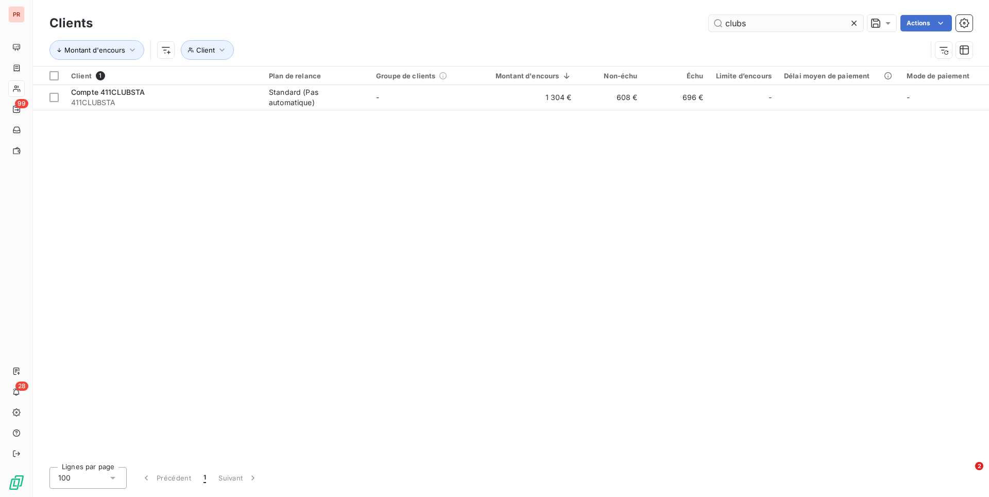
click at [753, 27] on input "clubs" at bounding box center [786, 23] width 155 height 16
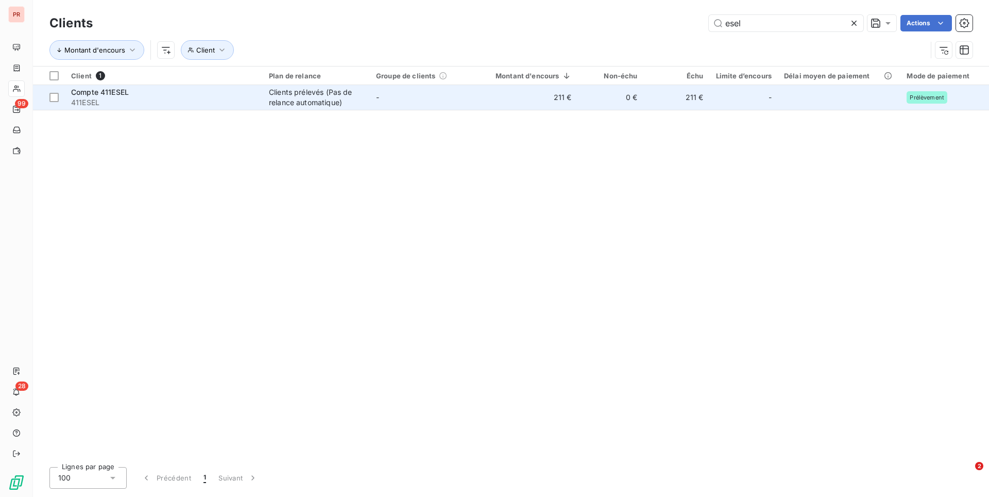
type input "esel"
click at [274, 89] on div "Clients prélevés (Pas de relance automatique)" at bounding box center [316, 97] width 95 height 21
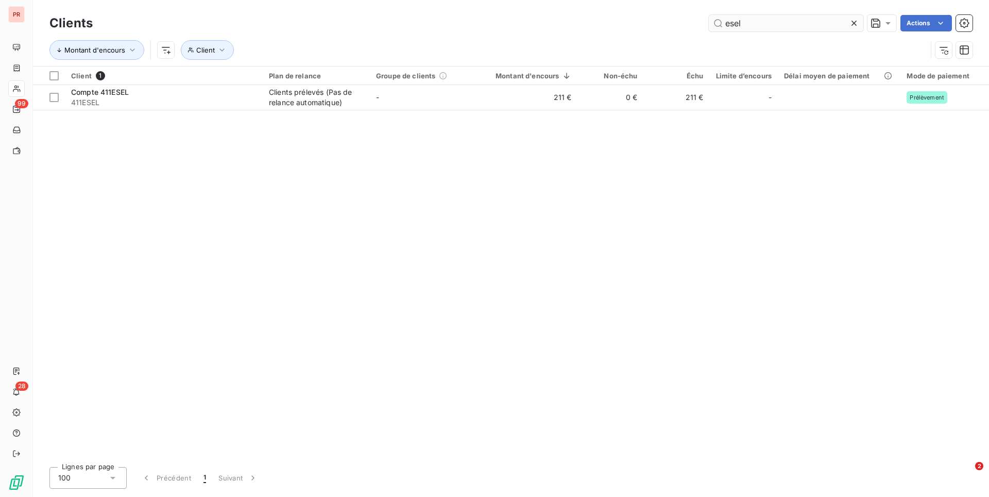
click at [738, 20] on input "esel" at bounding box center [786, 23] width 155 height 16
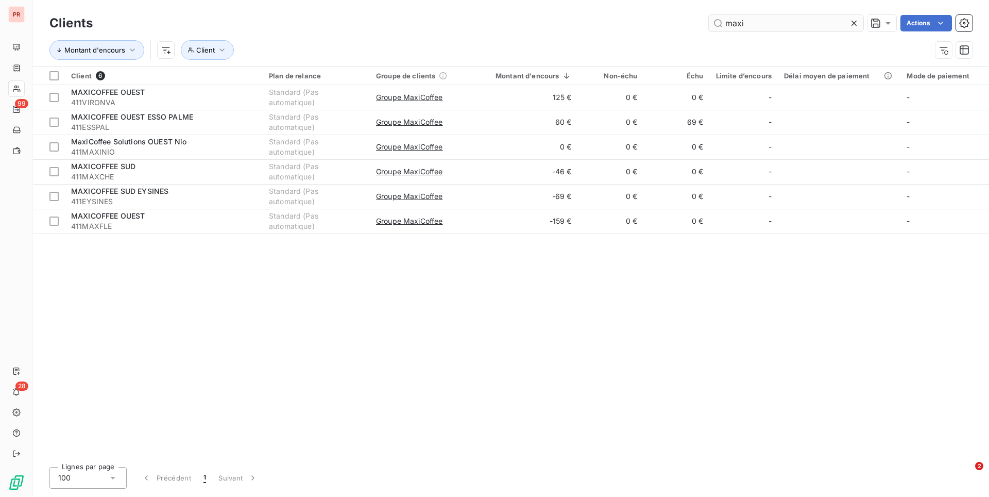
click at [735, 28] on input "maxi" at bounding box center [786, 23] width 155 height 16
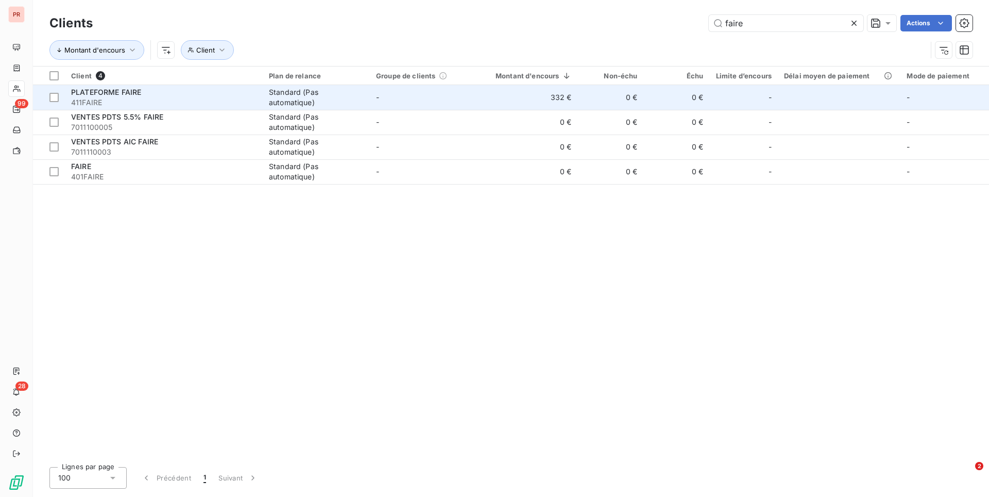
type input "faire"
click at [470, 104] on td "-" at bounding box center [423, 97] width 107 height 25
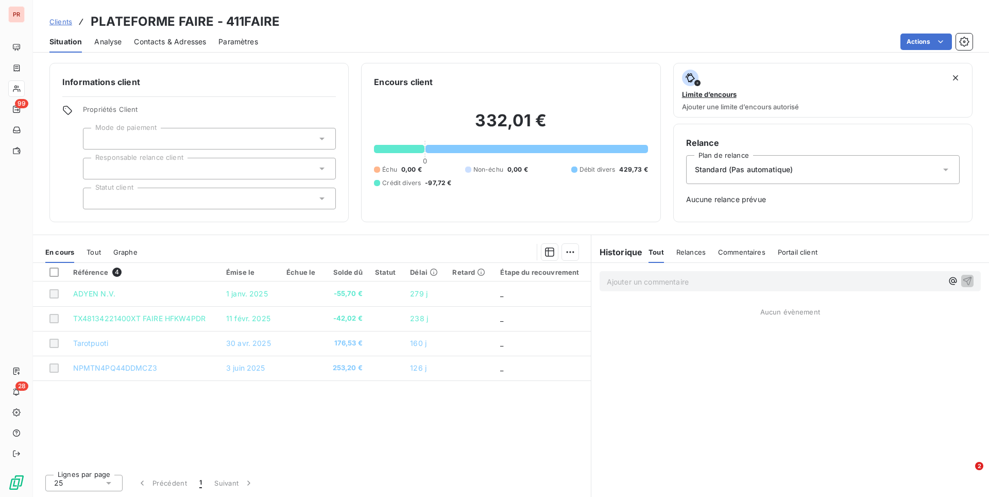
click at [695, 256] on span "Relances" at bounding box center [691, 252] width 29 height 8
click at [729, 255] on span "Commentaires" at bounding box center [742, 252] width 47 height 8
click at [622, 256] on h6 "Historique" at bounding box center [618, 252] width 52 height 12
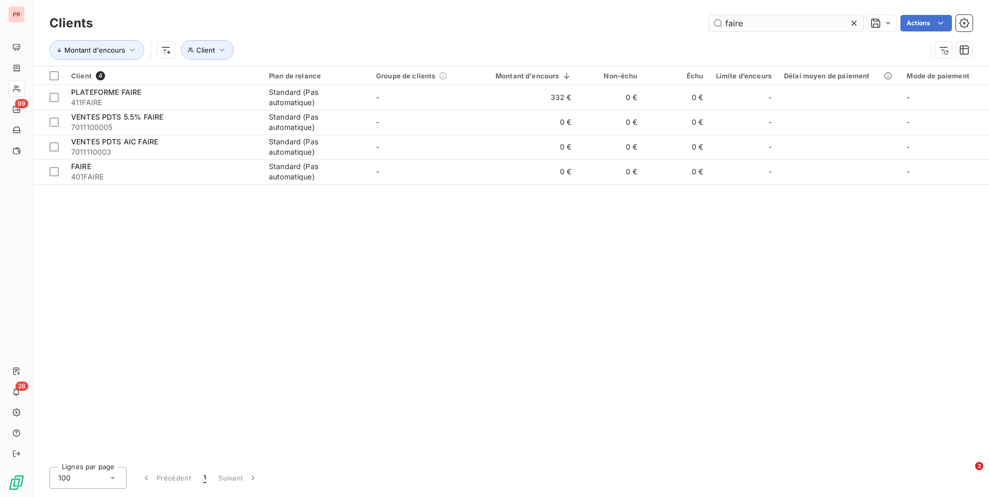
click at [750, 23] on input "faire" at bounding box center [786, 23] width 155 height 16
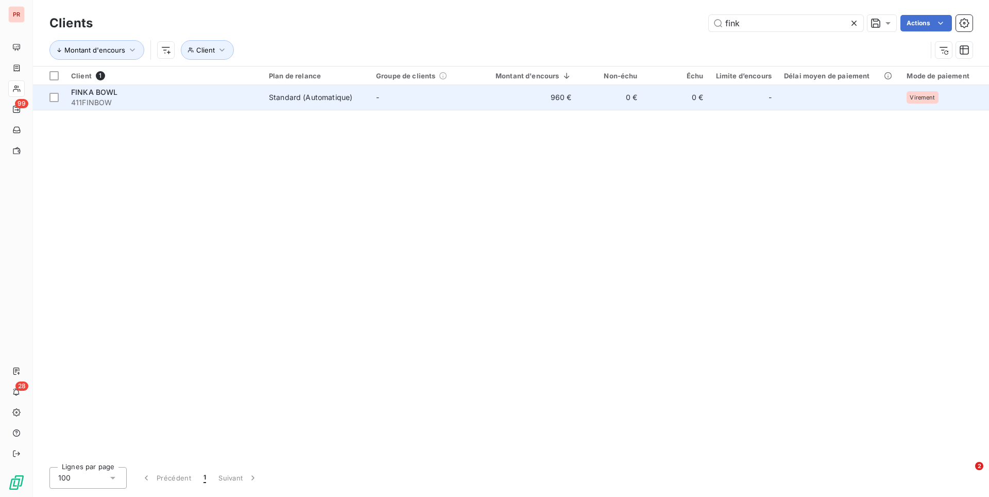
type input "fink"
click at [441, 96] on td "-" at bounding box center [423, 97] width 107 height 25
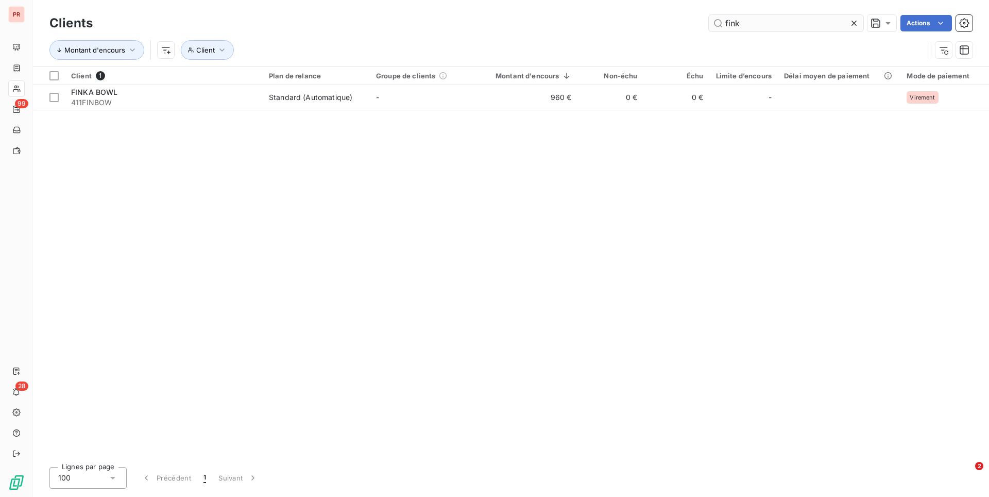
click at [752, 24] on input "fink" at bounding box center [786, 23] width 155 height 16
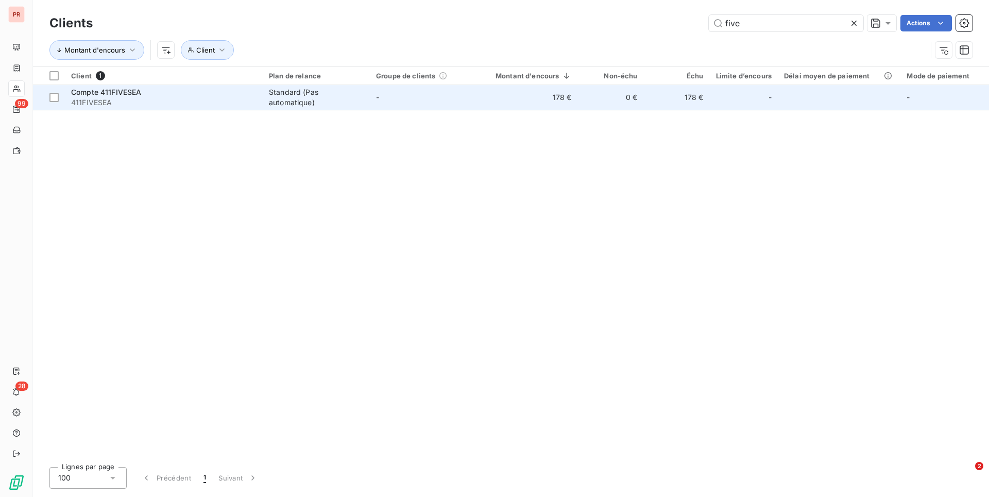
type input "five"
click at [271, 97] on div "Standard (Pas automatique)" at bounding box center [316, 97] width 95 height 21
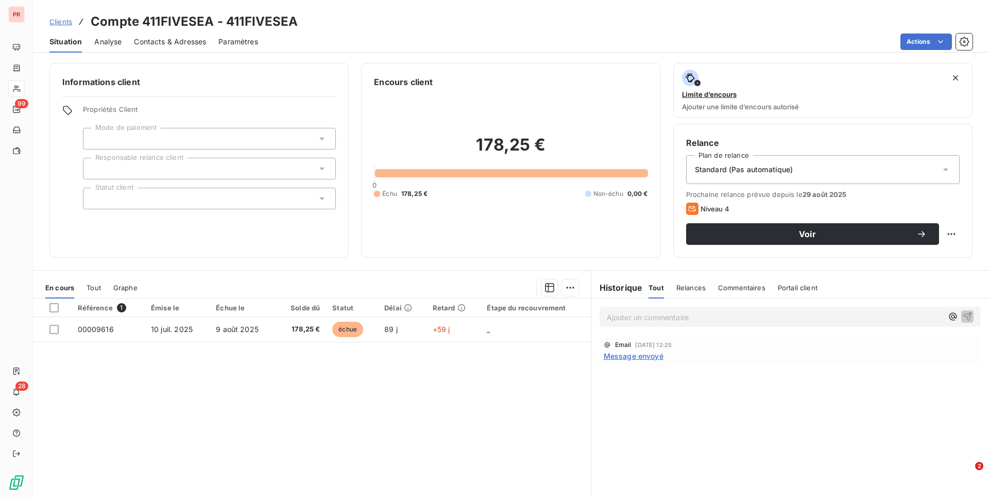
click at [629, 356] on span "Message envoyé" at bounding box center [634, 355] width 60 height 11
click at [190, 46] on span "Contacts & Adresses" at bounding box center [170, 42] width 72 height 10
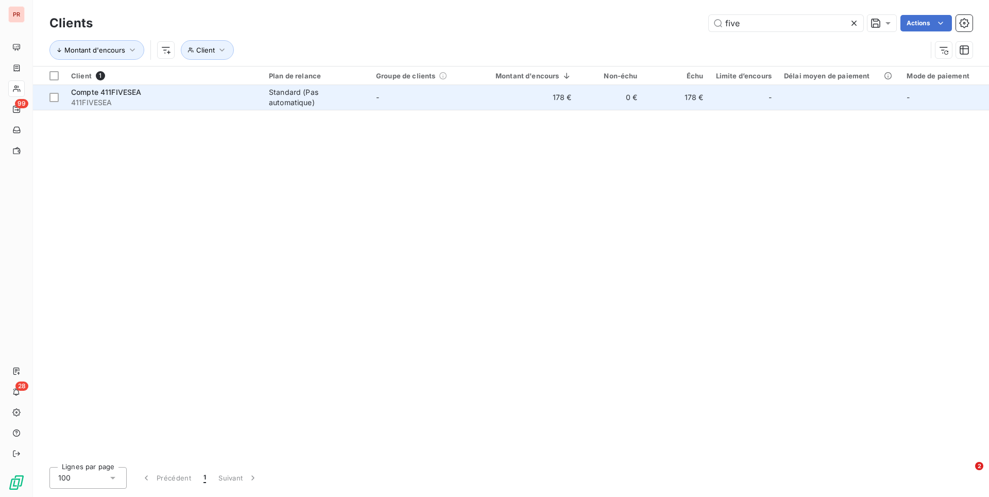
click at [298, 105] on div "Standard (Pas automatique)" at bounding box center [316, 97] width 95 height 21
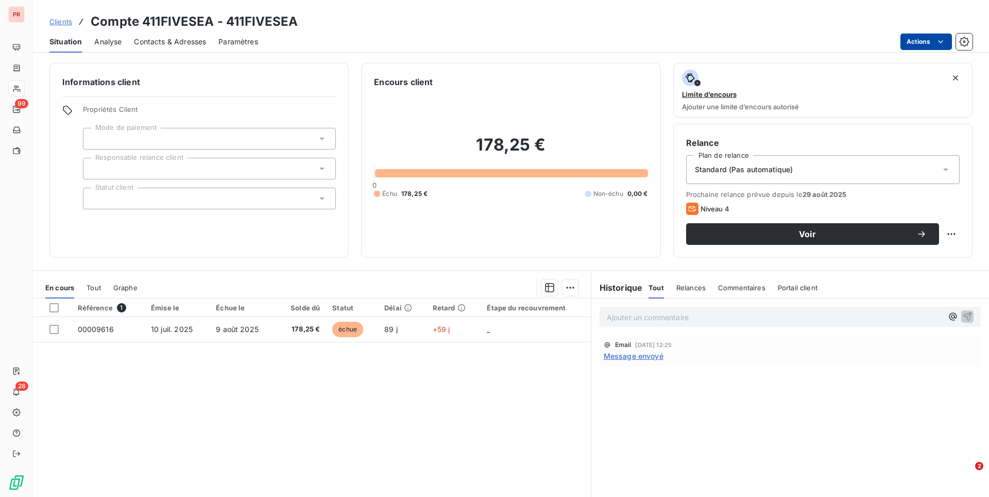
click at [915, 40] on html "PR 99 28 Clients Compte 411FIVESEA - 411FIVESEA Situation Analyse Contacts & Ad…" at bounding box center [494, 248] width 989 height 497
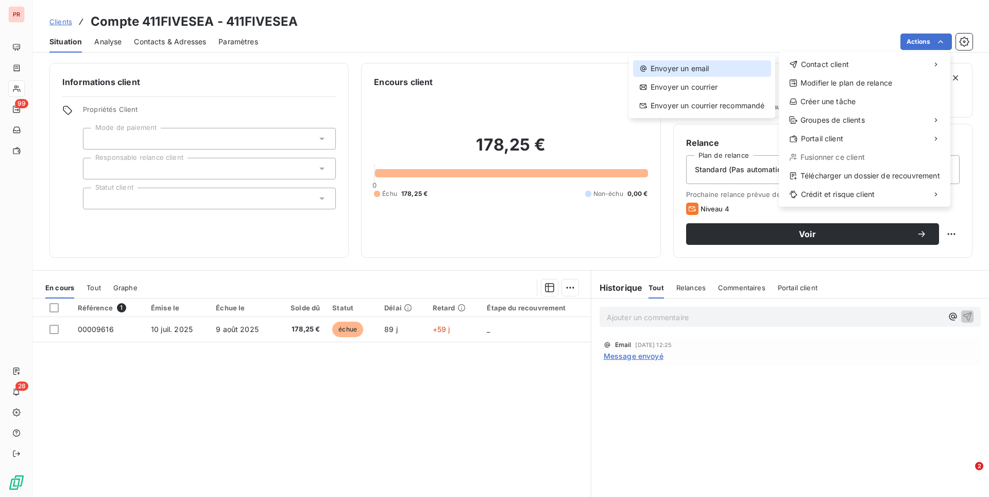
click at [727, 72] on div "Envoyer un email" at bounding box center [702, 68] width 138 height 16
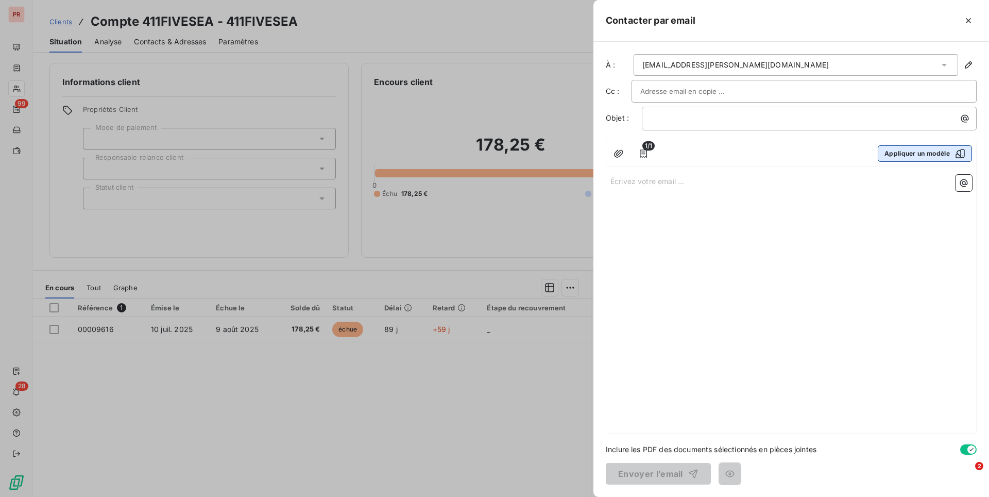
click at [953, 154] on div "button" at bounding box center [957, 153] width 15 height 10
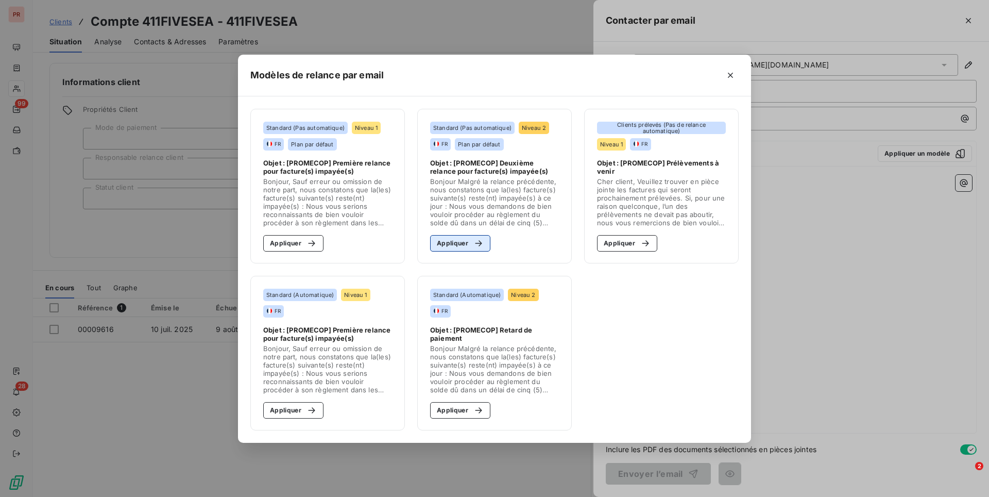
click at [468, 238] on div "button" at bounding box center [475, 243] width 15 height 10
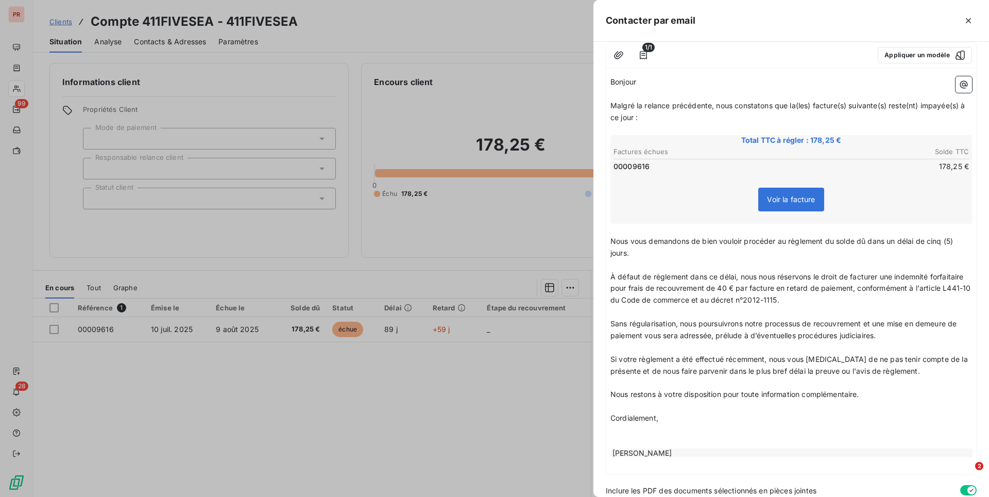
scroll to position [140, 0]
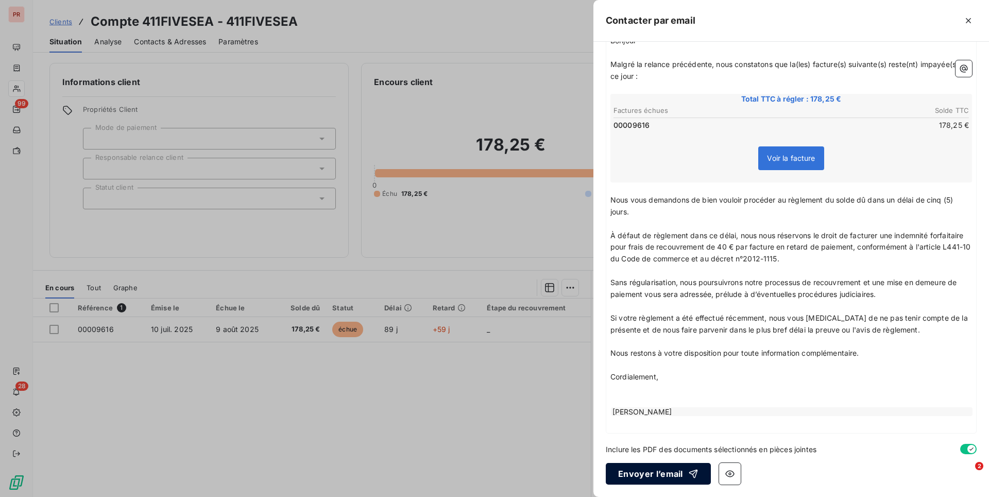
click at [669, 478] on button "Envoyer l’email" at bounding box center [658, 474] width 105 height 22
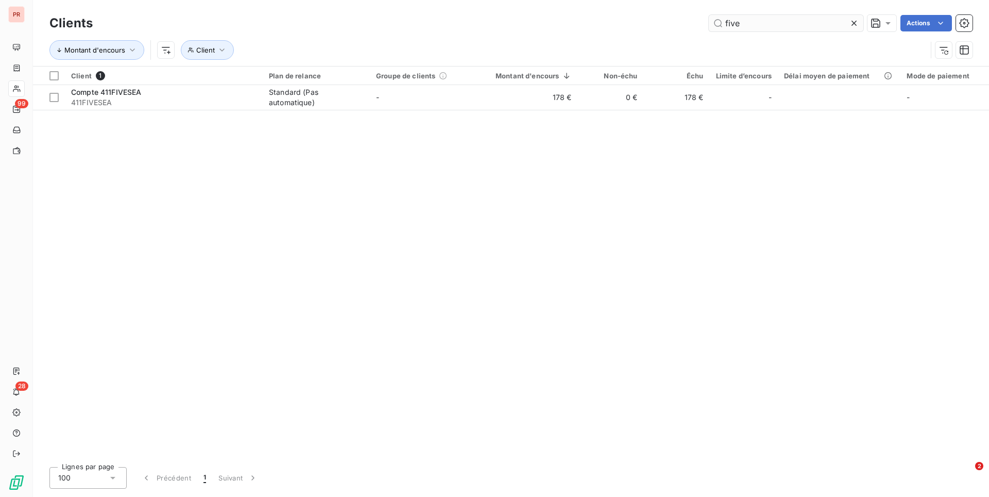
click at [745, 28] on input "five" at bounding box center [786, 23] width 155 height 16
click at [744, 30] on input "five" at bounding box center [786, 23] width 155 height 16
click at [741, 24] on input "five" at bounding box center [786, 23] width 155 height 16
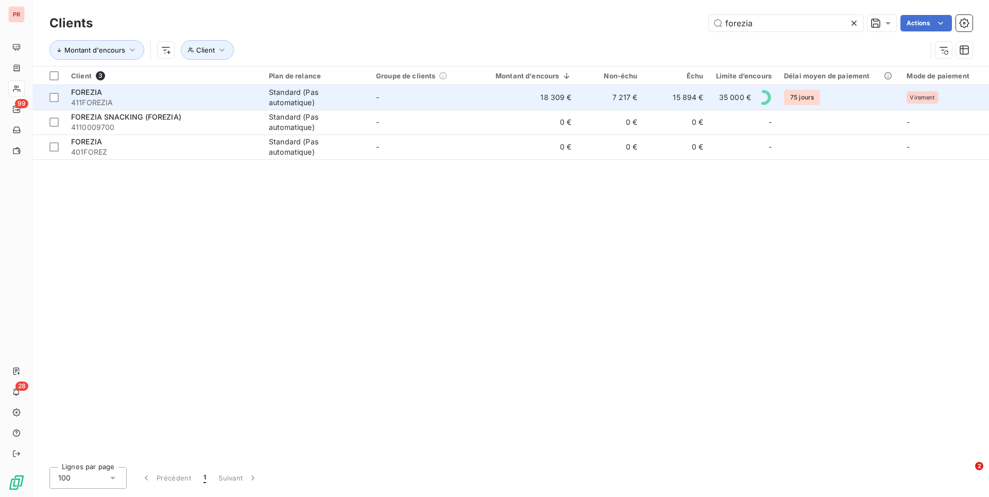
type input "forezia"
click at [469, 89] on td "-" at bounding box center [423, 97] width 107 height 25
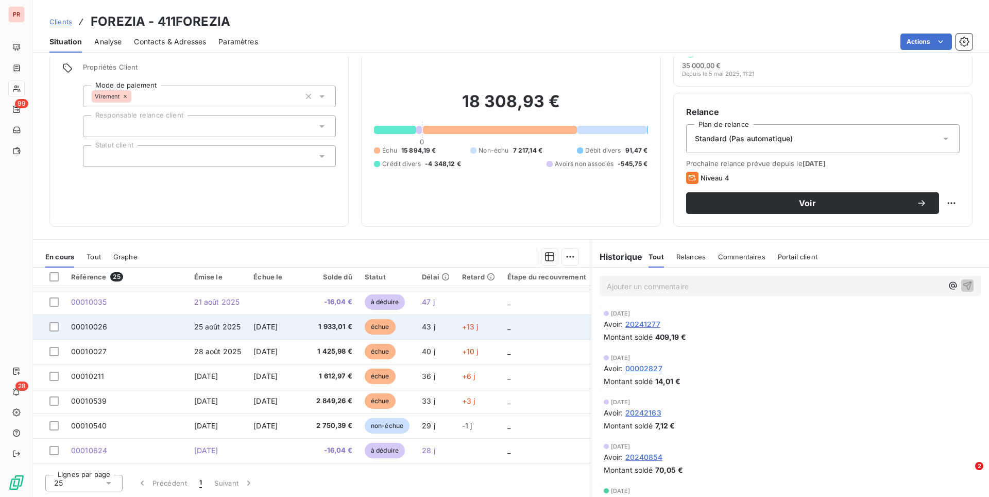
scroll to position [443, 0]
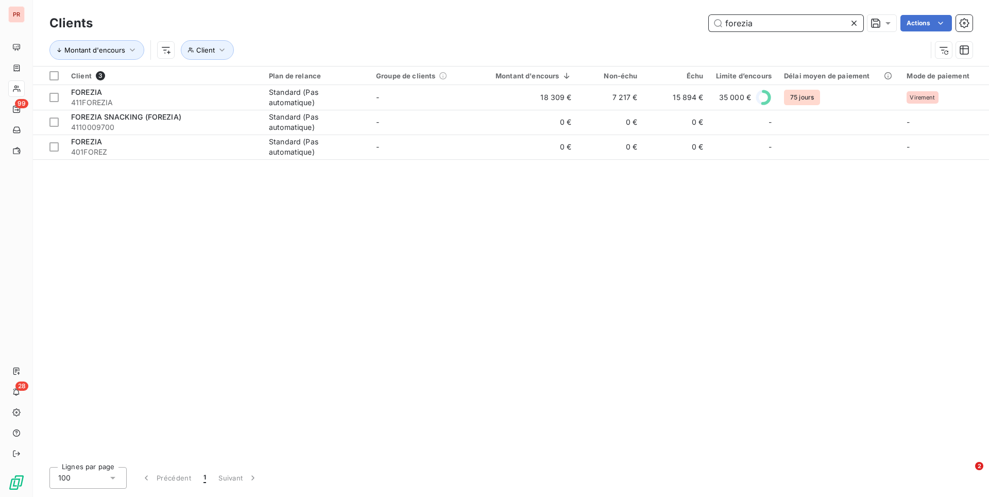
click at [764, 20] on input "forezia" at bounding box center [786, 23] width 155 height 16
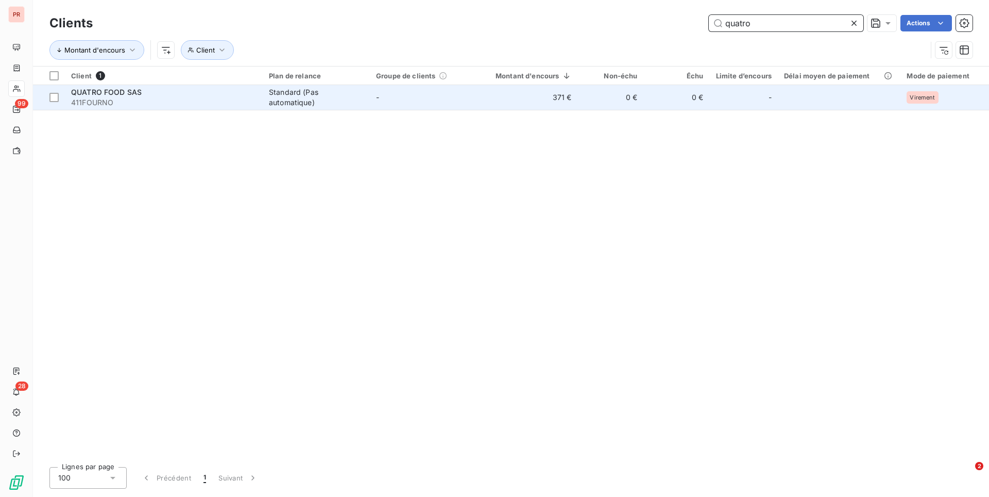
type input "quatro"
click at [302, 93] on div "Standard (Pas automatique)" at bounding box center [316, 97] width 95 height 21
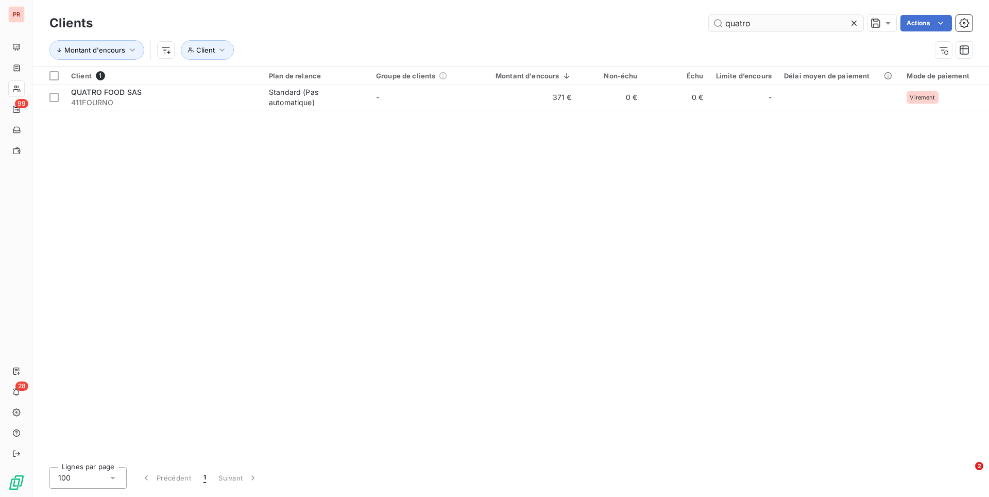
click at [744, 20] on input "quatro" at bounding box center [786, 23] width 155 height 16
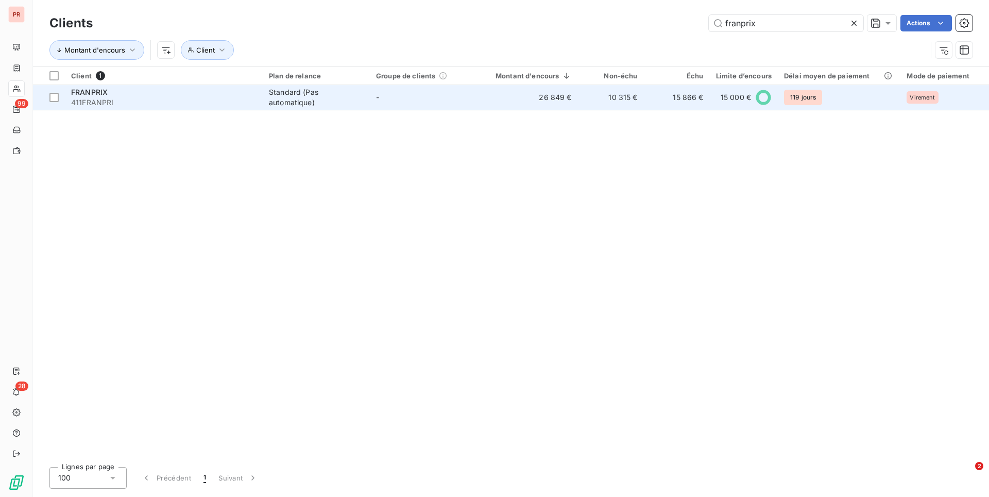
type input "franprix"
click at [279, 95] on div "Standard (Pas automatique)" at bounding box center [316, 97] width 95 height 21
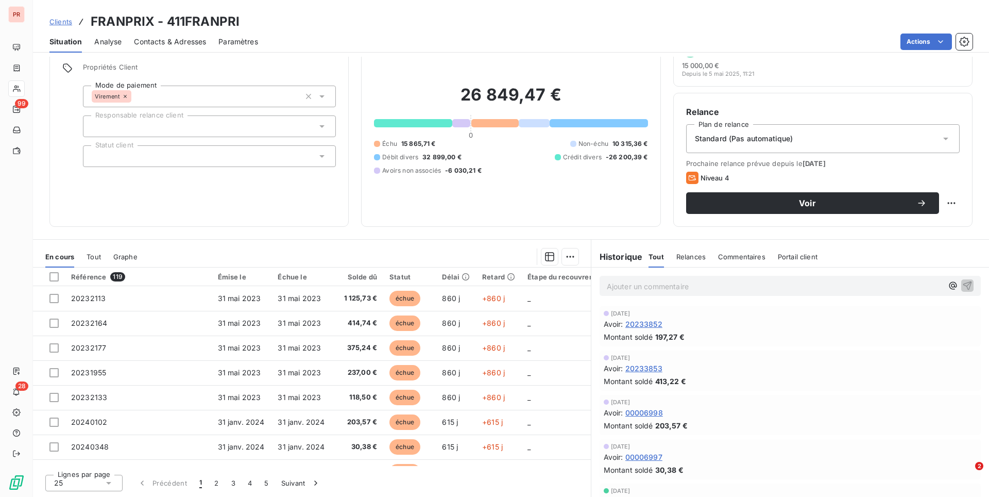
click at [683, 253] on span "Relances" at bounding box center [691, 257] width 29 height 8
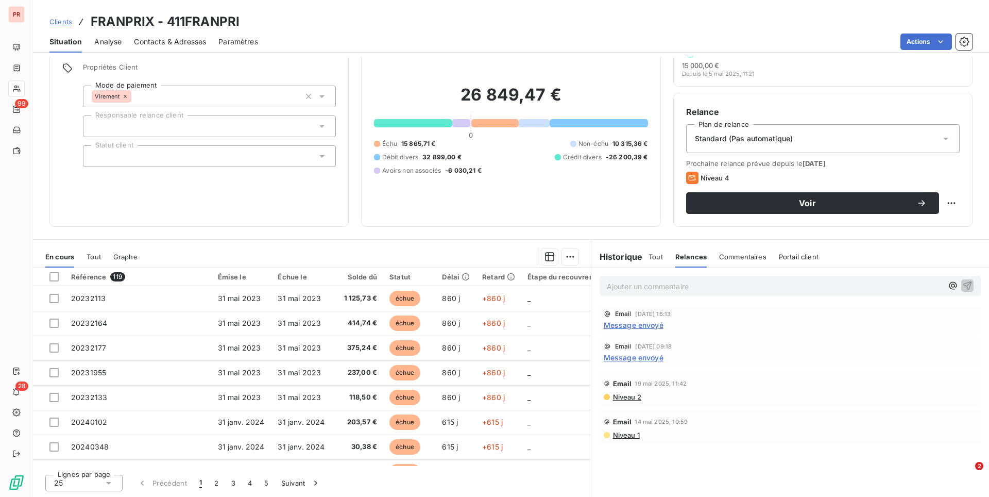
click at [739, 256] on span "Commentaires" at bounding box center [742, 257] width 47 height 8
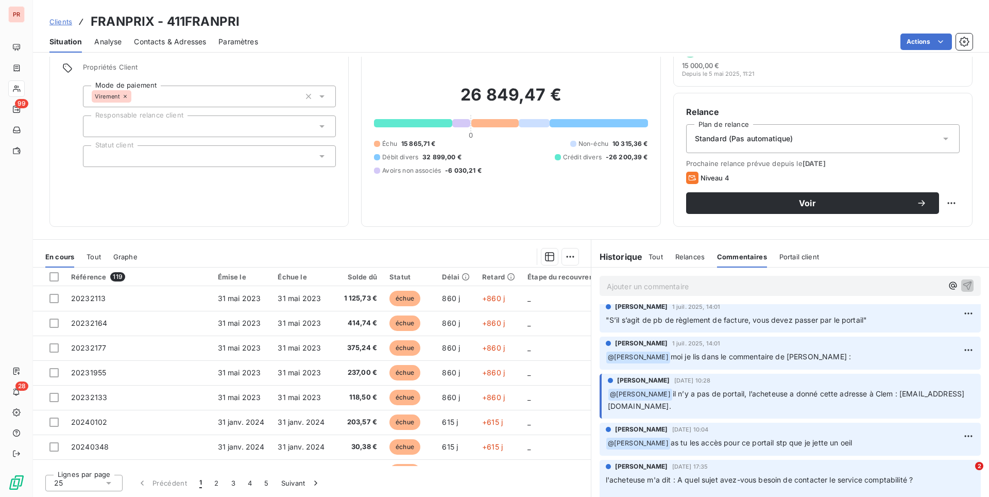
scroll to position [130, 0]
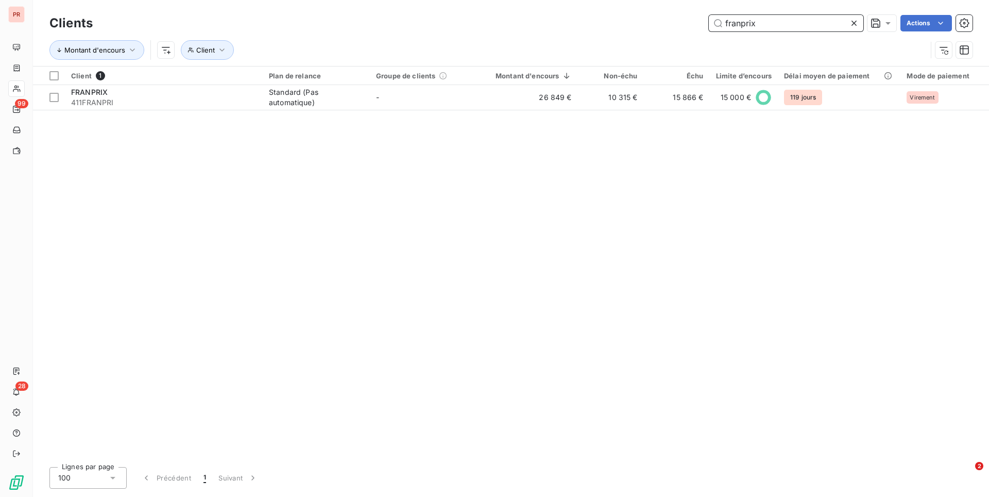
click at [771, 26] on input "franprix" at bounding box center [786, 23] width 155 height 16
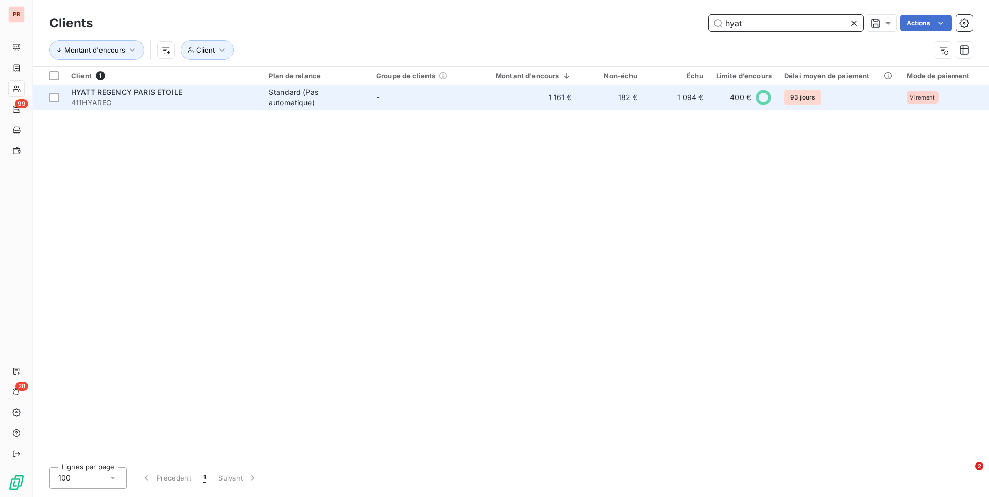
type input "hyat"
click at [337, 101] on div "Standard (Pas automatique)" at bounding box center [316, 97] width 95 height 21
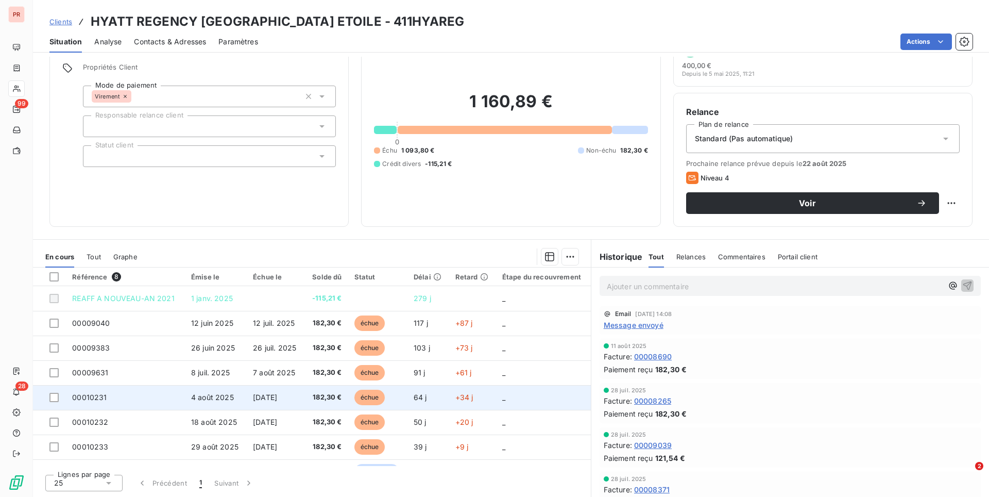
scroll to position [19, 0]
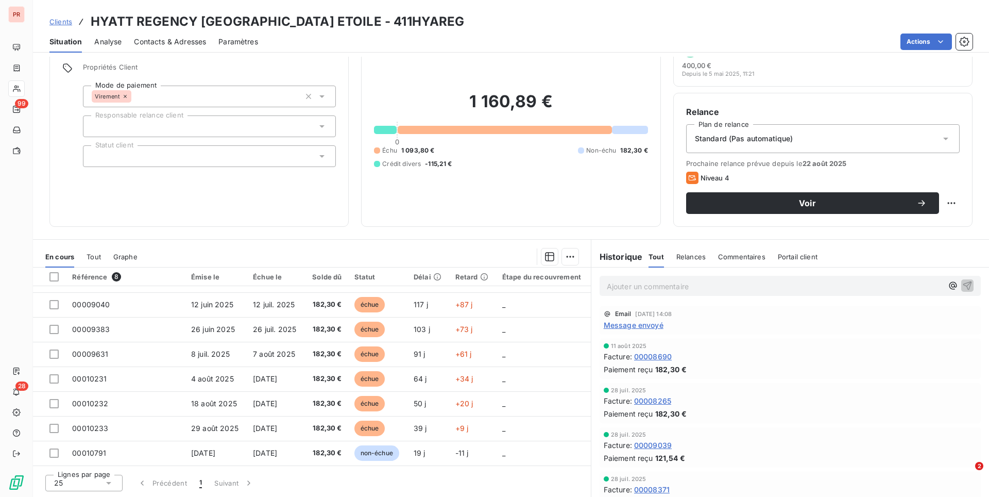
click at [691, 256] on span "Relances" at bounding box center [691, 257] width 29 height 8
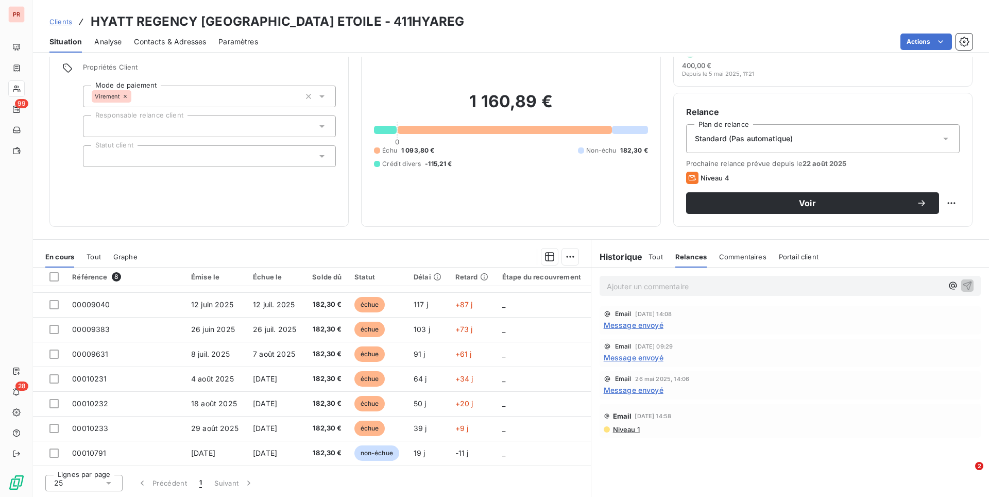
click at [174, 35] on div "Contacts & Adresses" at bounding box center [170, 42] width 72 height 22
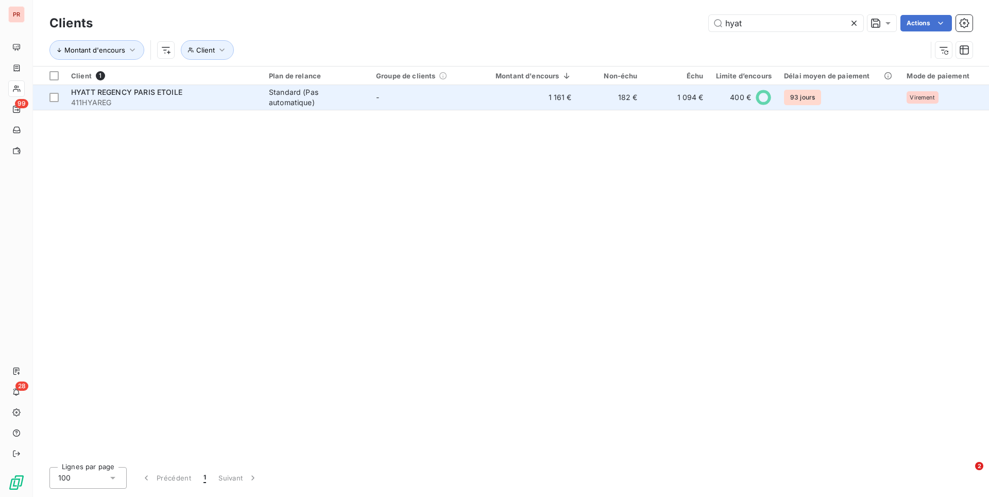
click at [291, 97] on div "Standard (Pas automatique)" at bounding box center [316, 97] width 95 height 21
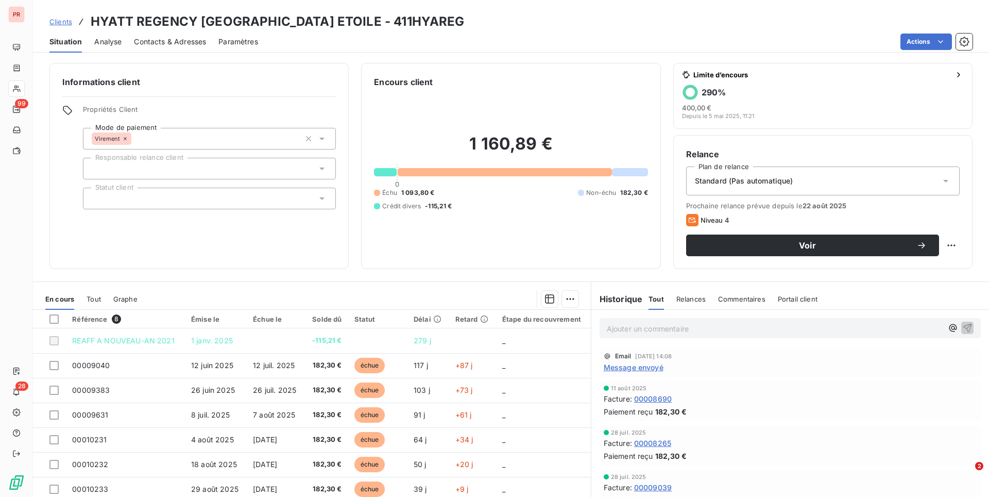
click at [680, 295] on span "Relances" at bounding box center [691, 299] width 29 height 8
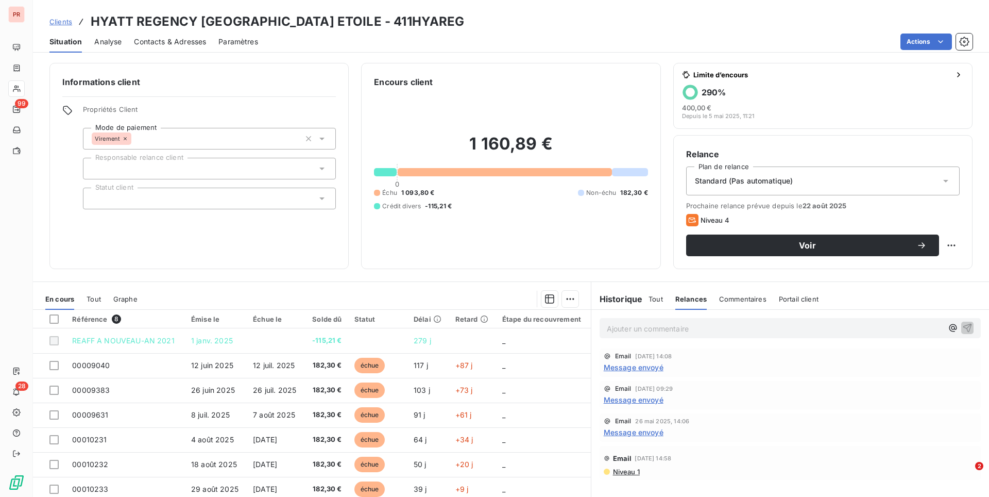
click at [746, 304] on div "Commentaires" at bounding box center [742, 299] width 47 height 22
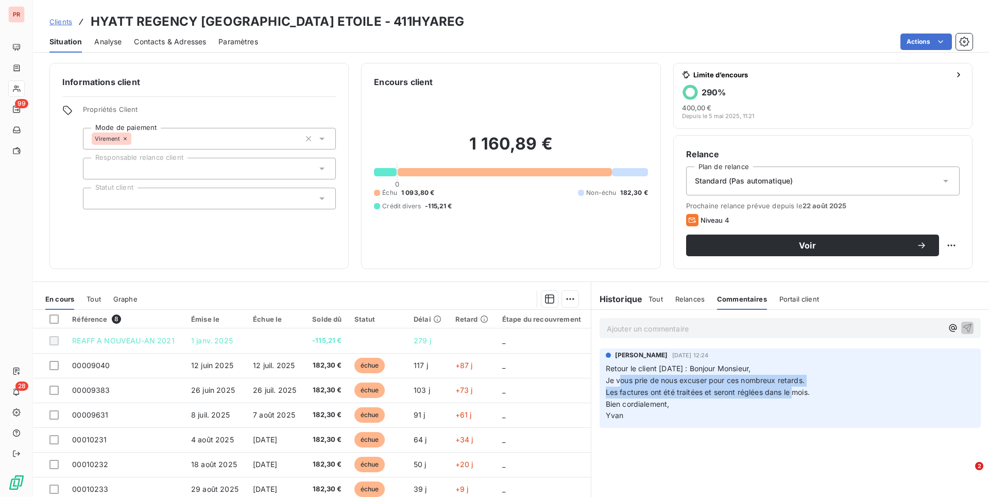
drag, startPoint x: 619, startPoint y: 381, endPoint x: 794, endPoint y: 394, distance: 175.7
click at [794, 394] on p "Retour le client [DATE] : Bonjour Monsieur, Je vous prie de nous excuser pour c…" at bounding box center [790, 392] width 369 height 59
click at [694, 302] on span "Relances" at bounding box center [690, 299] width 29 height 8
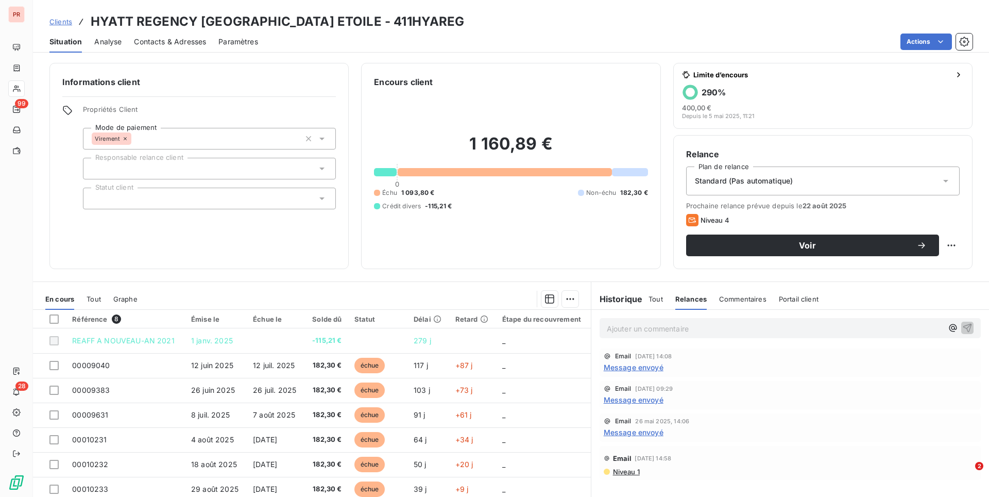
click at [636, 401] on span "Message envoyé" at bounding box center [634, 399] width 60 height 11
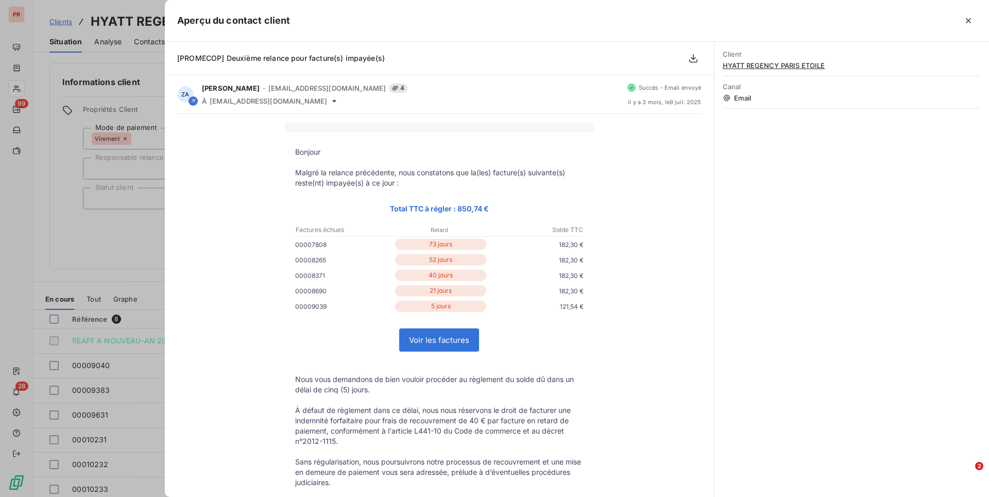
click at [141, 368] on div at bounding box center [494, 248] width 989 height 497
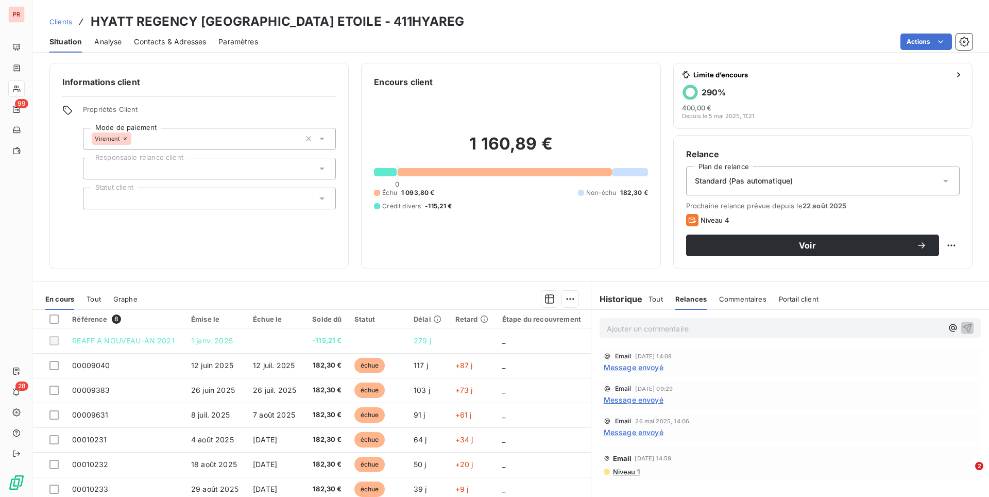
click at [617, 366] on span "Message envoyé" at bounding box center [634, 367] width 60 height 11
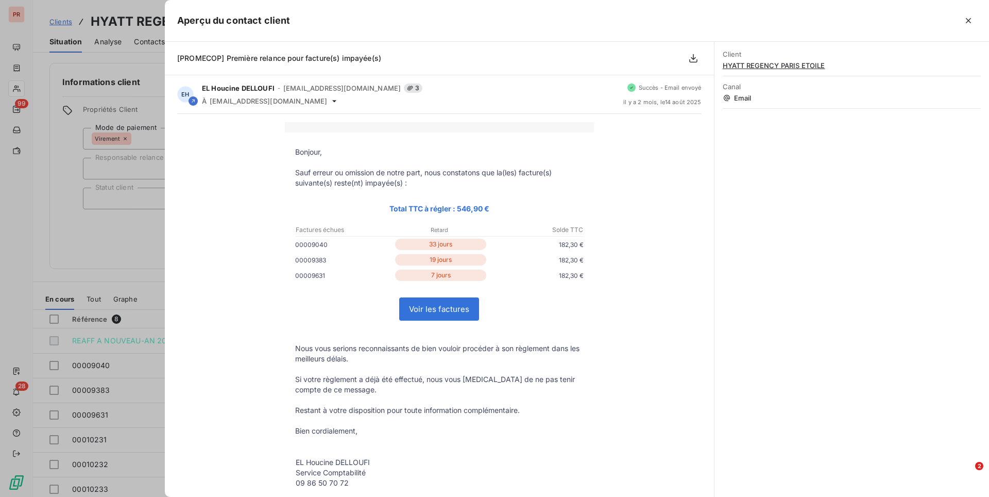
click at [127, 418] on div at bounding box center [494, 248] width 989 height 497
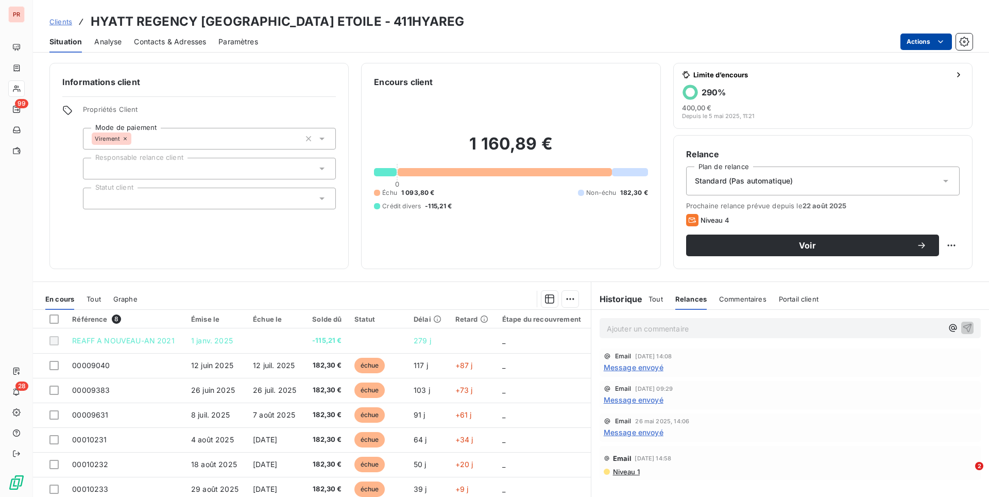
click at [926, 40] on html "PR 99 28 Clients HYATT REGENCY [GEOGRAPHIC_DATA] ETOILE - 411HYAREG Situation A…" at bounding box center [494, 248] width 989 height 497
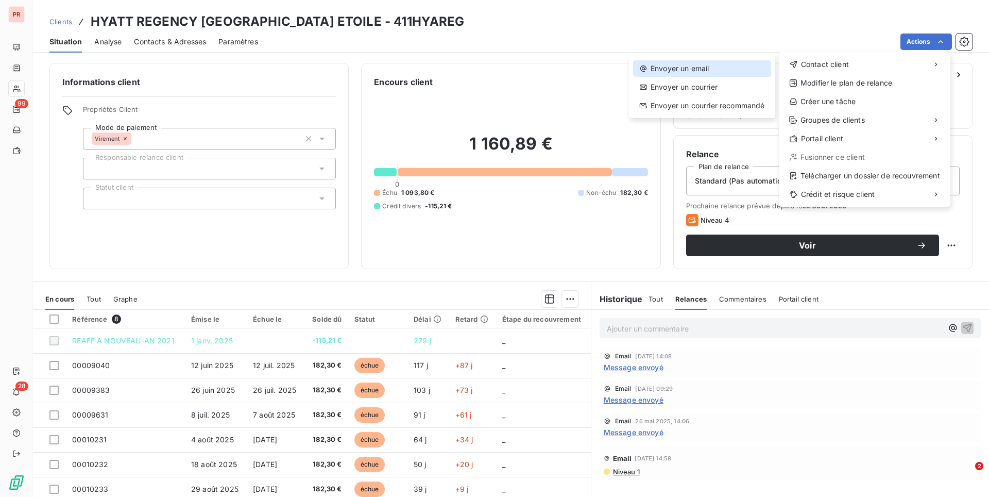
click at [697, 73] on div "Envoyer un email" at bounding box center [702, 68] width 138 height 16
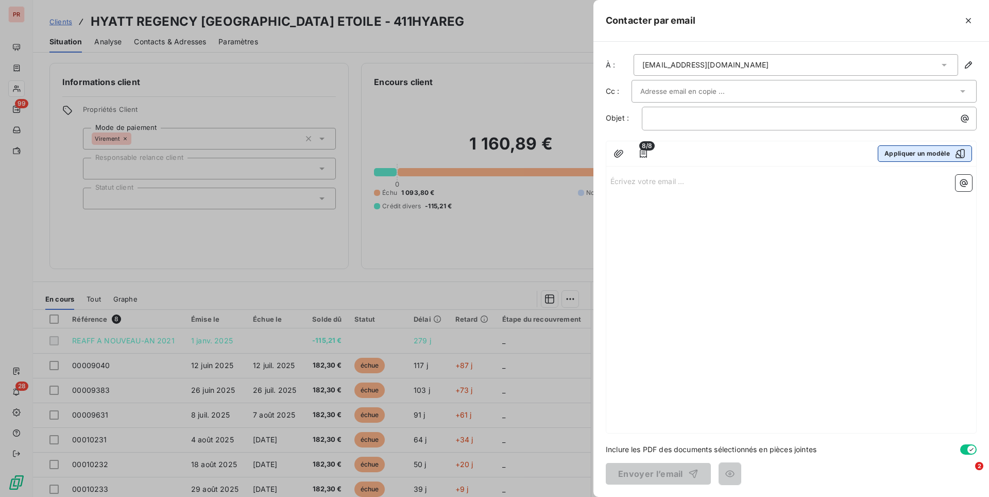
click at [901, 156] on button "Appliquer un modèle" at bounding box center [925, 153] width 94 height 16
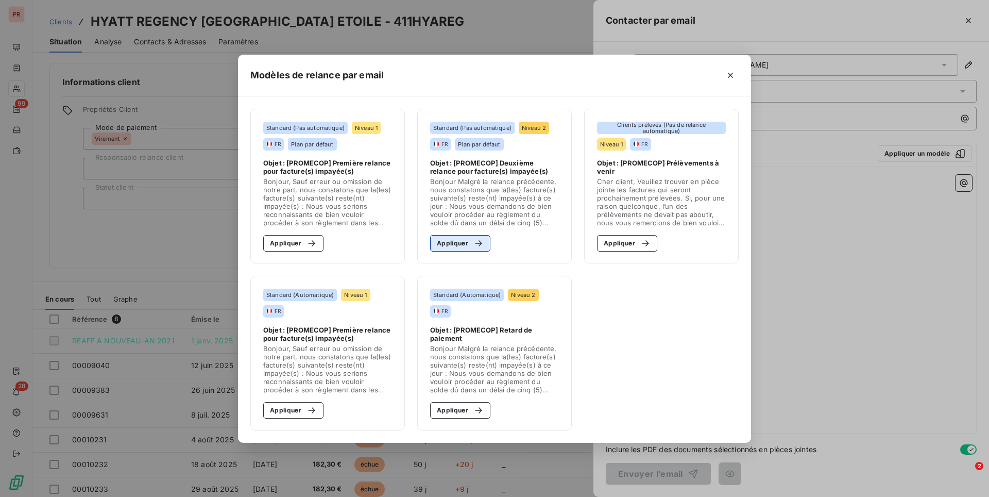
click at [458, 238] on button "Appliquer" at bounding box center [460, 243] width 60 height 16
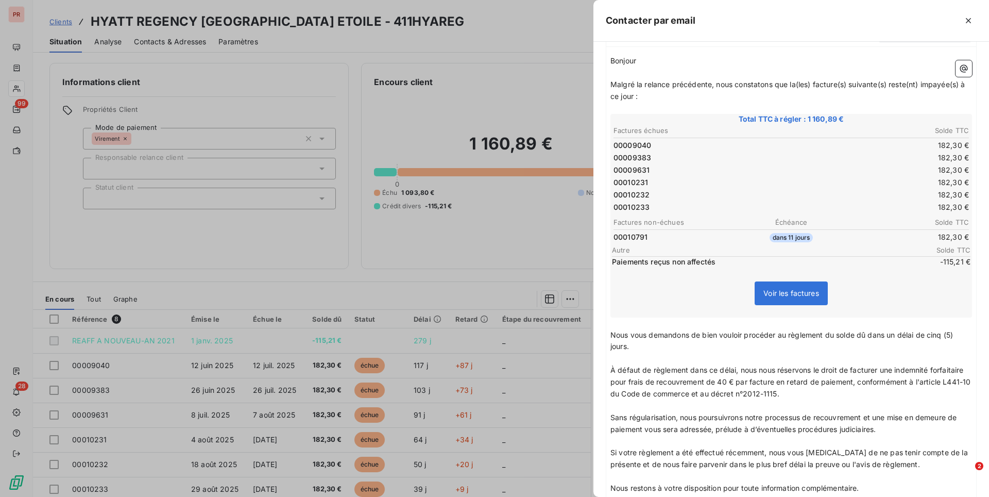
scroll to position [254, 0]
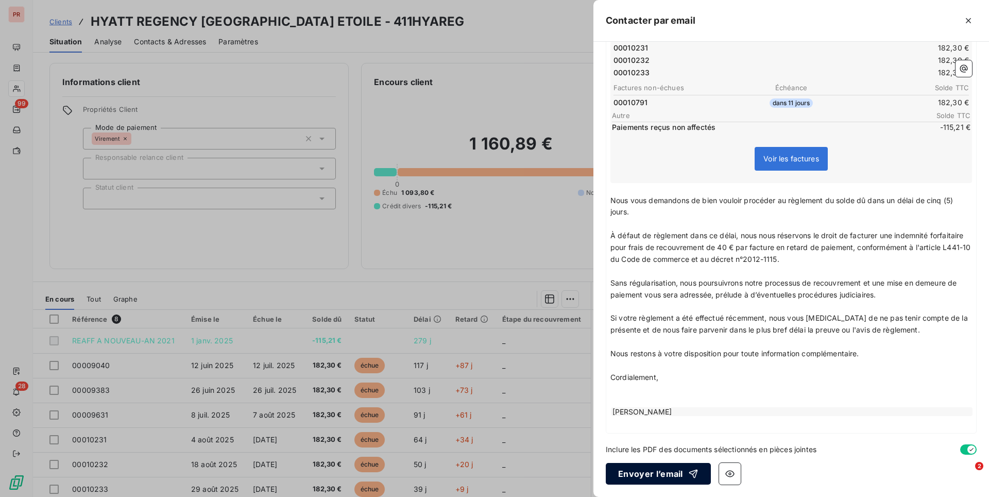
click at [685, 476] on div "button" at bounding box center [690, 473] width 15 height 10
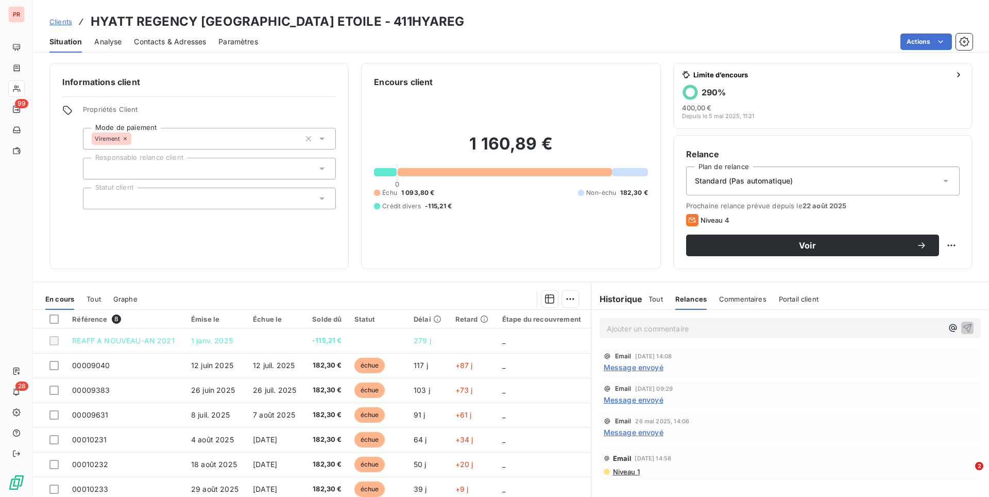
click at [660, 302] on span "Tout" at bounding box center [656, 299] width 14 height 8
click at [683, 300] on span "Relances" at bounding box center [691, 299] width 29 height 8
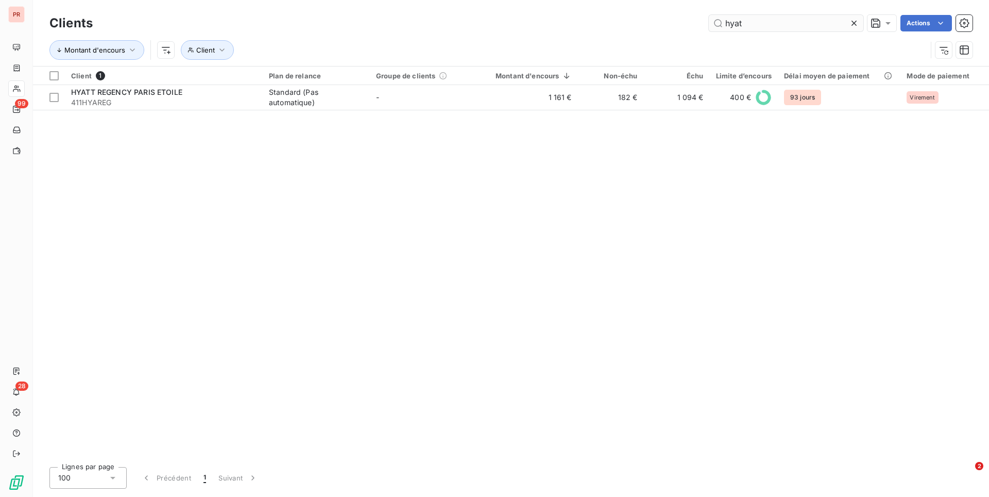
click at [738, 19] on input "hyat" at bounding box center [786, 23] width 155 height 16
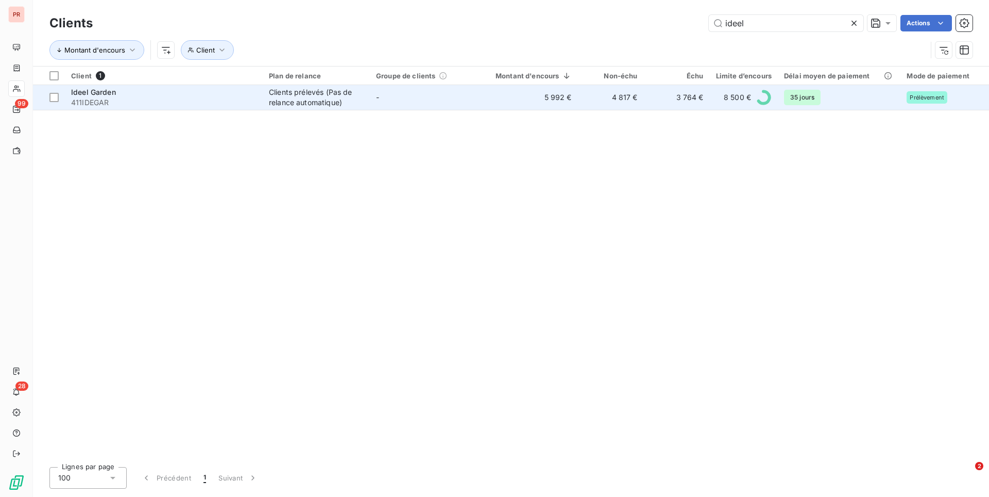
type input "ideel"
click at [308, 103] on div "Clients prélevés (Pas de relance automatique)" at bounding box center [316, 97] width 95 height 21
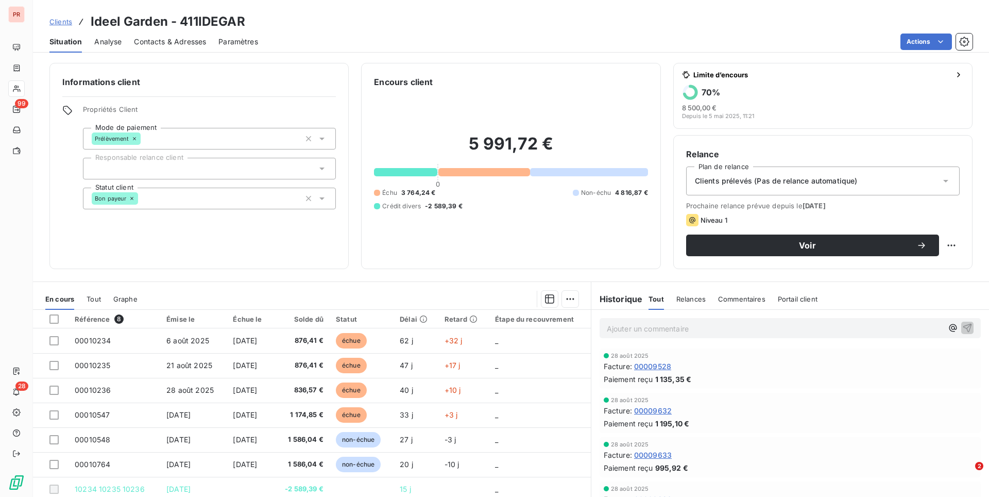
click at [695, 295] on span "Relances" at bounding box center [691, 299] width 29 height 8
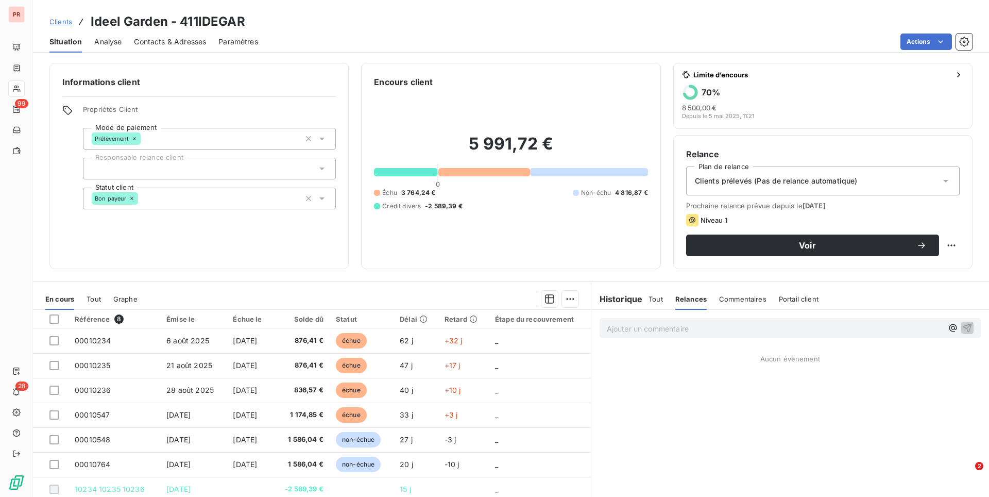
click at [723, 299] on span "Commentaires" at bounding box center [742, 299] width 47 height 8
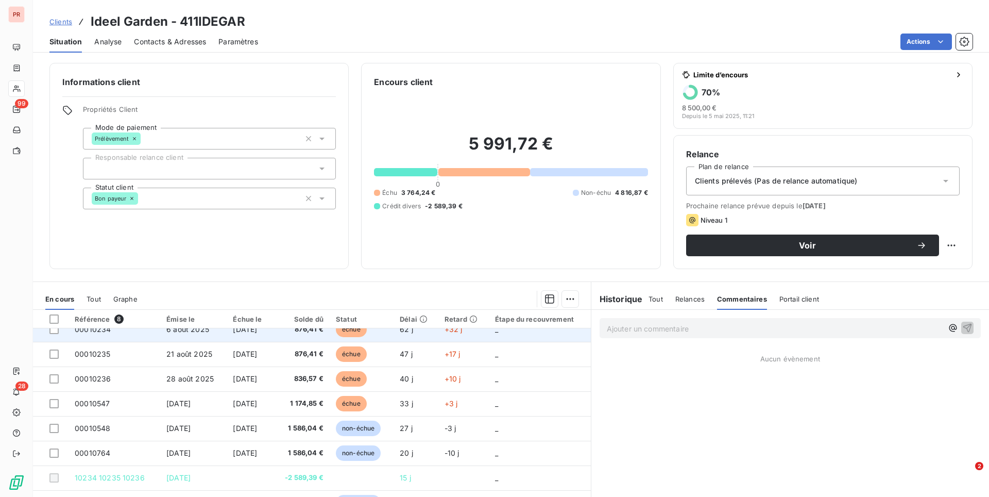
scroll to position [12, 0]
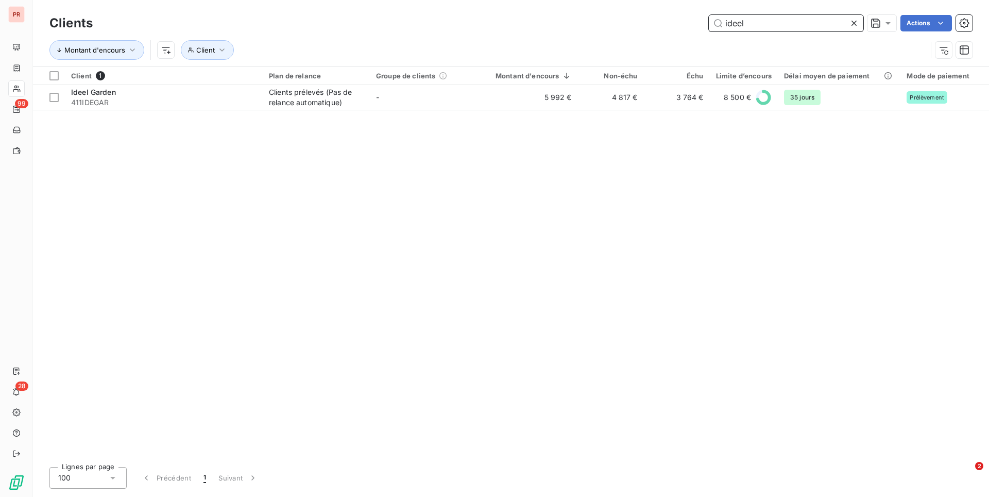
click at [758, 25] on input "ideel" at bounding box center [786, 23] width 155 height 16
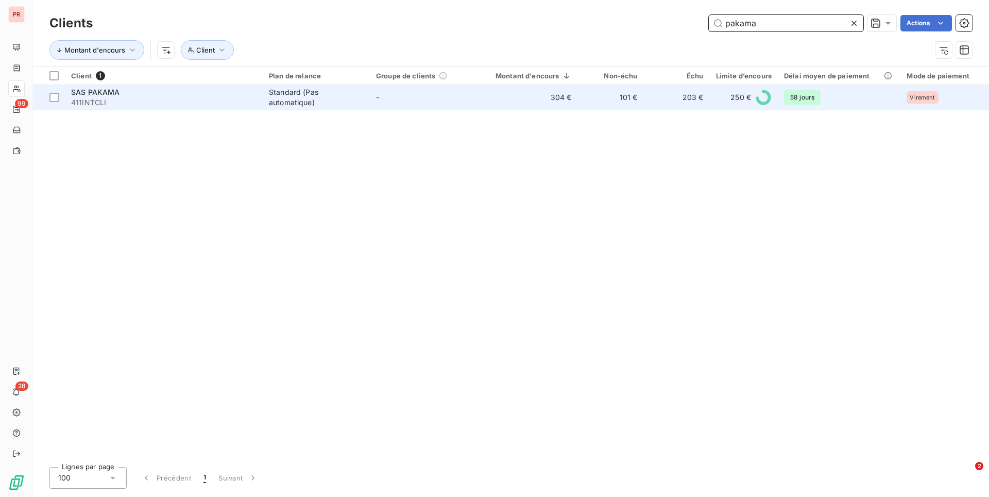
type input "pakama"
click at [581, 94] on td "101 €" at bounding box center [611, 97] width 66 height 25
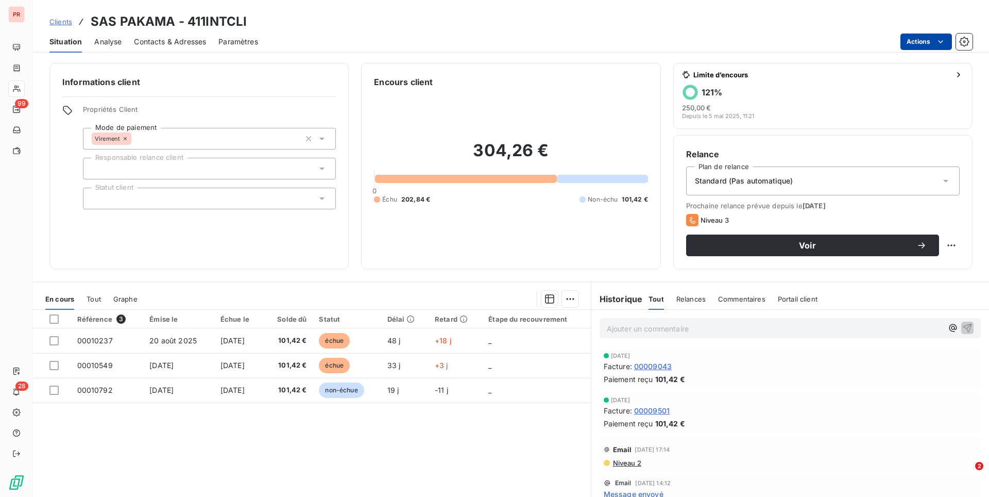
click at [919, 38] on html "PR 99 28 Clients SAS PAKAMA - 411INTCLI Situation Analyse Contacts & Adresses P…" at bounding box center [494, 248] width 989 height 497
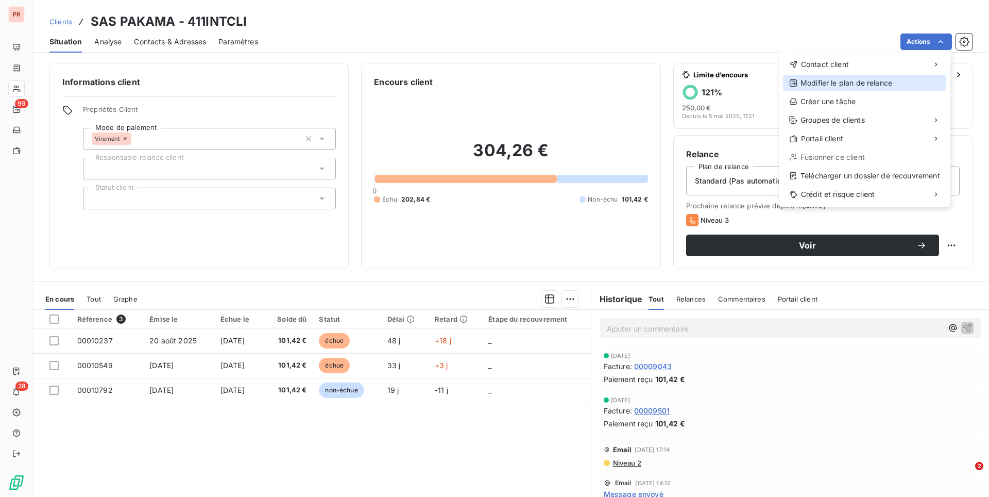
click at [854, 80] on div "Modifier le plan de relance" at bounding box center [864, 83] width 163 height 16
click at [913, 44] on html "PR 99 28 Clients SAS PAKAMA - 411INTCLI Situation Analyse Contacts & Adresses P…" at bounding box center [494, 248] width 989 height 497
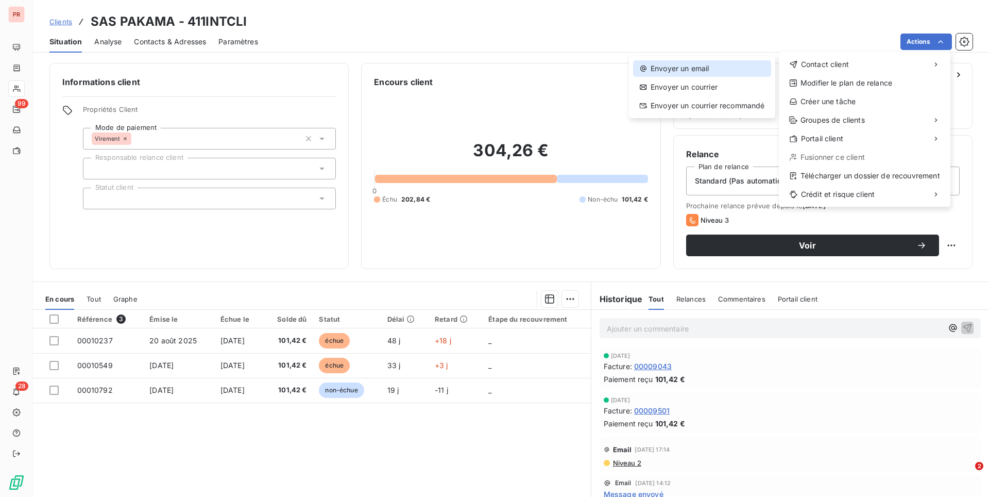
click at [726, 66] on div "Envoyer un email" at bounding box center [702, 68] width 138 height 16
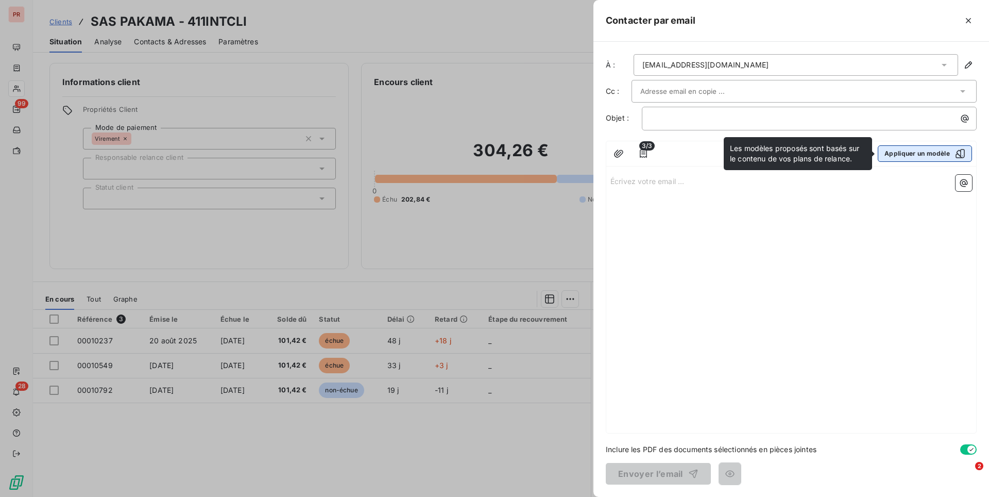
click at [906, 154] on button "Appliquer un modèle" at bounding box center [925, 153] width 94 height 16
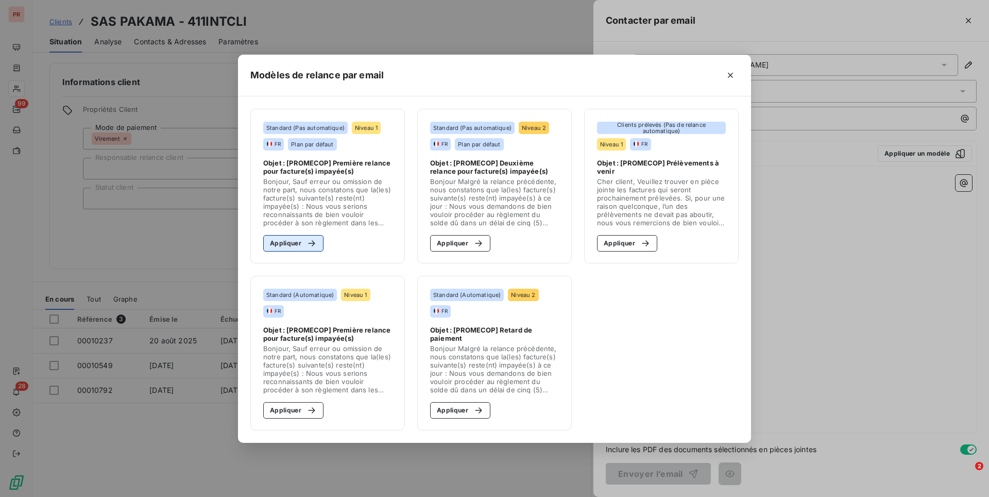
click at [296, 245] on button "Appliquer" at bounding box center [293, 243] width 60 height 16
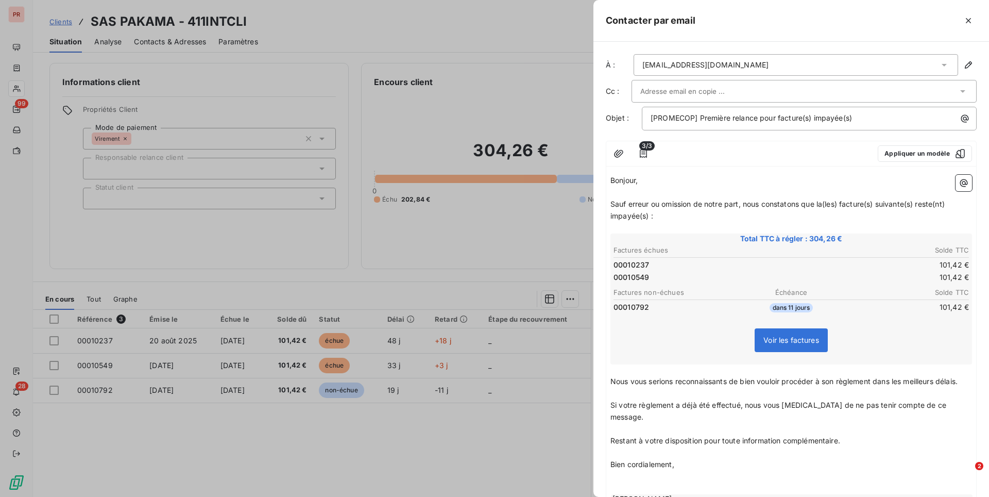
scroll to position [87, 0]
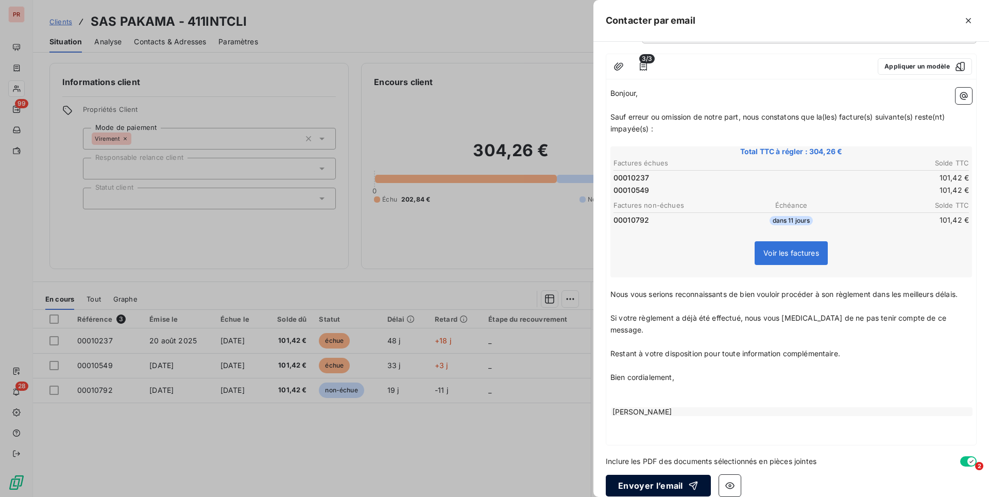
click at [659, 475] on button "Envoyer l’email" at bounding box center [658, 486] width 105 height 22
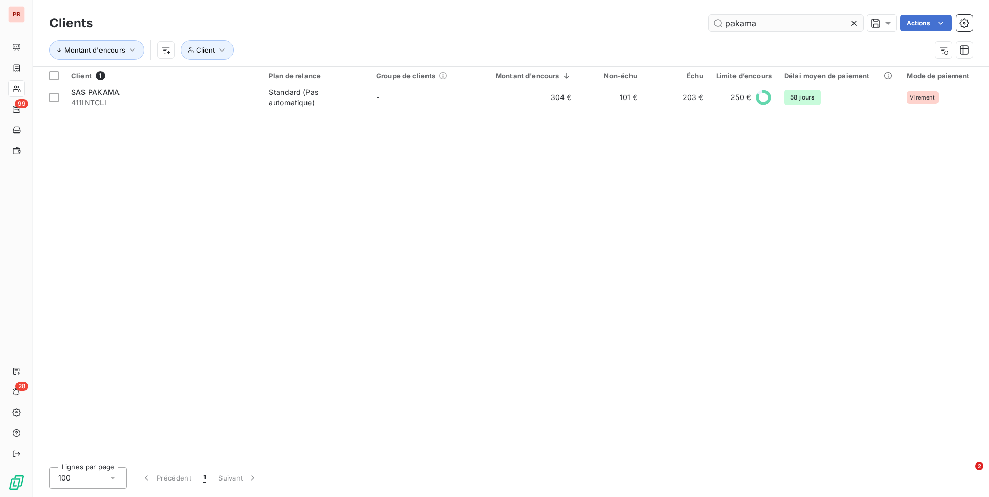
click at [746, 19] on input "pakama" at bounding box center [786, 23] width 155 height 16
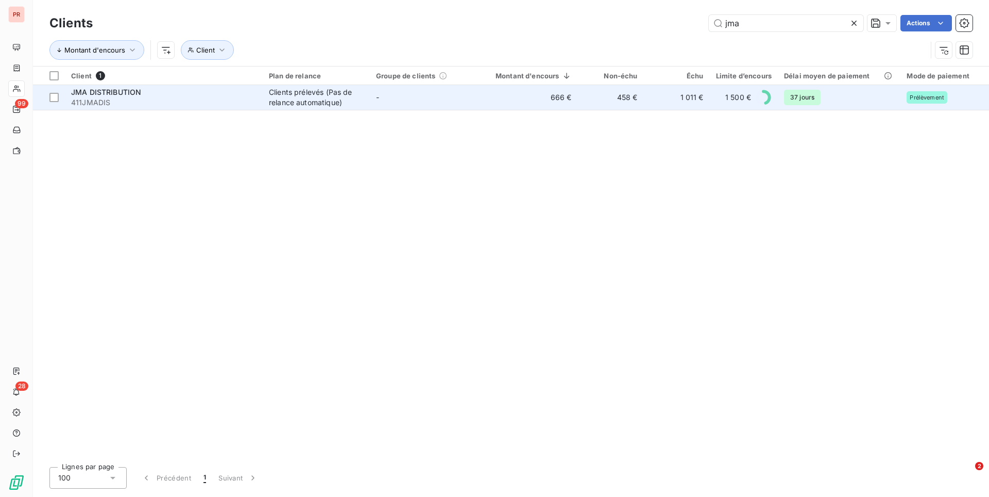
type input "jma"
click at [421, 106] on td "-" at bounding box center [423, 97] width 107 height 25
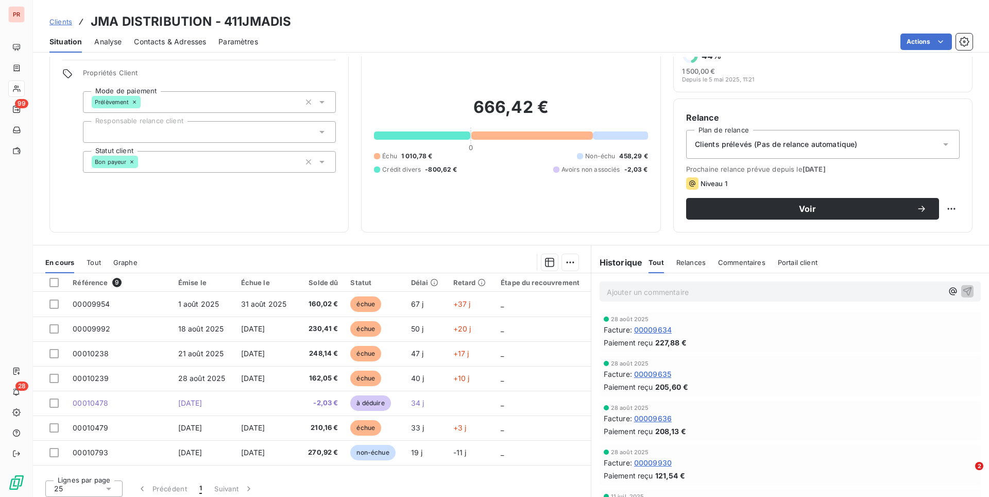
scroll to position [42, 0]
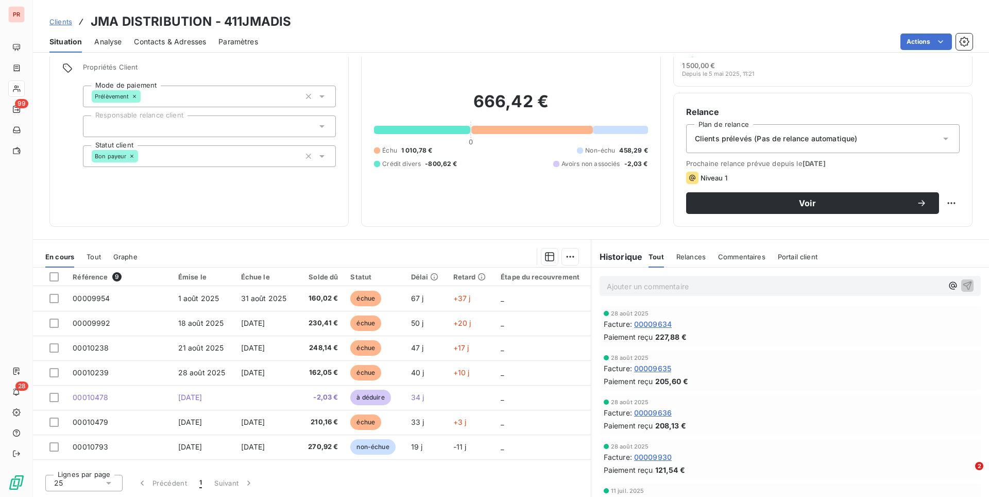
click at [158, 37] on span "Contacts & Adresses" at bounding box center [170, 42] width 72 height 10
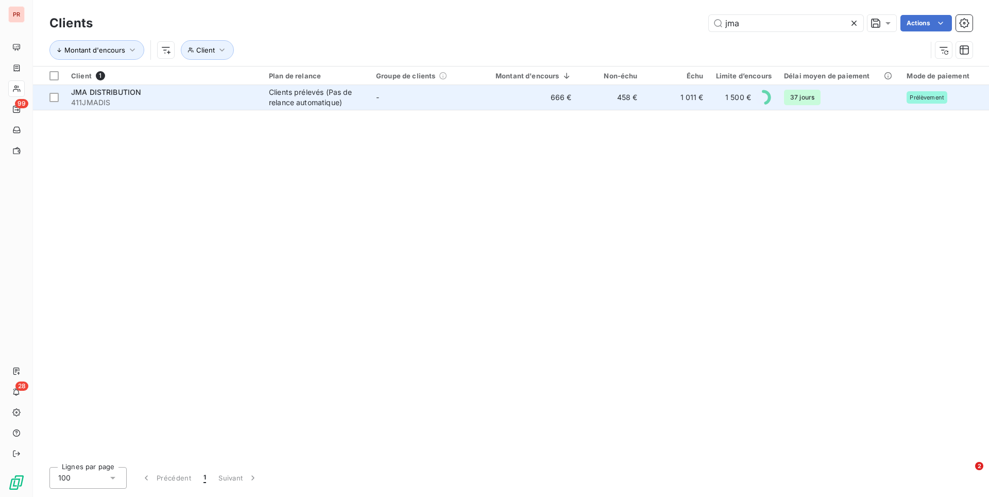
click at [532, 99] on td "666 €" at bounding box center [527, 97] width 101 height 25
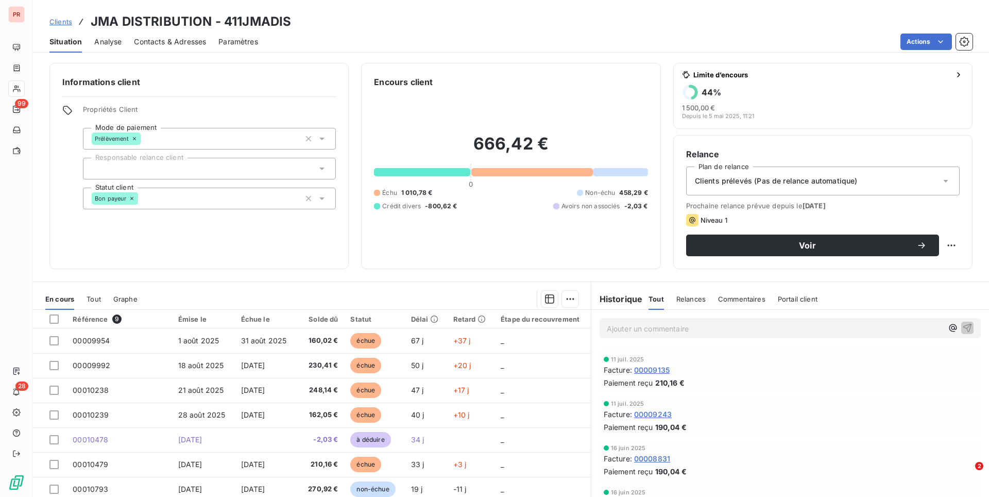
scroll to position [281, 0]
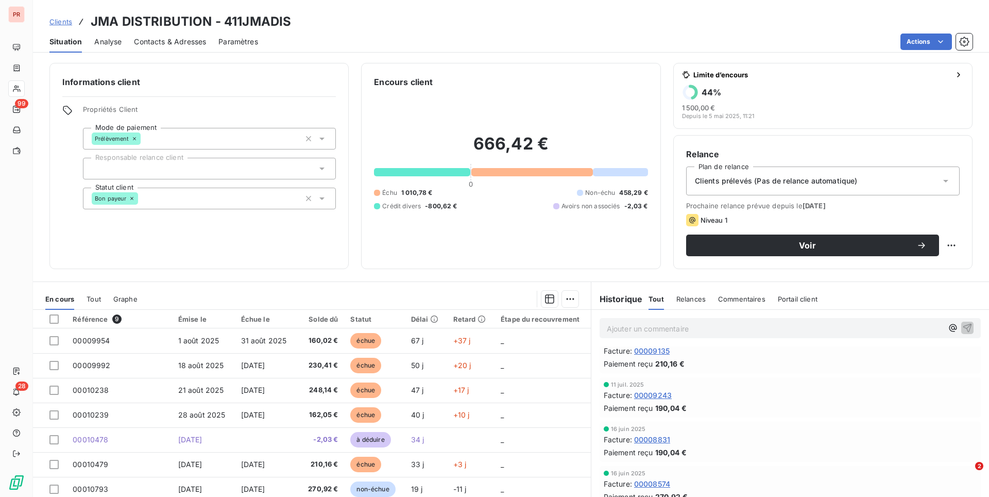
click at [695, 301] on span "Relances" at bounding box center [691, 299] width 29 height 8
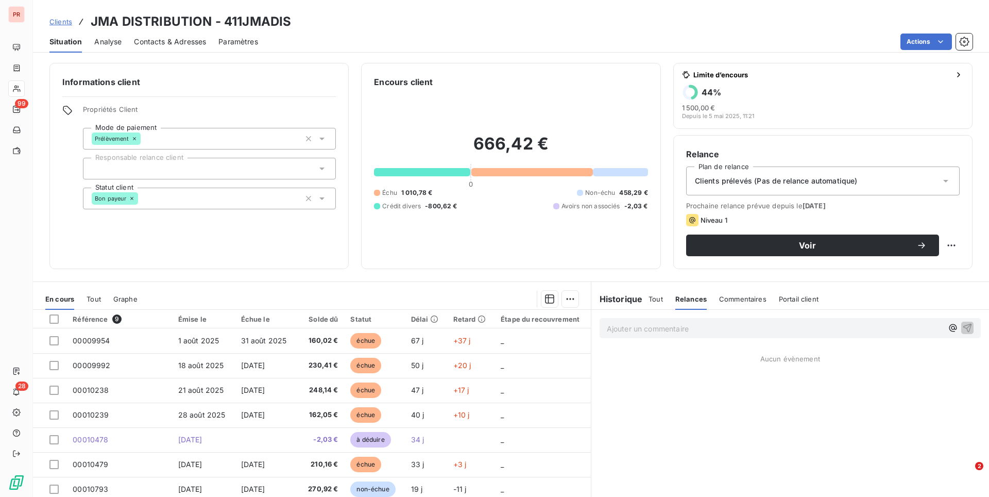
click at [721, 301] on span "Commentaires" at bounding box center [742, 299] width 47 height 8
click at [685, 299] on span "Relances" at bounding box center [690, 299] width 29 height 8
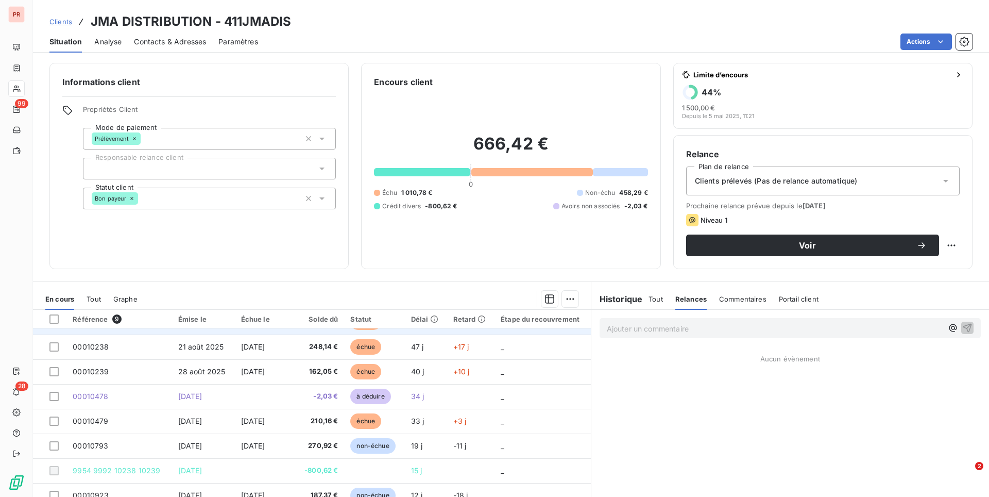
scroll to position [42, 0]
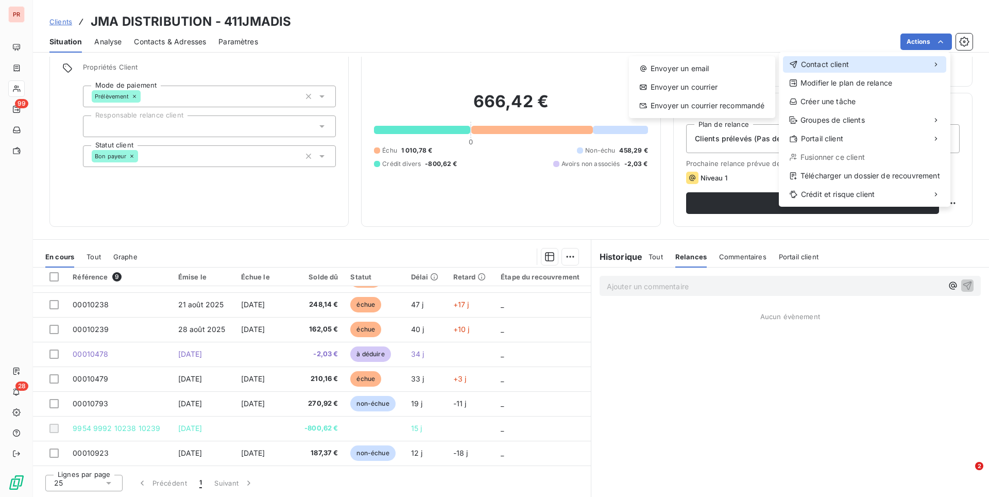
click at [845, 66] on span "Contact client" at bounding box center [825, 64] width 48 height 10
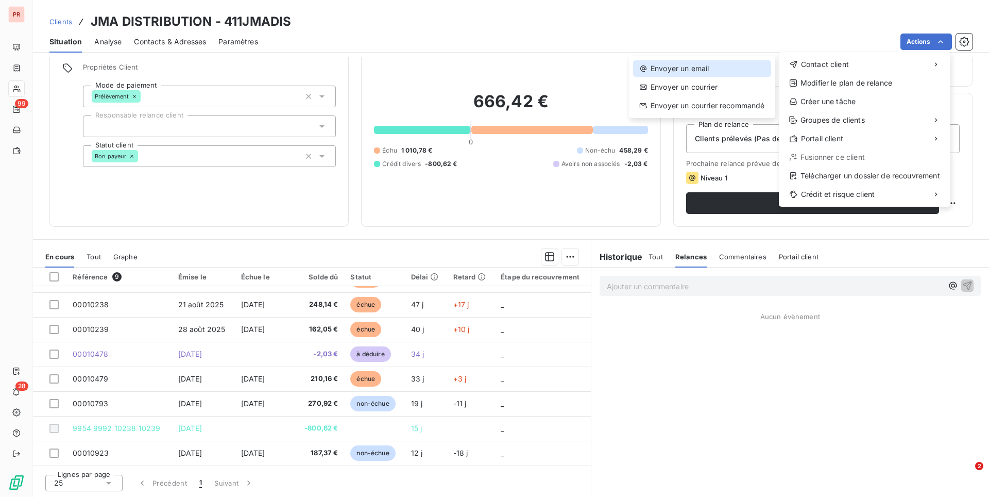
click at [741, 67] on div "Envoyer un email" at bounding box center [702, 68] width 138 height 16
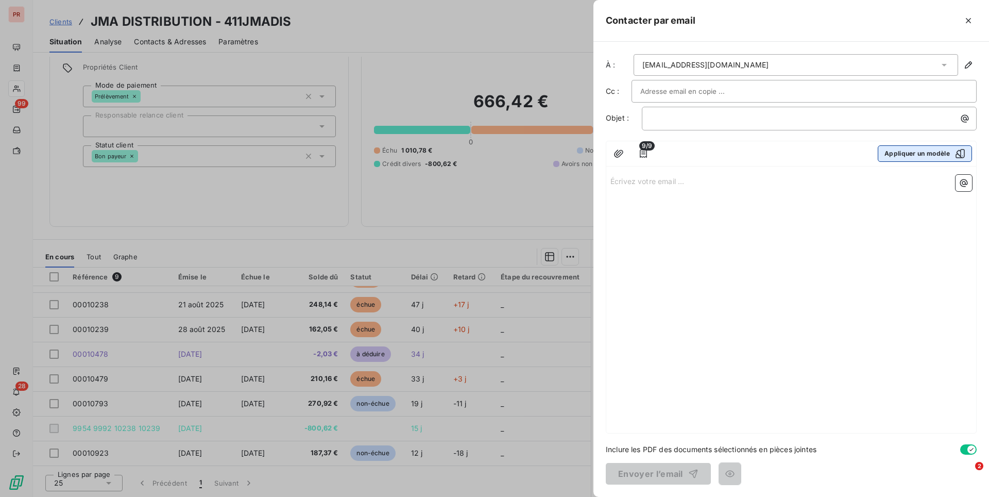
click at [893, 152] on button "Appliquer un modèle" at bounding box center [925, 153] width 94 height 16
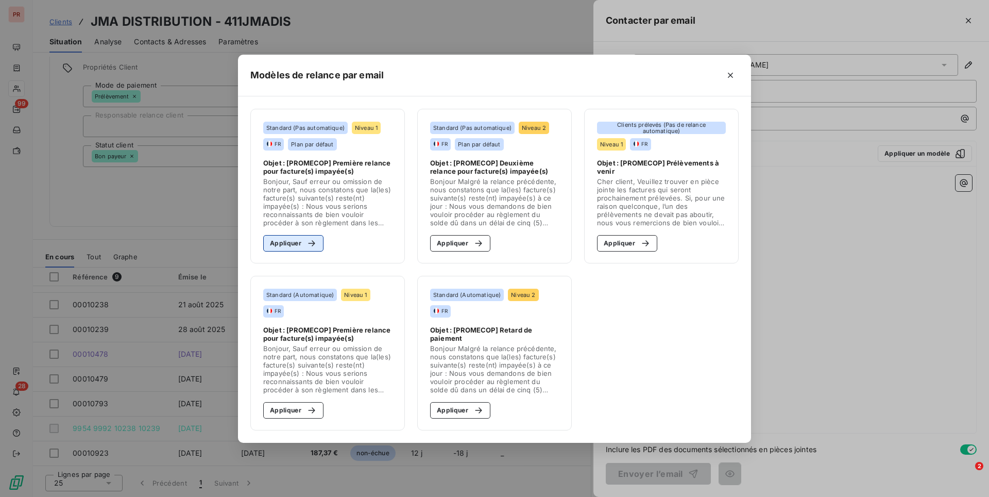
click at [299, 241] on button "Appliquer" at bounding box center [293, 243] width 60 height 16
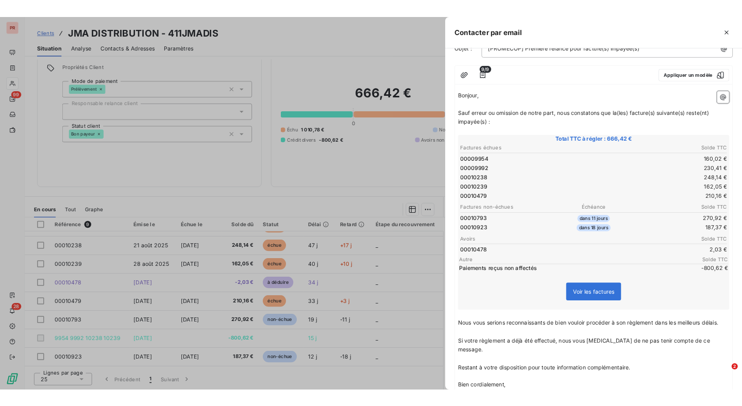
scroll to position [190, 0]
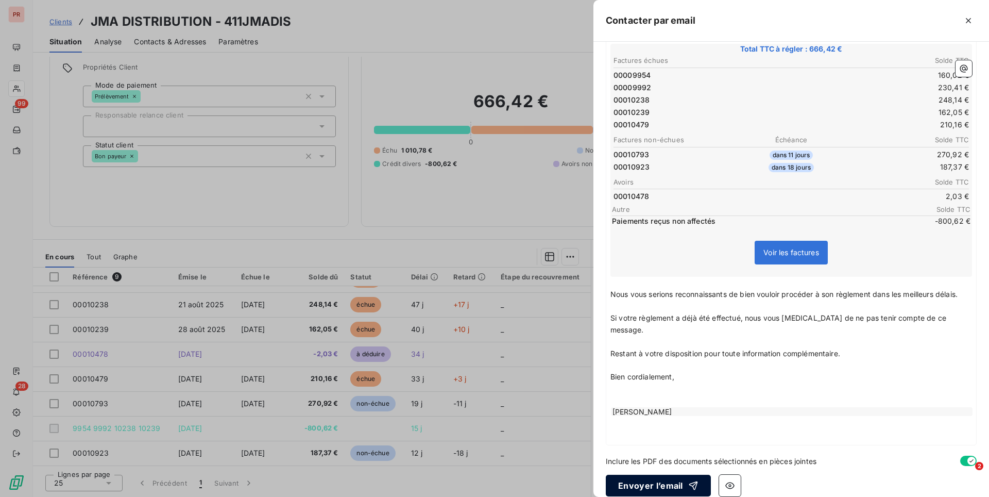
click at [643, 475] on button "Envoyer l’email" at bounding box center [658, 486] width 105 height 22
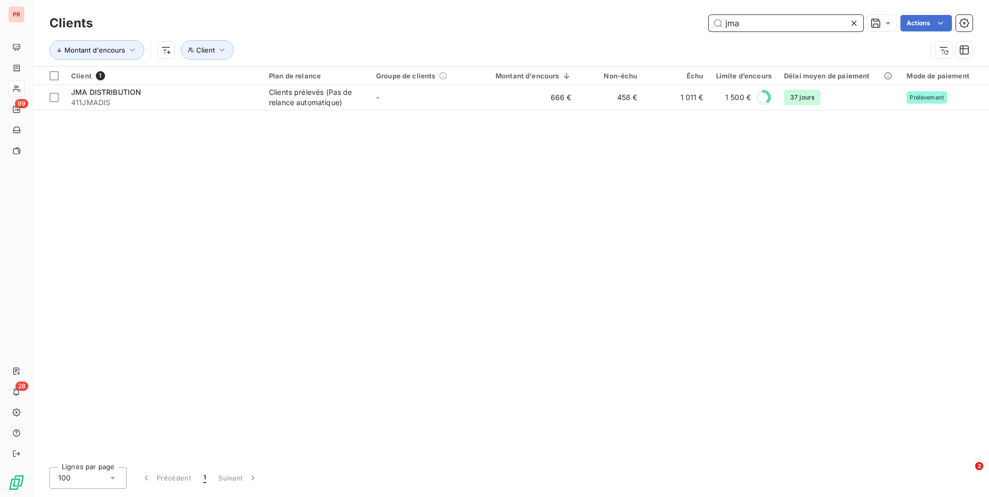
click at [763, 22] on input "jma" at bounding box center [786, 23] width 155 height 16
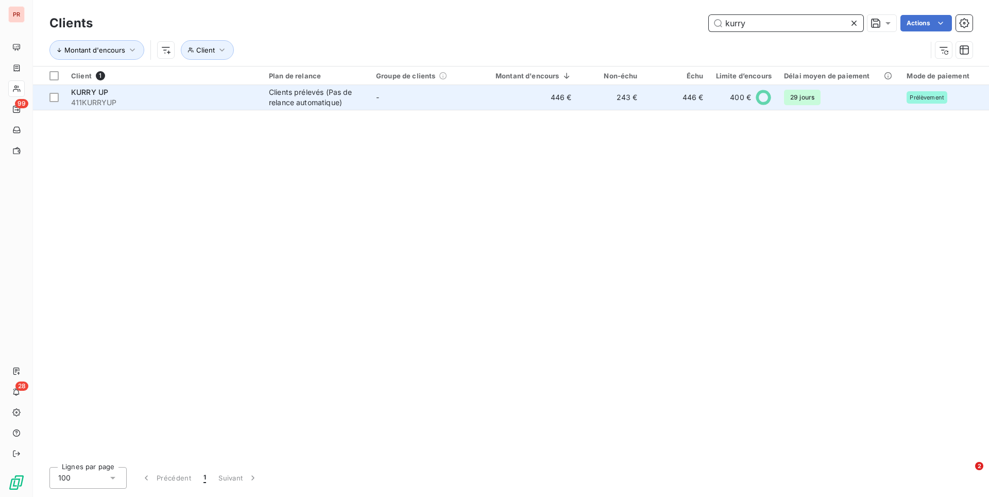
type input "kurry"
click at [521, 92] on td "446 €" at bounding box center [527, 97] width 101 height 25
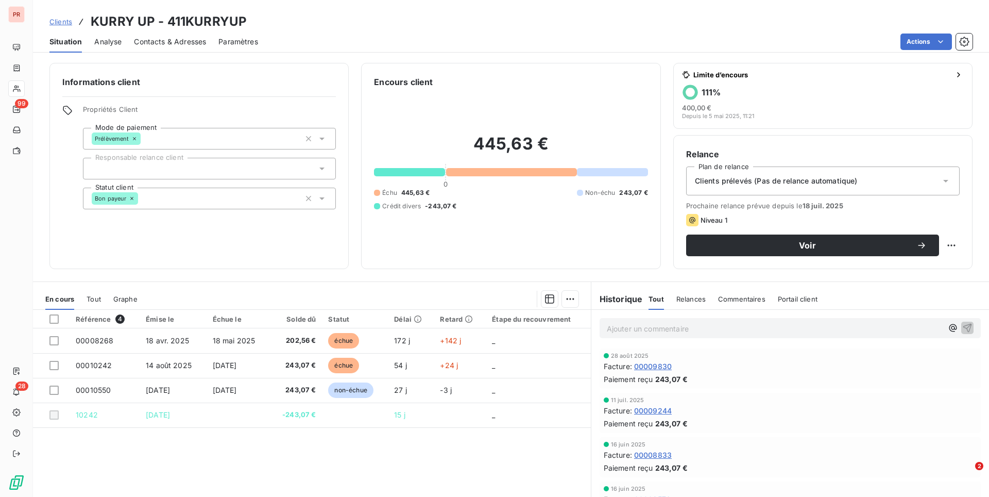
click at [689, 302] on span "Relances" at bounding box center [691, 299] width 29 height 8
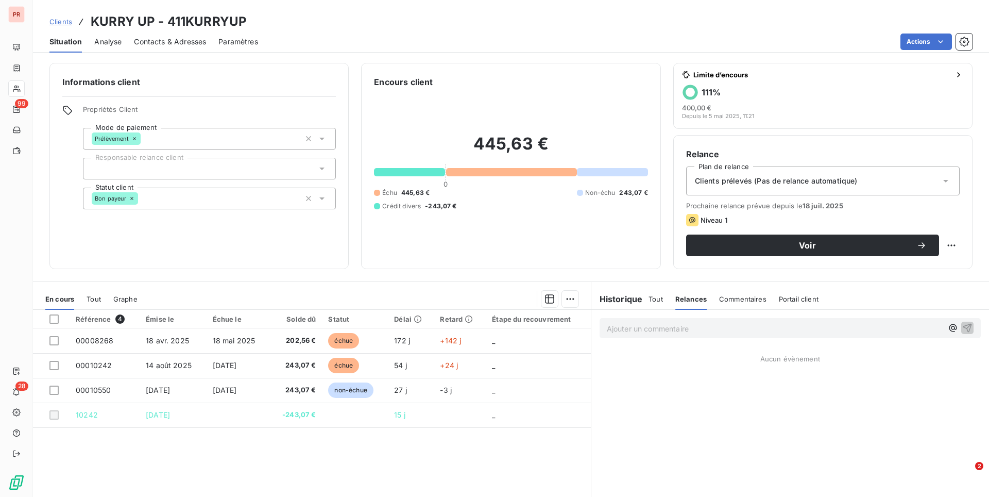
click at [732, 299] on span "Commentaires" at bounding box center [742, 299] width 47 height 8
click at [613, 301] on h6 "Historique" at bounding box center [618, 299] width 52 height 12
